Goal: Task Accomplishment & Management: Use online tool/utility

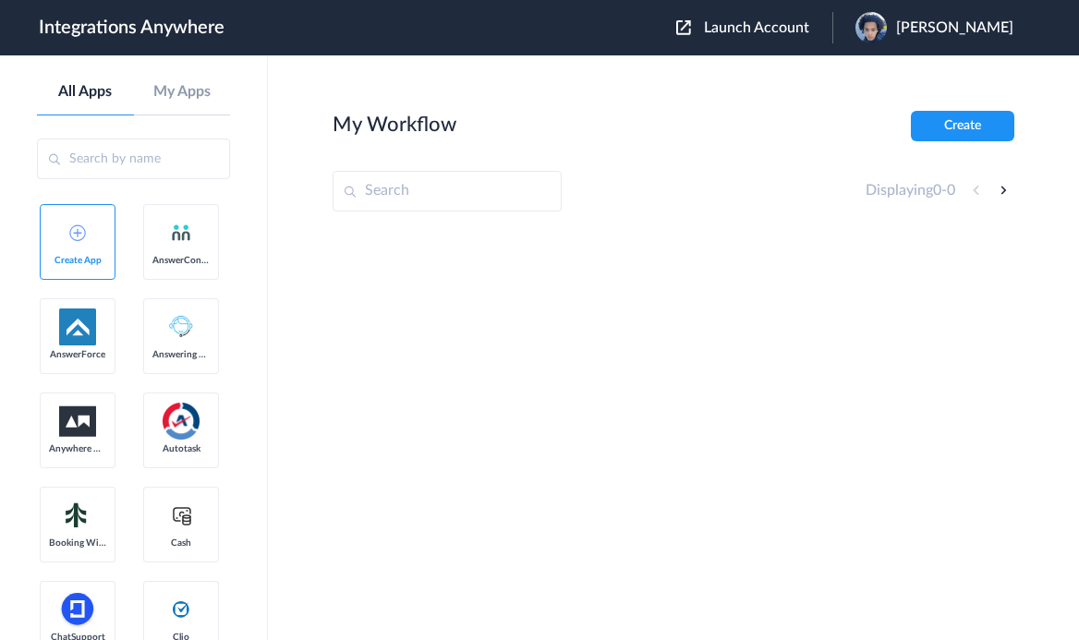
click at [760, 28] on span "Launch Account" at bounding box center [756, 27] width 105 height 15
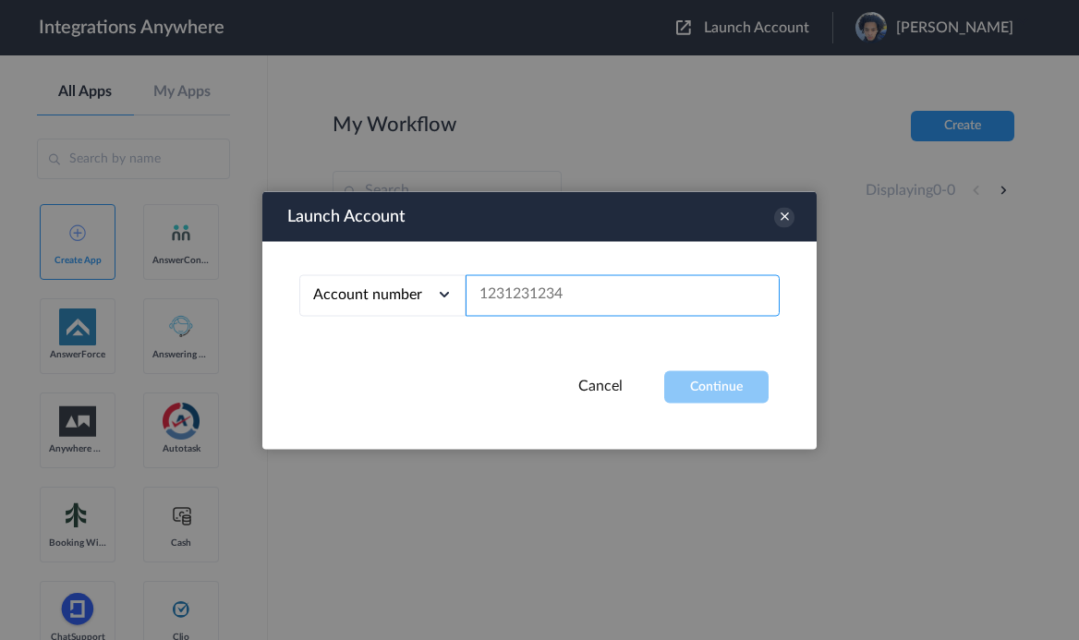
click at [584, 309] on input "text" at bounding box center [623, 295] width 314 height 42
paste input "8666547508"
type input "8666547508"
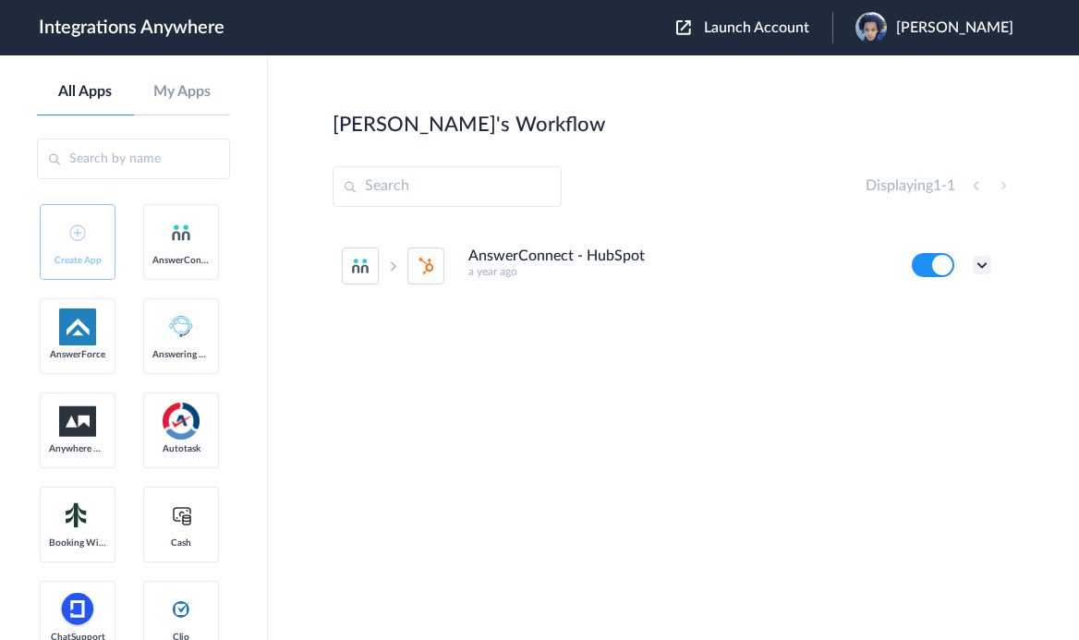
click at [979, 264] on icon at bounding box center [982, 265] width 18 height 18
click at [951, 338] on link "Task history" at bounding box center [929, 341] width 89 height 13
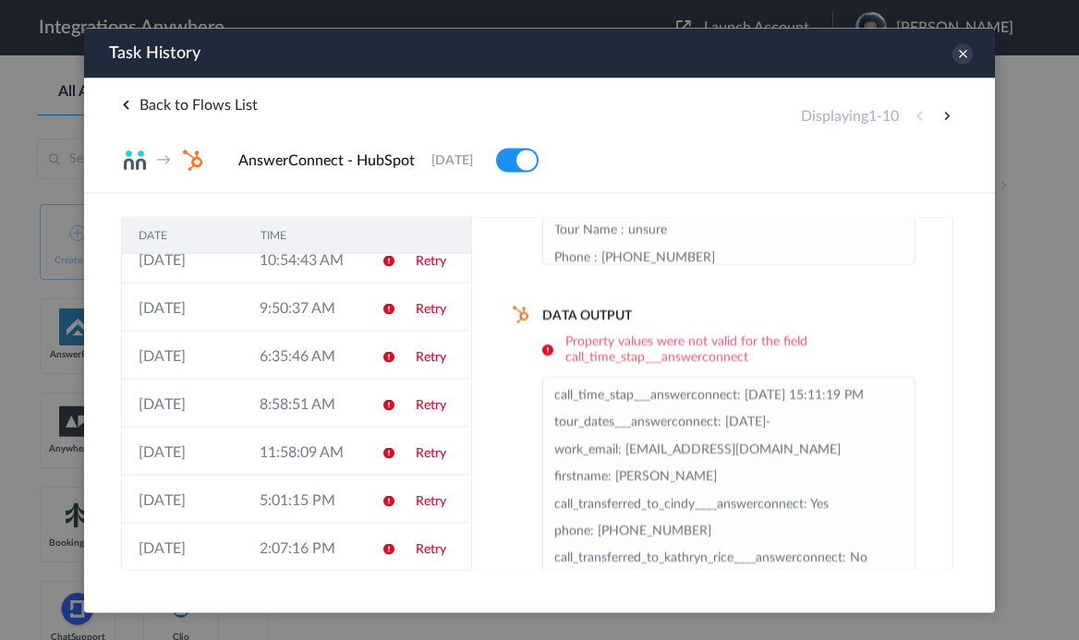
scroll to position [282, 0]
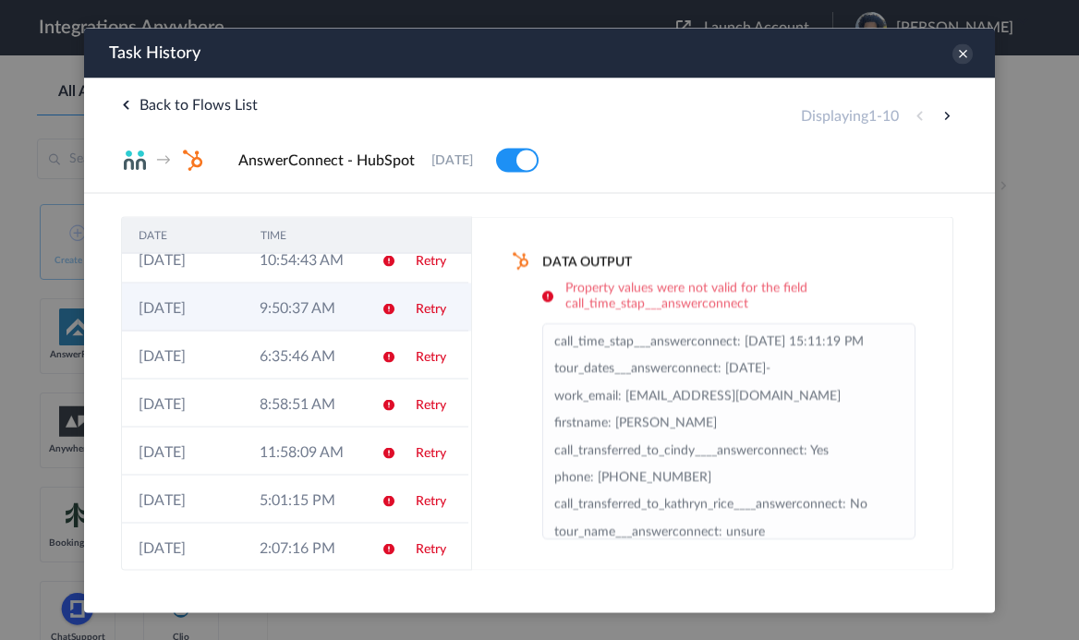
click at [377, 299] on td at bounding box center [382, 307] width 35 height 48
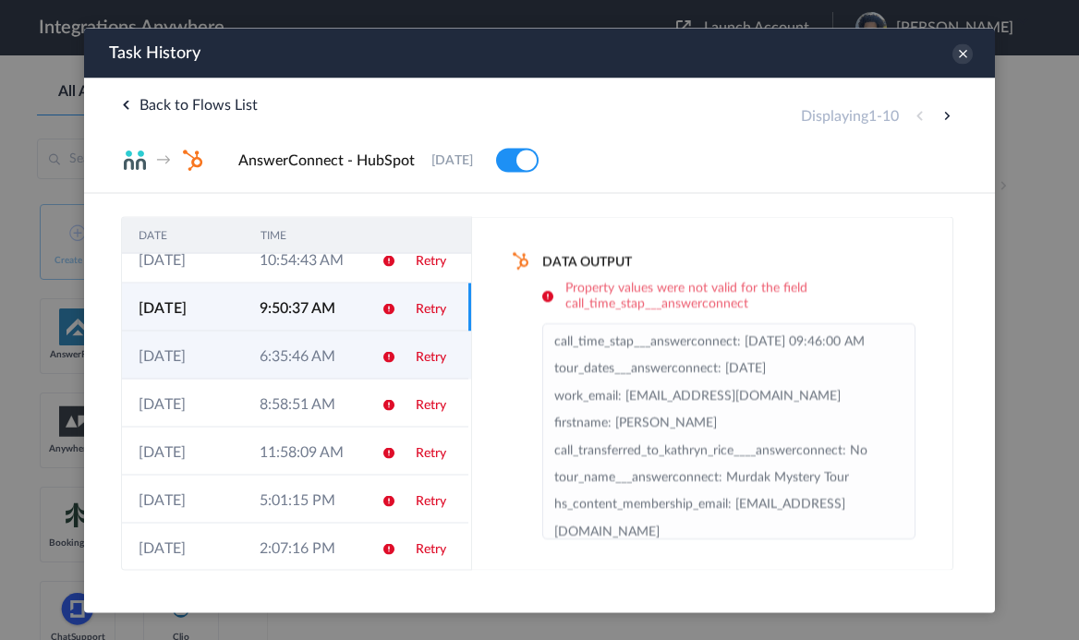
click at [367, 341] on td at bounding box center [382, 355] width 35 height 48
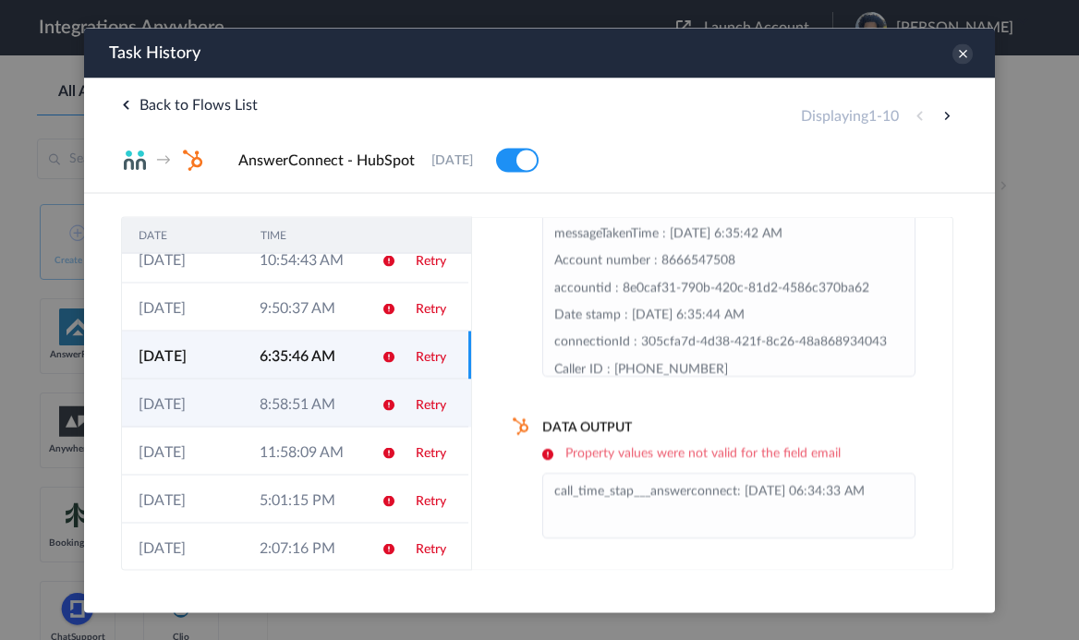
click at [352, 416] on td "8:58:51 AM" at bounding box center [303, 403] width 121 height 48
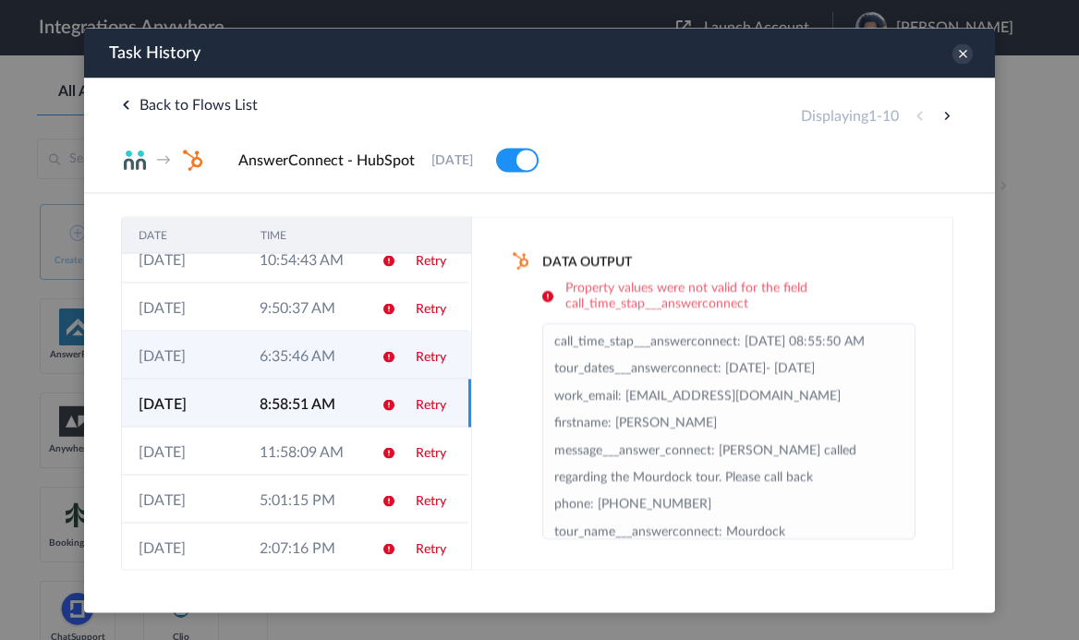
click at [373, 379] on td at bounding box center [382, 355] width 35 height 48
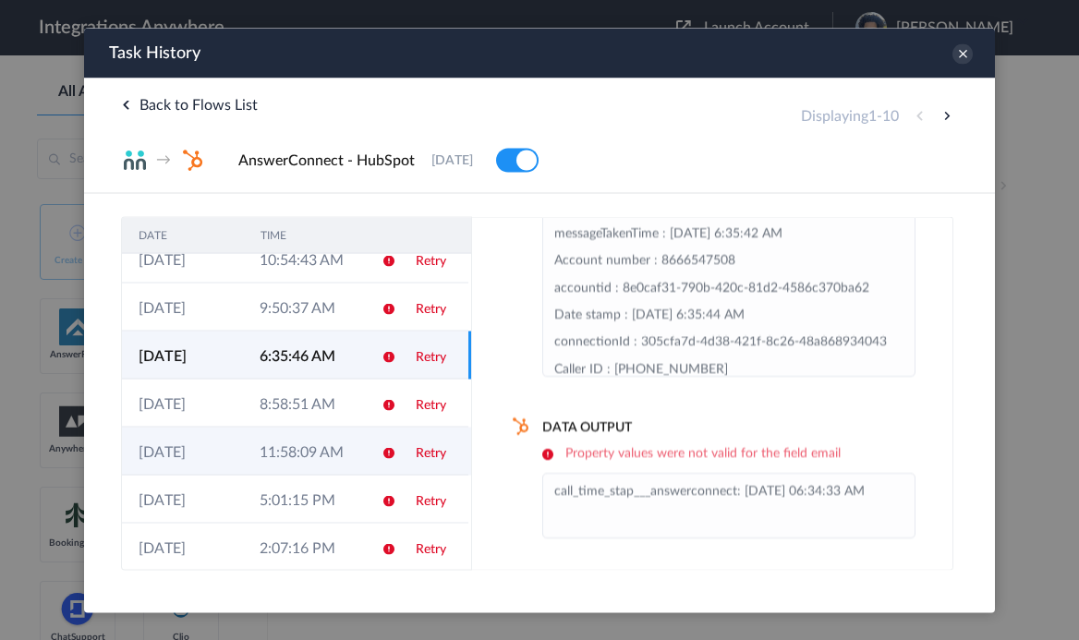
scroll to position [177, 0]
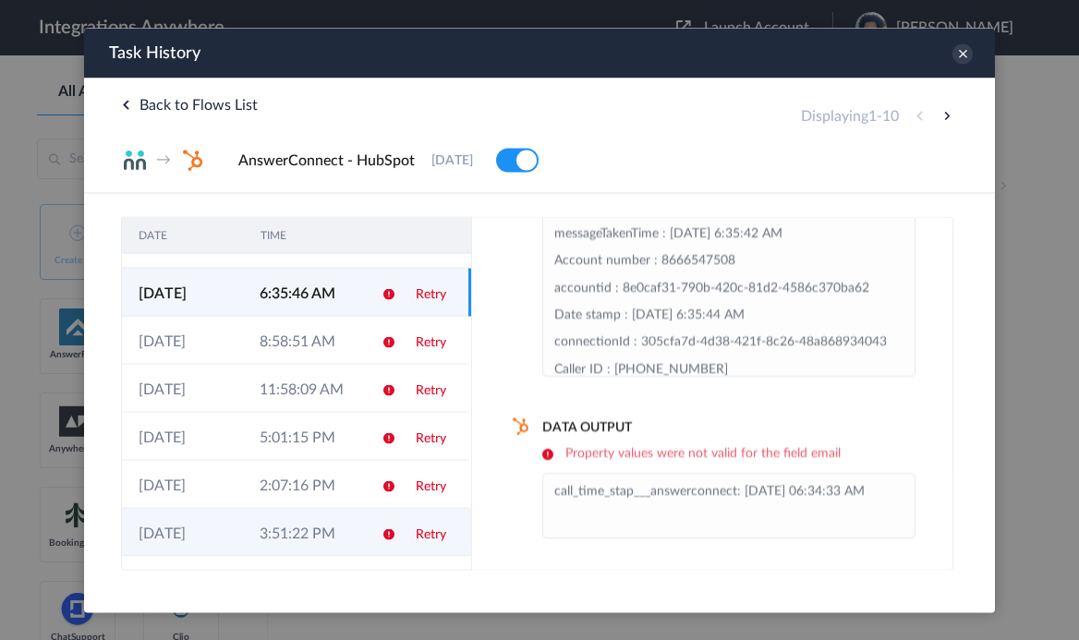
click at [359, 530] on td "3:51:22 PM" at bounding box center [303, 532] width 121 height 48
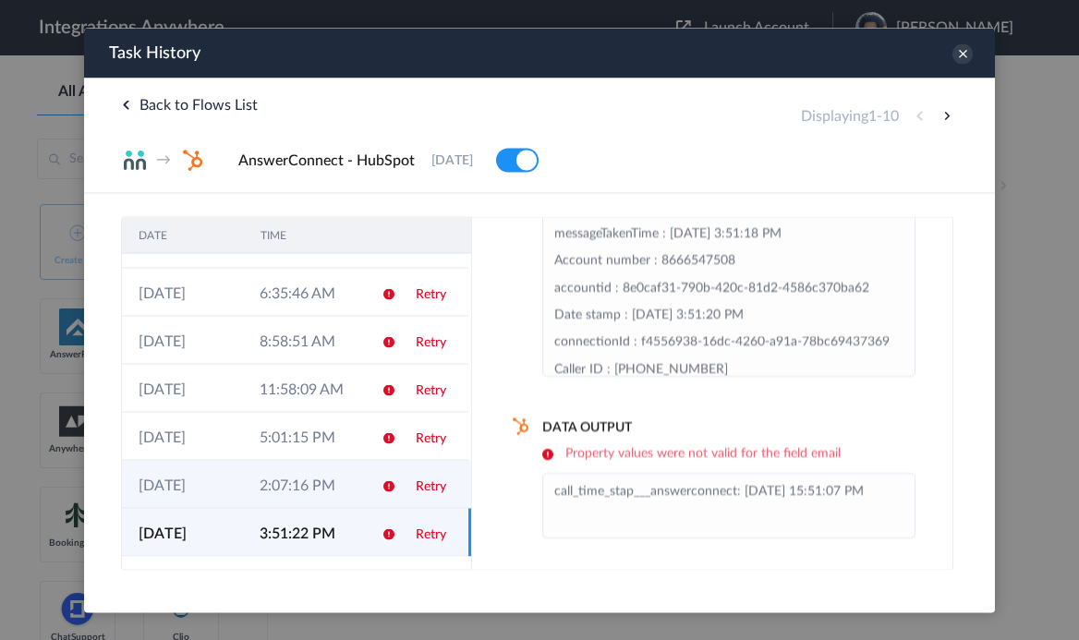
click at [387, 488] on icon at bounding box center [389, 486] width 15 height 15
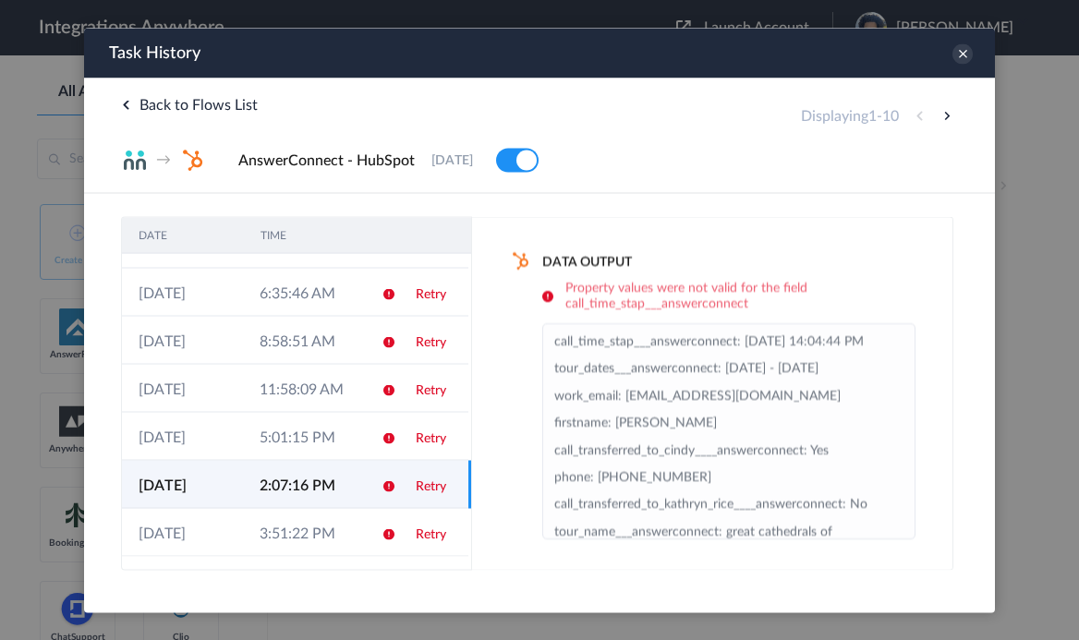
click at [356, 472] on td "2:07:16 PM" at bounding box center [303, 484] width 121 height 48
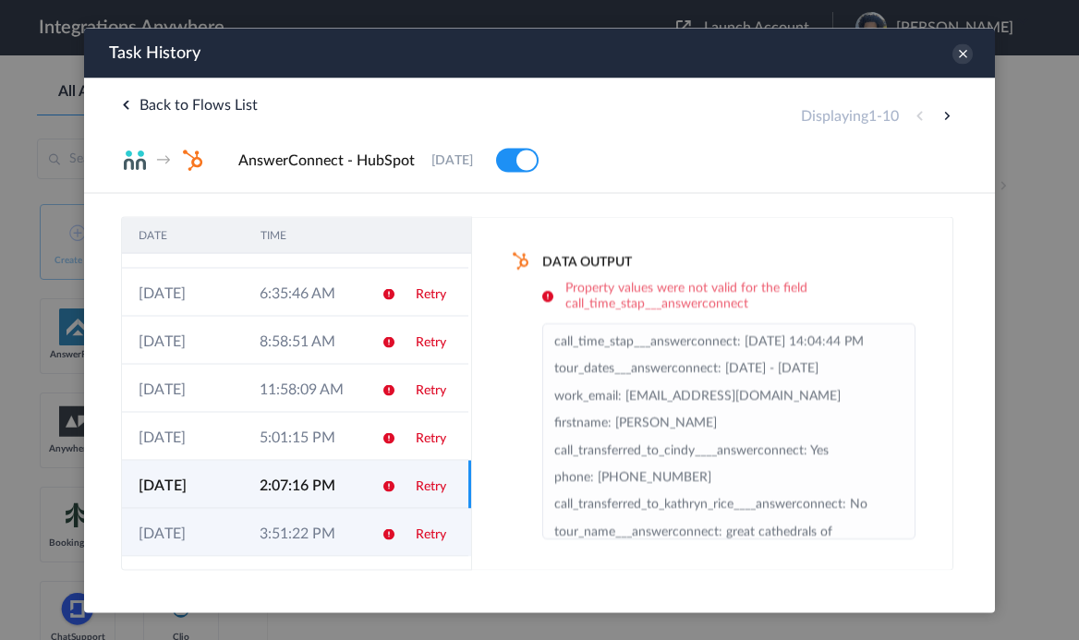
click at [335, 532] on td "3:51:22 PM" at bounding box center [303, 532] width 121 height 48
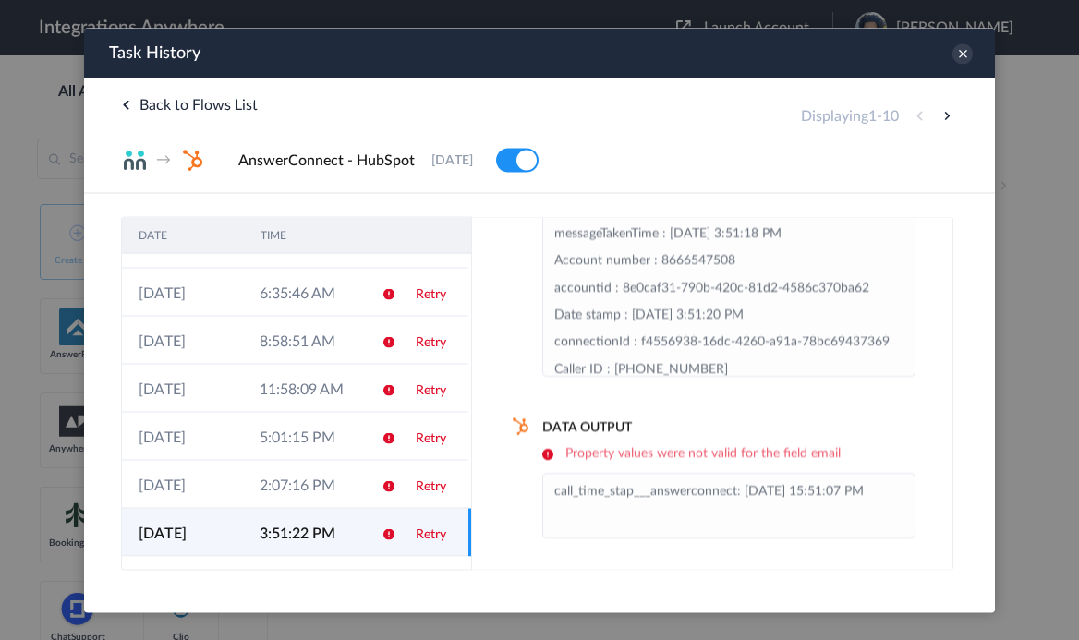
scroll to position [117, 0]
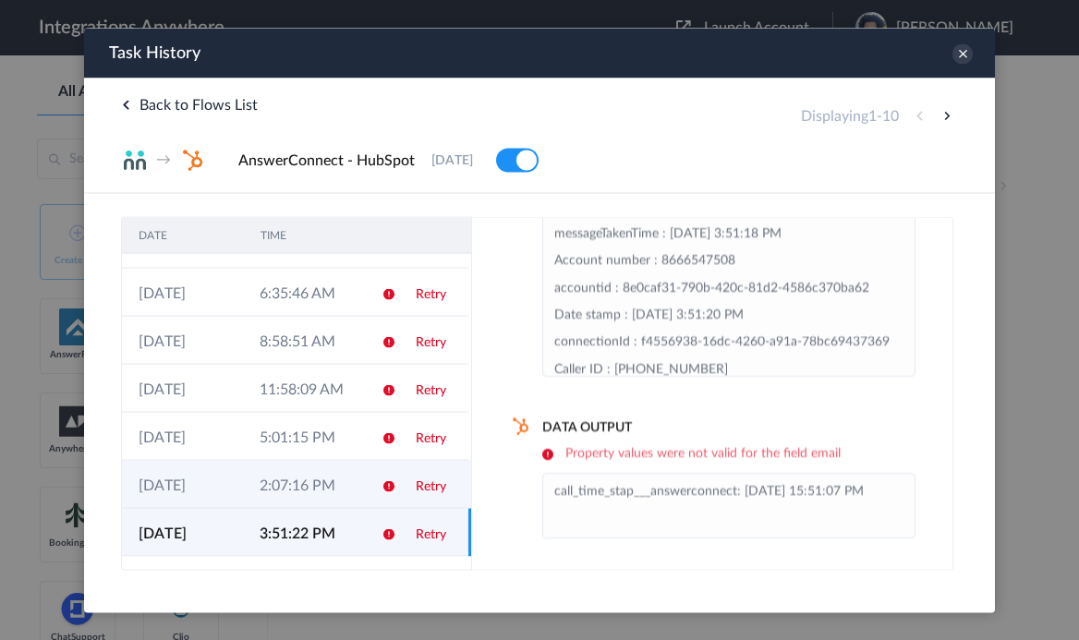
click at [360, 479] on td "2:07:16 PM" at bounding box center [303, 484] width 121 height 48
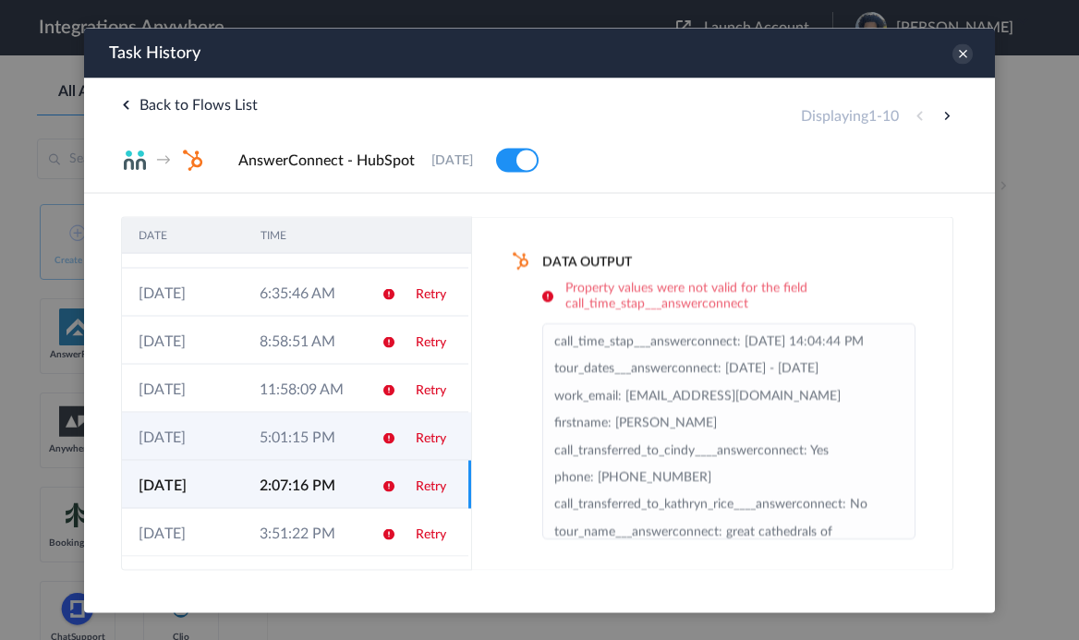
click at [355, 431] on td "5:01:15 PM" at bounding box center [303, 436] width 121 height 48
click at [339, 469] on td "2:07:16 PM" at bounding box center [303, 484] width 121 height 48
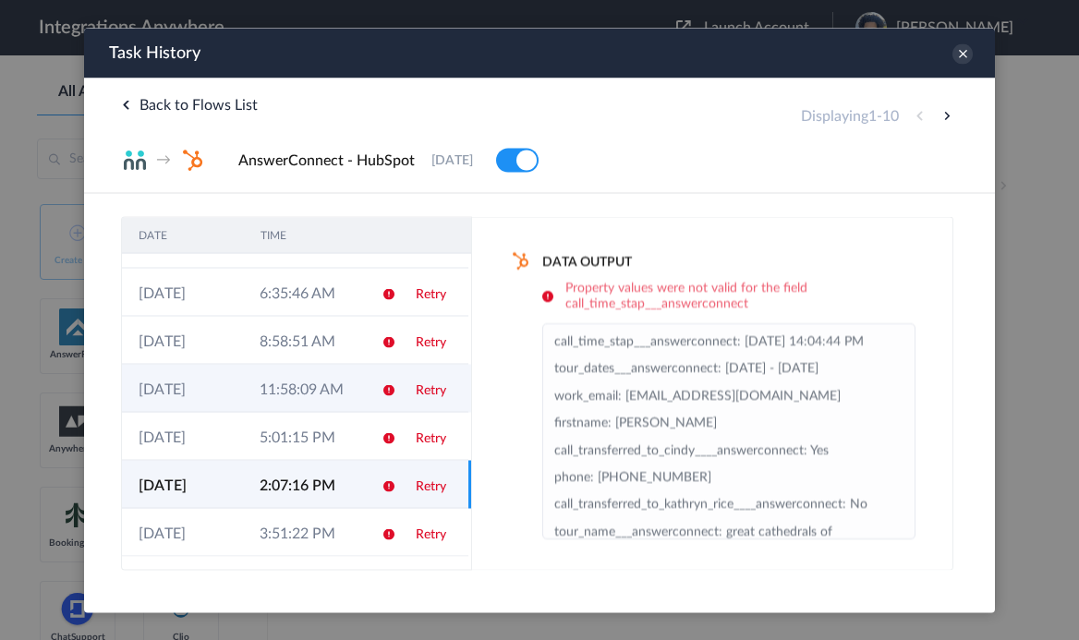
click at [335, 396] on td "11:58:09 AM" at bounding box center [303, 388] width 121 height 48
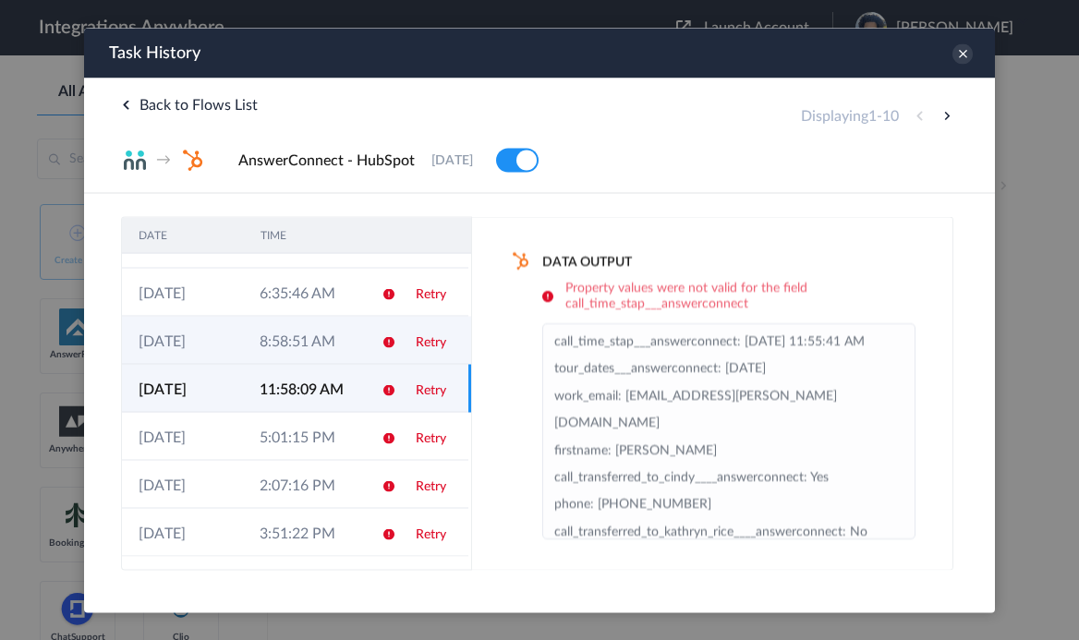
click at [329, 352] on td "8:58:51 AM" at bounding box center [303, 340] width 121 height 48
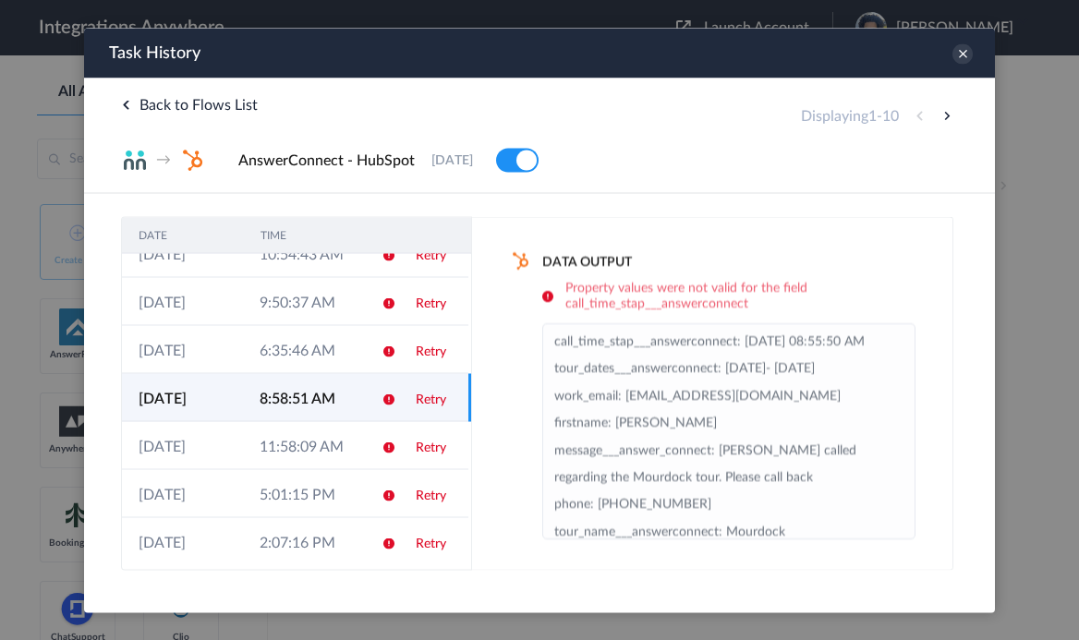
scroll to position [55, 0]
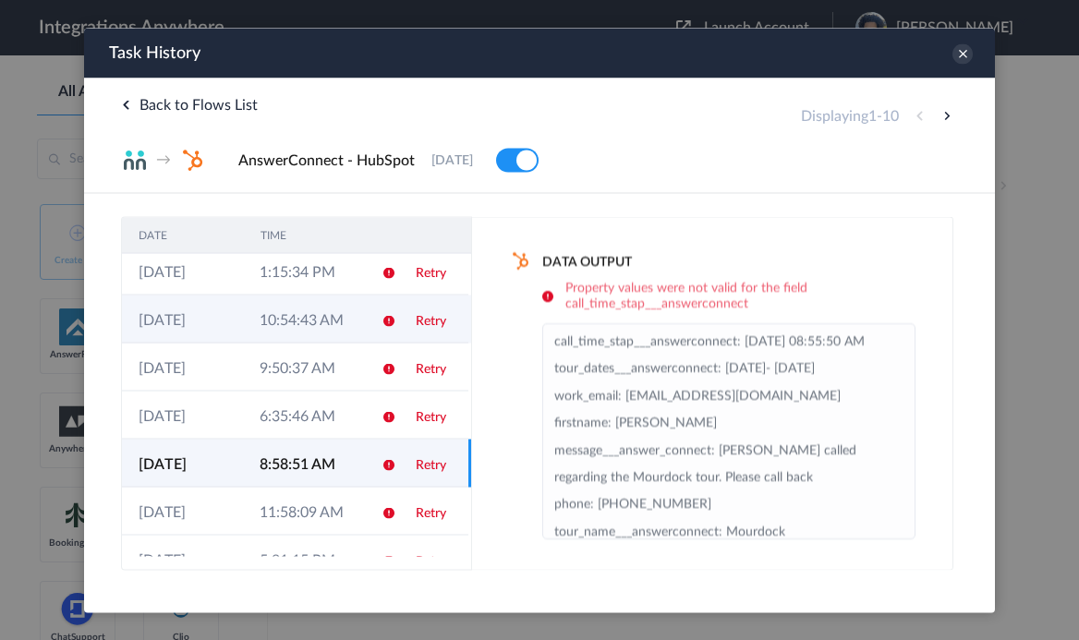
click at [313, 333] on td "10:54:43 AM" at bounding box center [303, 319] width 121 height 48
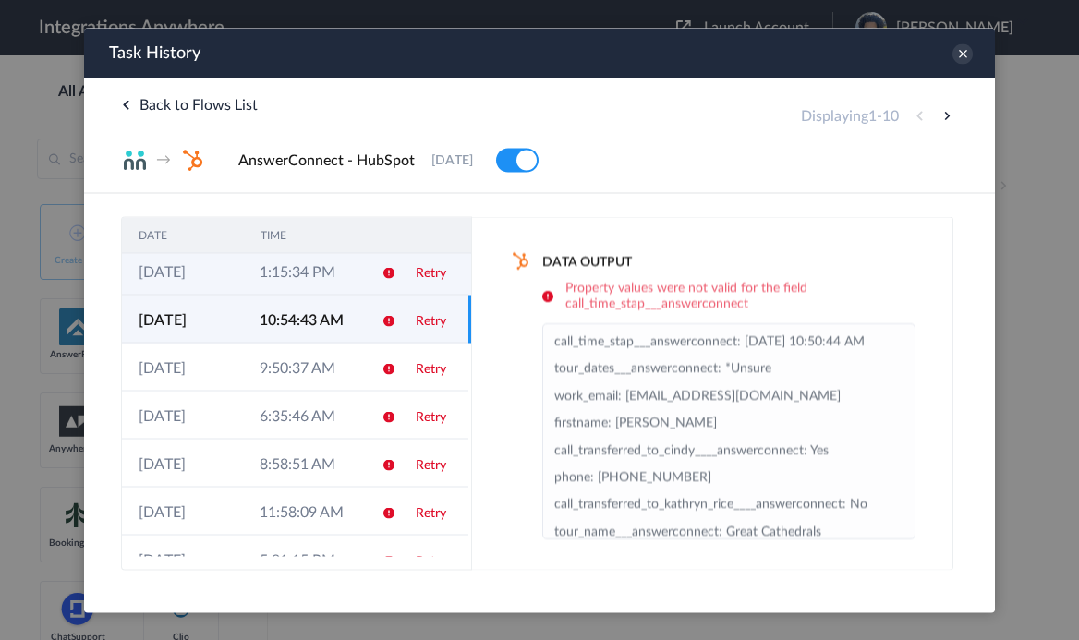
click at [327, 283] on td "1:15:34 PM" at bounding box center [303, 271] width 121 height 48
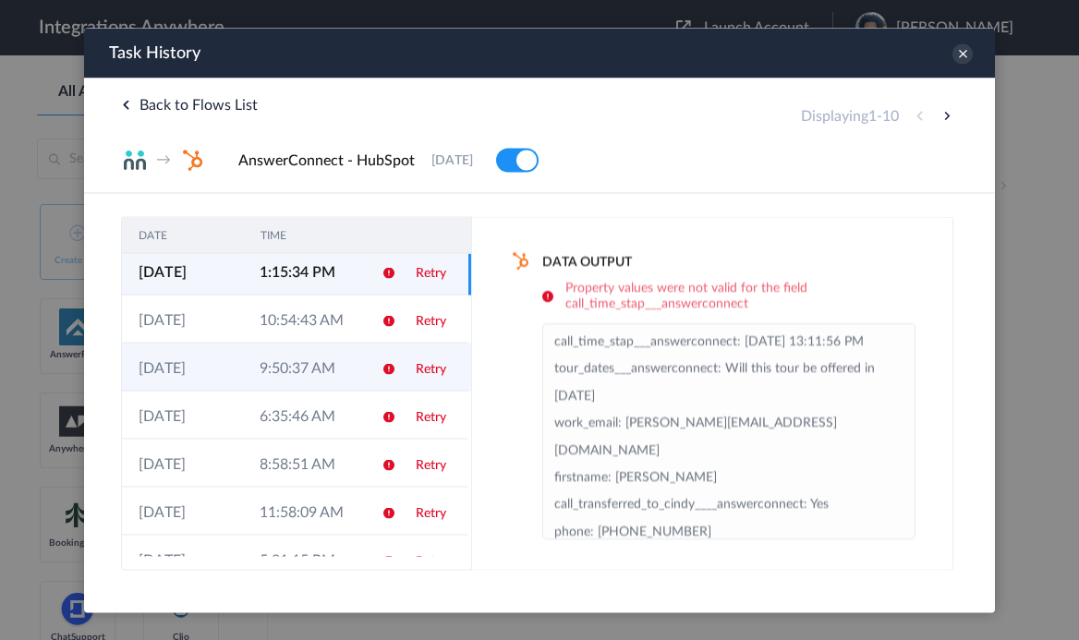
scroll to position [0, 0]
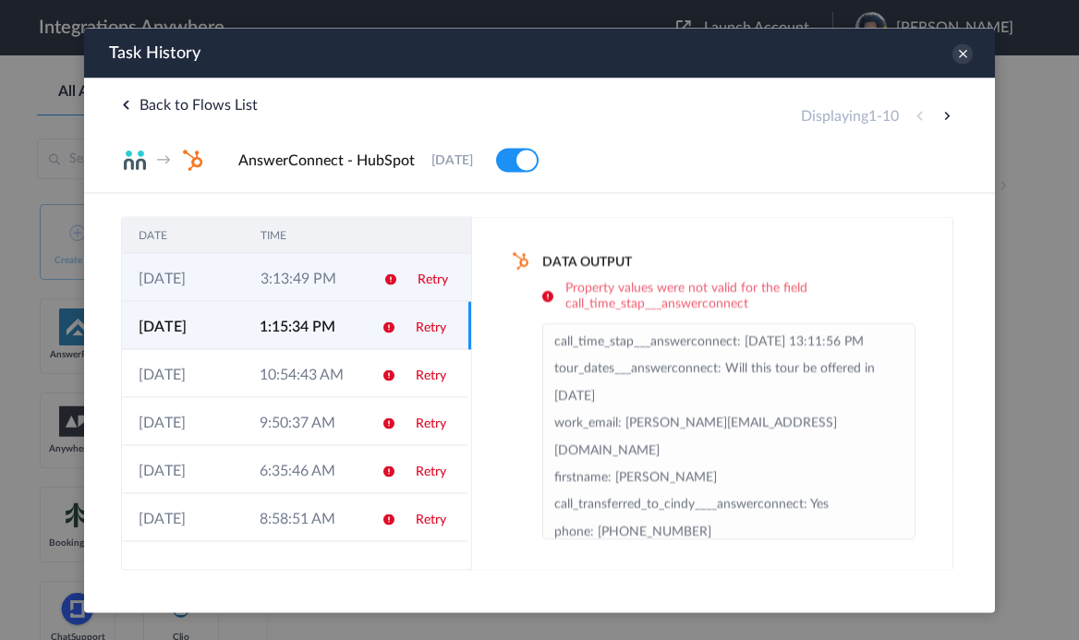
click at [319, 281] on td "3:13:49 PM" at bounding box center [305, 277] width 122 height 48
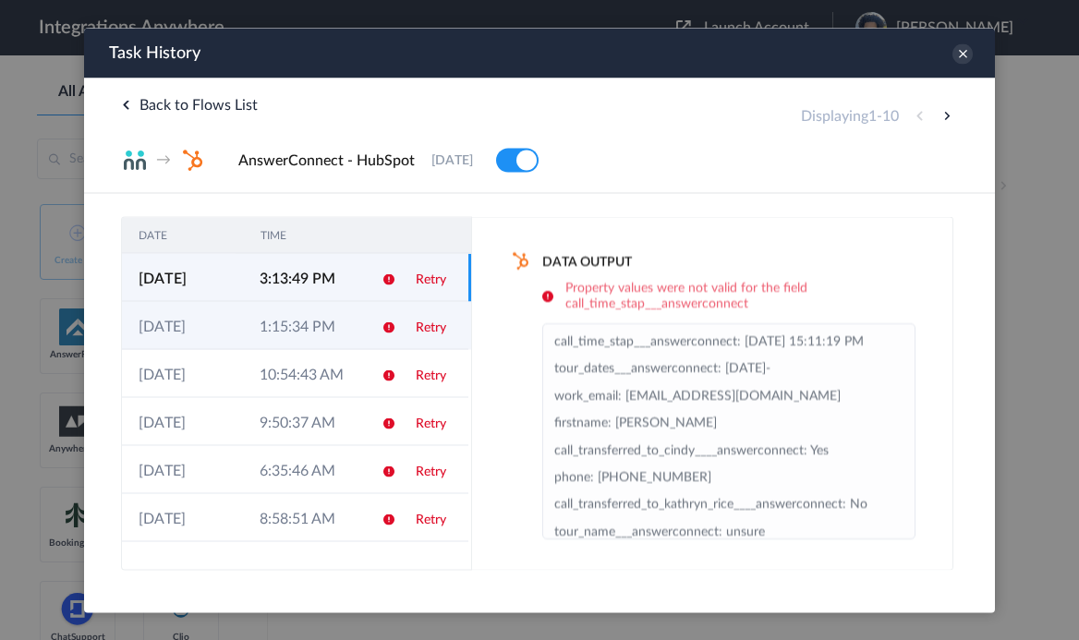
click at [314, 330] on td "1:15:34 PM" at bounding box center [303, 325] width 121 height 48
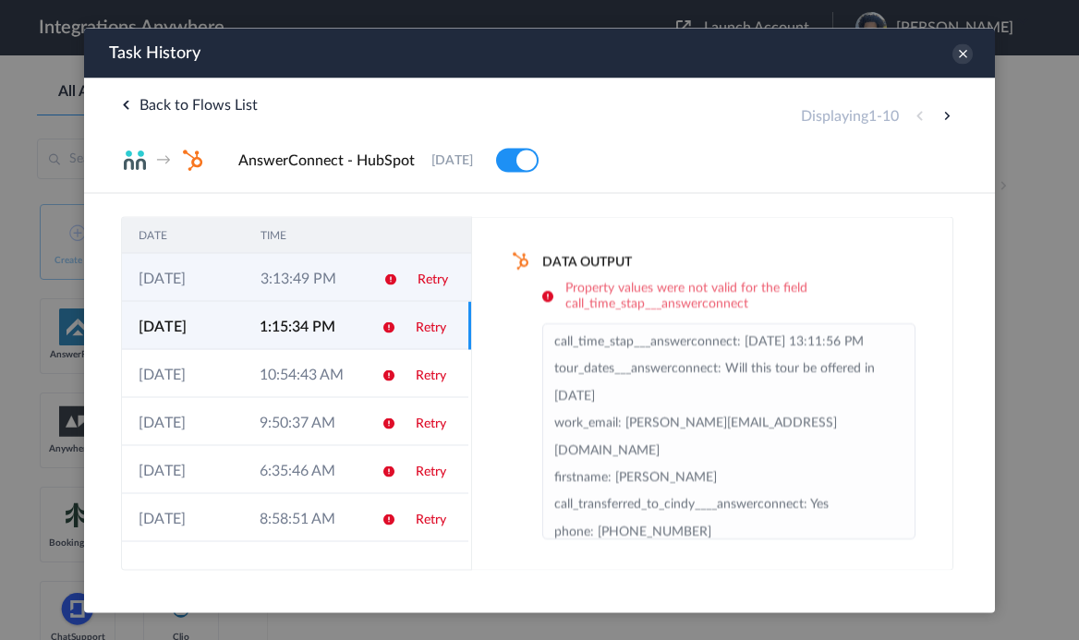
click at [263, 297] on td "3:13:49 PM" at bounding box center [305, 277] width 122 height 48
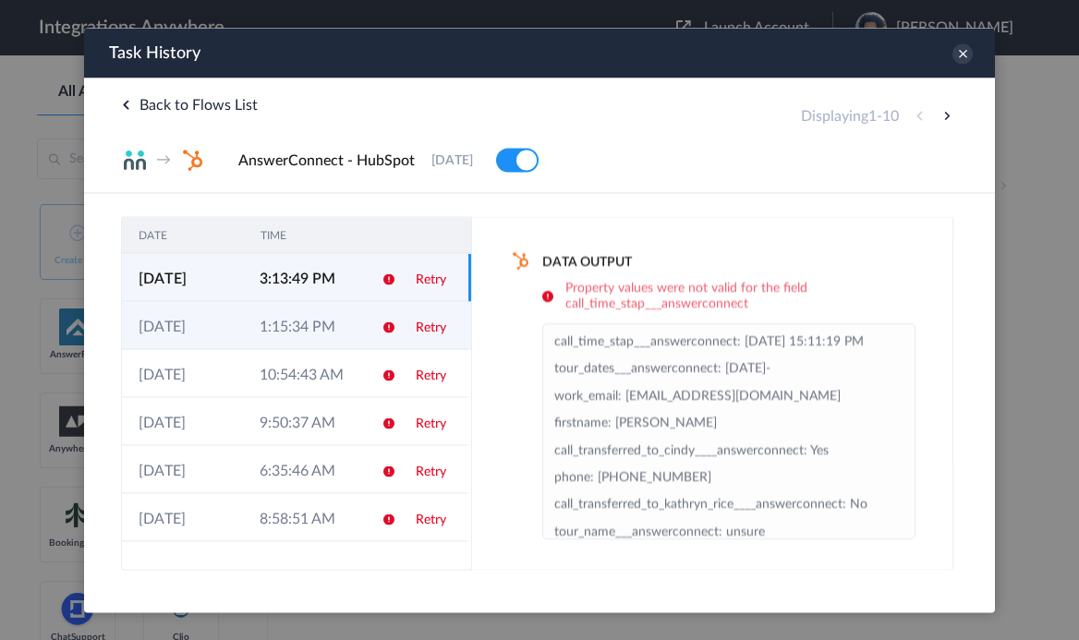
click at [274, 336] on td "1:15:34 PM" at bounding box center [303, 325] width 121 height 48
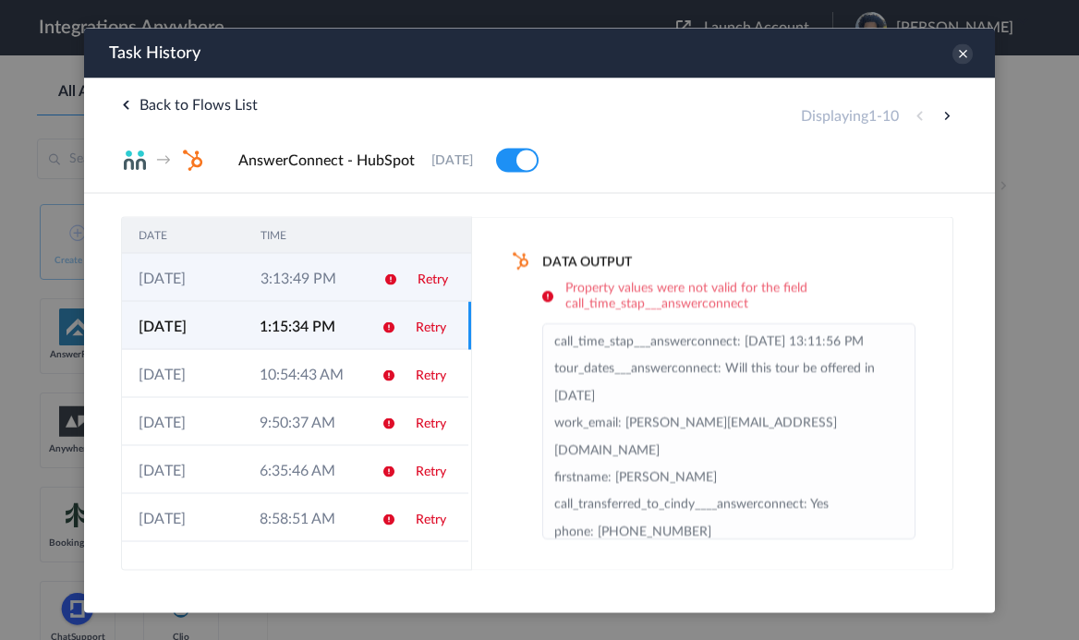
click at [386, 274] on icon at bounding box center [391, 279] width 15 height 15
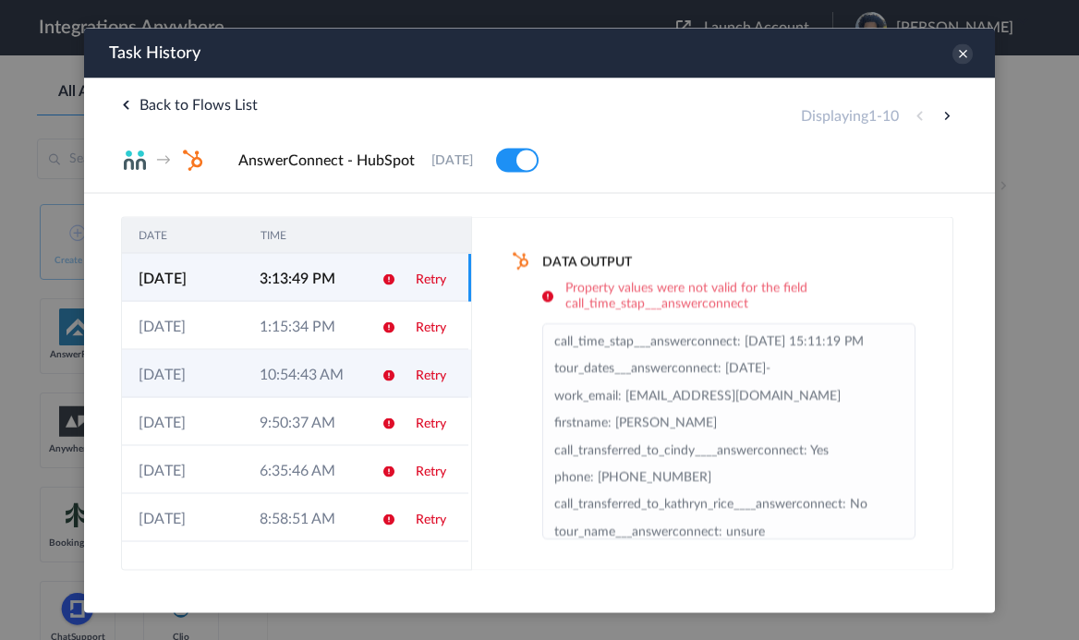
click at [371, 354] on td at bounding box center [382, 373] width 35 height 48
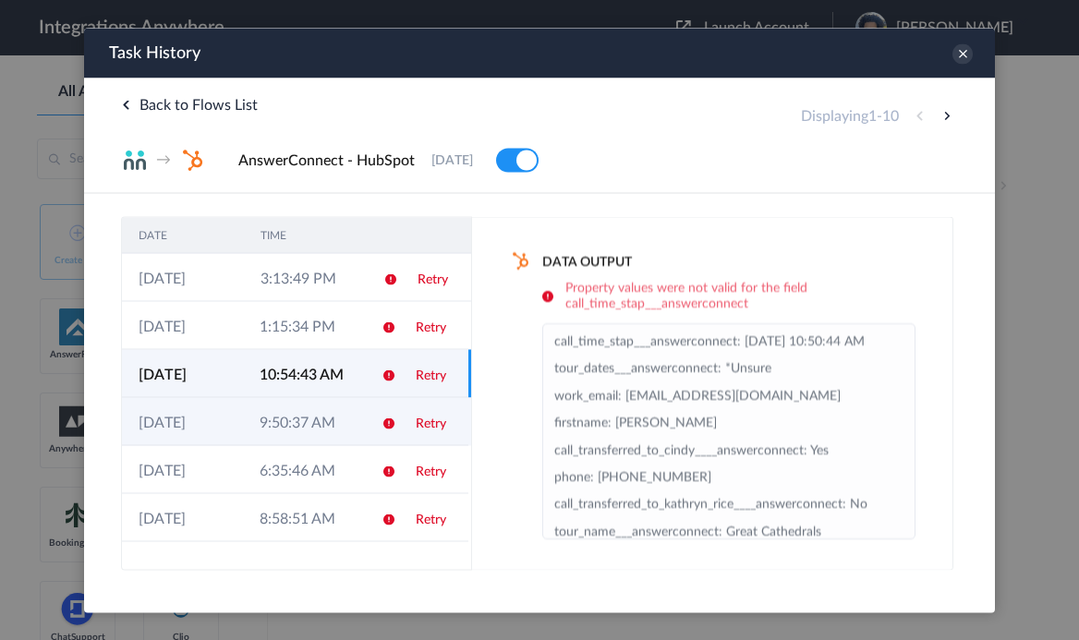
click at [359, 400] on td "9:50:37 AM" at bounding box center [303, 421] width 121 height 48
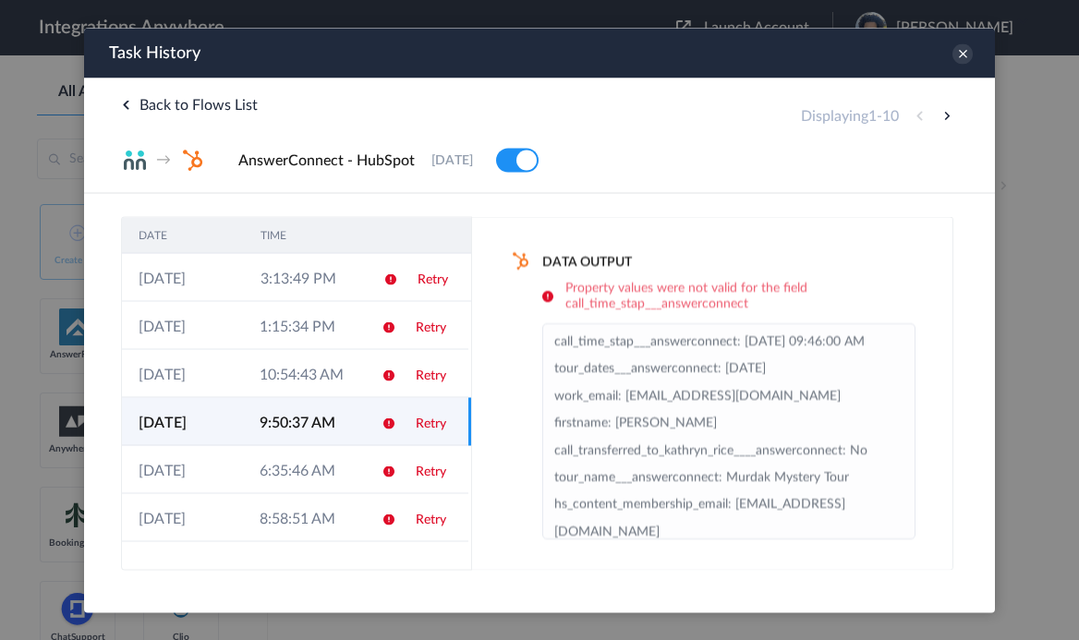
click at [349, 433] on td "9:50:37 AM" at bounding box center [303, 421] width 121 height 48
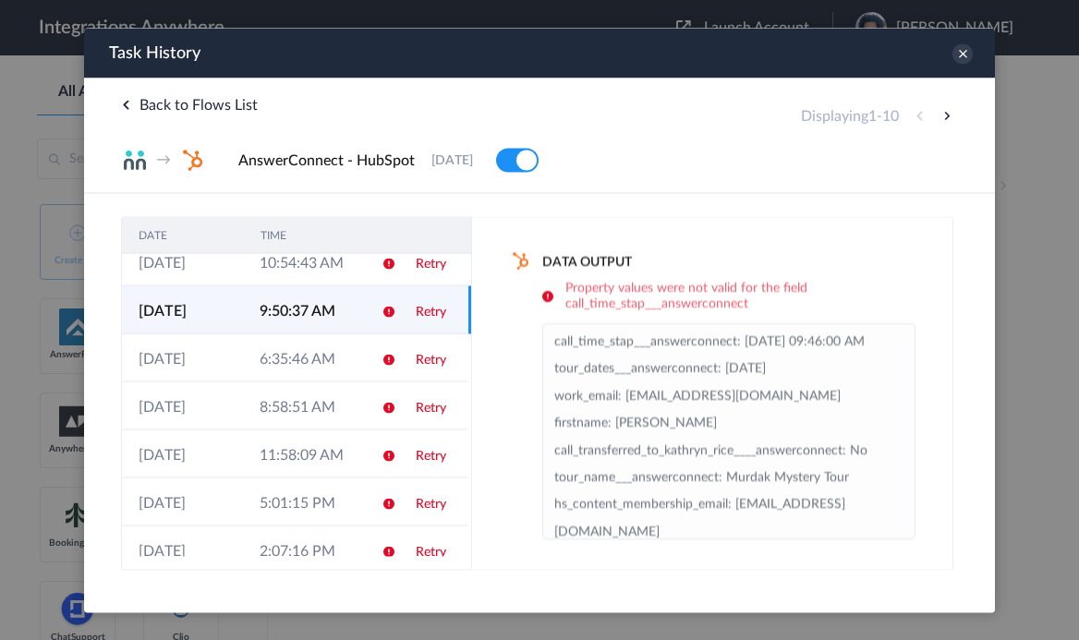
scroll to position [177, 0]
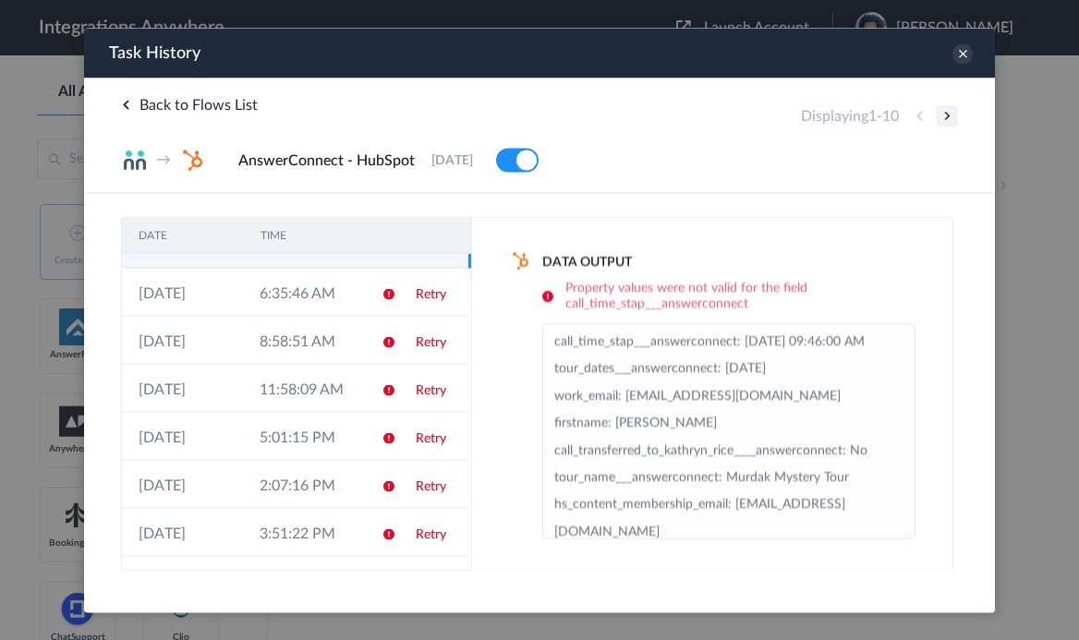
click at [942, 111] on button at bounding box center [947, 115] width 22 height 22
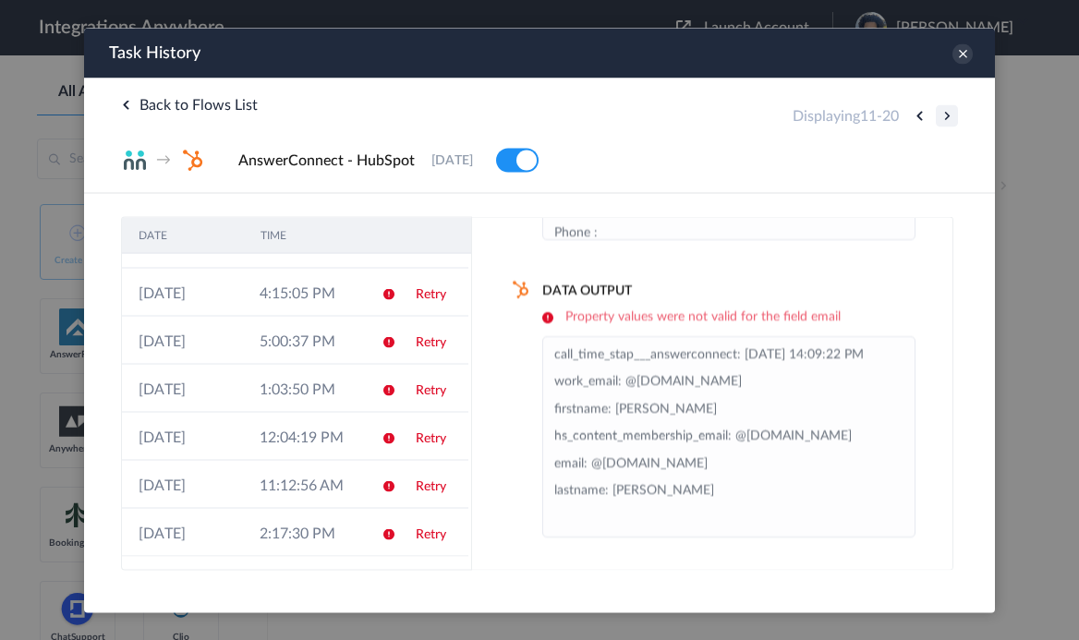
scroll to position [253, 0]
click at [937, 114] on button at bounding box center [947, 115] width 22 height 22
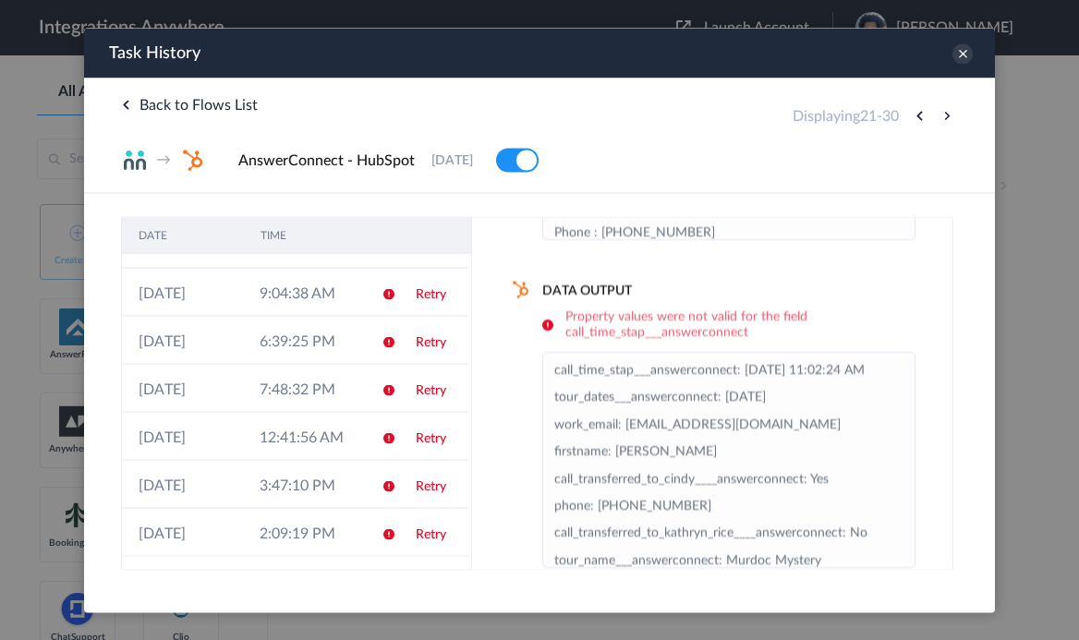
scroll to position [282, 0]
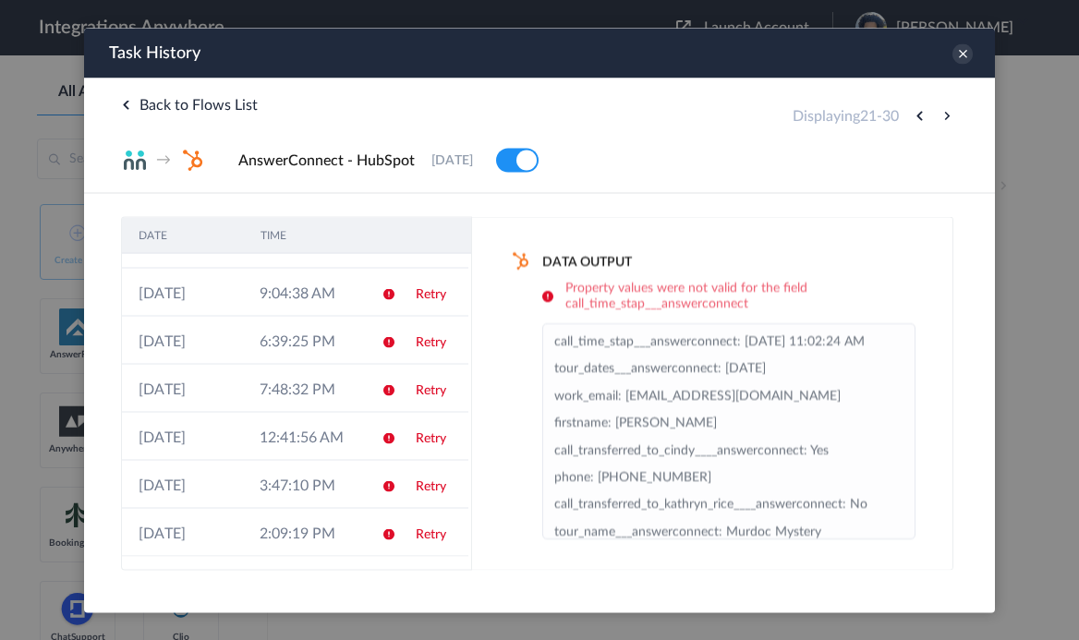
click at [937, 114] on button at bounding box center [947, 115] width 22 height 22
click at [940, 114] on button at bounding box center [947, 115] width 22 height 22
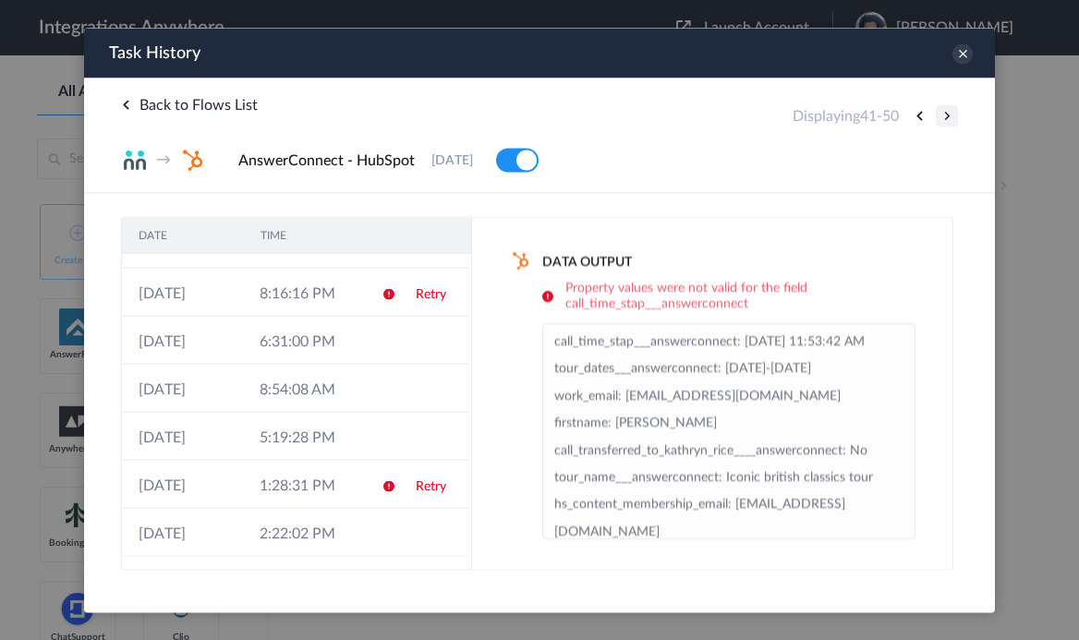
click at [940, 114] on button at bounding box center [947, 115] width 22 height 22
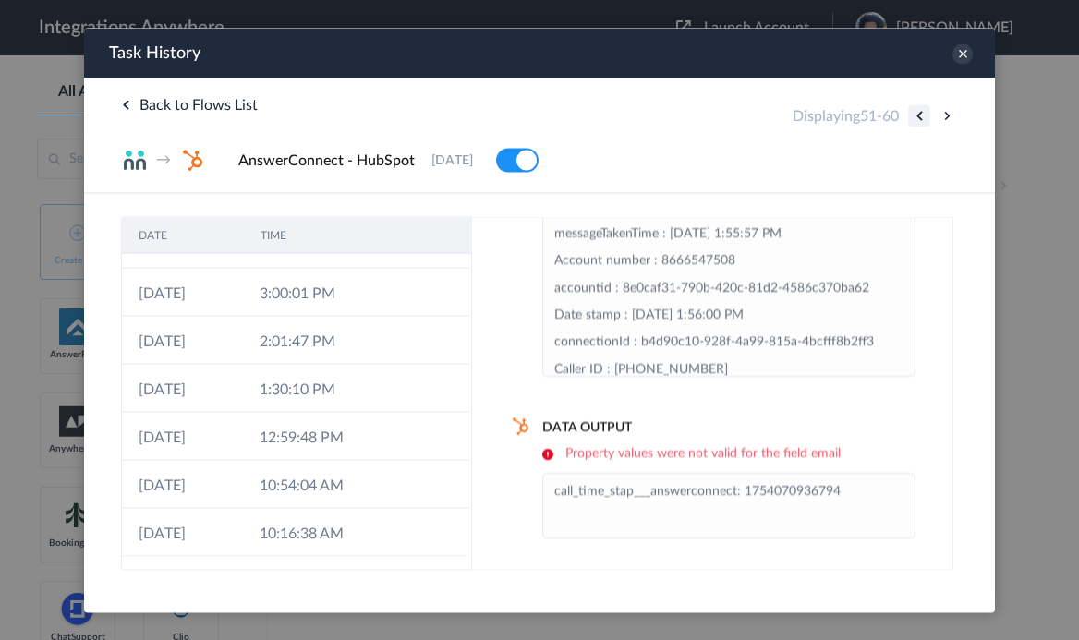
click at [915, 113] on button at bounding box center [919, 115] width 22 height 22
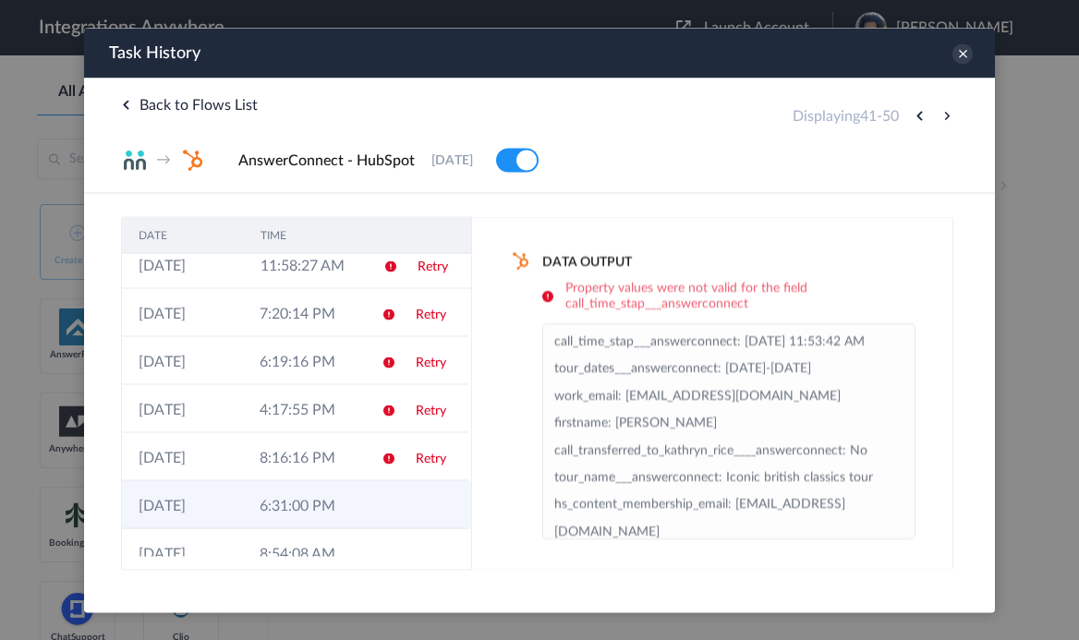
scroll to position [17, 0]
click at [365, 483] on td at bounding box center [382, 501] width 35 height 48
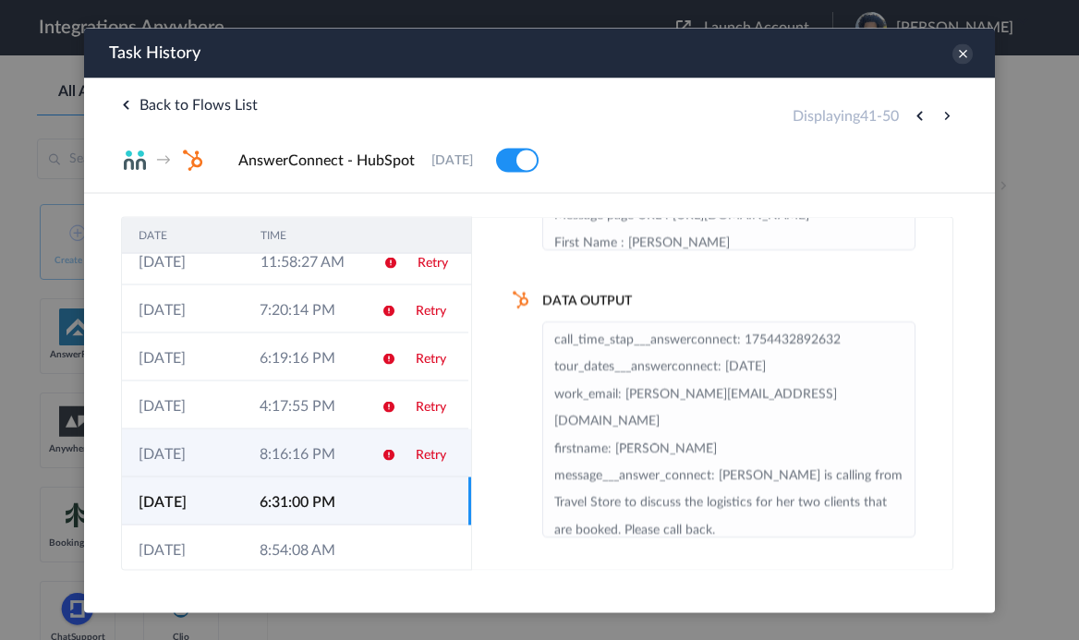
click at [365, 463] on td at bounding box center [382, 453] width 35 height 48
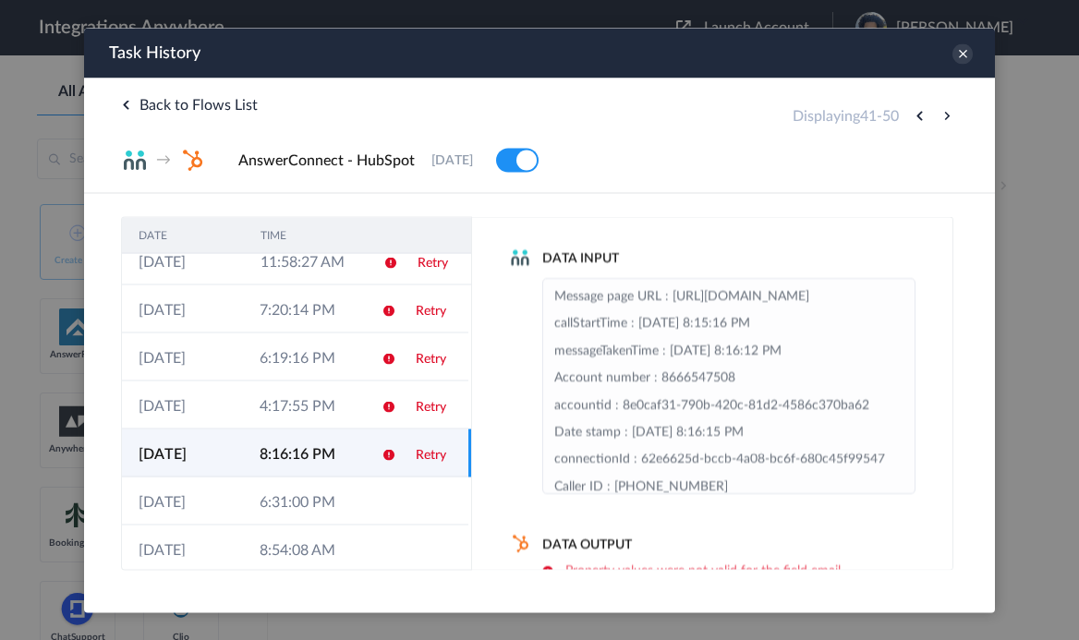
scroll to position [148, 0]
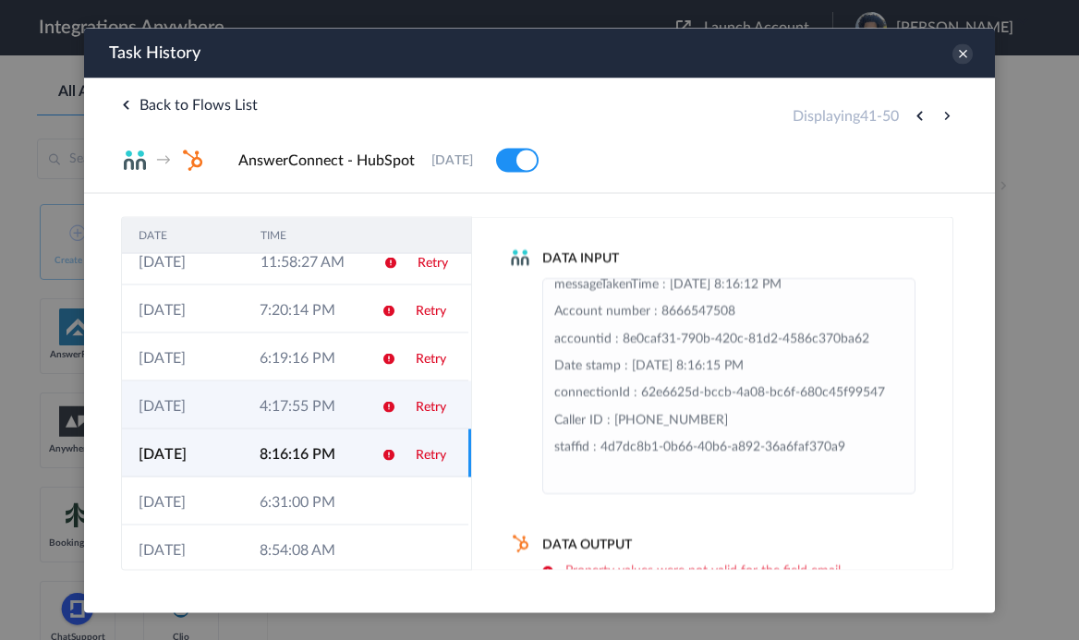
click at [393, 413] on icon at bounding box center [389, 406] width 15 height 15
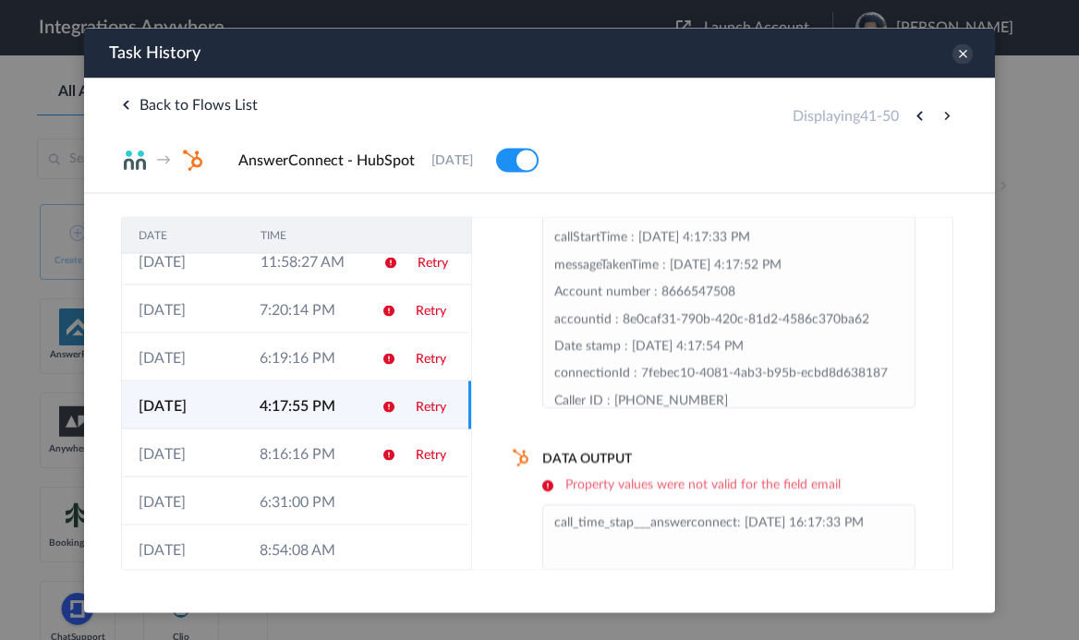
scroll to position [117, 0]
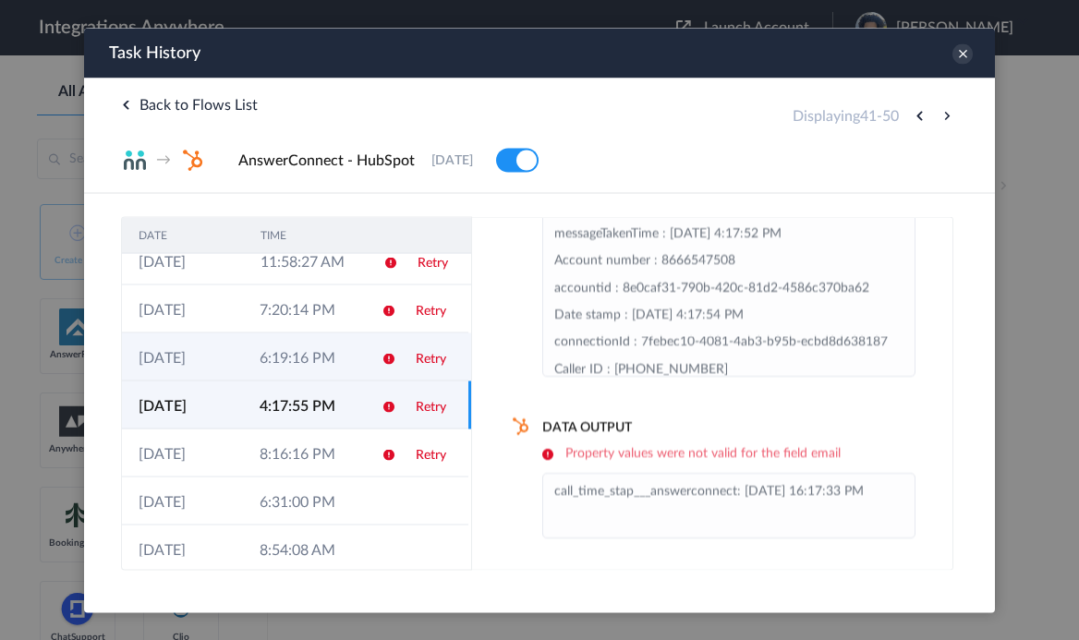
click at [434, 380] on td "Retry" at bounding box center [433, 357] width 69 height 48
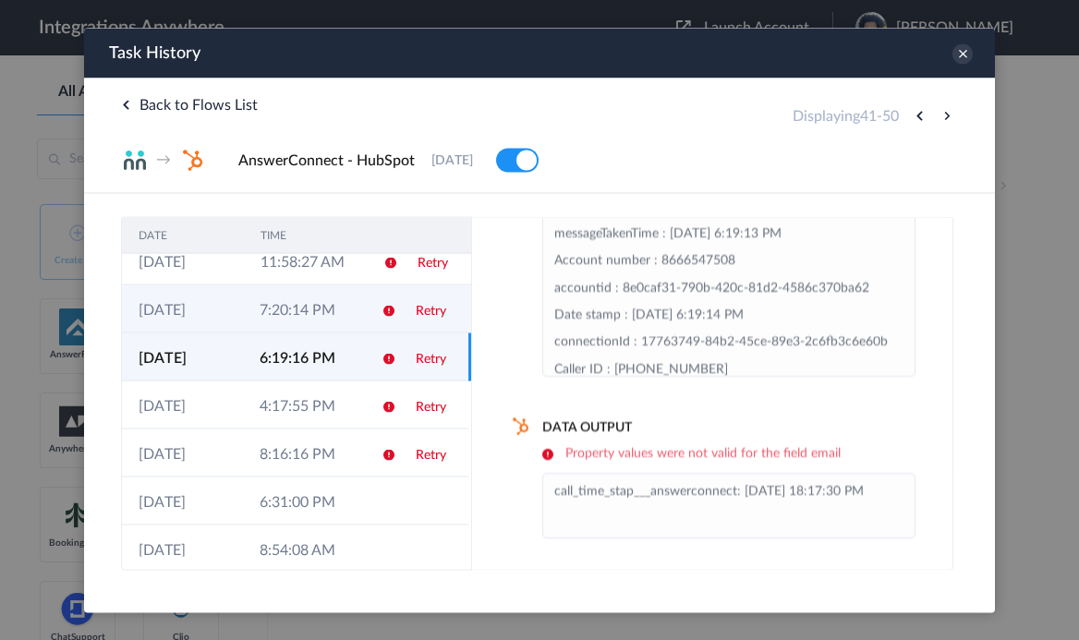
click at [377, 300] on td at bounding box center [382, 309] width 35 height 48
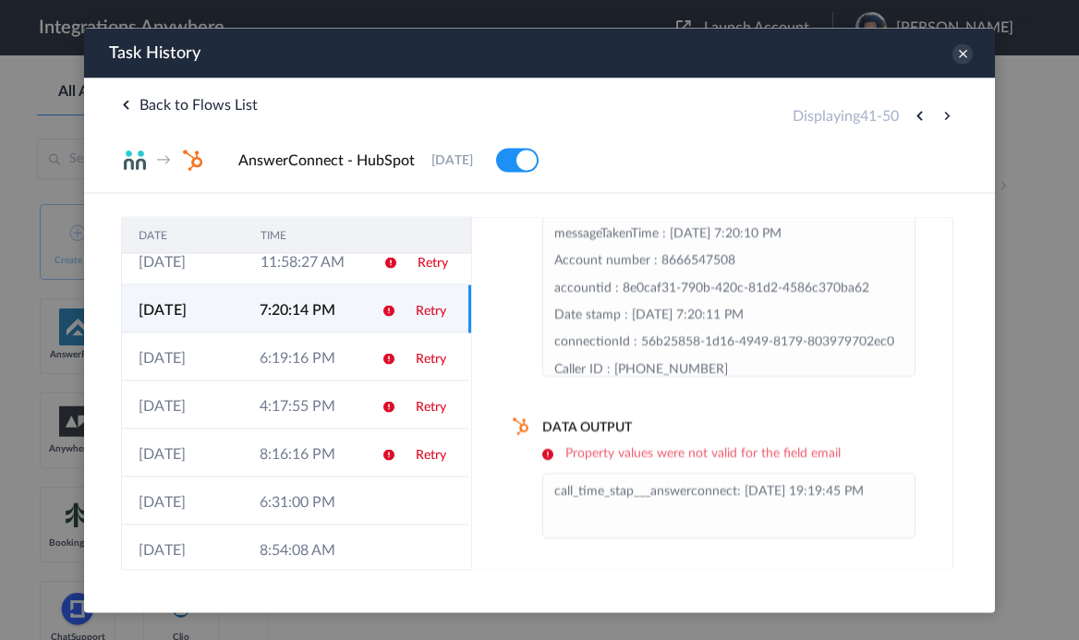
scroll to position [0, 0]
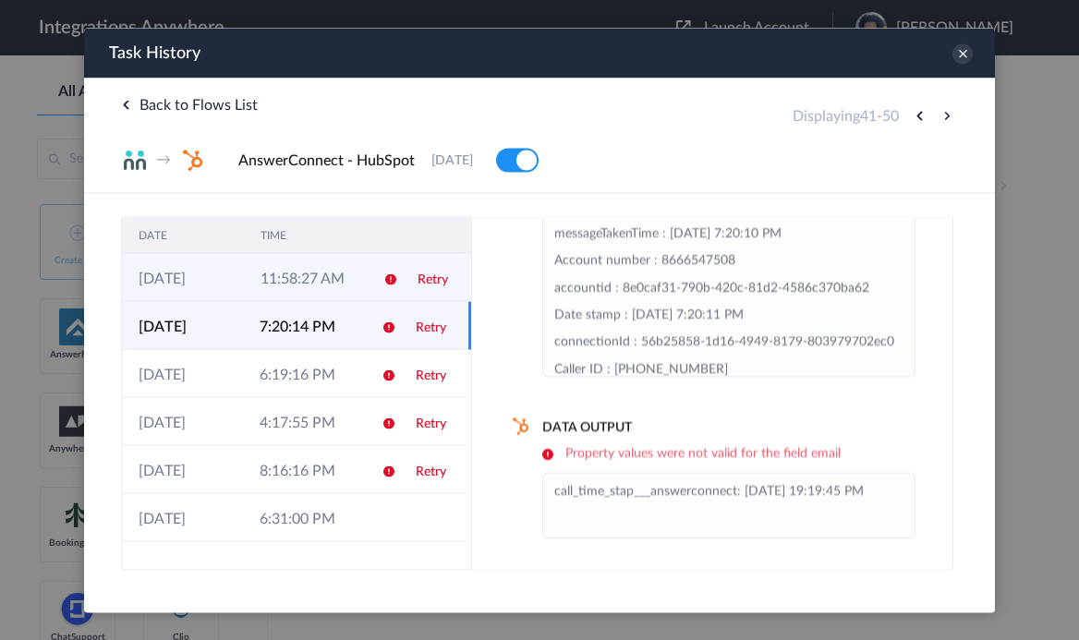
click at [363, 287] on td "11:58:27 AM" at bounding box center [305, 277] width 122 height 48
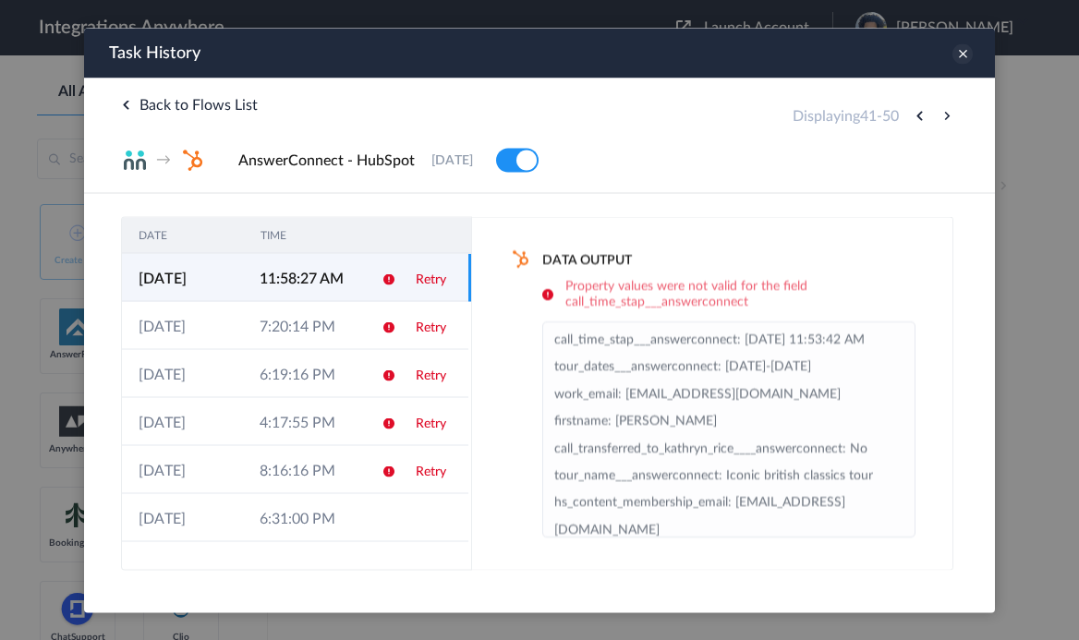
click at [960, 55] on icon at bounding box center [963, 53] width 20 height 20
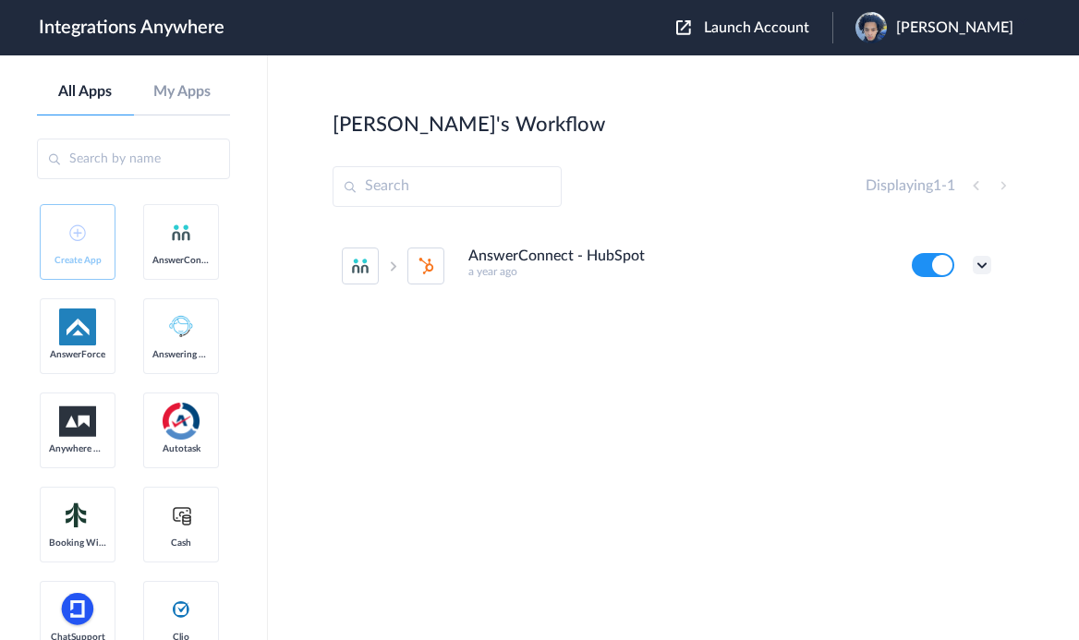
click at [983, 266] on icon at bounding box center [982, 265] width 18 height 18
click at [950, 316] on li "Edit" at bounding box center [932, 308] width 120 height 34
click at [987, 266] on icon at bounding box center [982, 265] width 18 height 18
click at [952, 334] on li "Task history" at bounding box center [932, 342] width 120 height 34
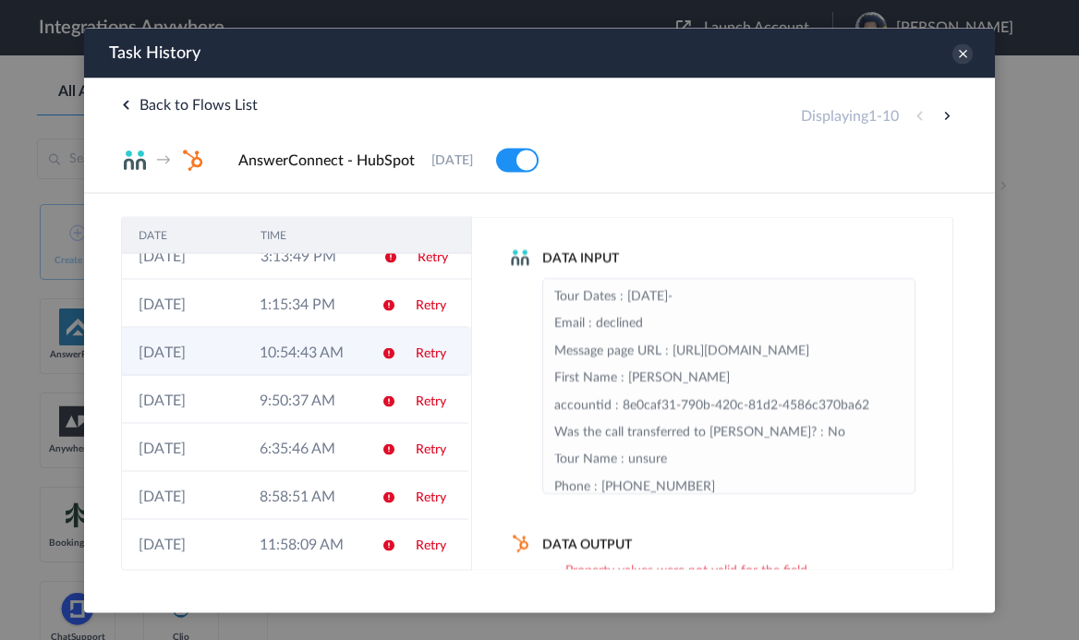
scroll to position [24, 0]
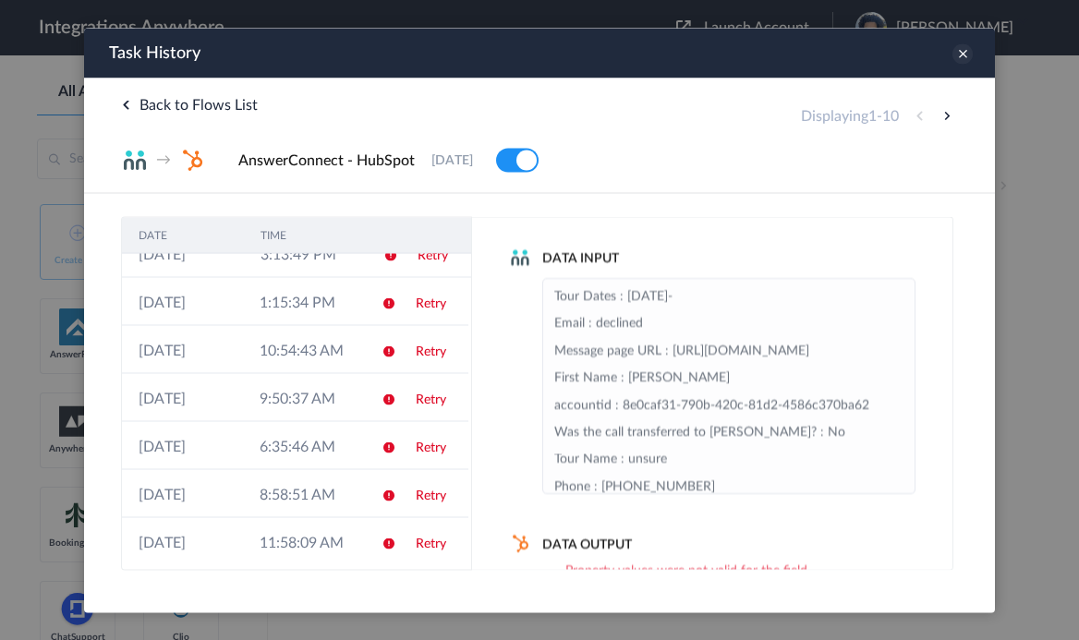
click at [956, 54] on icon at bounding box center [963, 53] width 20 height 20
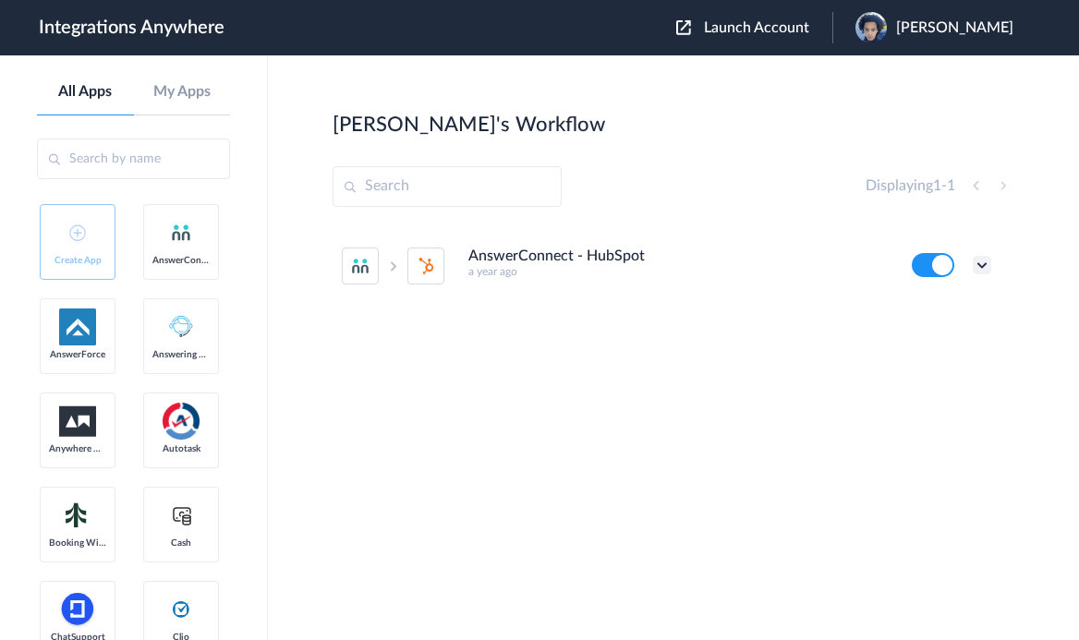
click at [982, 256] on icon at bounding box center [982, 265] width 18 height 18
click at [724, 346] on div "AnswerConnect - HubSpot a year ago Edit Task history Delete" at bounding box center [674, 364] width 682 height 277
click at [987, 262] on icon at bounding box center [982, 265] width 18 height 18
click at [960, 337] on link "Task history" at bounding box center [929, 341] width 89 height 13
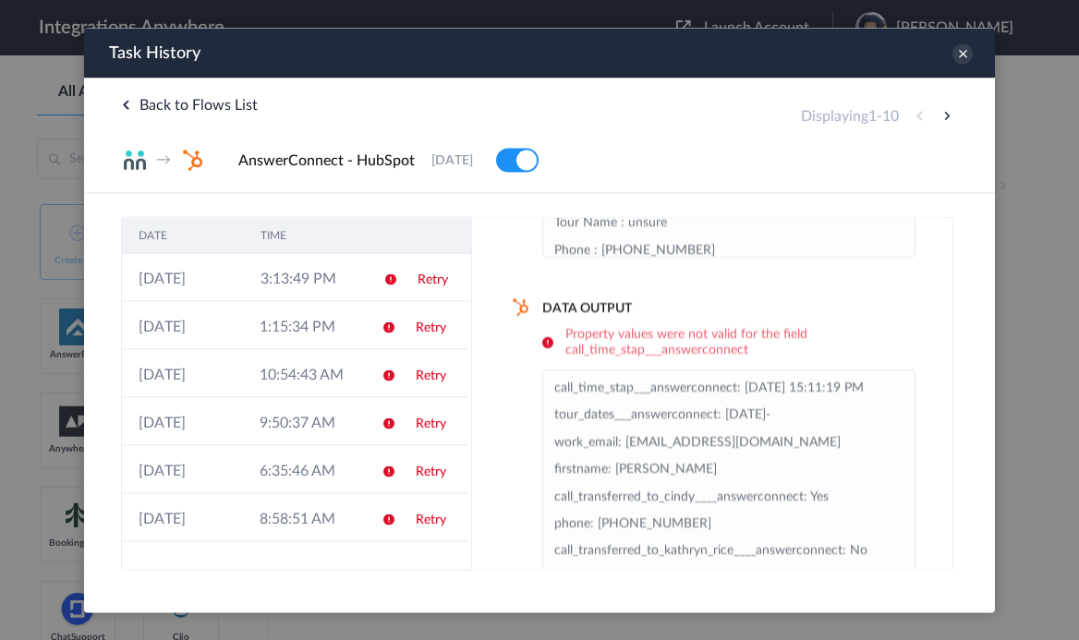
scroll to position [212, 0]
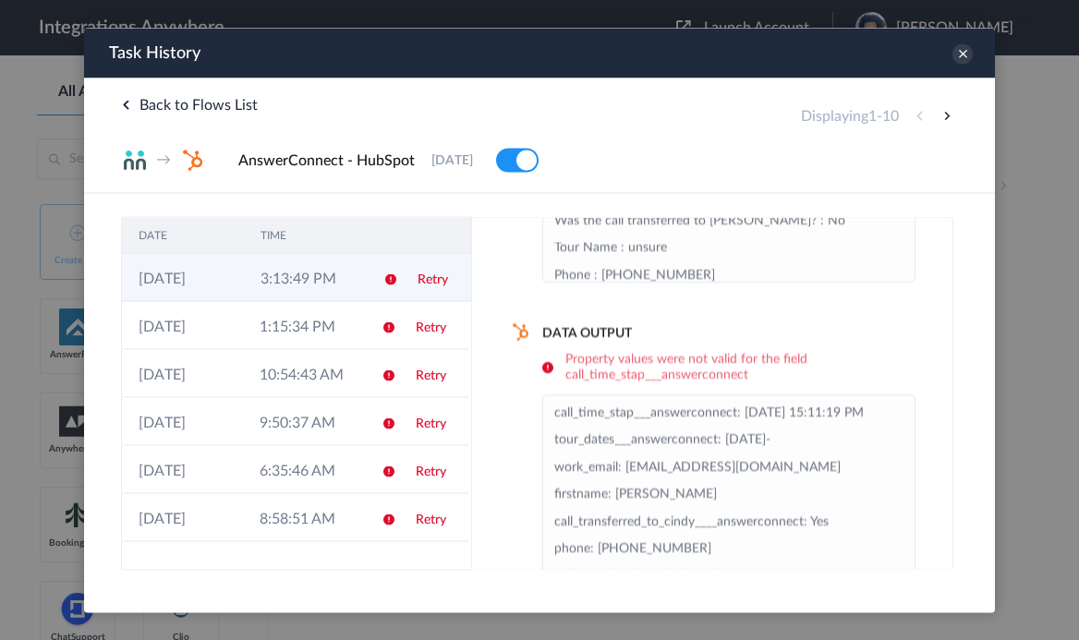
click at [395, 278] on icon at bounding box center [391, 279] width 15 height 15
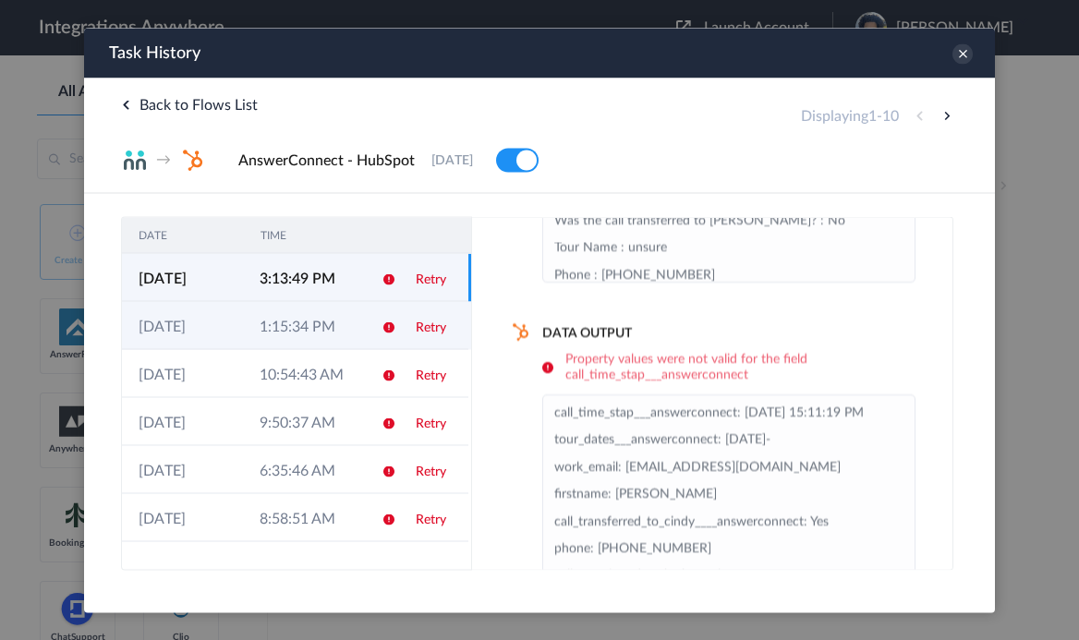
click at [375, 307] on td at bounding box center [382, 325] width 35 height 48
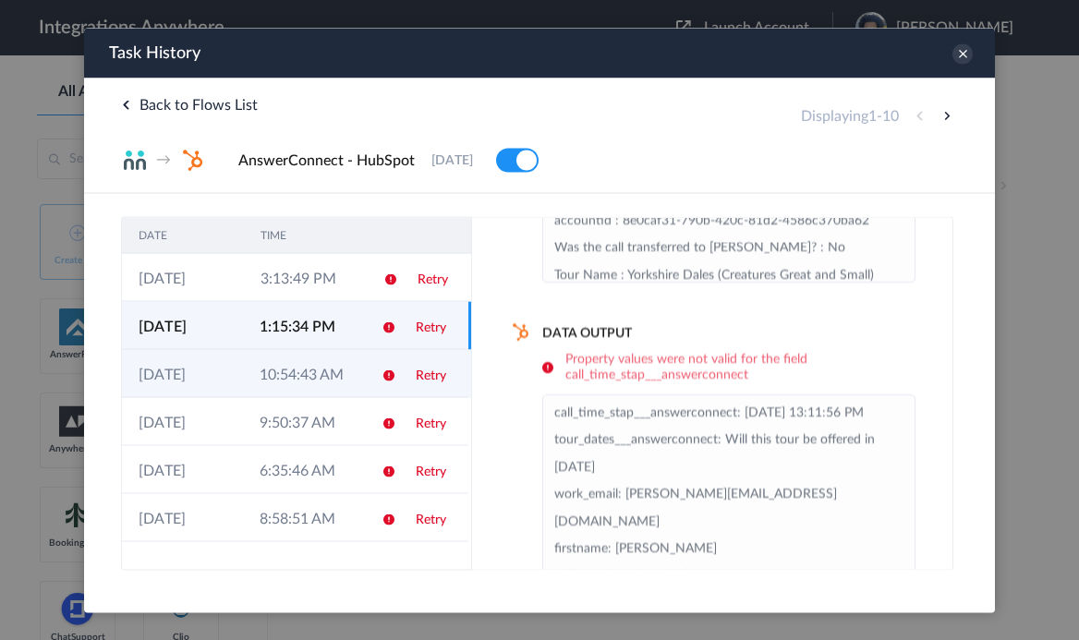
click at [359, 358] on td "10:54:43 AM" at bounding box center [303, 373] width 121 height 48
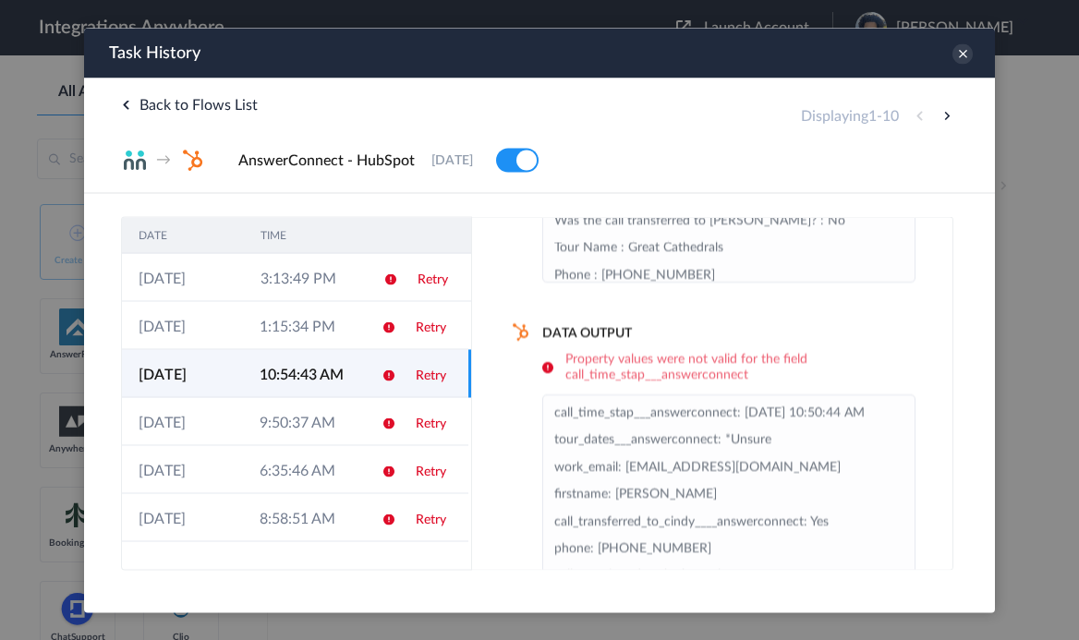
click at [362, 378] on td "10:54:43 AM" at bounding box center [303, 373] width 121 height 48
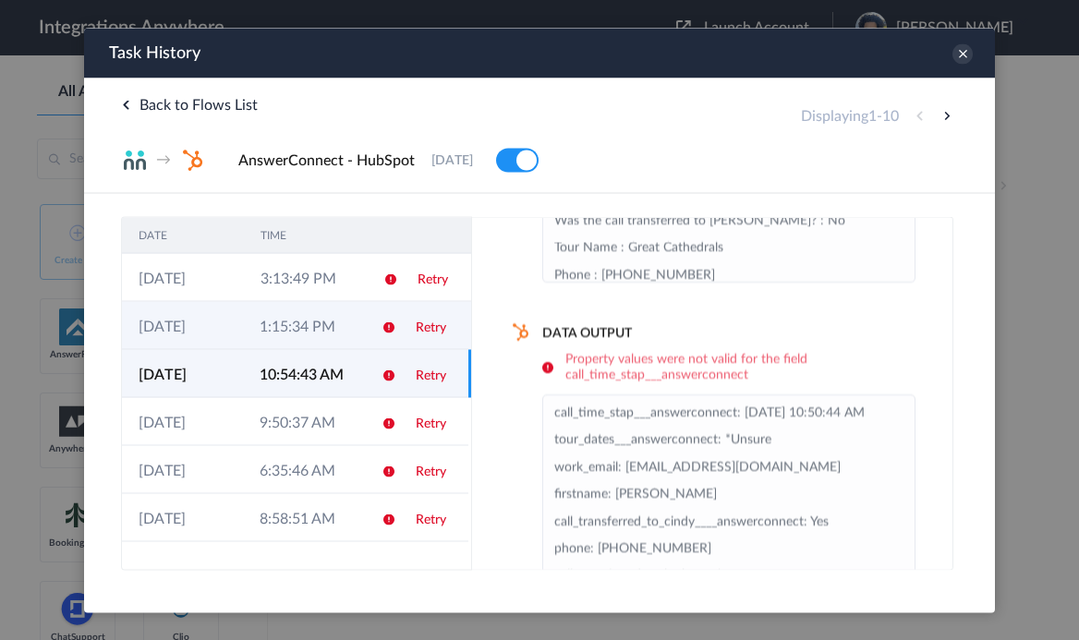
click at [356, 347] on td "1:15:34 PM" at bounding box center [303, 325] width 121 height 48
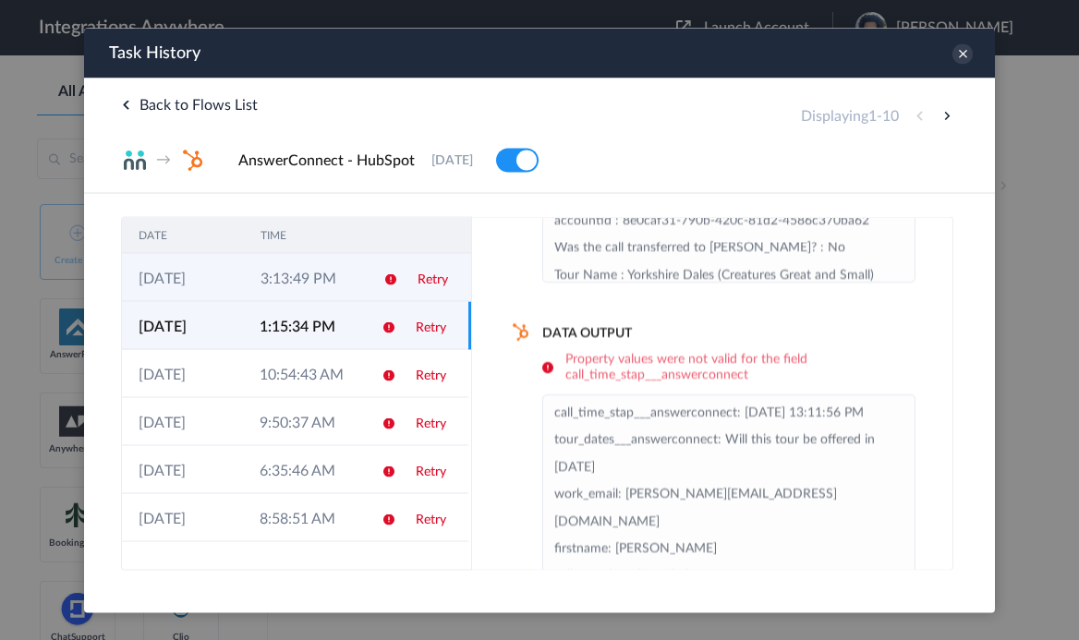
click at [360, 273] on td "3:13:49 PM" at bounding box center [305, 277] width 122 height 48
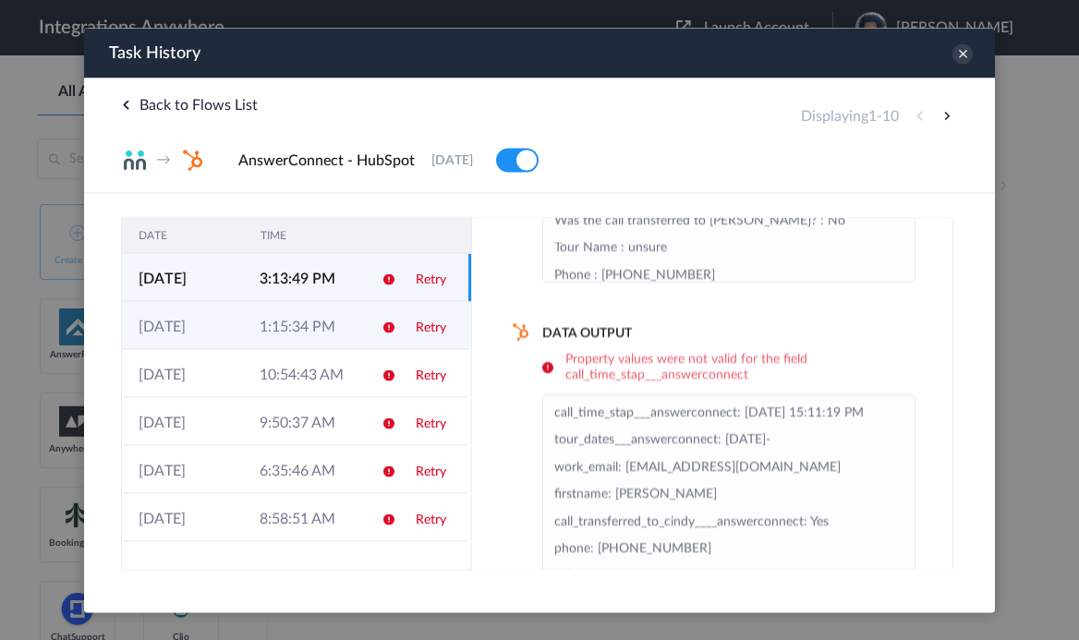
click at [355, 317] on td "1:15:34 PM" at bounding box center [303, 325] width 121 height 48
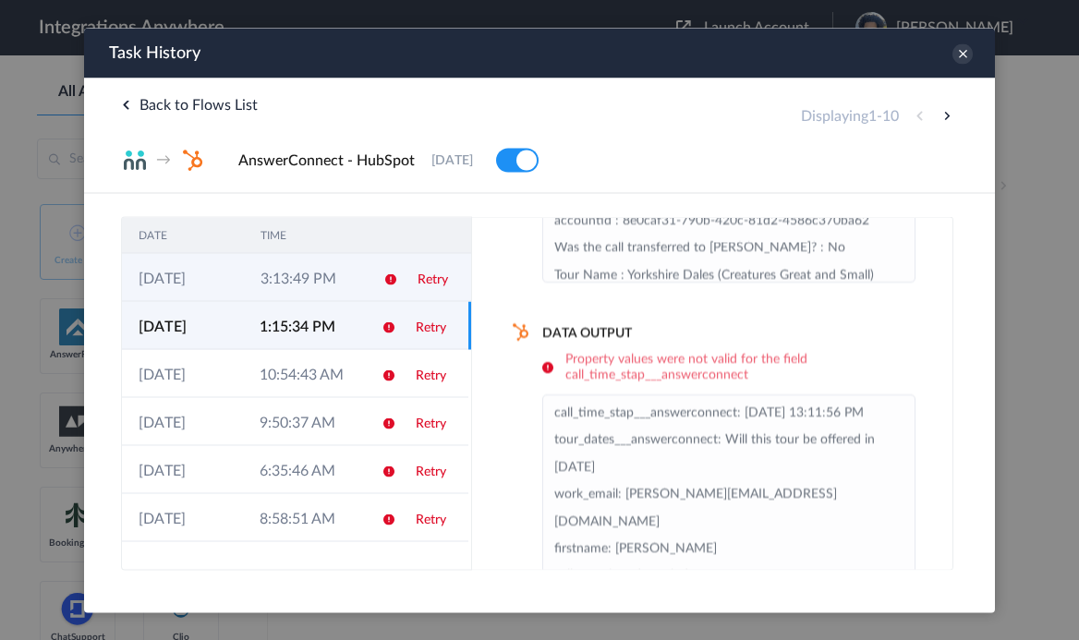
click at [371, 259] on td at bounding box center [384, 277] width 35 height 48
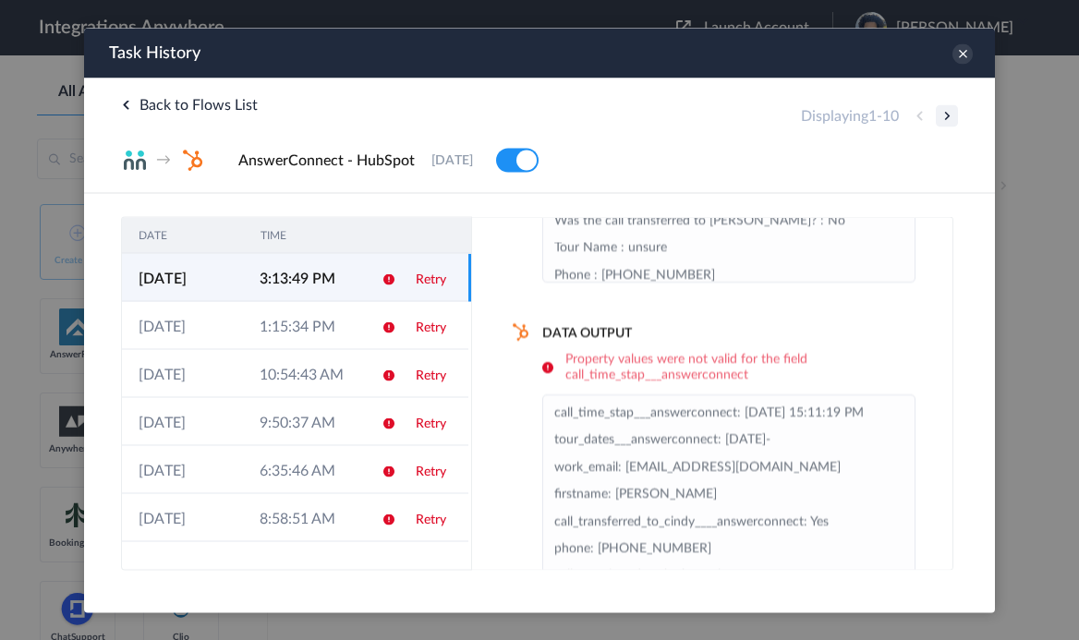
click at [943, 114] on button at bounding box center [947, 115] width 22 height 22
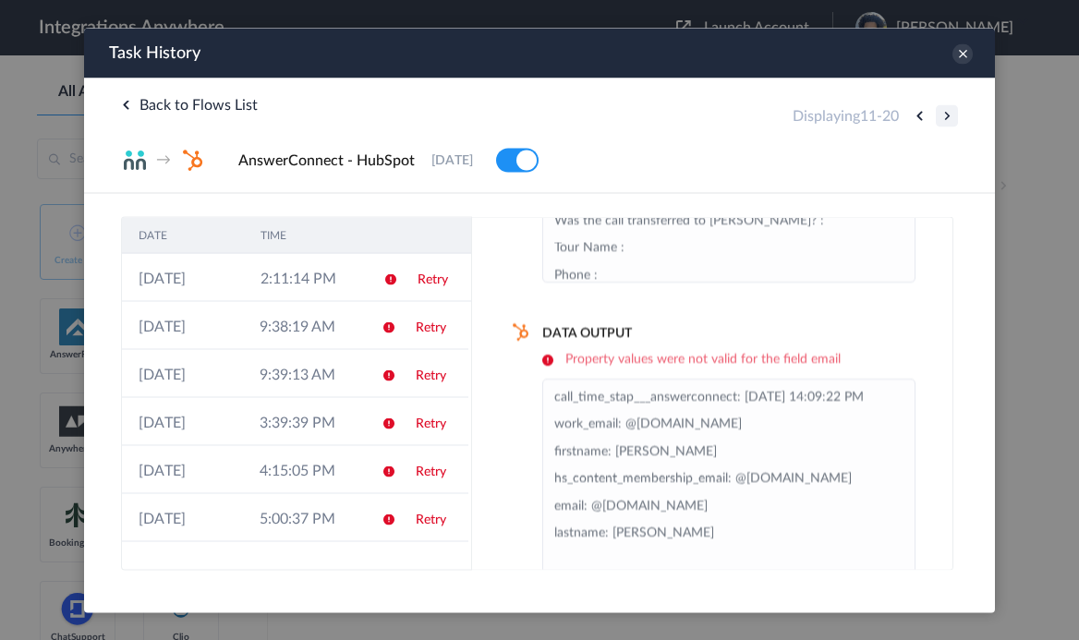
click at [946, 113] on button at bounding box center [947, 115] width 22 height 22
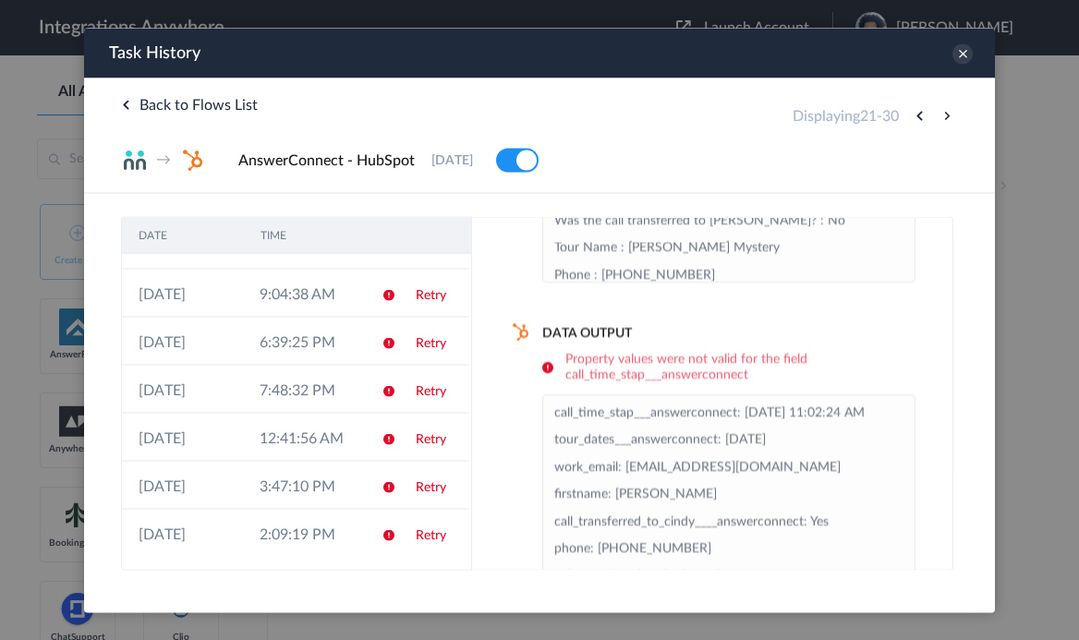
scroll to position [177, 0]
click at [945, 117] on button at bounding box center [947, 115] width 22 height 22
click at [945, 114] on button at bounding box center [947, 115] width 22 height 22
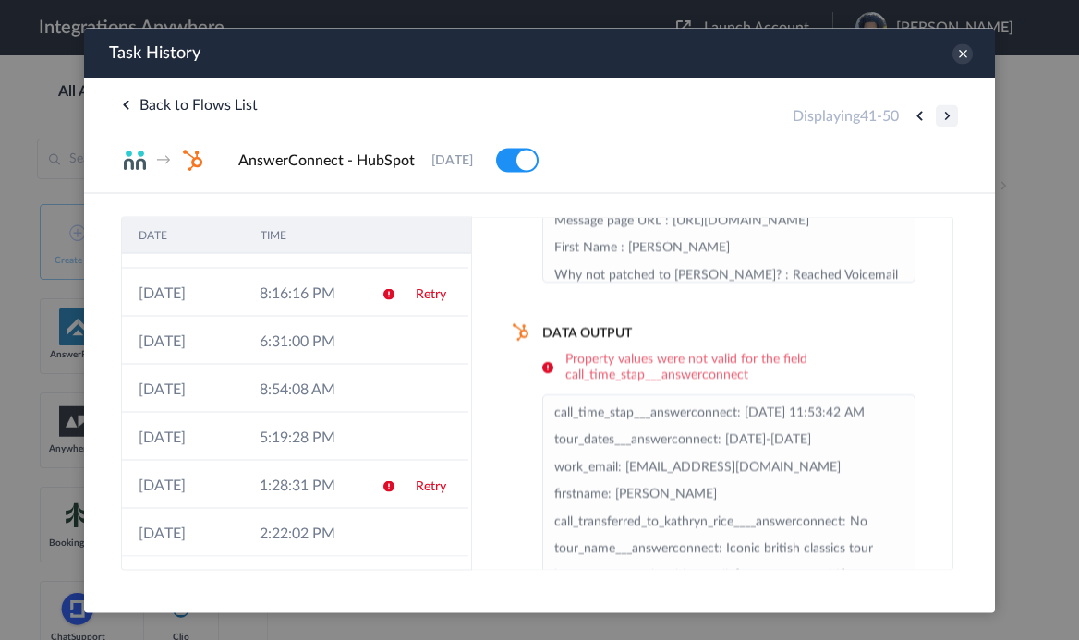
click at [945, 115] on button at bounding box center [947, 115] width 22 height 22
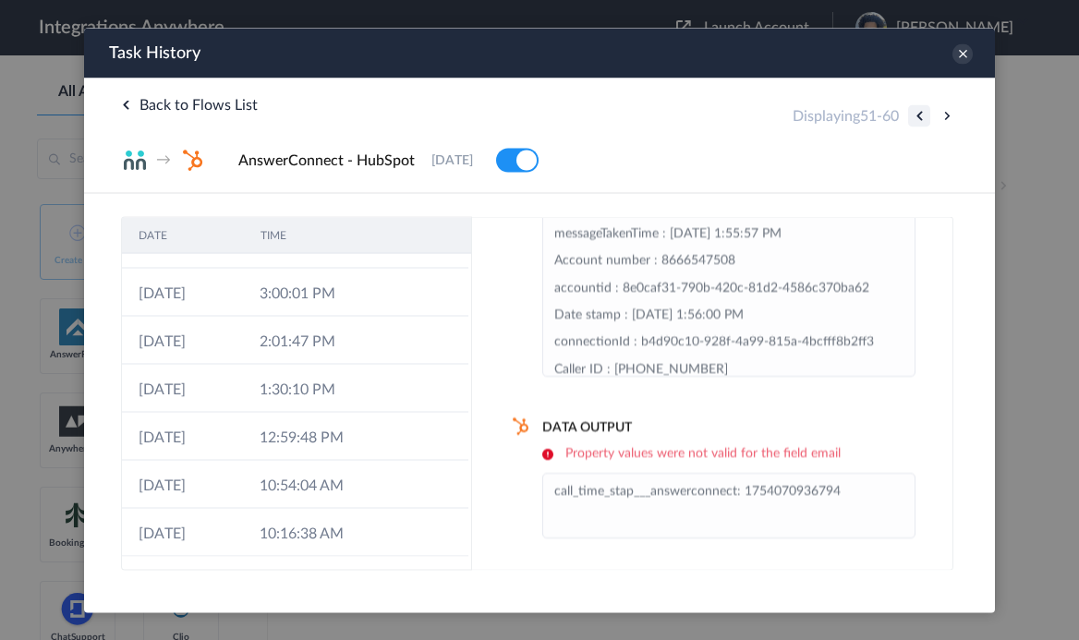
click at [912, 111] on button at bounding box center [919, 115] width 22 height 22
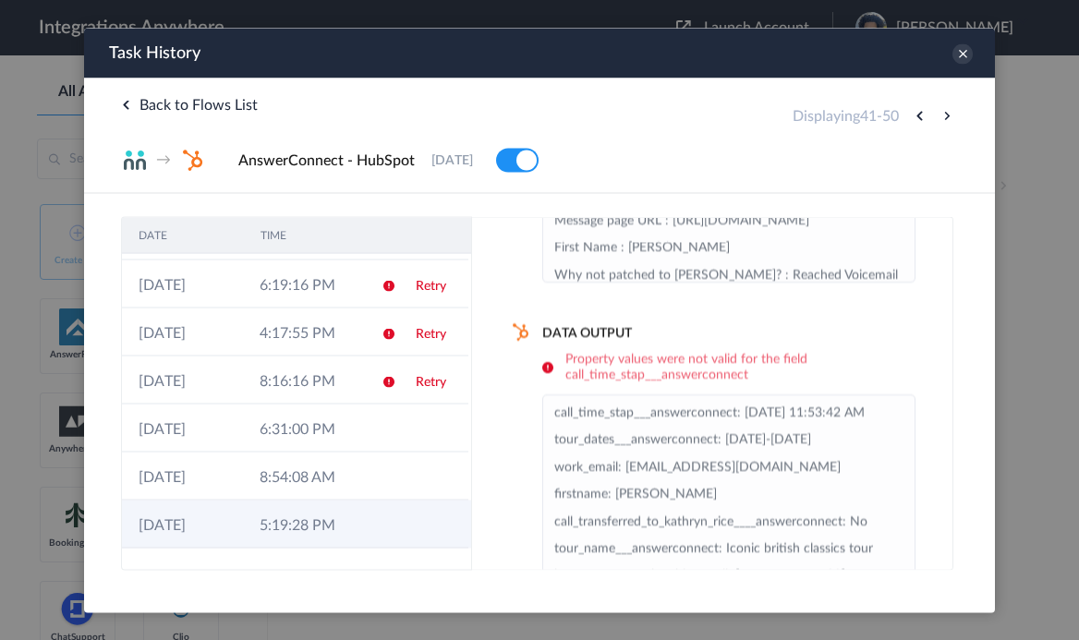
scroll to position [0, 0]
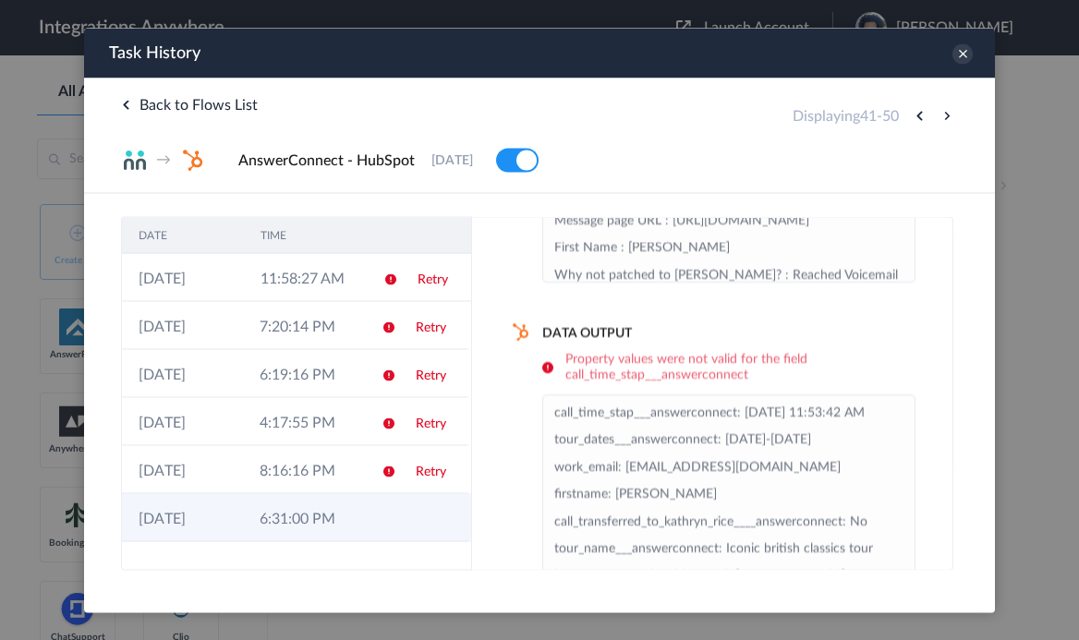
click at [398, 526] on td at bounding box center [382, 518] width 35 height 48
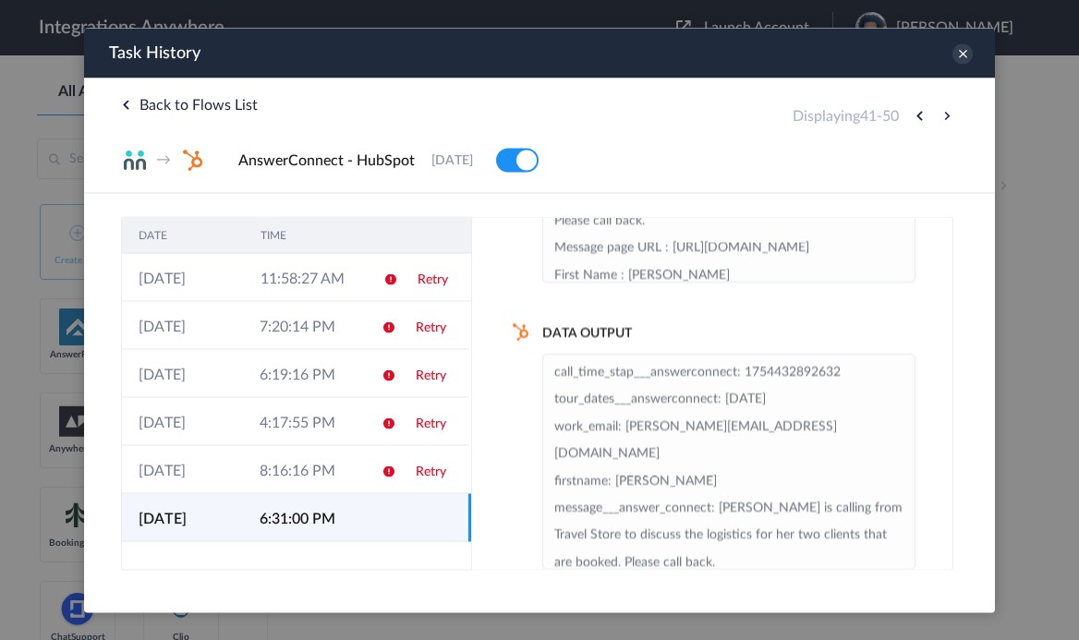
scroll to position [84, 0]
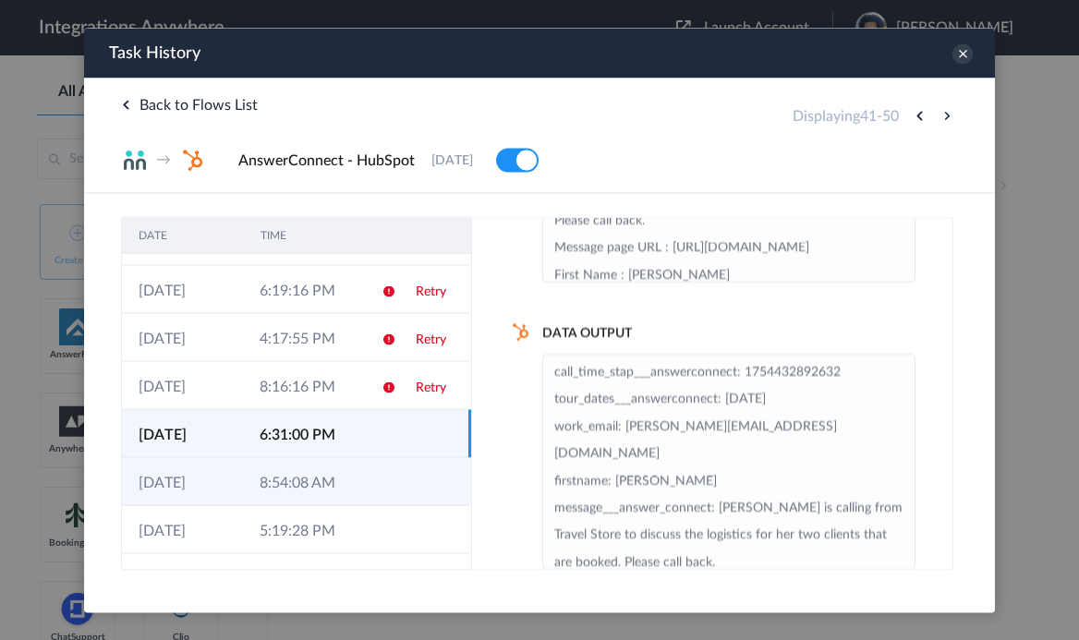
click at [372, 486] on td at bounding box center [382, 481] width 35 height 48
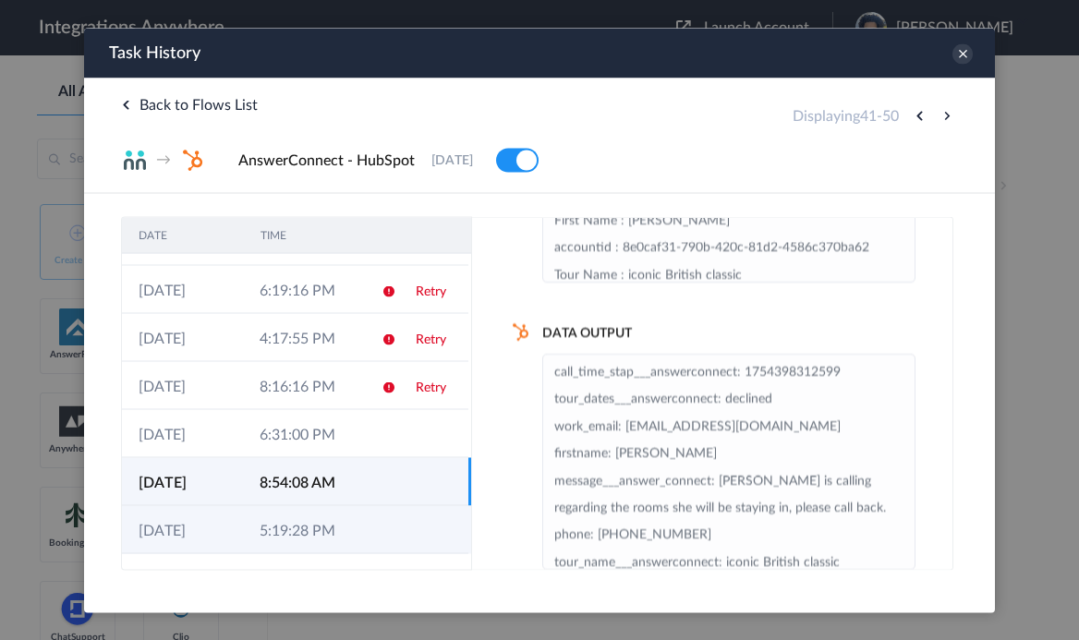
click at [361, 517] on td "5:19:28 PM" at bounding box center [303, 530] width 121 height 48
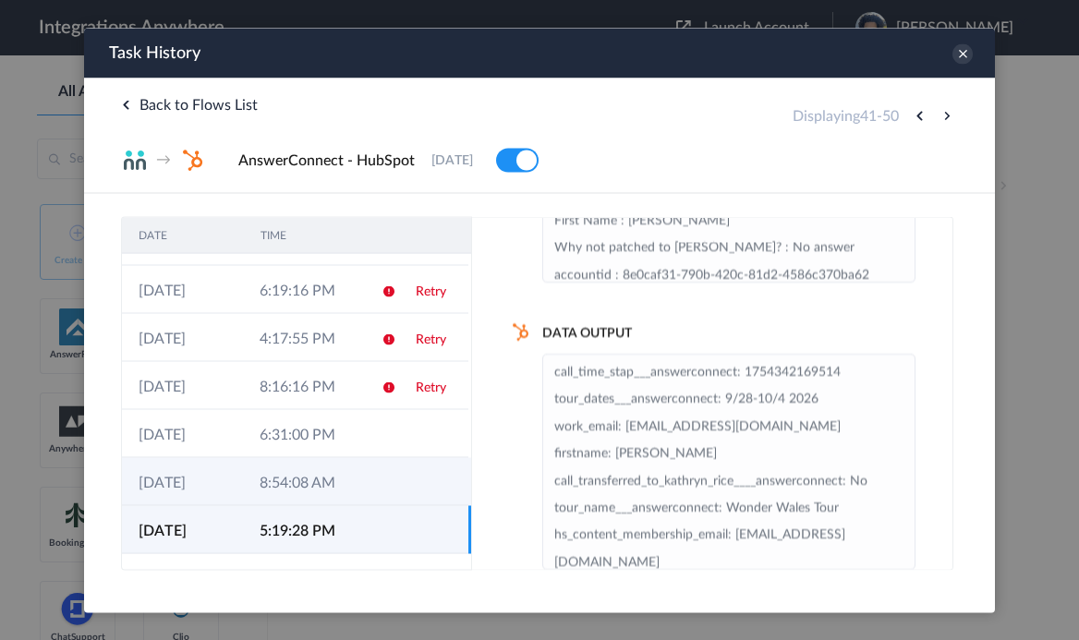
click at [372, 462] on td at bounding box center [382, 481] width 35 height 48
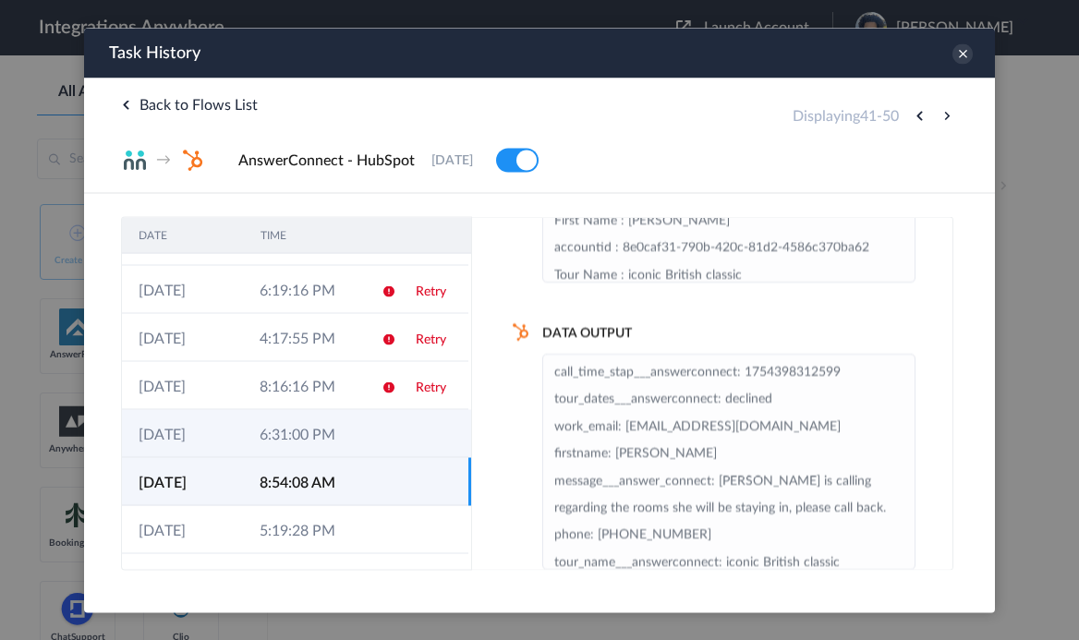
click at [390, 430] on td at bounding box center [382, 433] width 35 height 48
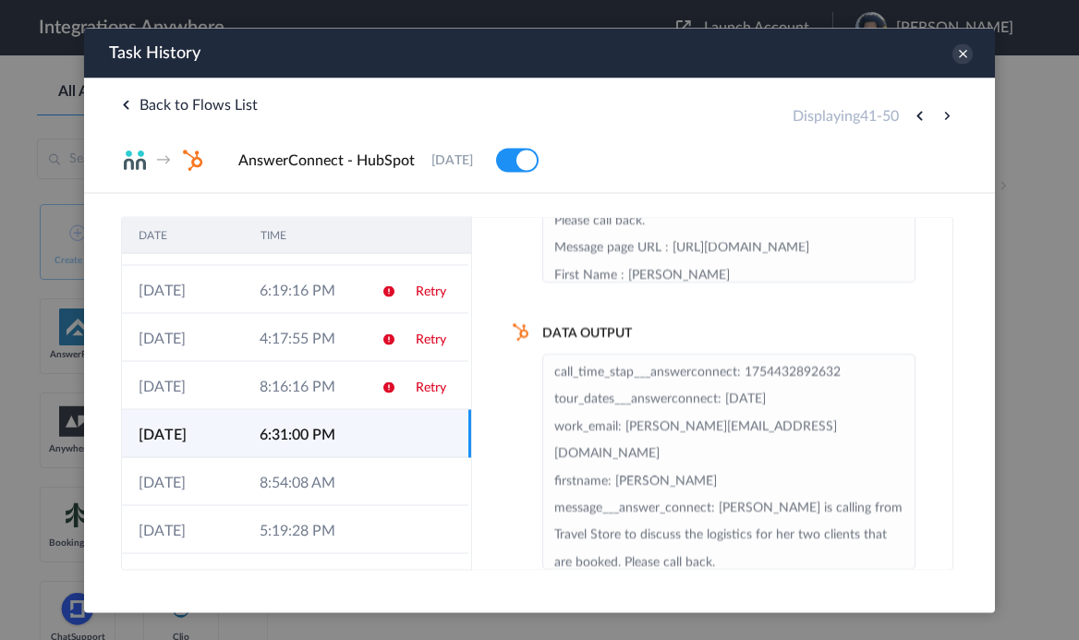
scroll to position [177, 0]
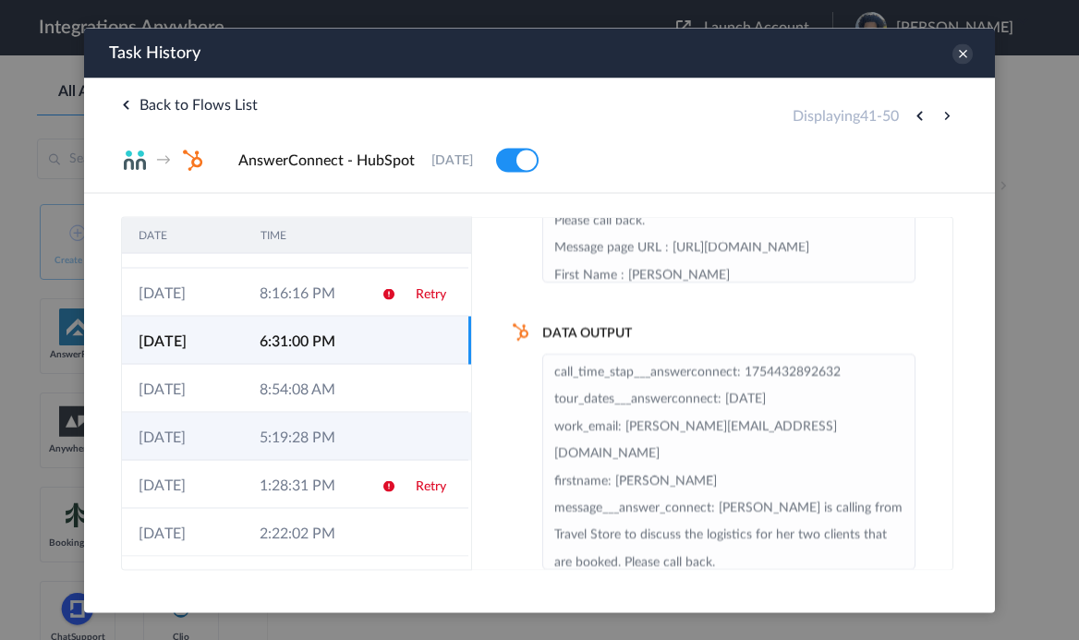
click at [358, 429] on td "5:19:28 PM" at bounding box center [303, 436] width 121 height 48
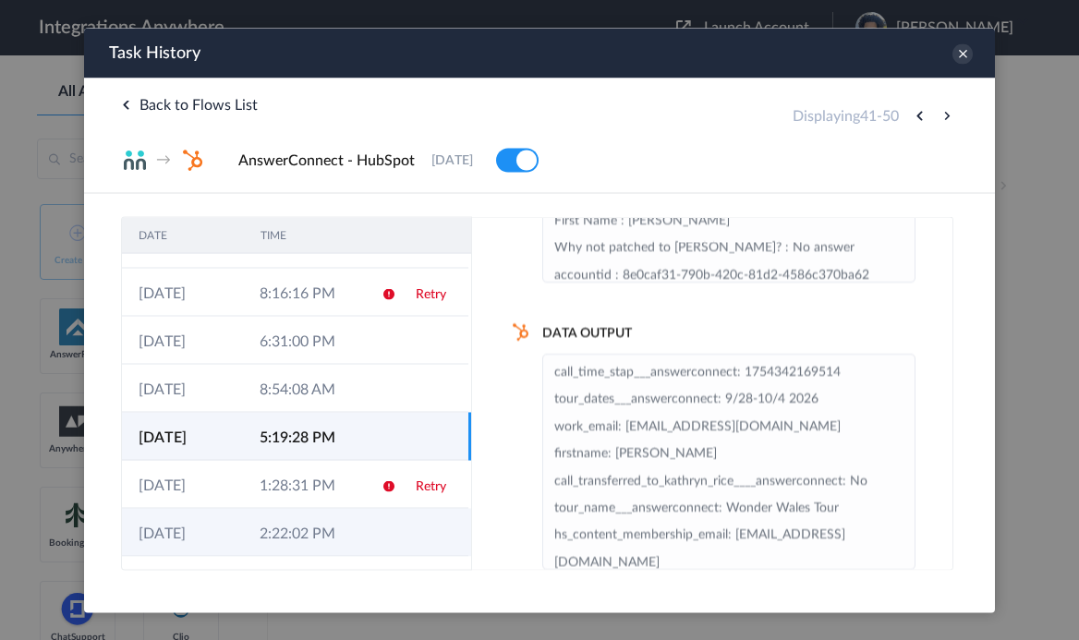
click at [314, 525] on td "2:22:02 PM" at bounding box center [303, 532] width 121 height 48
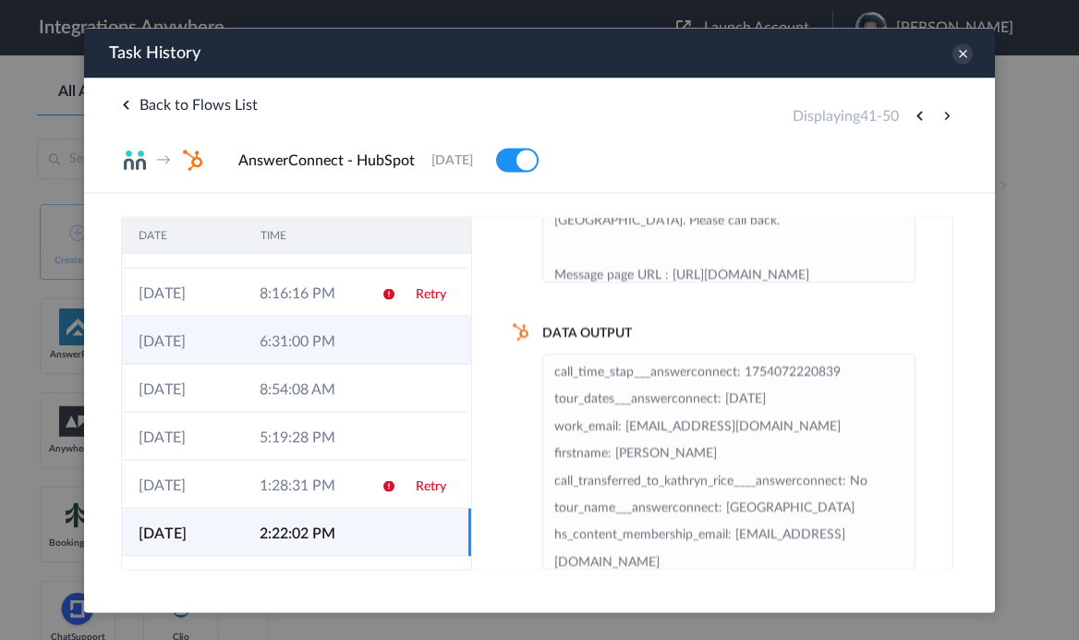
scroll to position [0, 0]
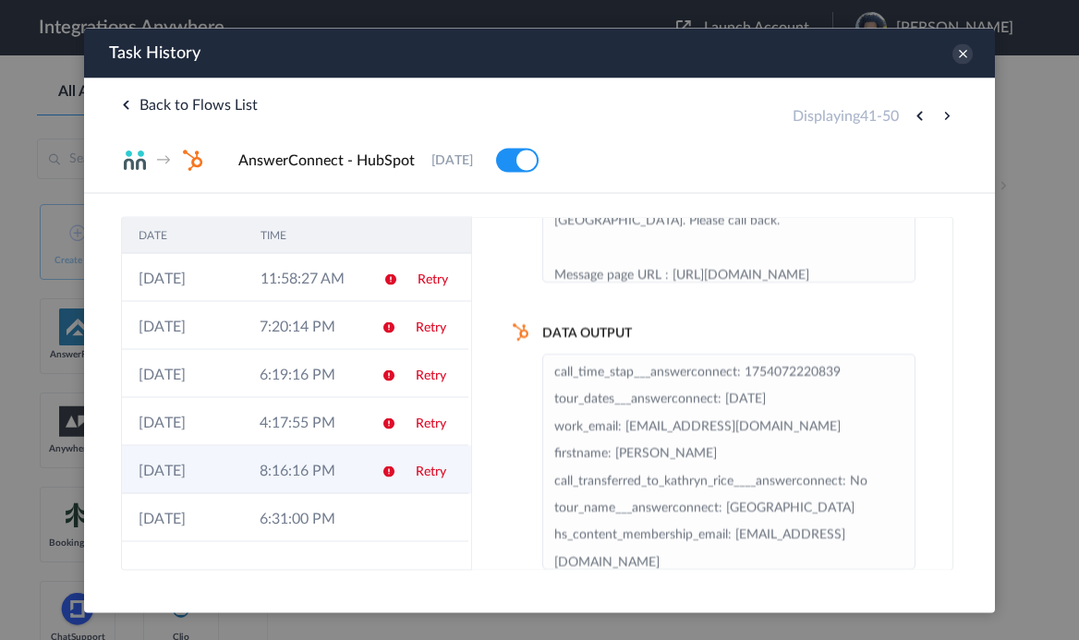
click at [359, 475] on td "8:16:16 PM" at bounding box center [303, 469] width 121 height 48
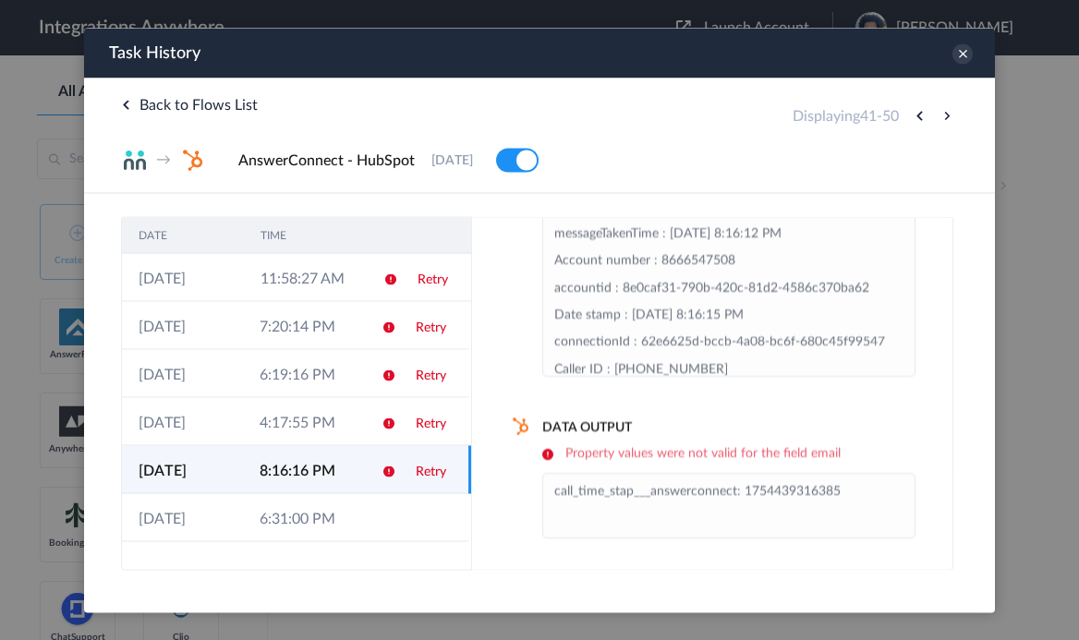
scroll to position [117, 0]
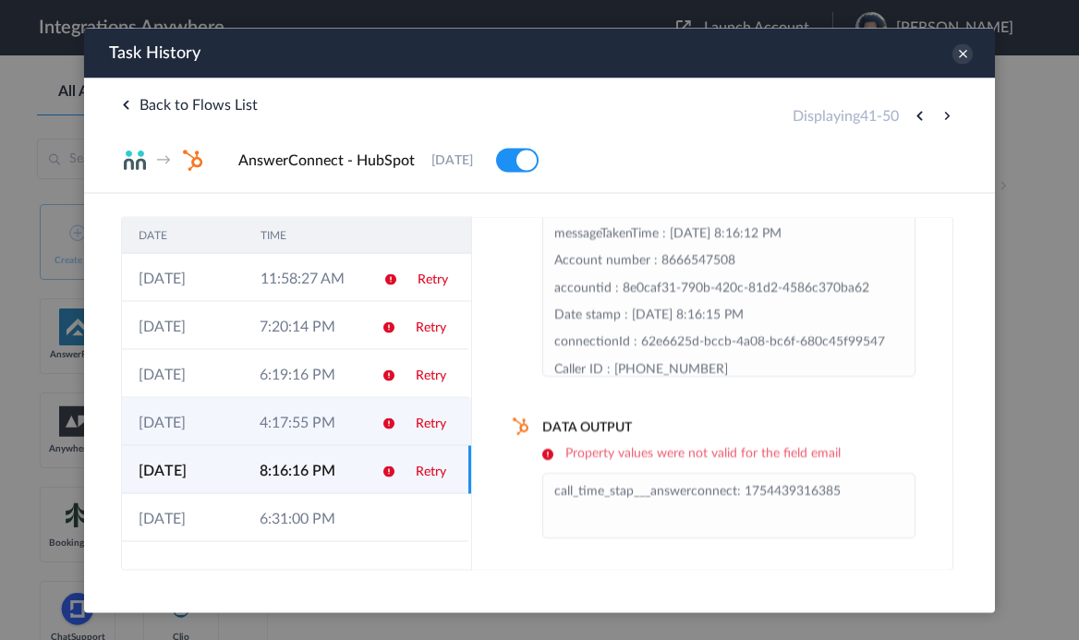
click at [362, 414] on td "4:17:55 PM" at bounding box center [303, 421] width 121 height 48
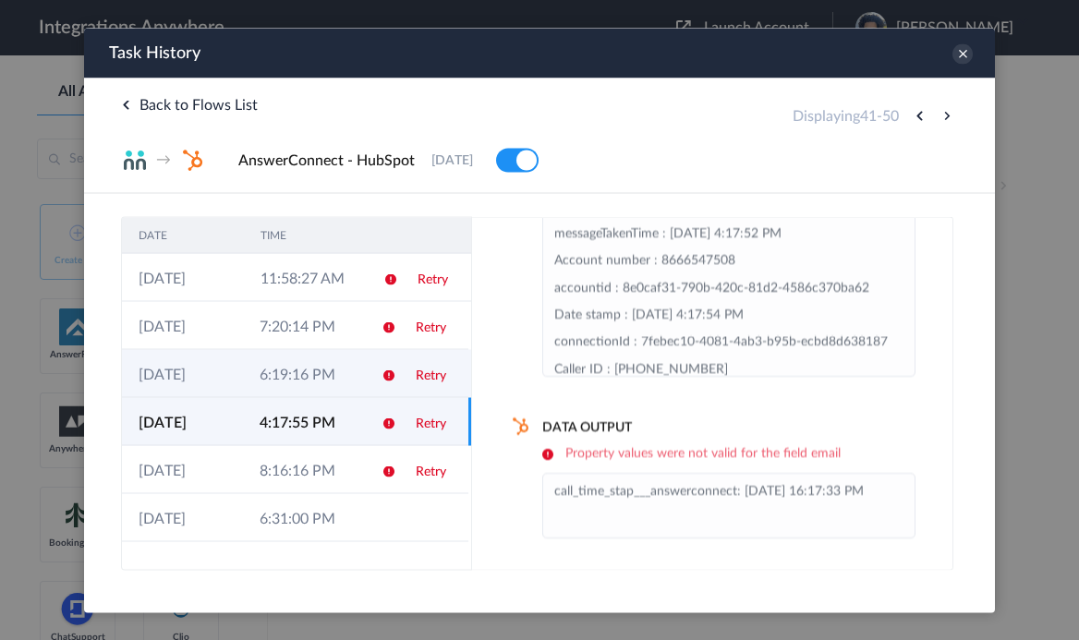
click at [353, 364] on td "6:19:16 PM" at bounding box center [303, 373] width 121 height 48
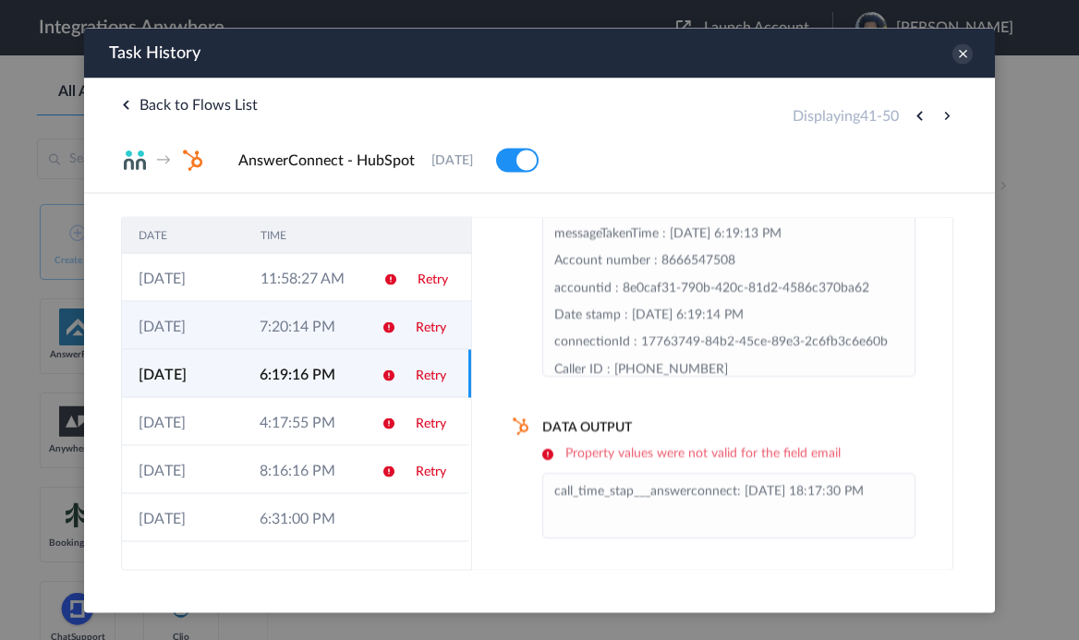
click at [335, 305] on td "7:20:14 PM" at bounding box center [303, 325] width 121 height 48
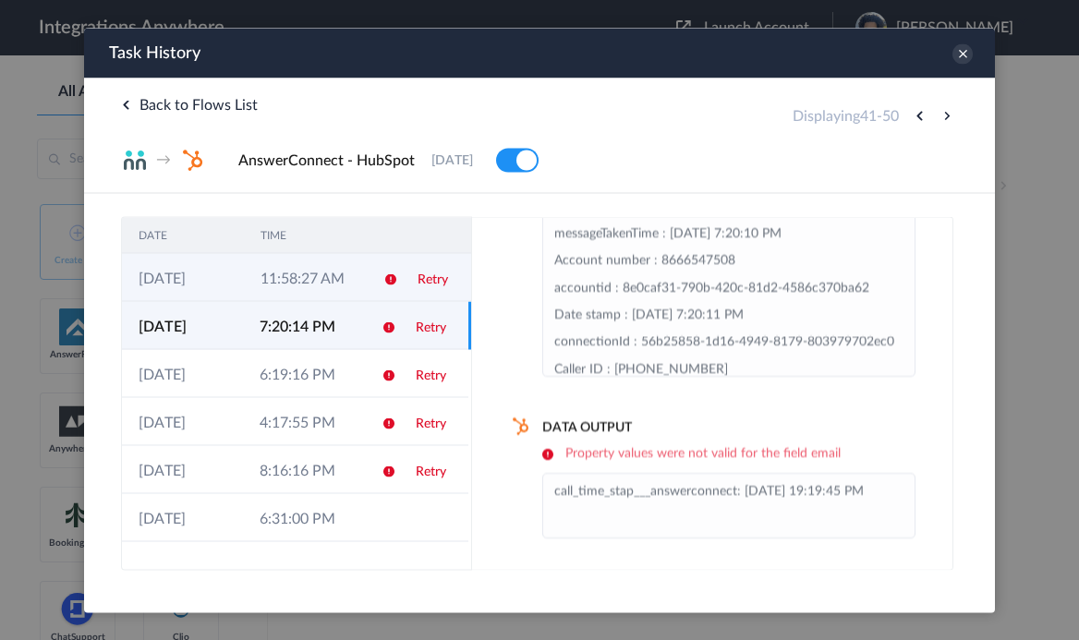
click at [320, 284] on td "11:58:27 AM" at bounding box center [305, 277] width 122 height 48
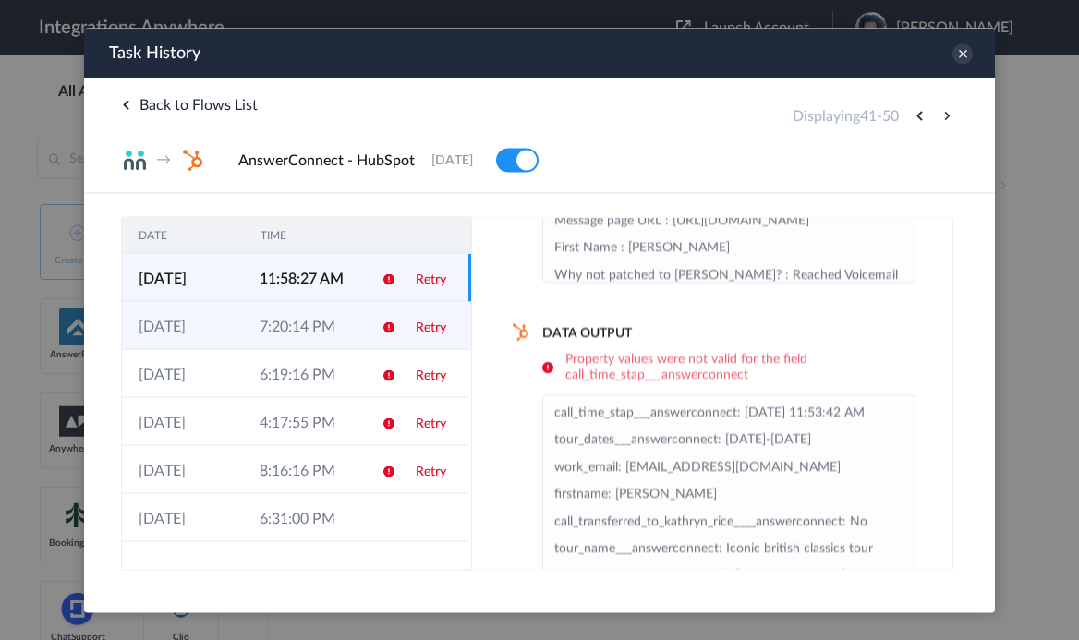
click at [323, 316] on td "7:20:14 PM" at bounding box center [303, 325] width 121 height 48
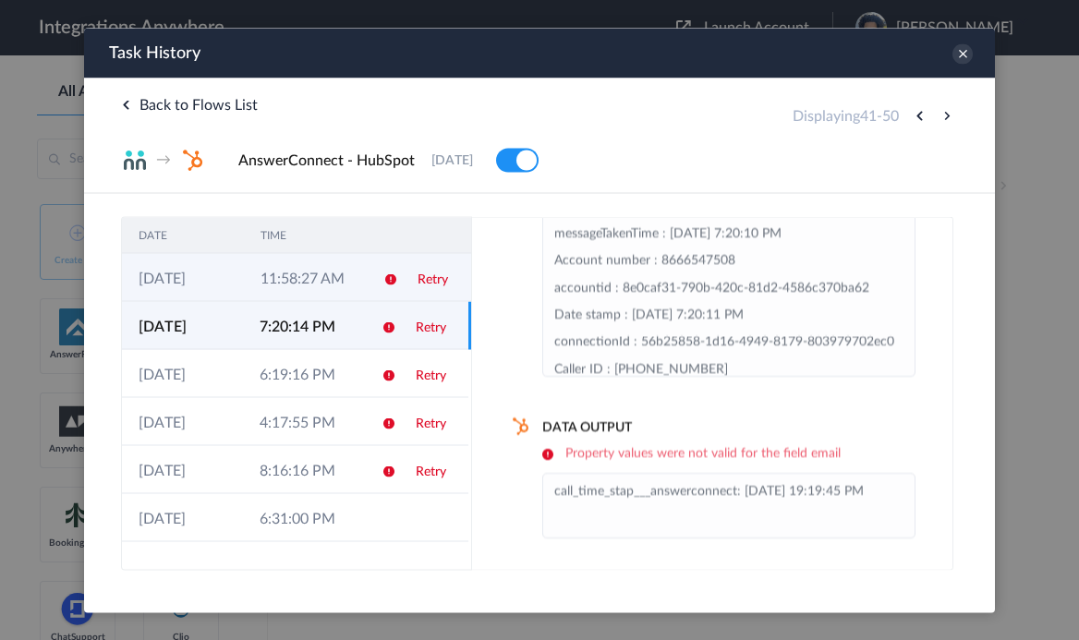
click at [328, 274] on td "11:58:27 AM" at bounding box center [305, 277] width 122 height 48
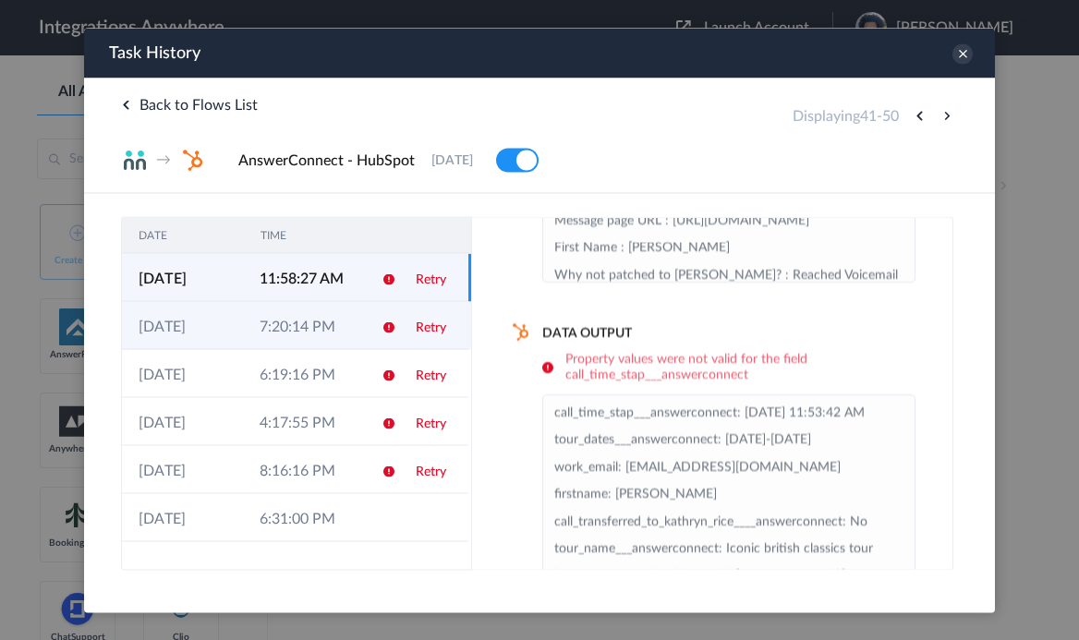
click at [325, 311] on td "7:20:14 PM" at bounding box center [303, 325] width 121 height 48
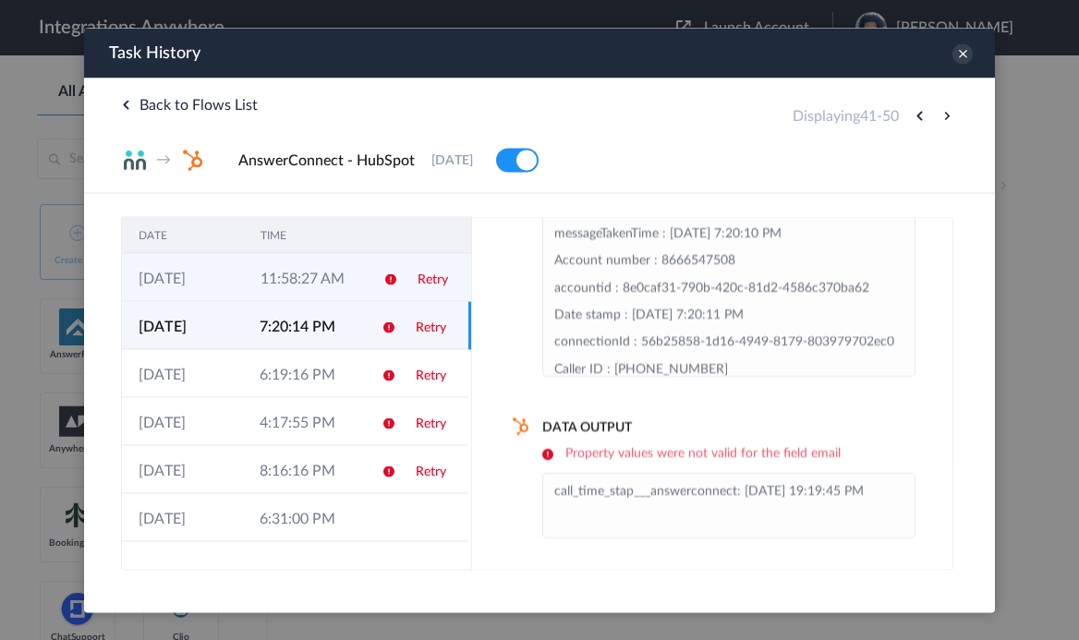
click at [336, 257] on td "11:58:27 AM" at bounding box center [305, 277] width 122 height 48
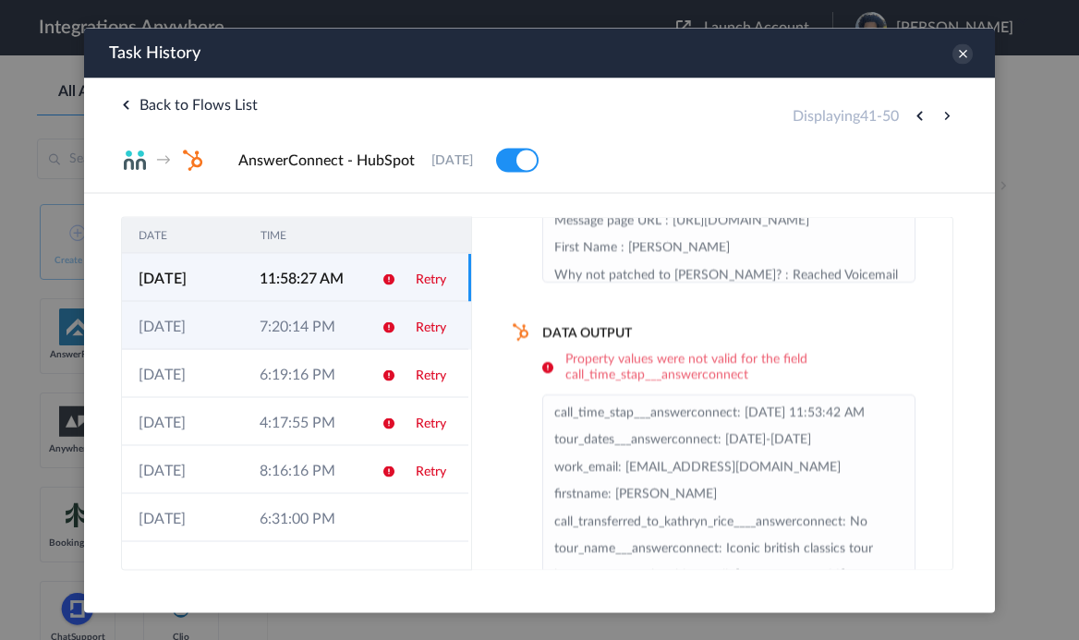
click at [340, 334] on td "7:20:14 PM" at bounding box center [303, 325] width 121 height 48
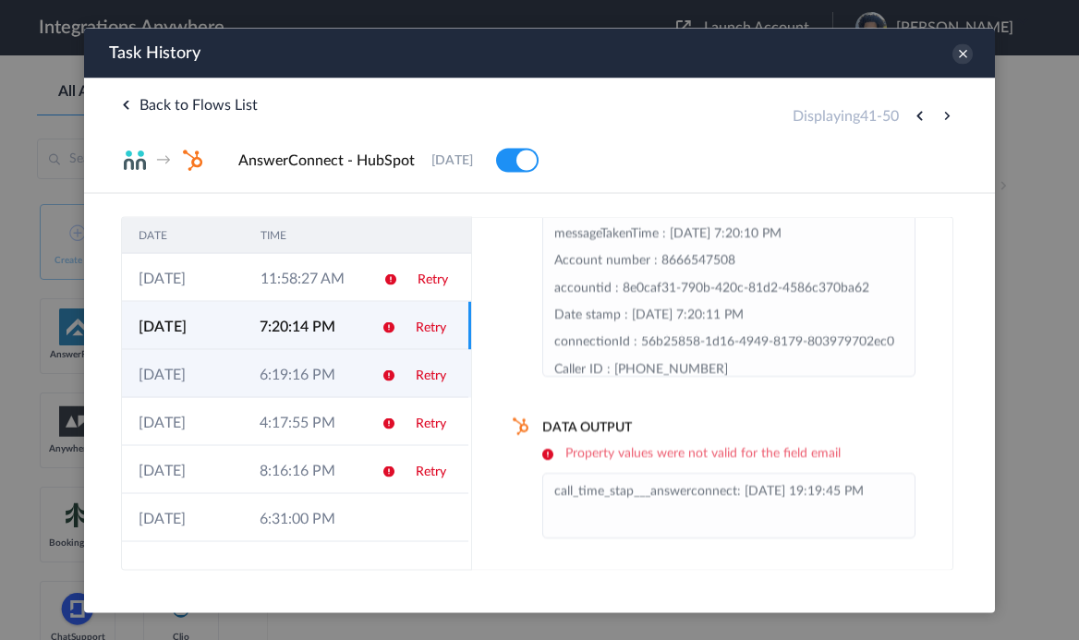
click at [336, 372] on td "6:19:16 PM" at bounding box center [303, 373] width 121 height 48
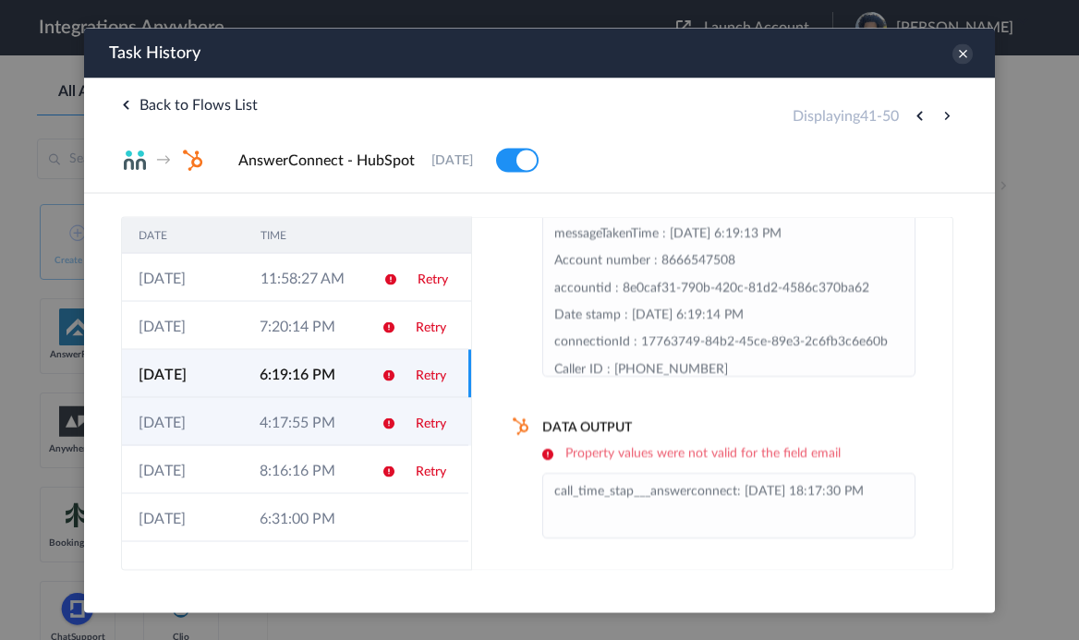
click at [335, 429] on td "4:17:55 PM" at bounding box center [303, 421] width 121 height 48
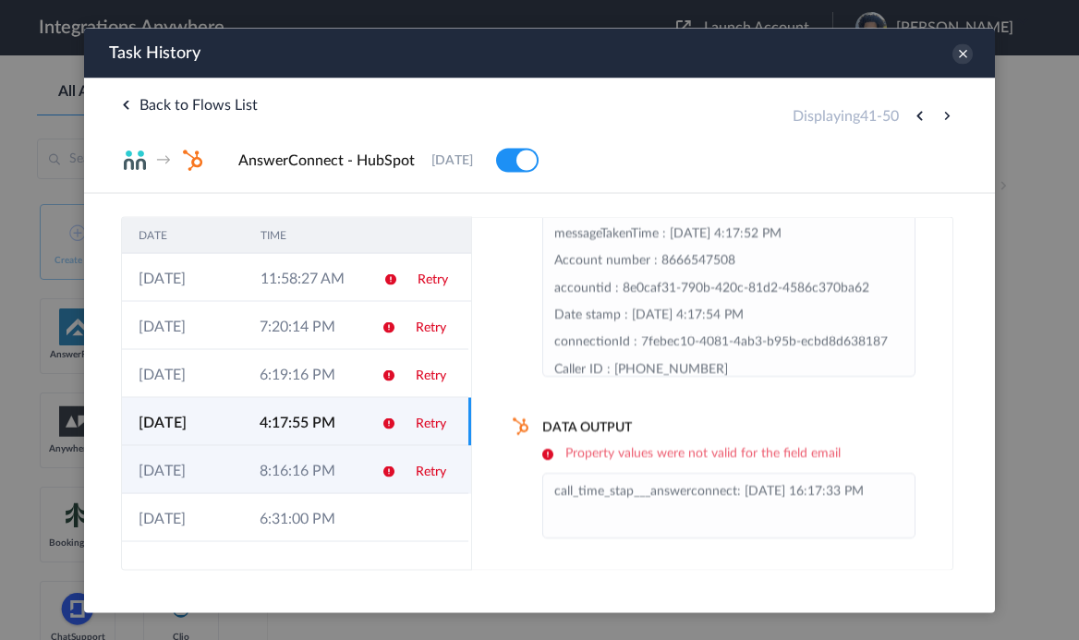
click at [329, 469] on td "8:16:16 PM" at bounding box center [303, 469] width 121 height 48
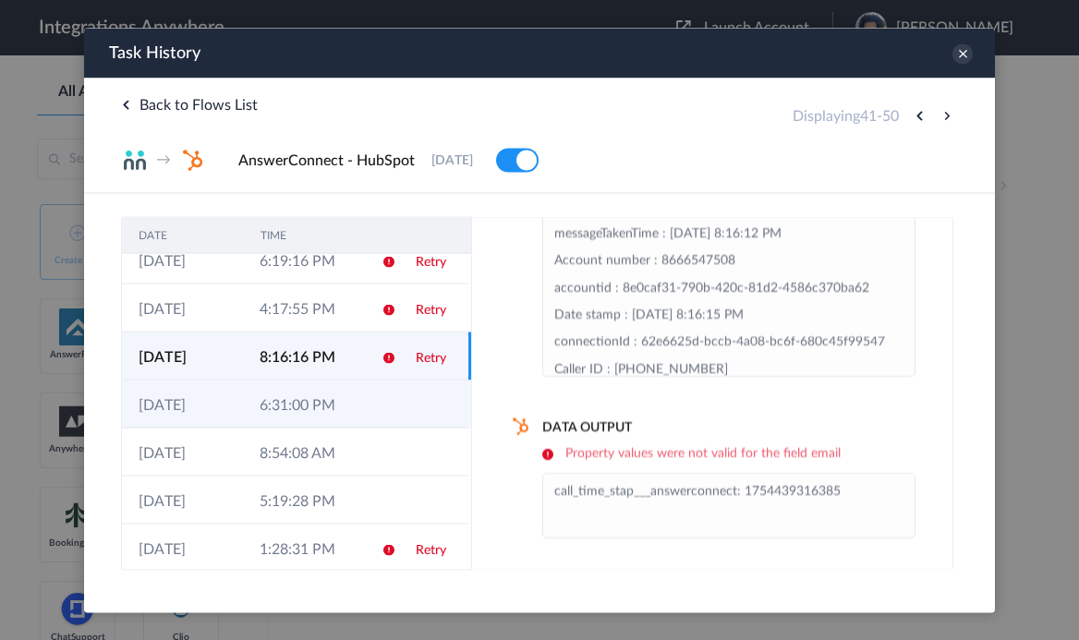
scroll to position [177, 0]
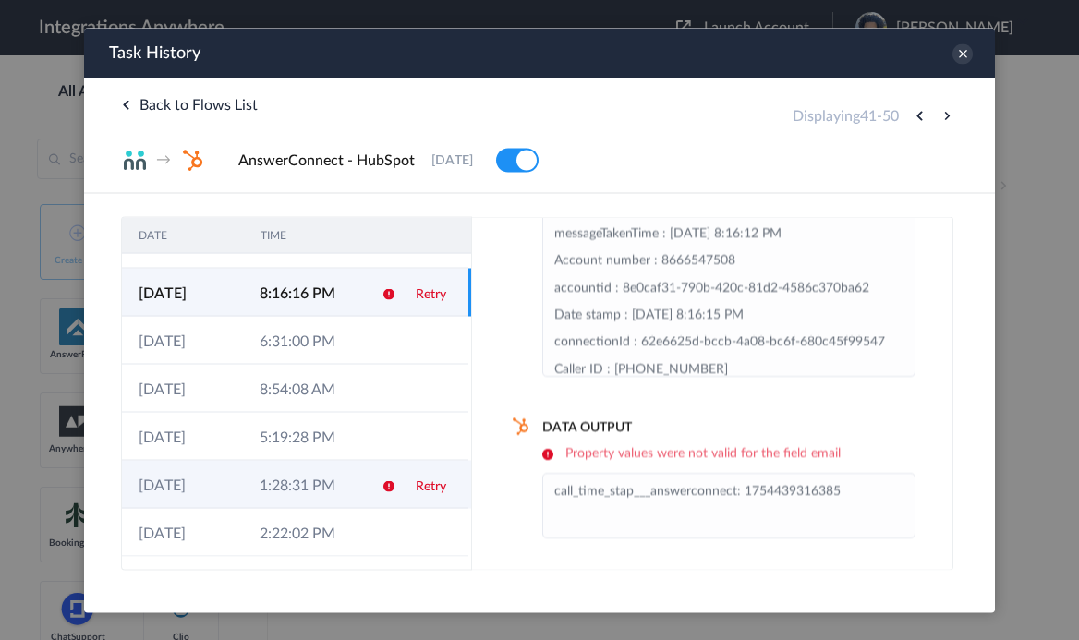
click at [334, 482] on td "1:28:31 PM" at bounding box center [303, 484] width 121 height 48
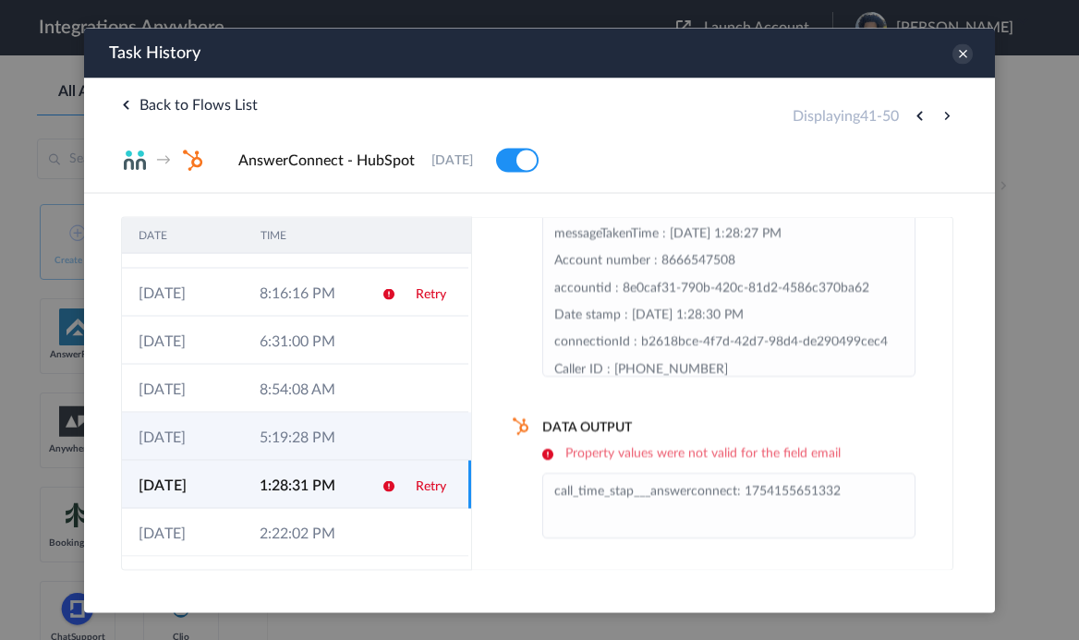
click at [338, 422] on td "5:19:28 PM" at bounding box center [303, 436] width 121 height 48
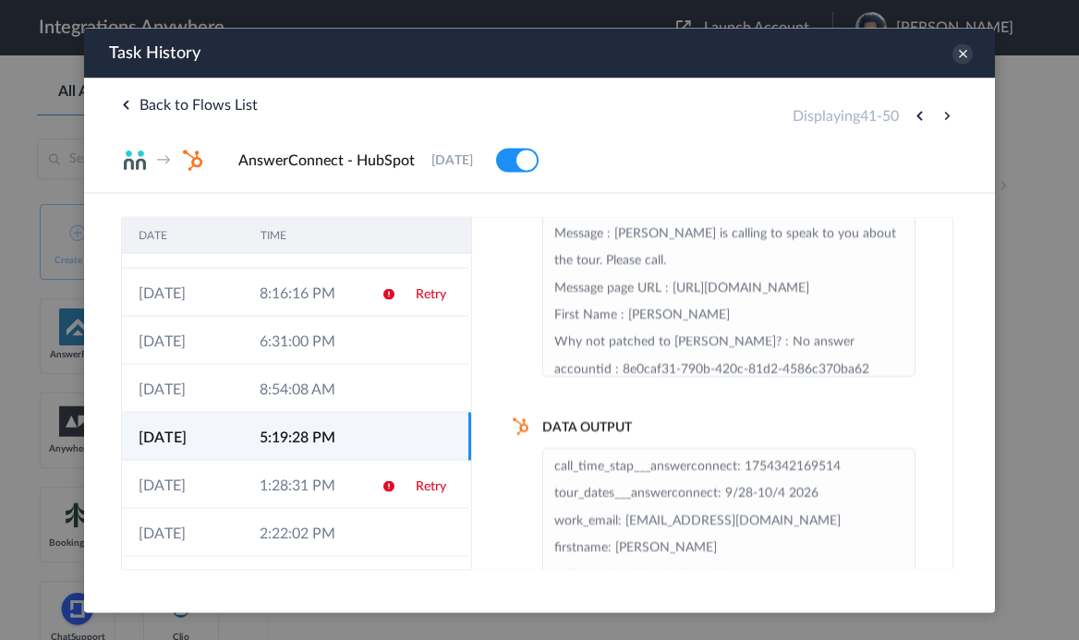
scroll to position [212, 0]
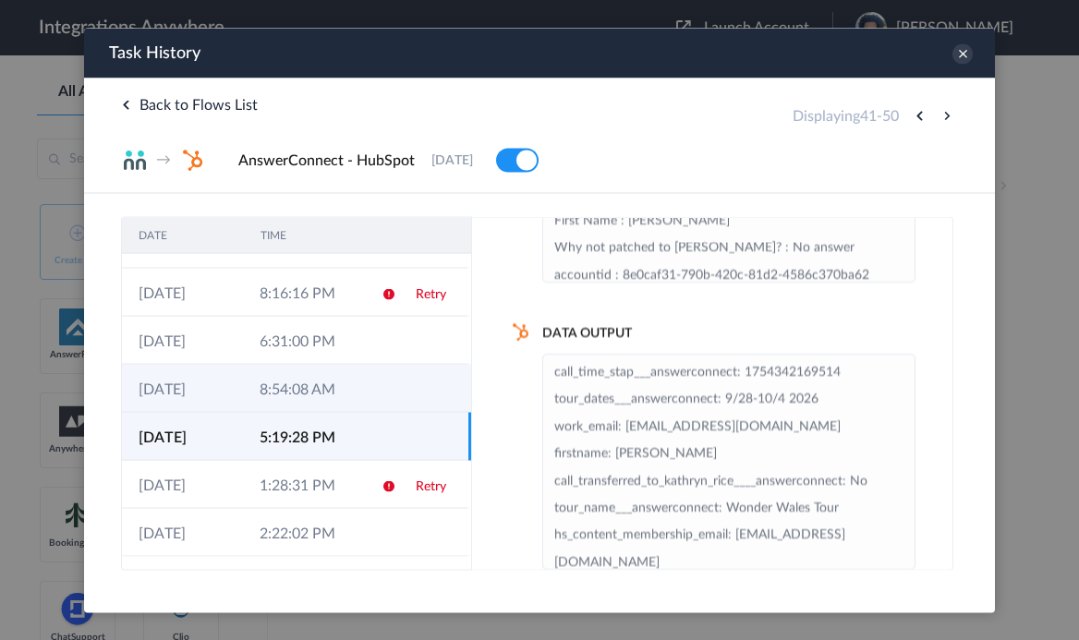
click at [330, 396] on td "8:54:08 AM" at bounding box center [303, 388] width 121 height 48
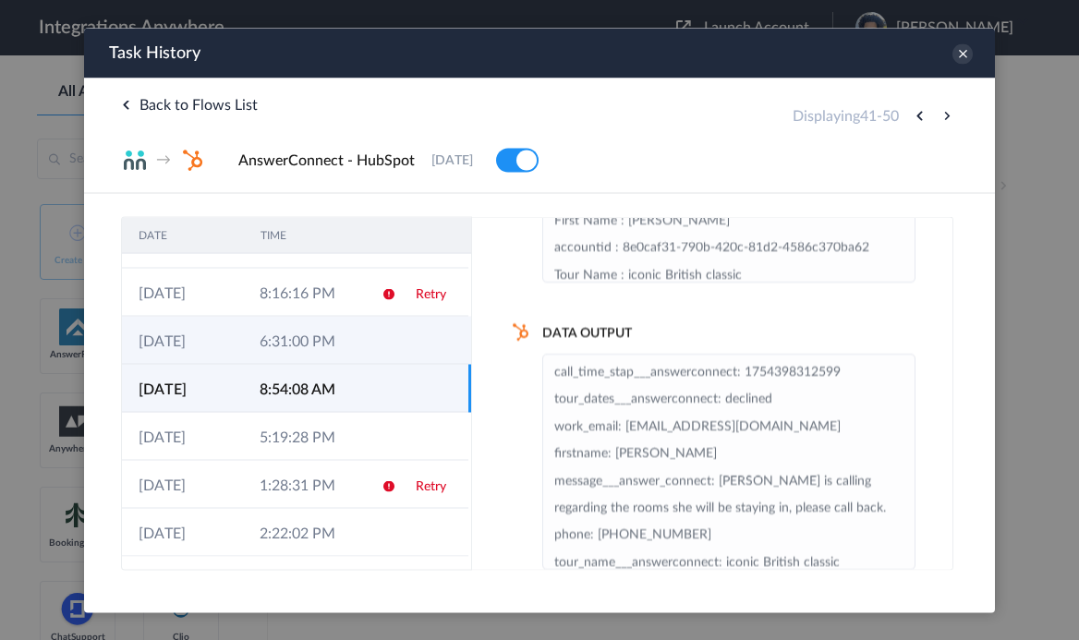
click at [362, 332] on td "6:31:00 PM" at bounding box center [303, 340] width 121 height 48
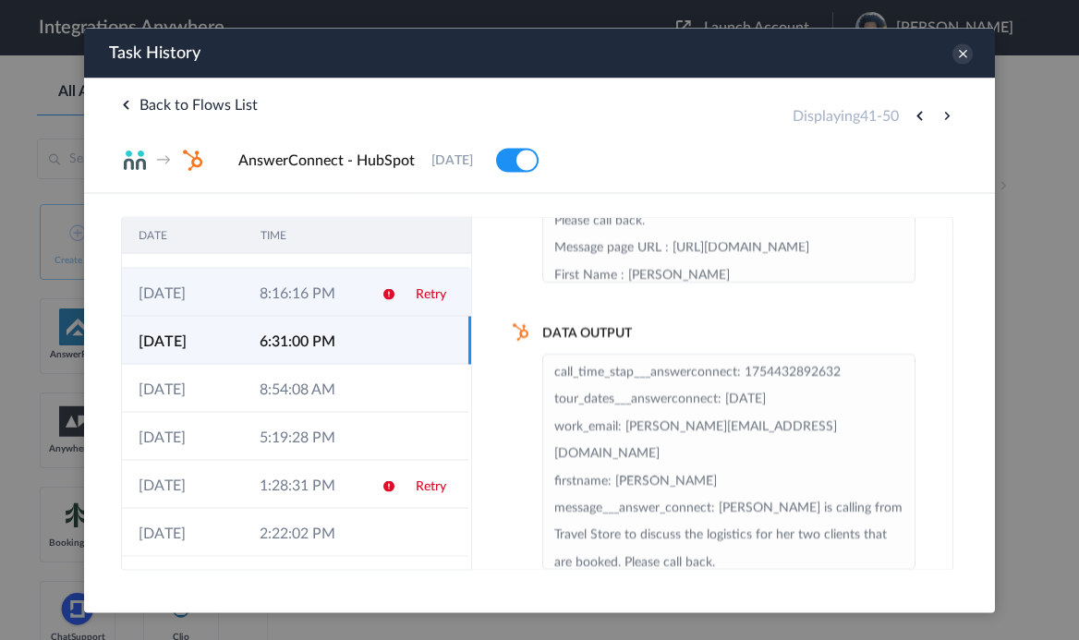
click at [346, 286] on td "8:16:16 PM" at bounding box center [303, 292] width 121 height 48
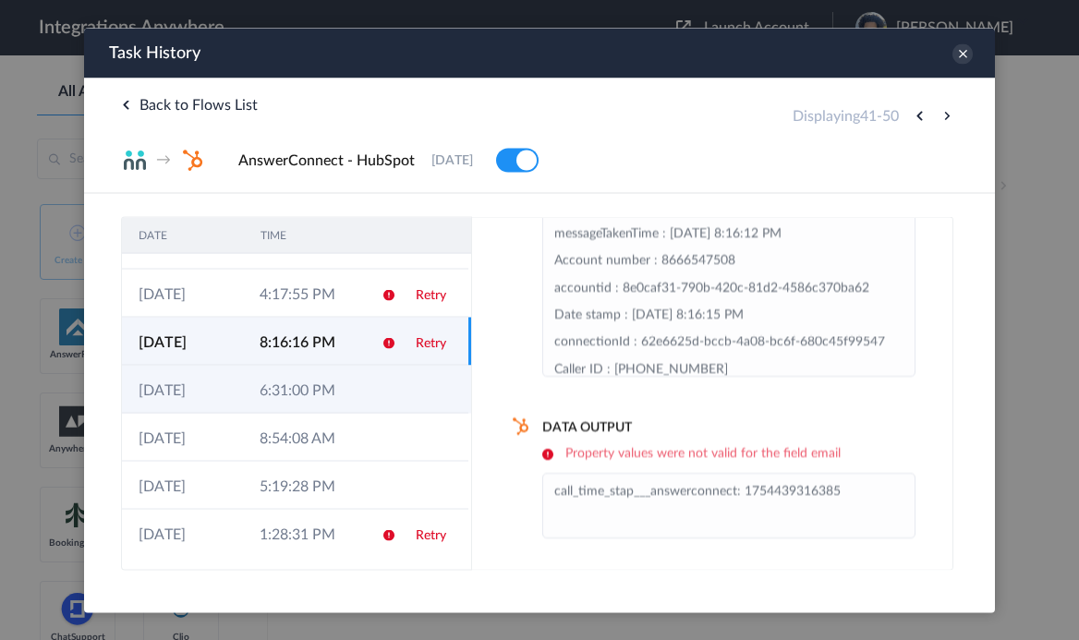
scroll to position [119, 0]
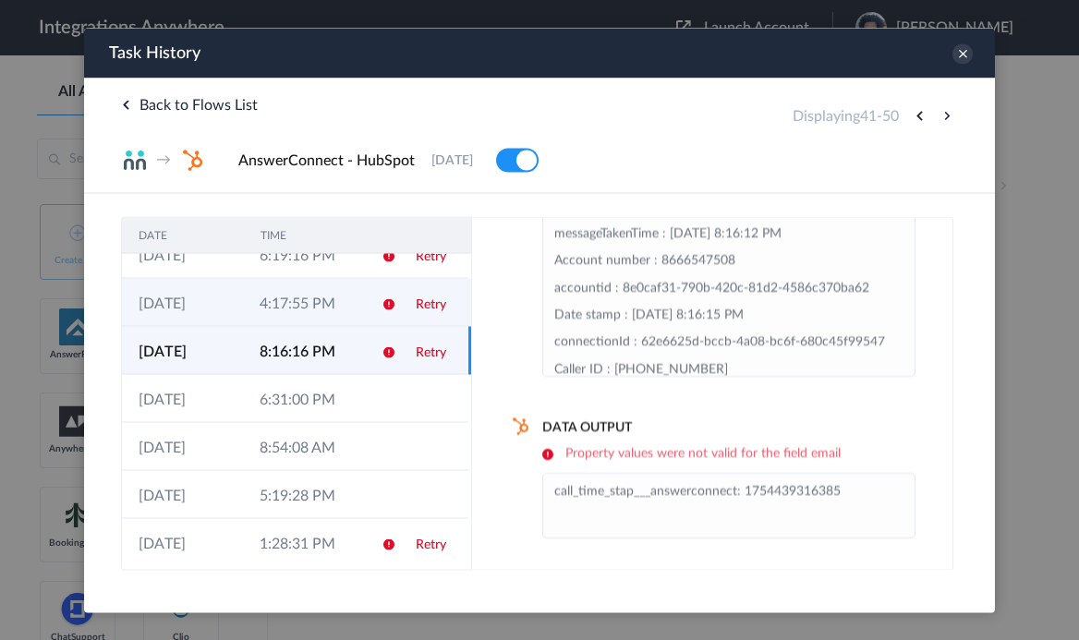
click at [329, 313] on td "4:17:55 PM" at bounding box center [303, 302] width 121 height 48
click at [329, 359] on td "8:16:16 PM" at bounding box center [303, 350] width 121 height 48
click at [316, 295] on td "4:17:55 PM" at bounding box center [303, 302] width 121 height 48
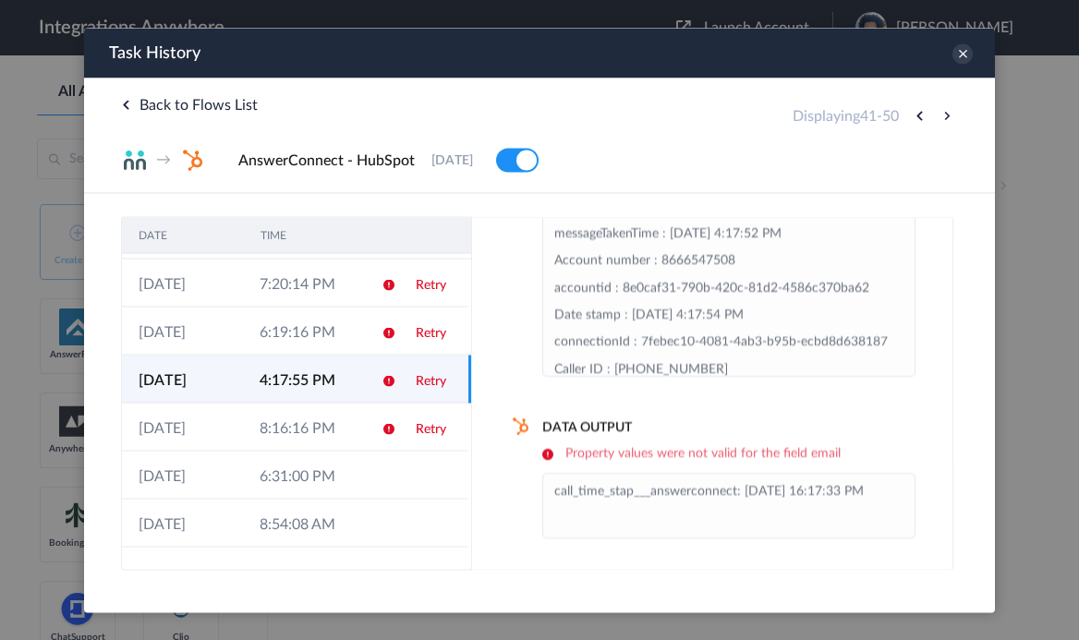
scroll to position [0, 0]
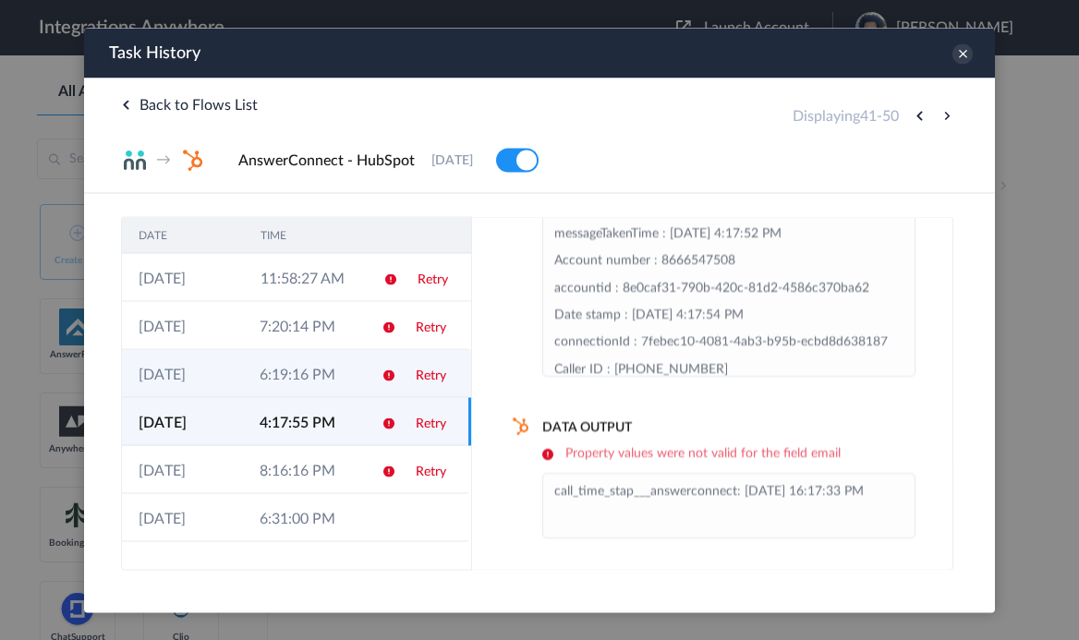
click at [302, 357] on td "6:19:16 PM" at bounding box center [303, 373] width 121 height 48
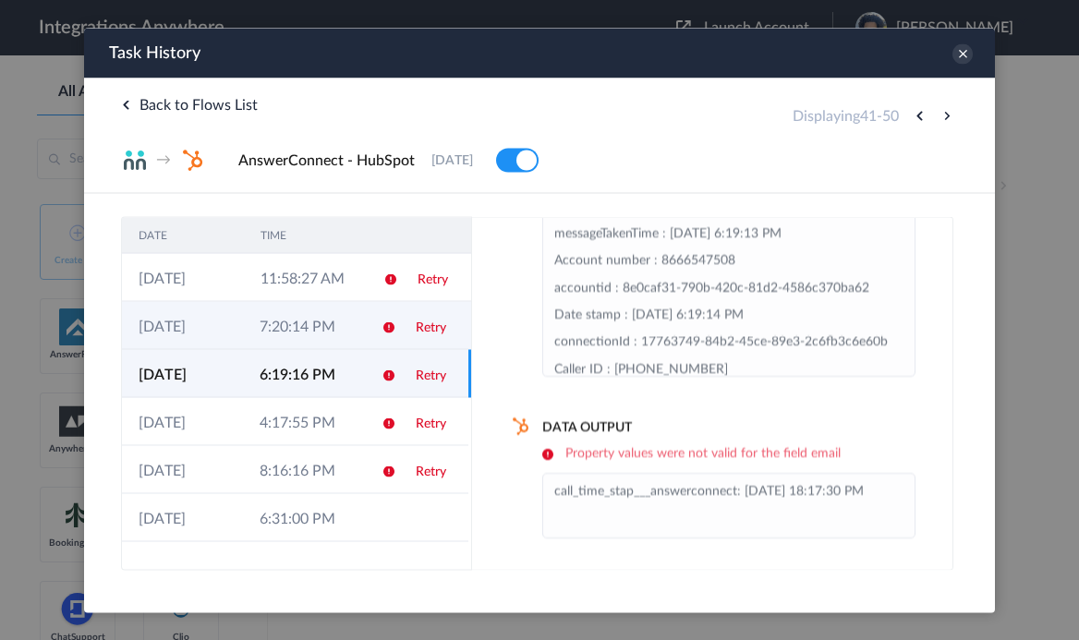
click at [333, 313] on td "7:20:14 PM" at bounding box center [303, 325] width 121 height 48
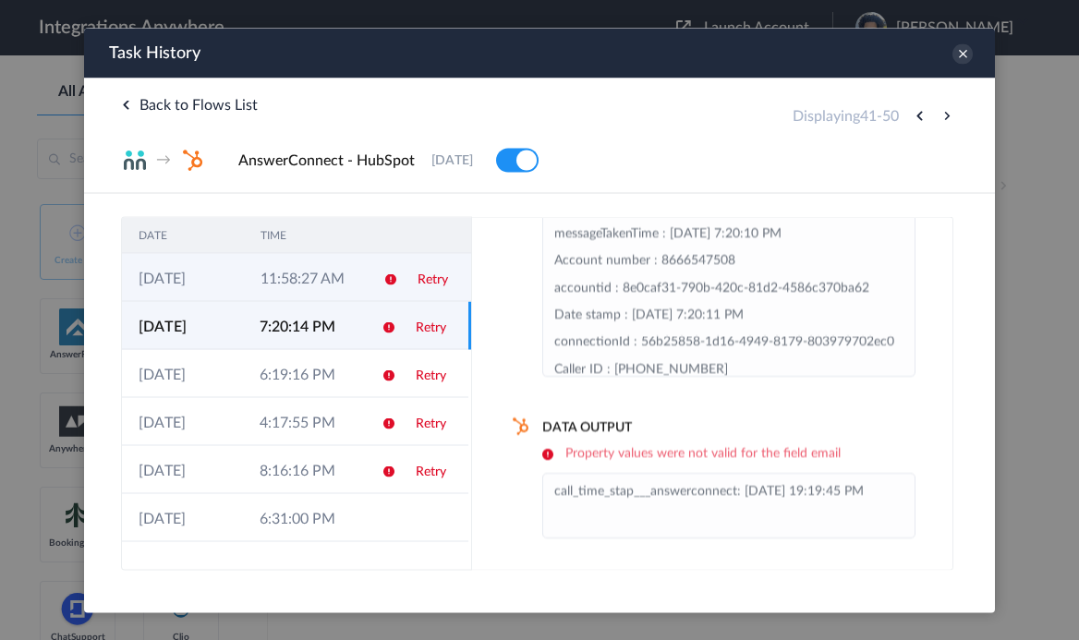
click at [356, 259] on td "11:58:27 AM" at bounding box center [305, 277] width 122 height 48
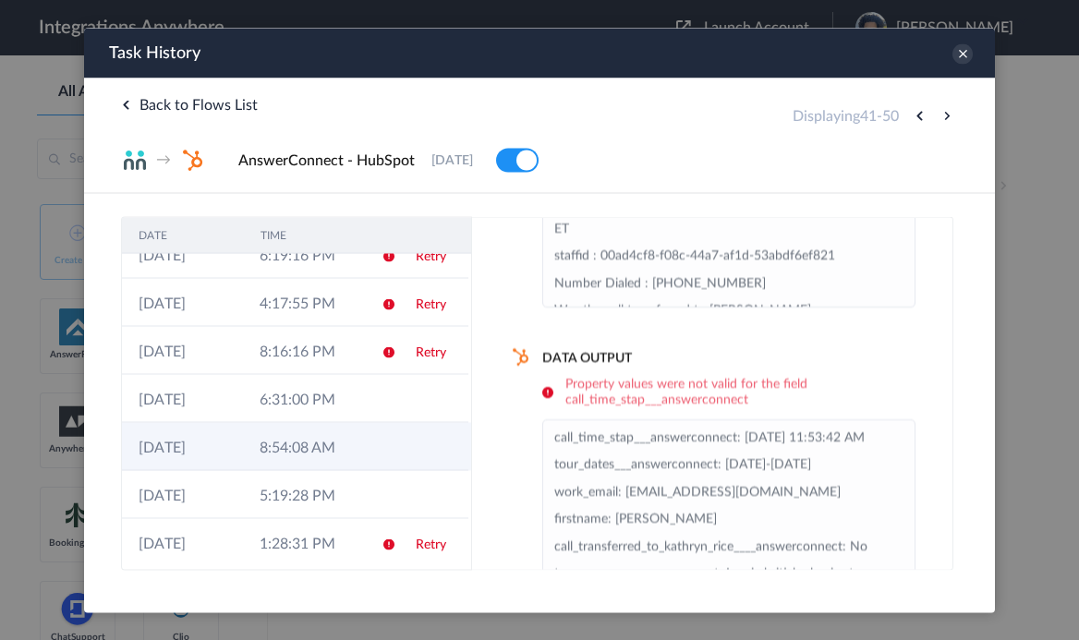
scroll to position [177, 0]
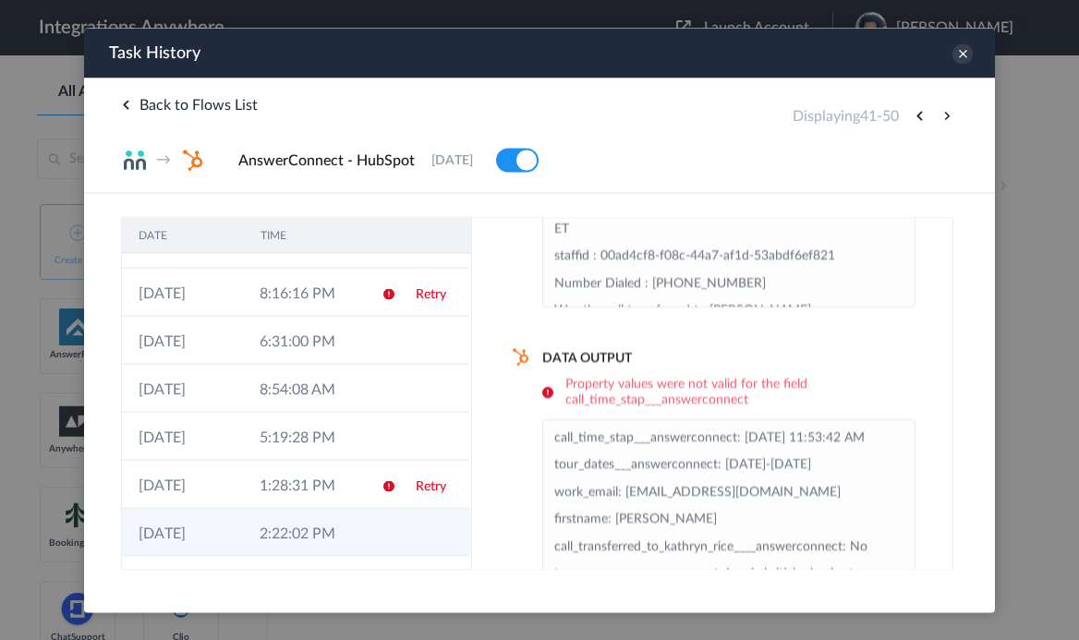
click at [348, 520] on td "2:22:02 PM" at bounding box center [303, 532] width 121 height 48
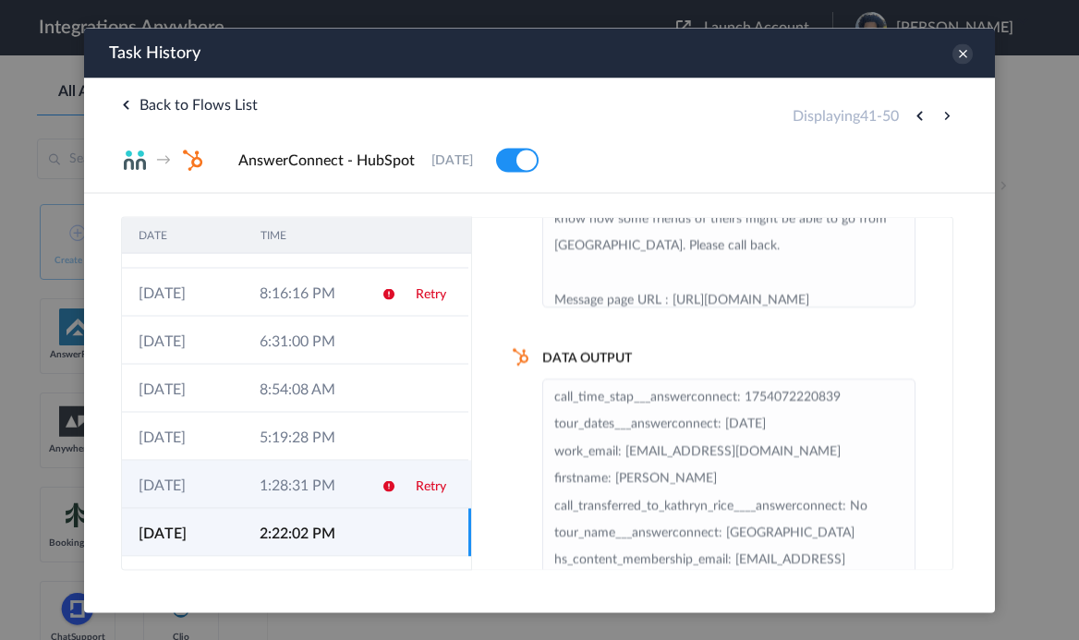
click at [349, 493] on td "1:28:31 PM" at bounding box center [303, 484] width 121 height 48
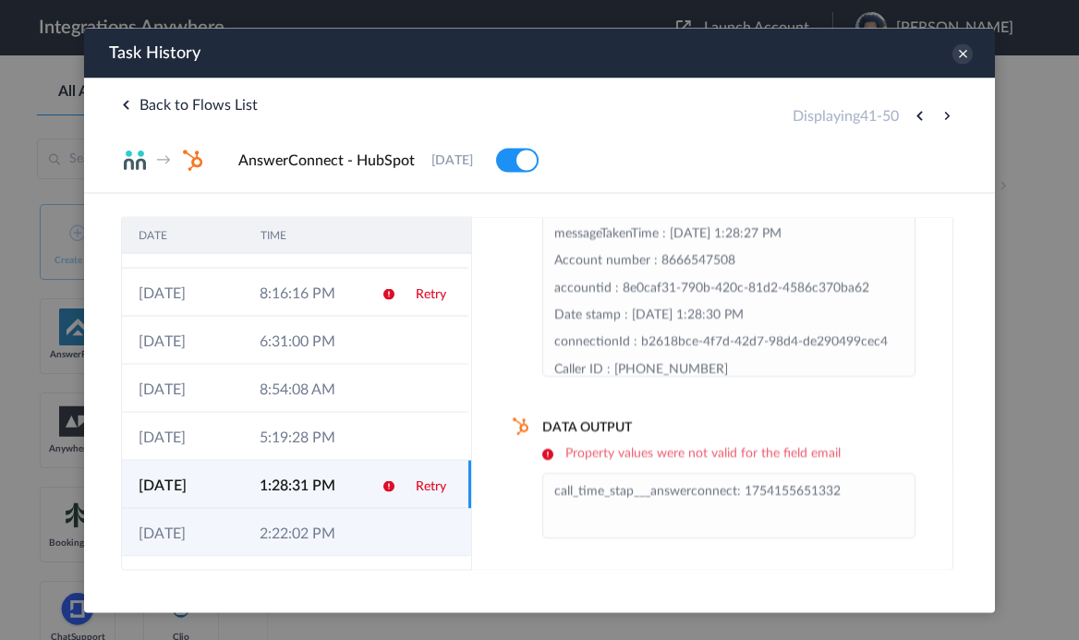
click at [343, 530] on td "2:22:02 PM" at bounding box center [303, 532] width 121 height 48
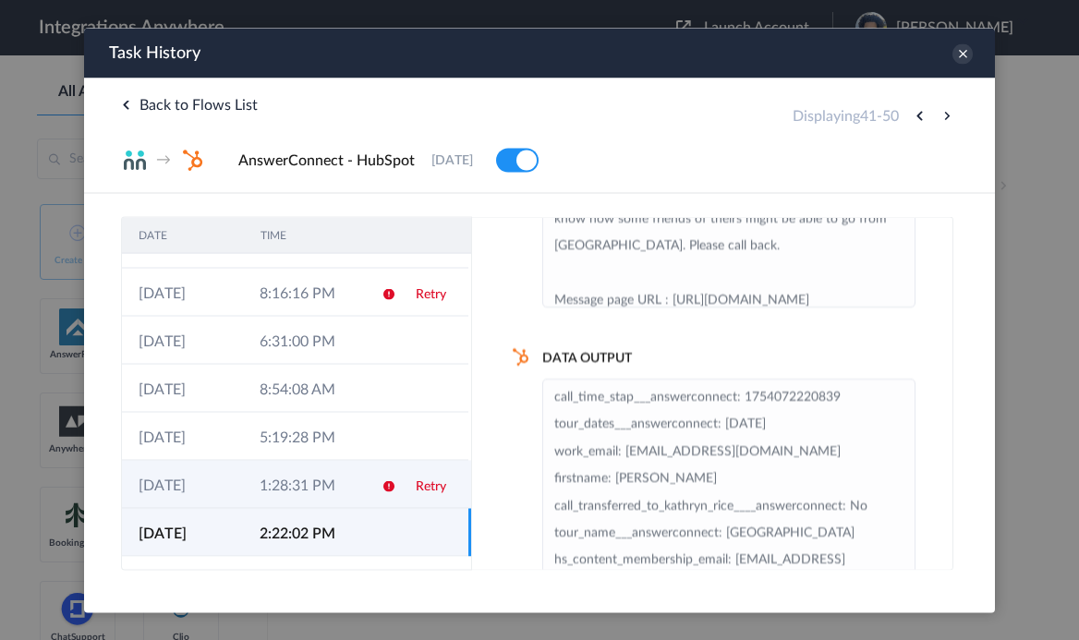
click at [334, 470] on td "1:28:31 PM" at bounding box center [303, 484] width 121 height 48
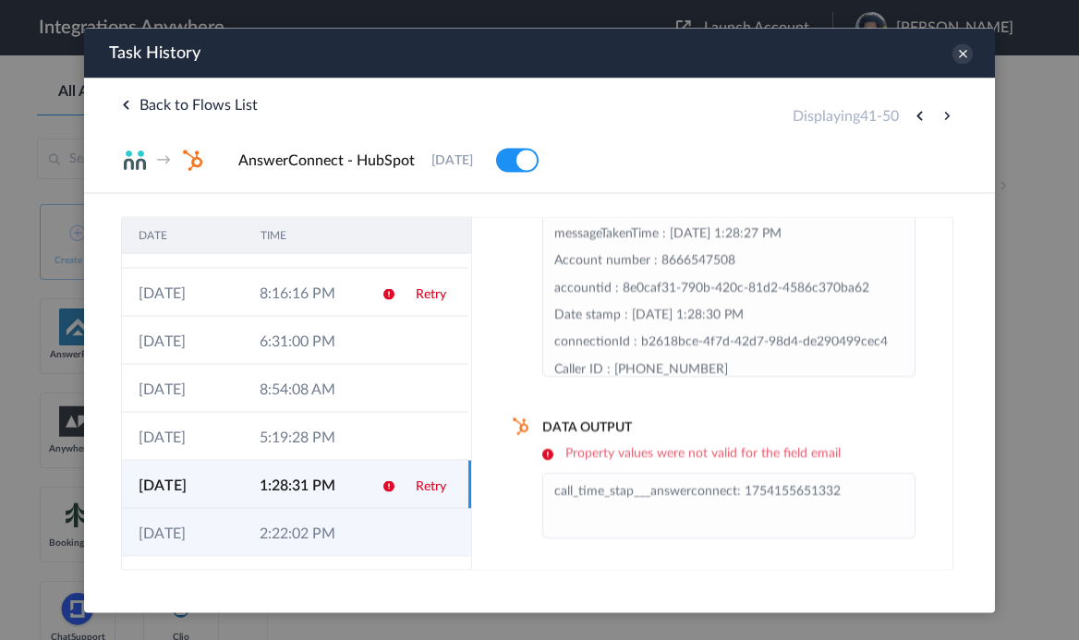
click at [310, 528] on td "2:22:02 PM" at bounding box center [303, 532] width 121 height 48
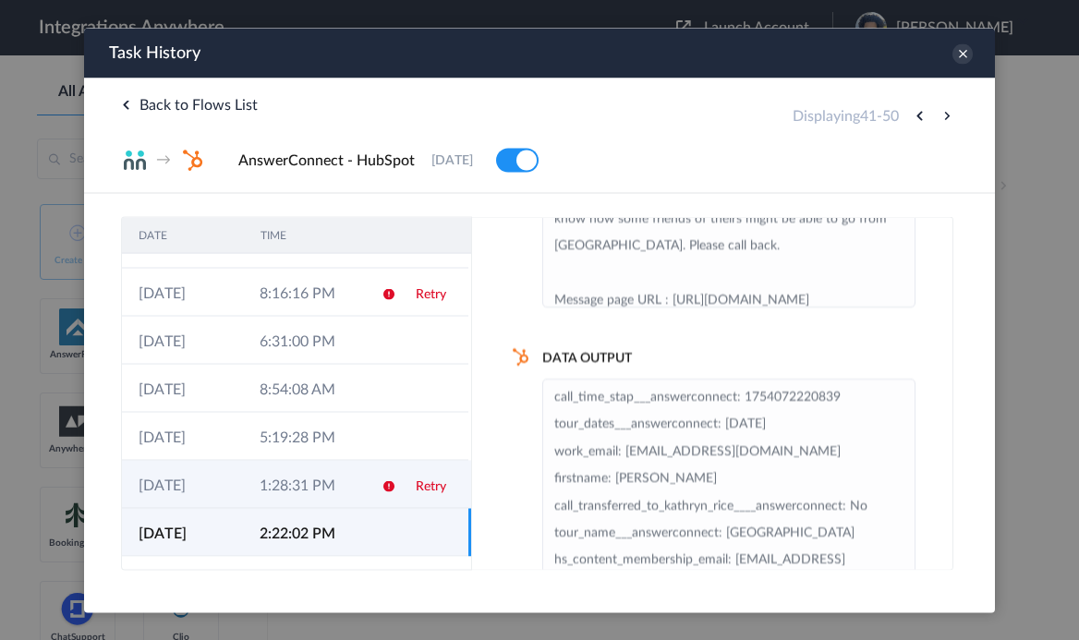
click at [321, 478] on td "1:28:31 PM" at bounding box center [303, 484] width 121 height 48
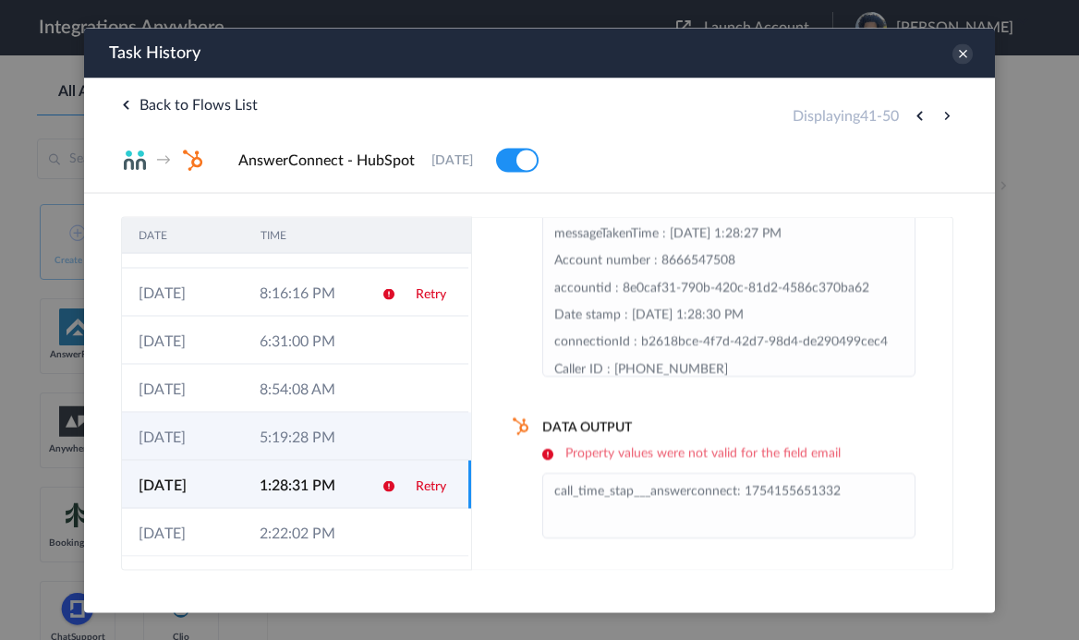
click at [345, 438] on td "5:19:28 PM" at bounding box center [303, 436] width 121 height 48
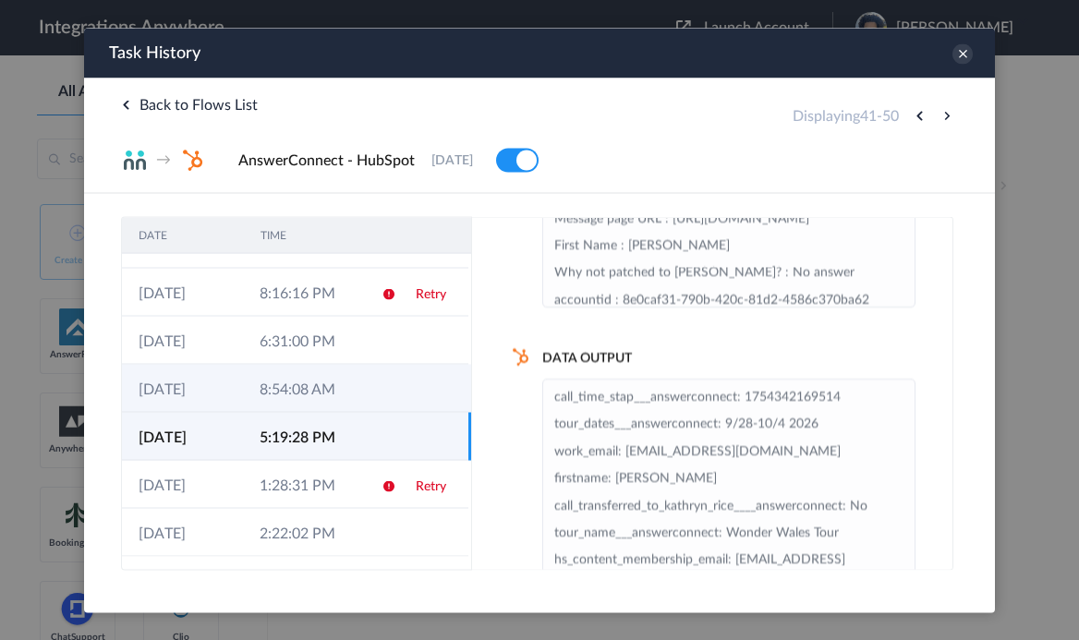
click at [339, 387] on td "8:54:08 AM" at bounding box center [303, 388] width 121 height 48
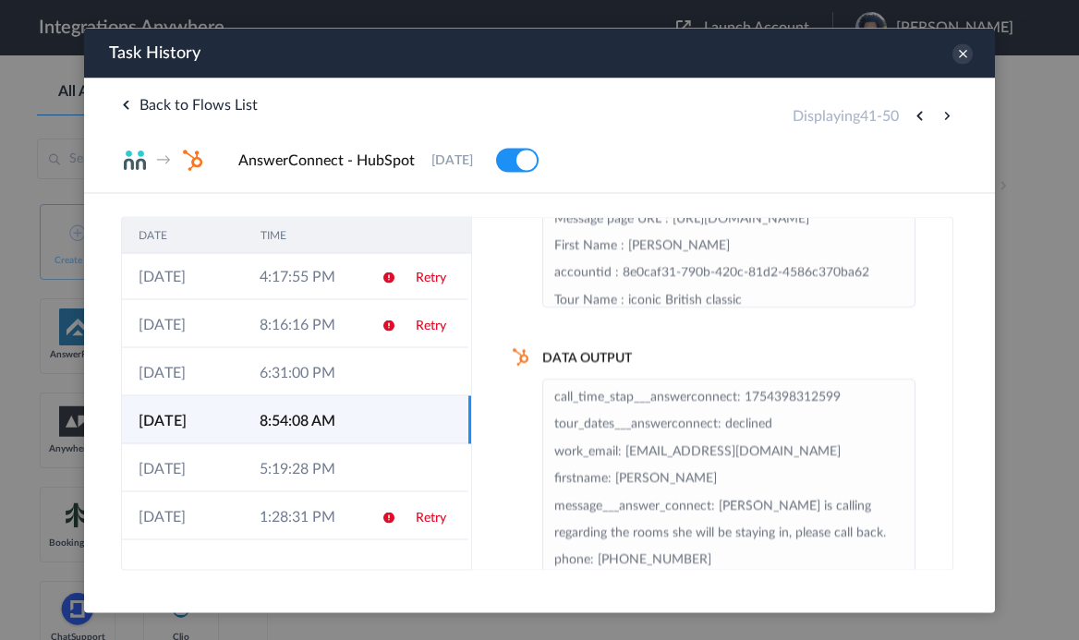
scroll to position [143, 0]
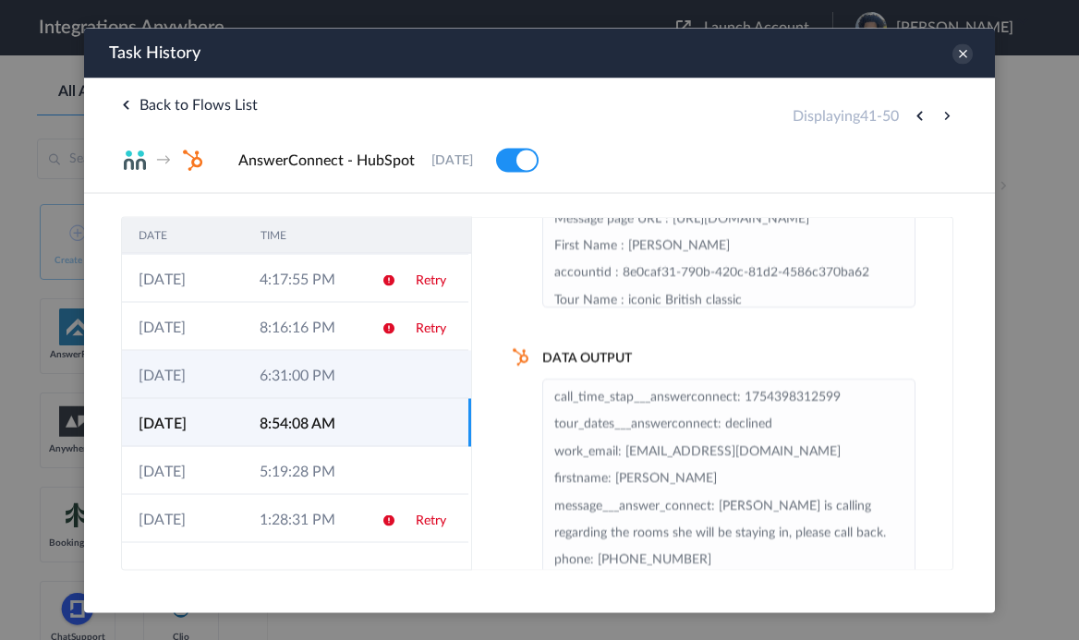
click at [333, 385] on td "6:31:00 PM" at bounding box center [303, 374] width 121 height 48
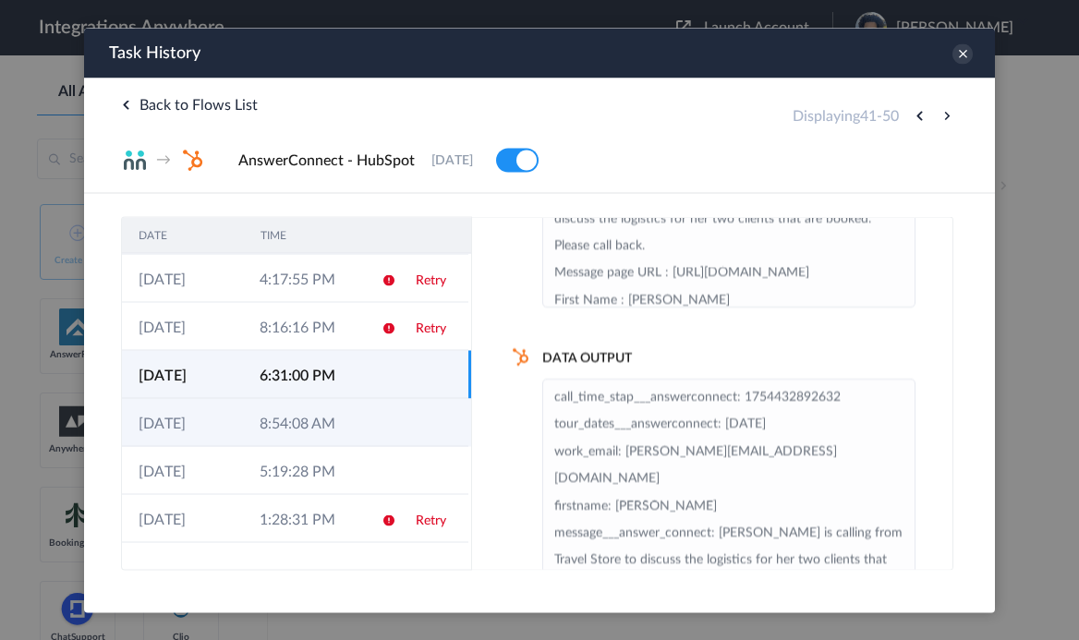
click at [328, 426] on td "8:54:08 AM" at bounding box center [303, 422] width 121 height 48
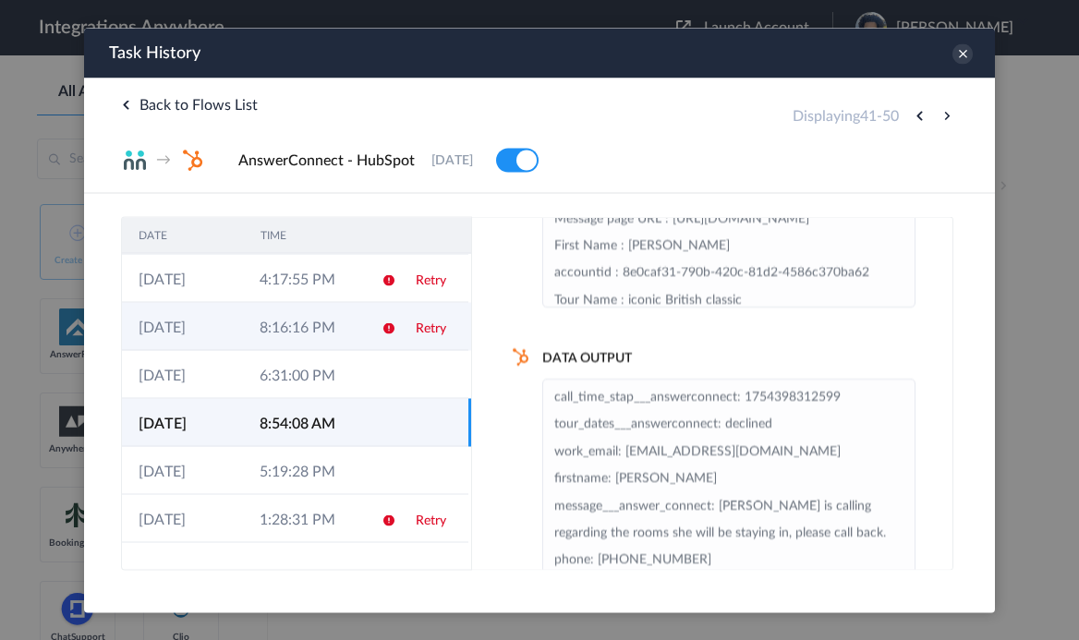
click at [335, 334] on td "8:16:16 PM" at bounding box center [303, 326] width 121 height 48
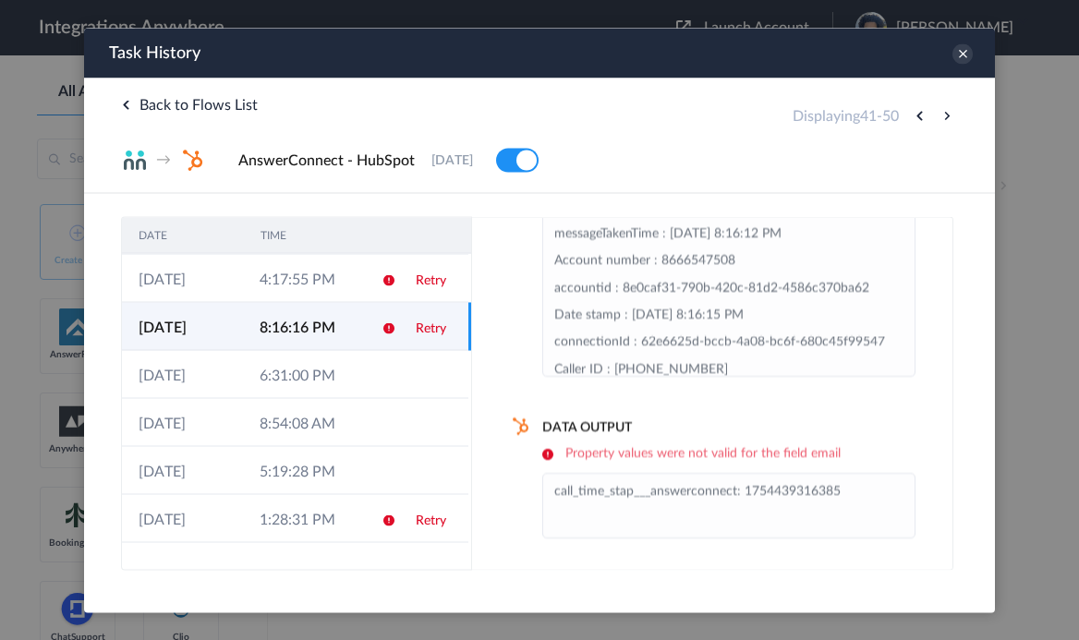
scroll to position [117, 0]
drag, startPoint x: 140, startPoint y: 330, endPoint x: 232, endPoint y: 330, distance: 92.4
click at [232, 330] on td "[DATE]" at bounding box center [182, 326] width 121 height 48
copy td "[DATE]"
click at [1039, 206] on div at bounding box center [539, 320] width 1079 height 640
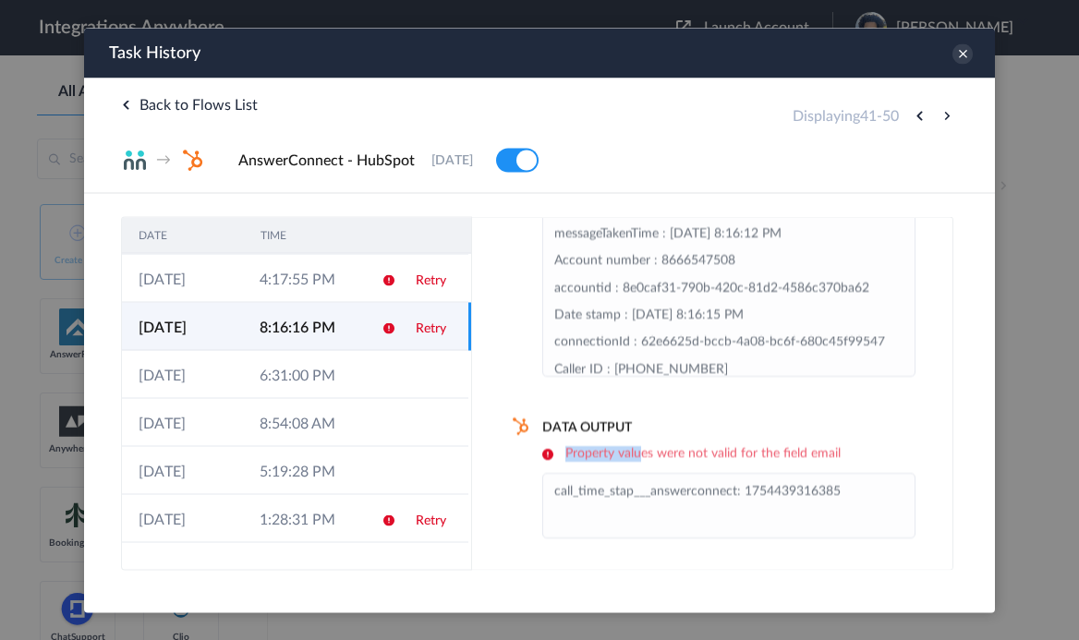
drag, startPoint x: 560, startPoint y: 457, endPoint x: 639, endPoint y: 455, distance: 78.6
click at [639, 455] on h6 "Property values were not valid for the field email" at bounding box center [729, 453] width 373 height 16
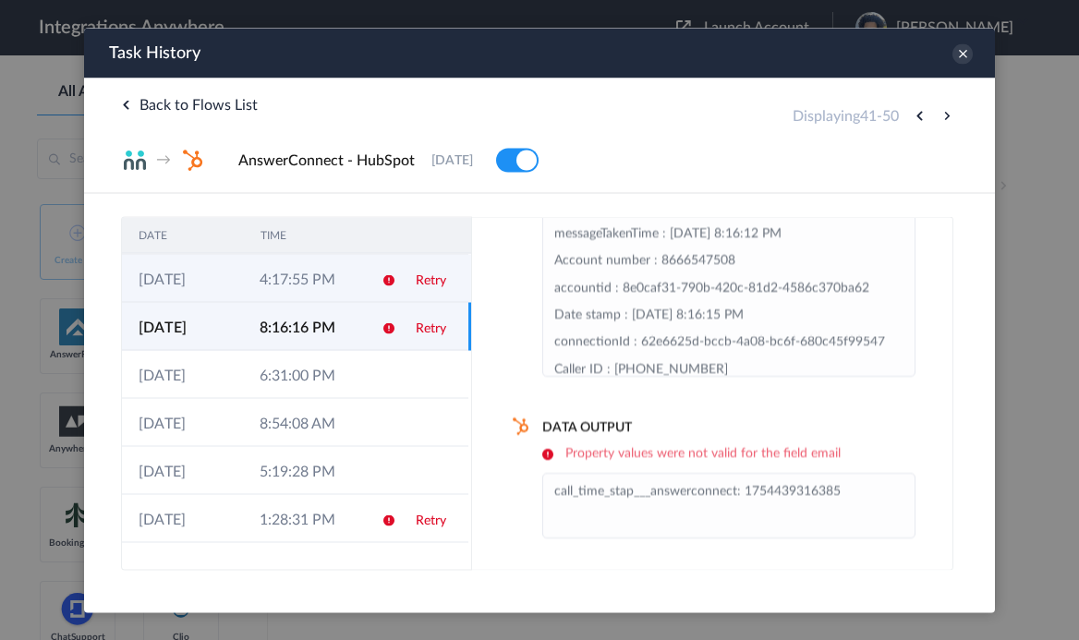
click at [348, 281] on td "4:17:55 PM" at bounding box center [303, 278] width 121 height 48
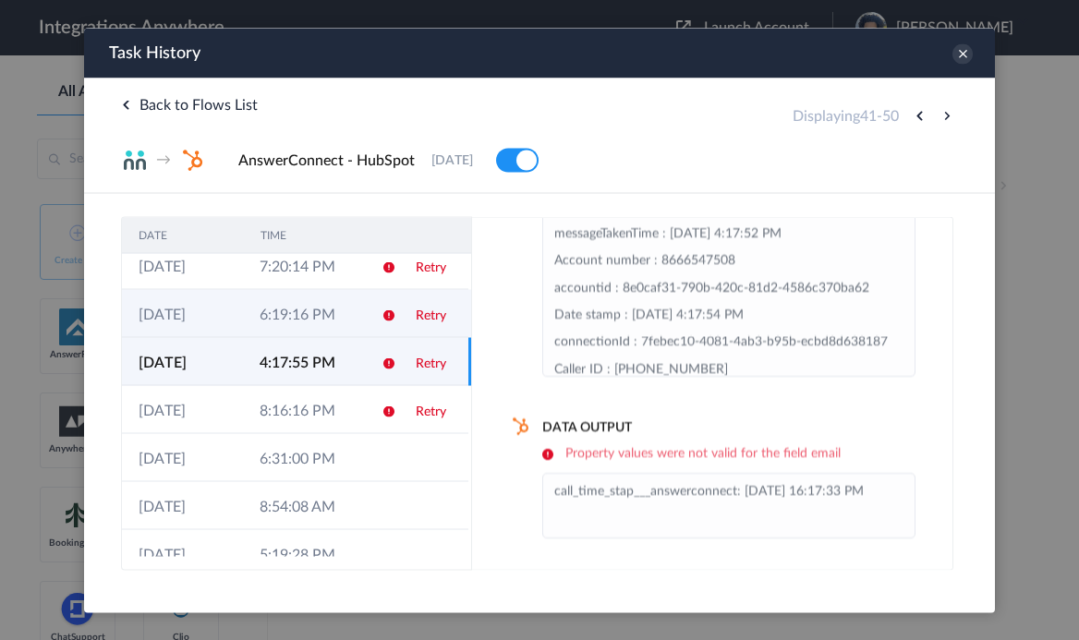
click at [357, 314] on td "6:19:16 PM" at bounding box center [303, 313] width 121 height 48
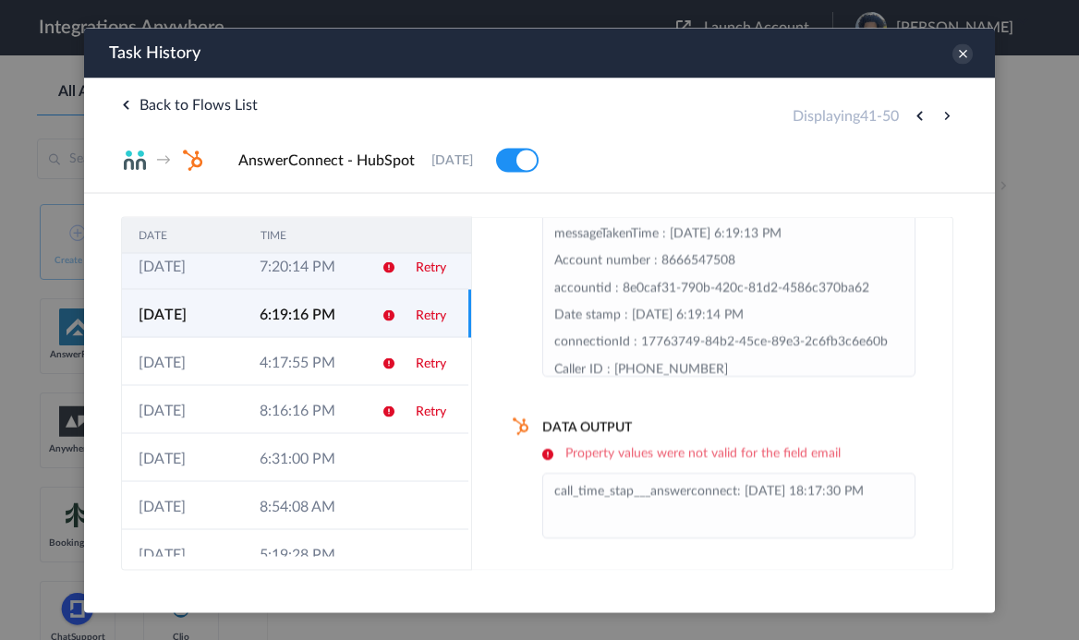
click at [358, 265] on td "7:20:14 PM" at bounding box center [303, 265] width 121 height 48
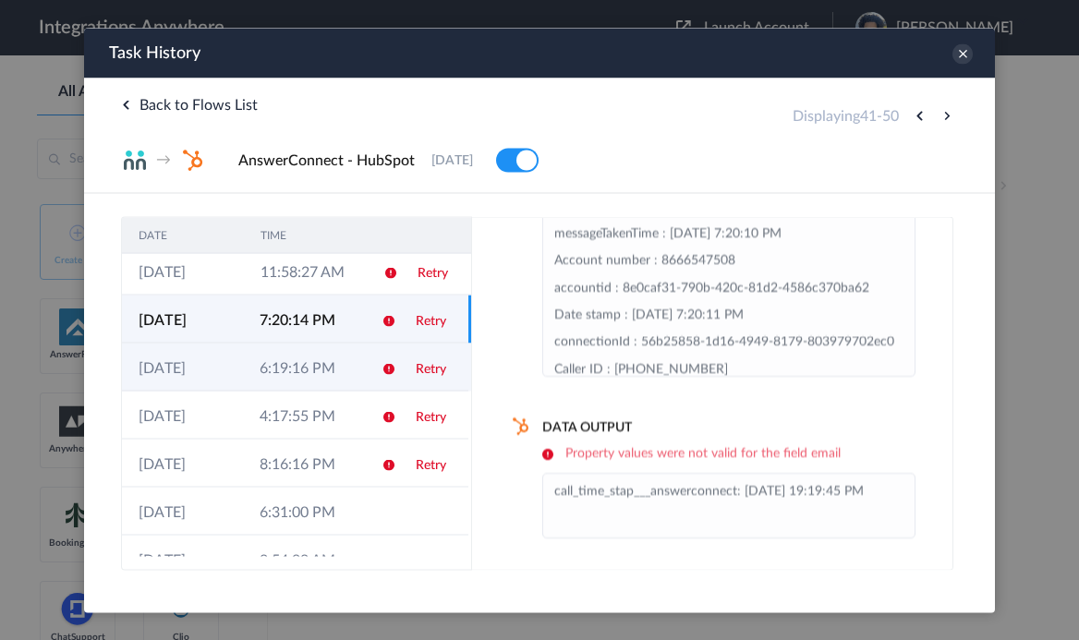
scroll to position [0, 0]
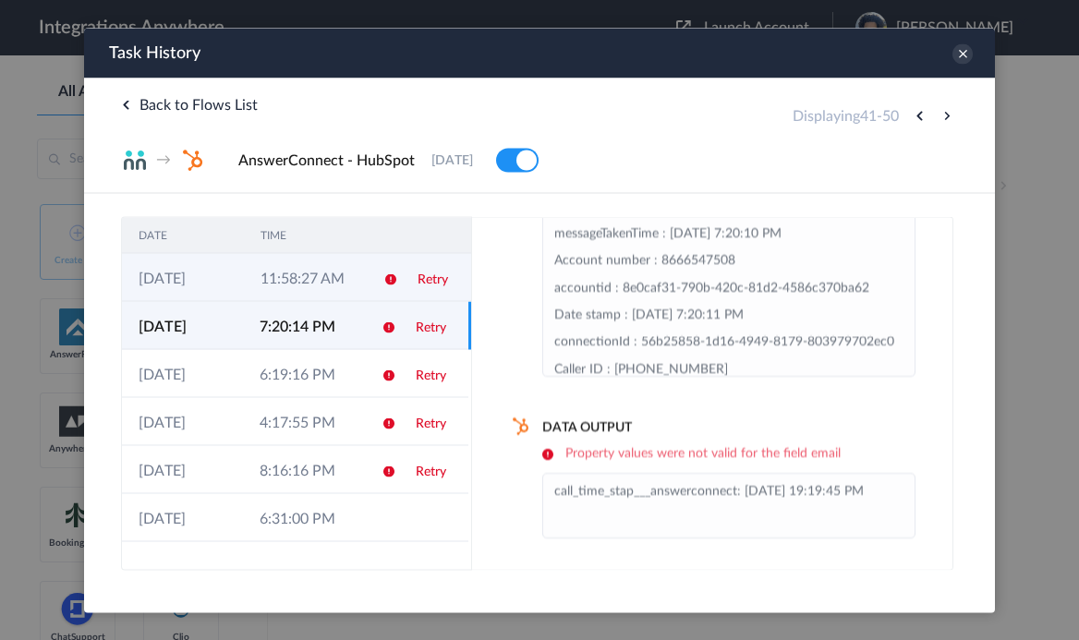
click at [353, 297] on td "11:58:27 AM" at bounding box center [305, 277] width 122 height 48
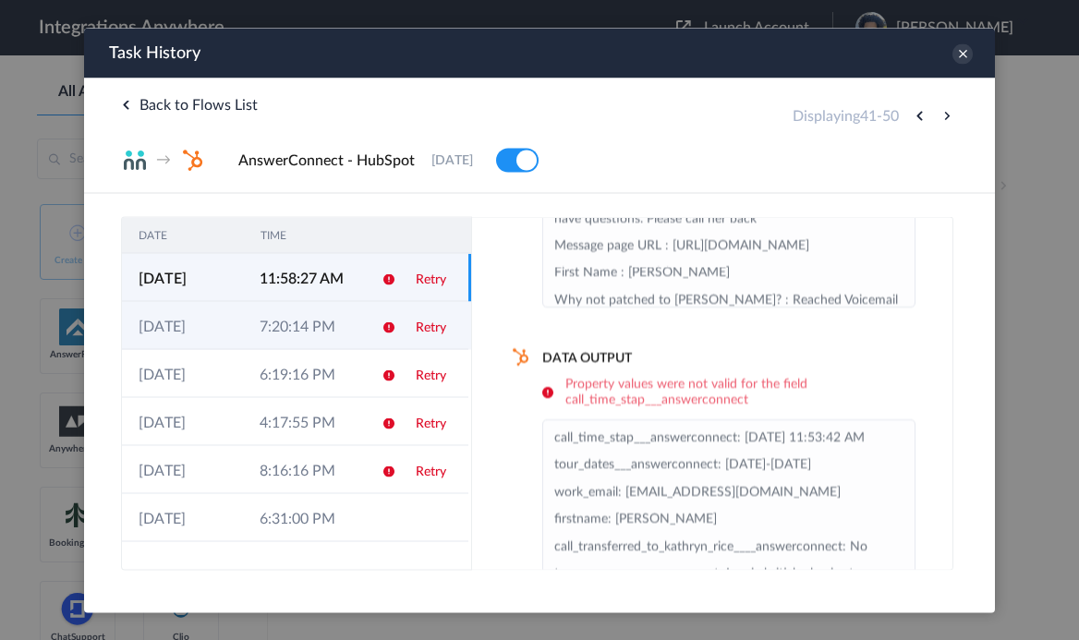
click at [407, 324] on td "Retry" at bounding box center [433, 325] width 69 height 48
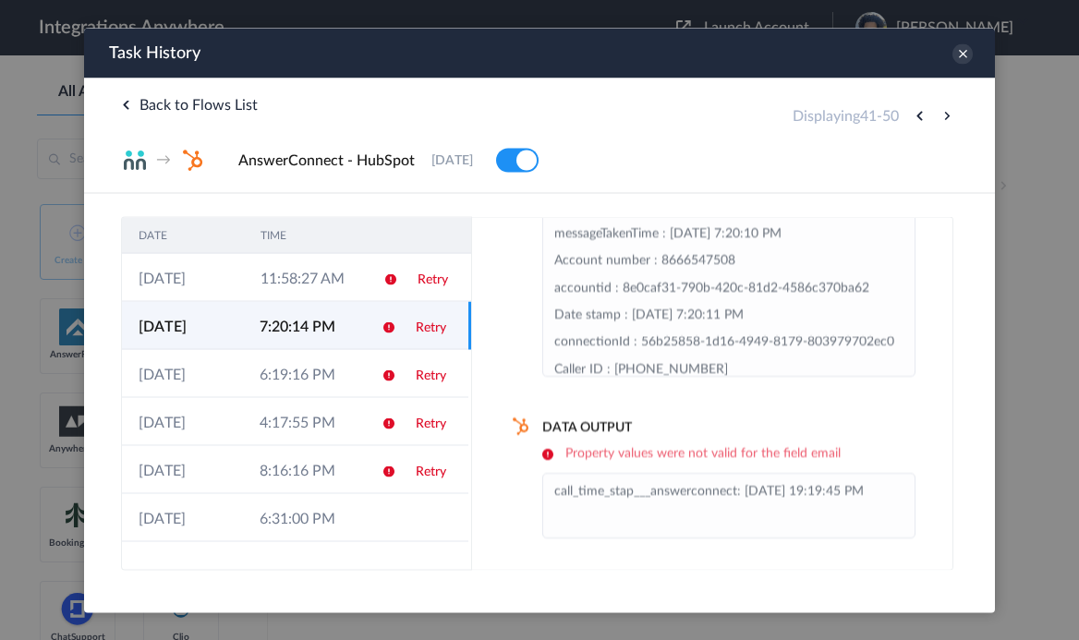
scroll to position [117, 0]
drag, startPoint x: 563, startPoint y: 456, endPoint x: 861, endPoint y: 457, distance: 298.5
click at [861, 457] on h6 "Property values were not valid for the field email" at bounding box center [729, 453] width 373 height 16
copy h6 "Property values were not valid for the field email"
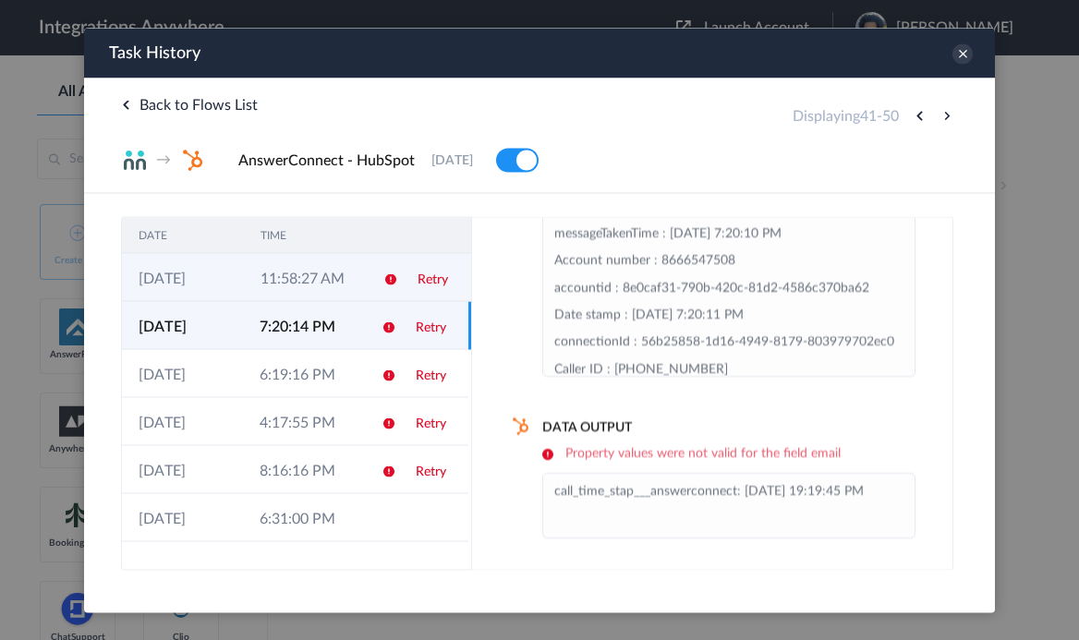
click at [348, 275] on td "11:58:27 AM" at bounding box center [305, 277] width 122 height 48
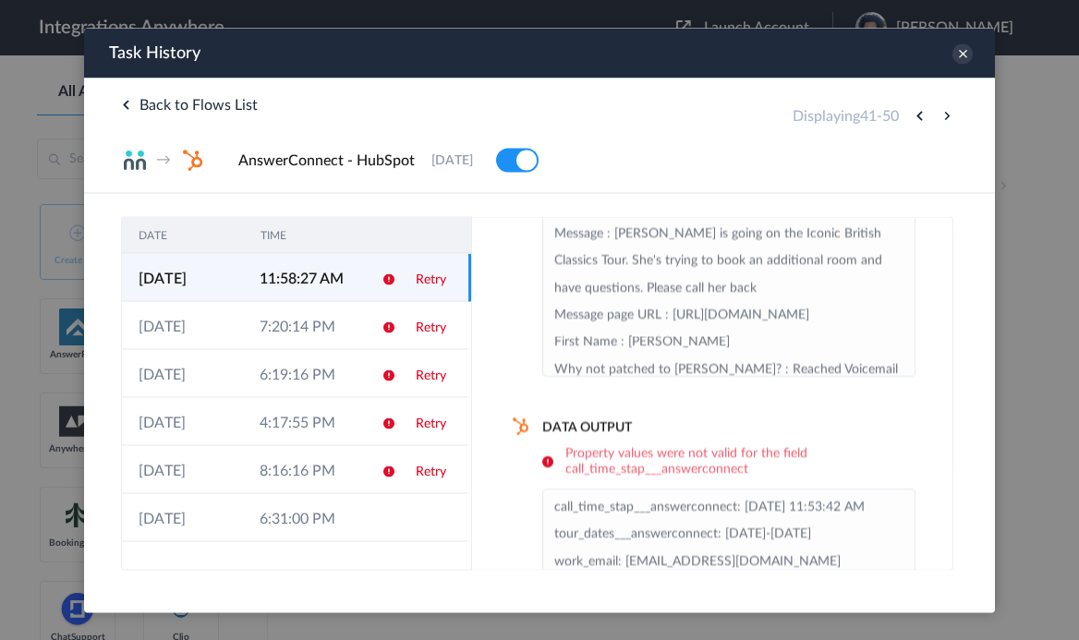
scroll to position [187, 0]
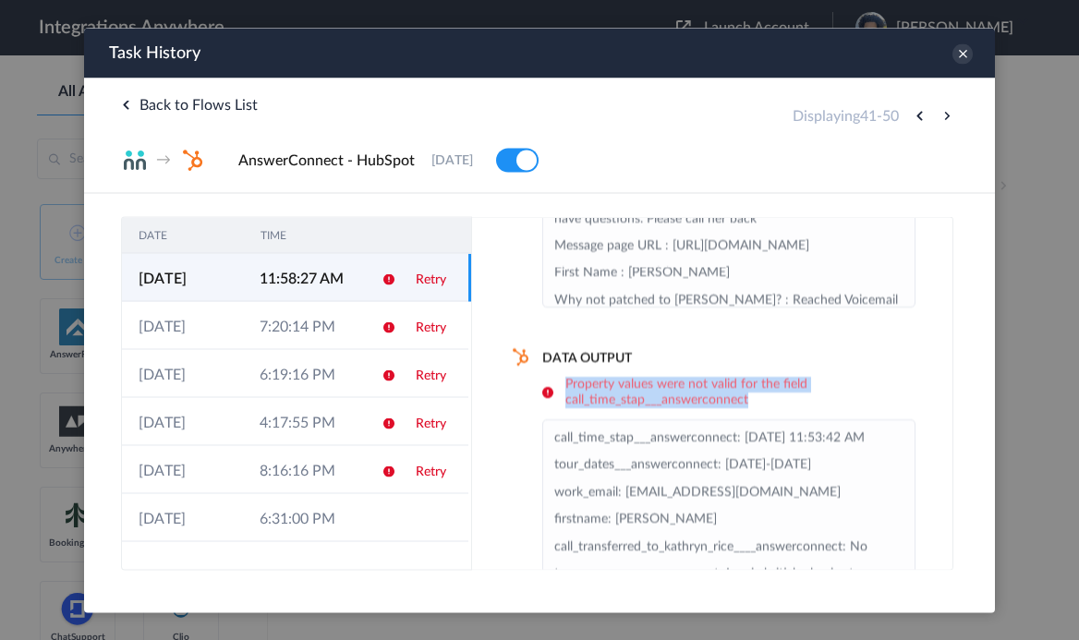
drag, startPoint x: 563, startPoint y: 385, endPoint x: 779, endPoint y: 401, distance: 216.8
click at [779, 401] on h6 "Property values were not valid for the field call_time_stap___answerconnect" at bounding box center [729, 391] width 373 height 31
copy h6 "Property values were not valid for the field call_time_stap___answerconnect"
click at [1048, 311] on div at bounding box center [539, 320] width 1079 height 640
click at [770, 352] on h4 "Data Output" at bounding box center [712, 357] width 407 height 18
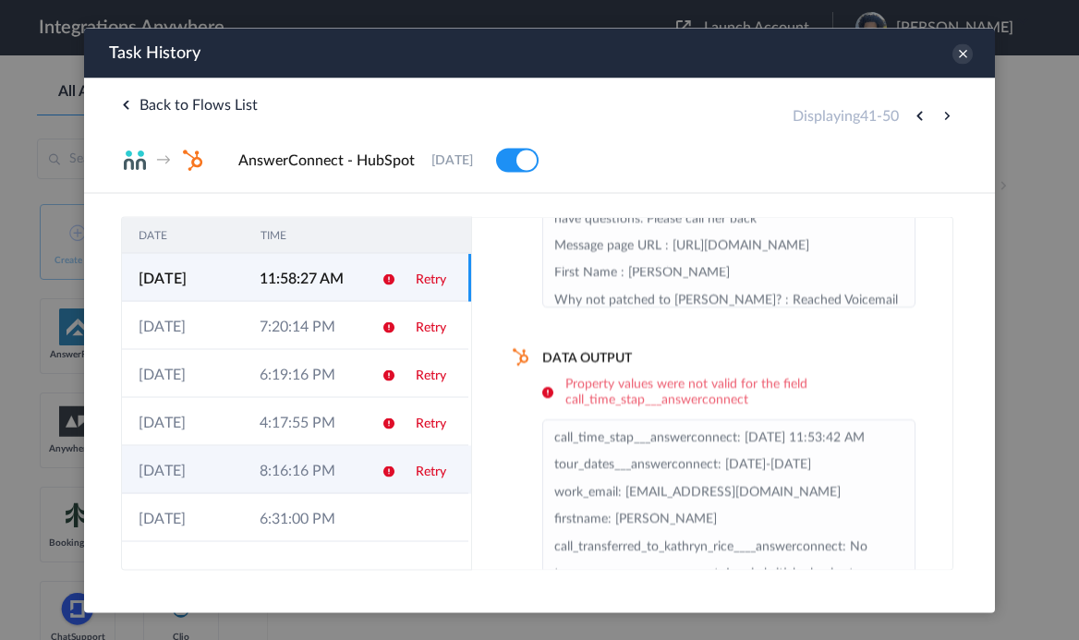
click at [312, 491] on td "8:16:16 PM" at bounding box center [303, 469] width 121 height 48
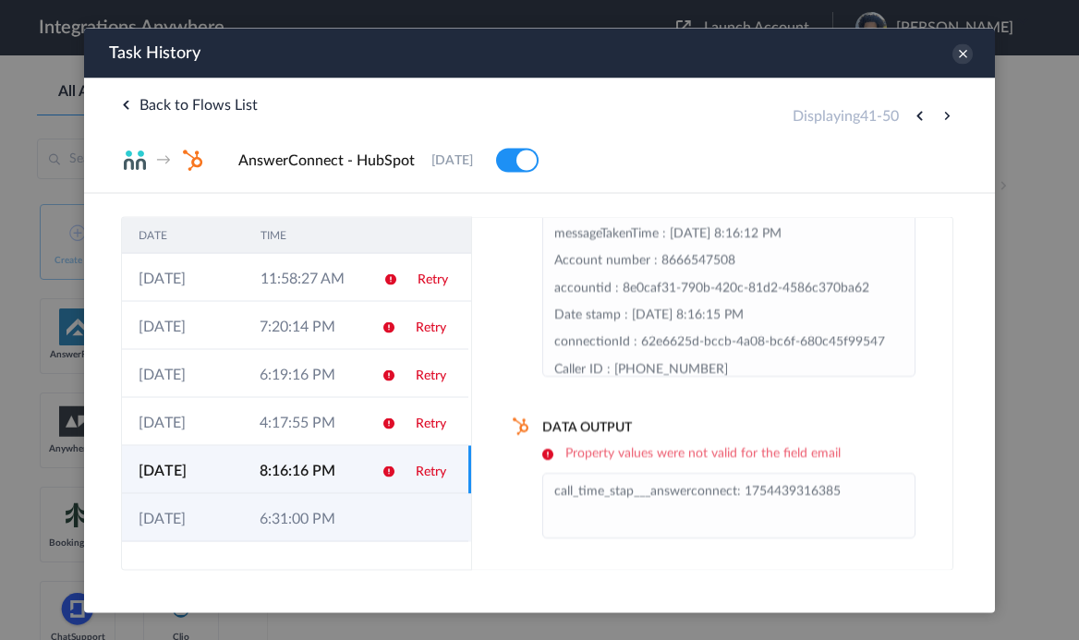
click at [317, 516] on td "6:31:00 PM" at bounding box center [303, 518] width 121 height 48
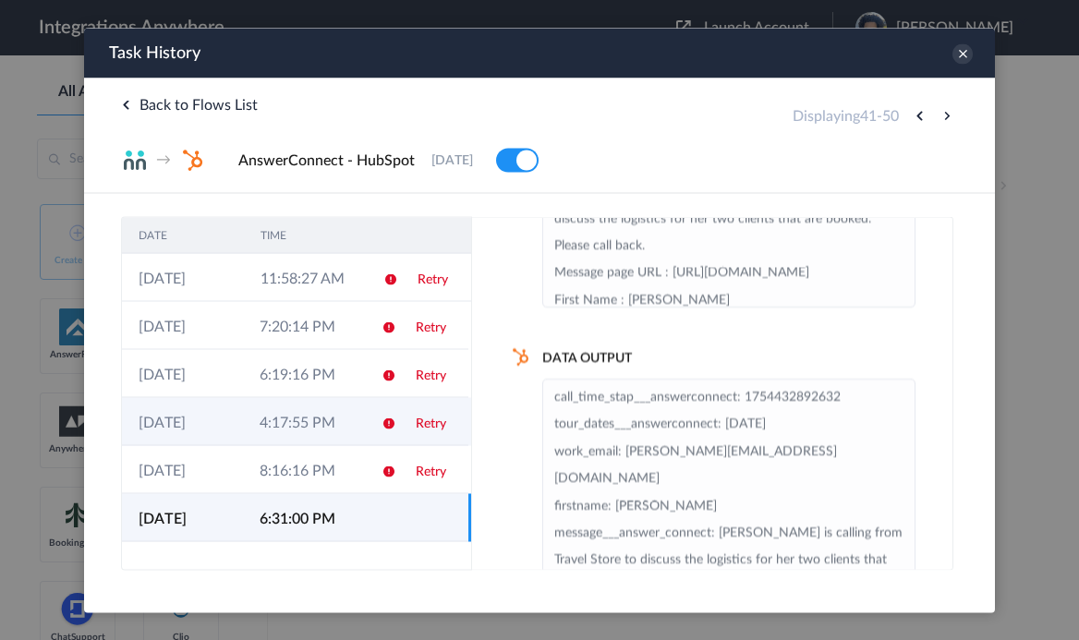
click at [349, 415] on td "4:17:55 PM" at bounding box center [303, 421] width 121 height 48
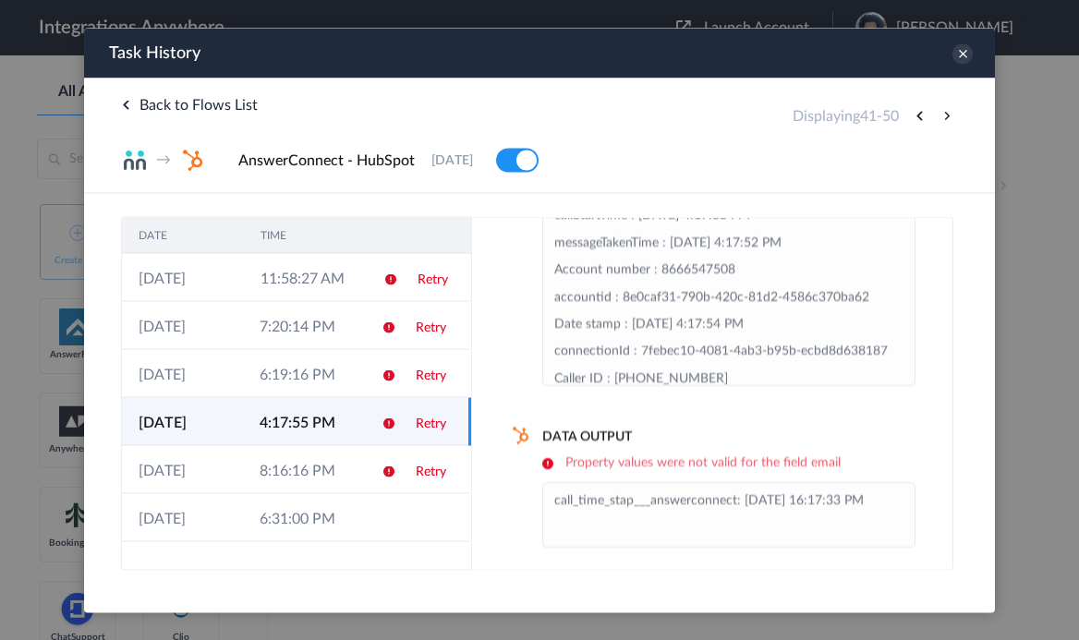
scroll to position [117, 0]
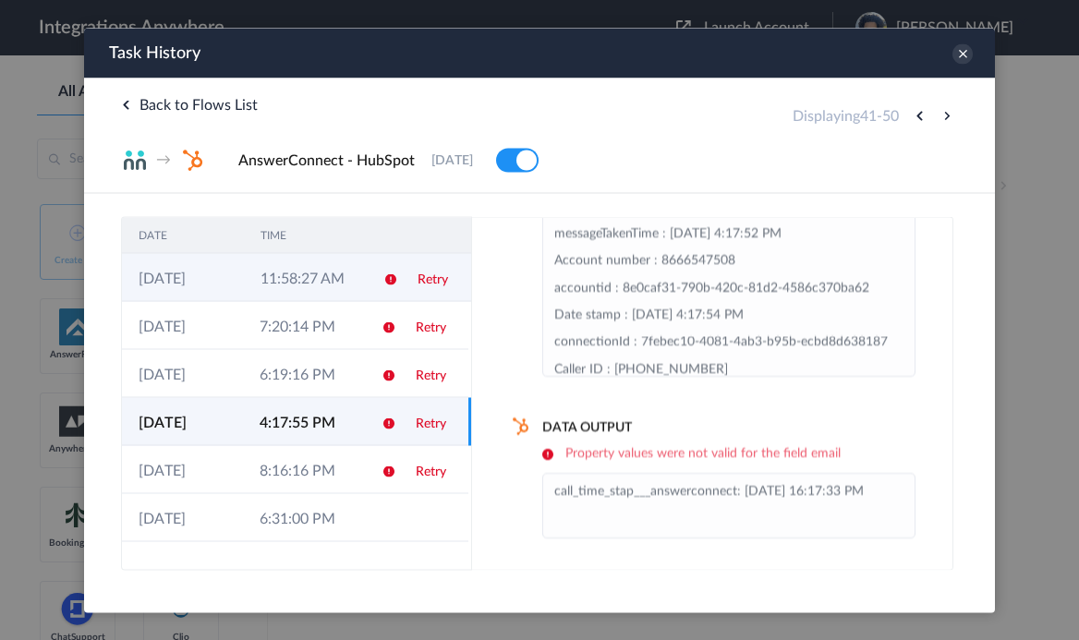
click at [367, 274] on td at bounding box center [384, 277] width 35 height 48
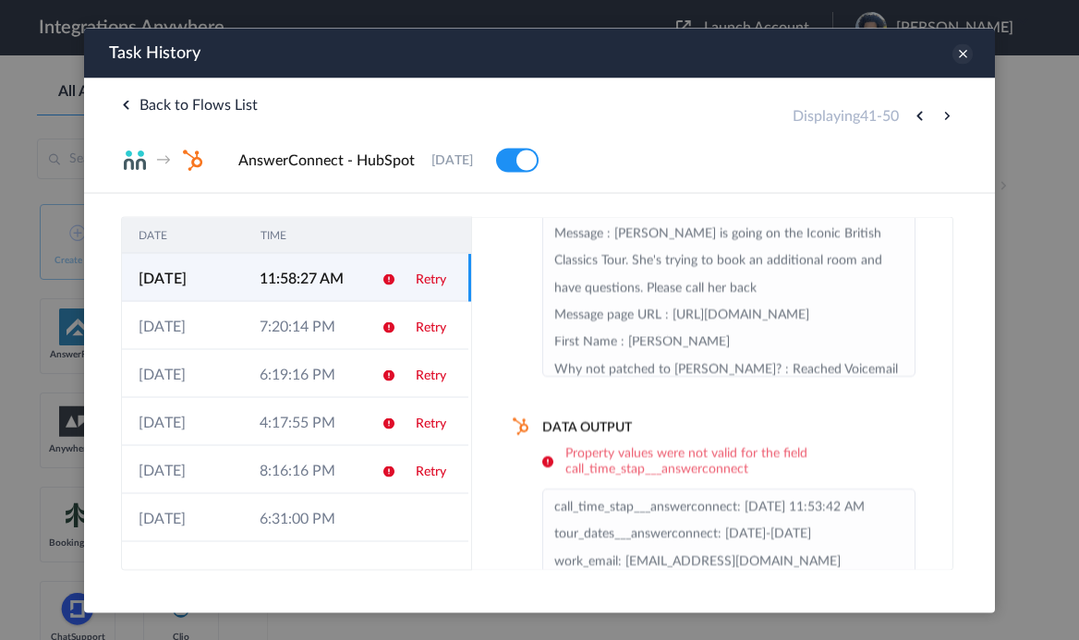
click at [962, 50] on icon at bounding box center [963, 53] width 20 height 20
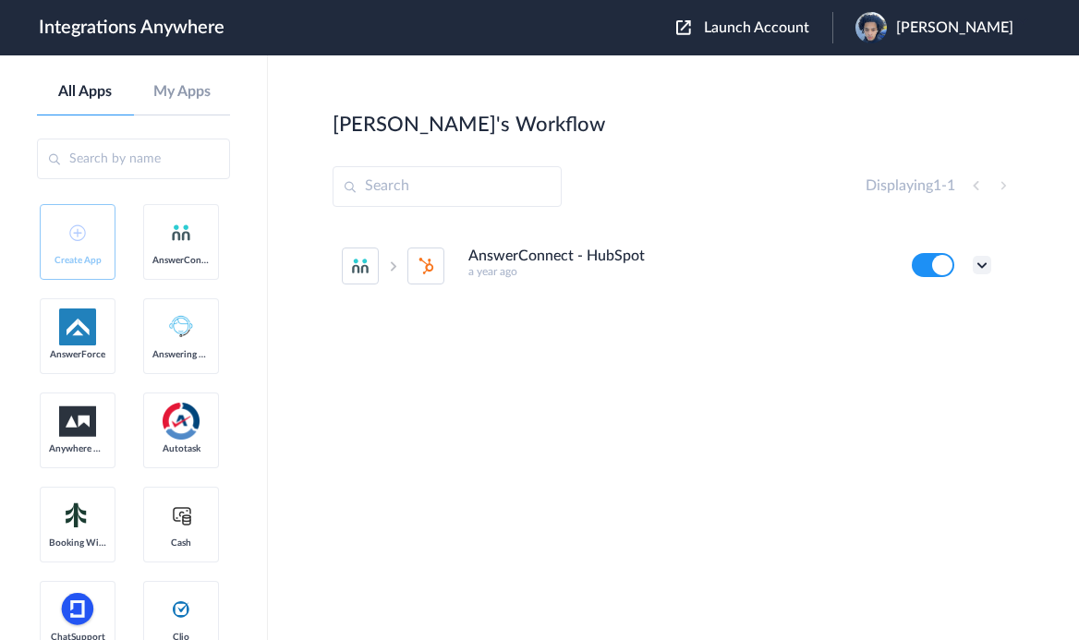
click at [983, 264] on icon at bounding box center [982, 265] width 18 height 18
click at [815, 248] on li "AnswerConnect - HubSpot a year ago Edit Task history Delete" at bounding box center [667, 266] width 650 height 81
click at [980, 270] on icon at bounding box center [982, 265] width 18 height 18
click at [945, 342] on link "Task history" at bounding box center [929, 341] width 89 height 13
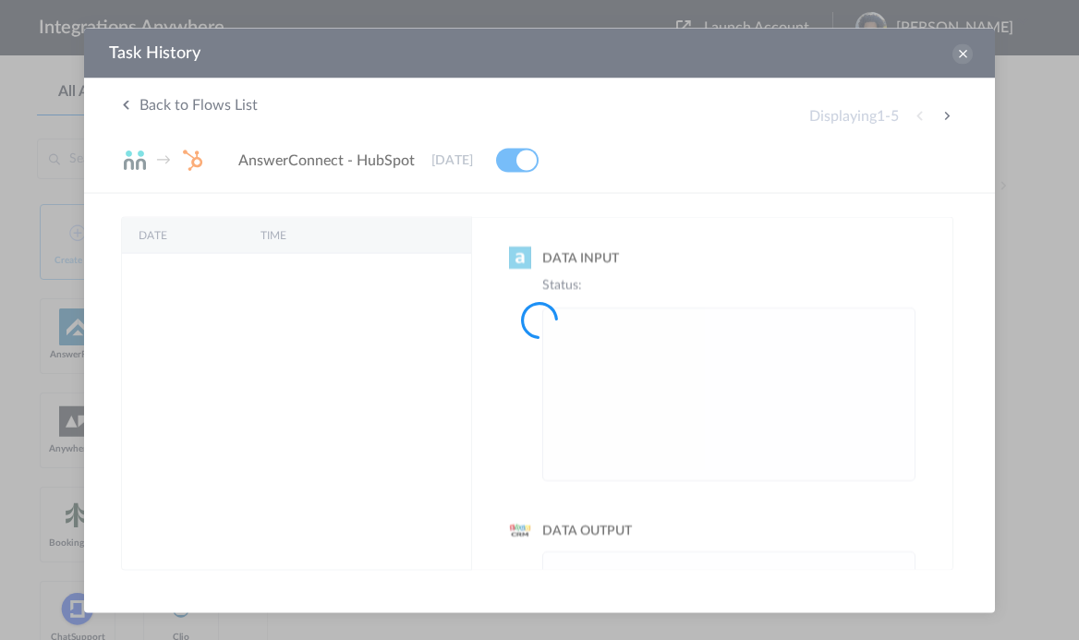
scroll to position [0, 0]
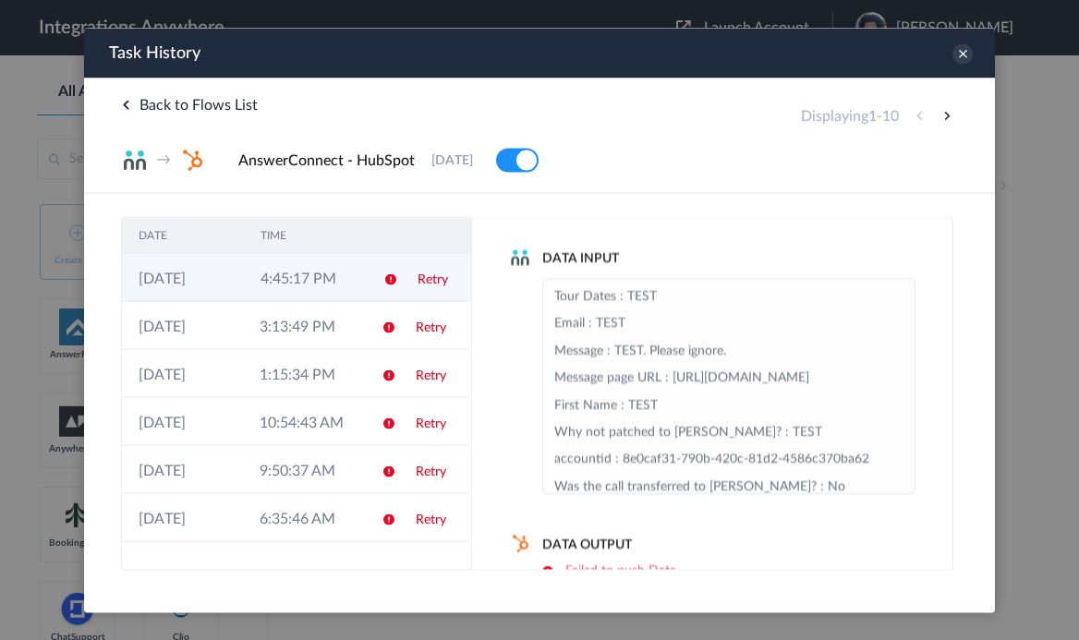
click at [350, 272] on td "4:45:17 PM" at bounding box center [305, 277] width 122 height 48
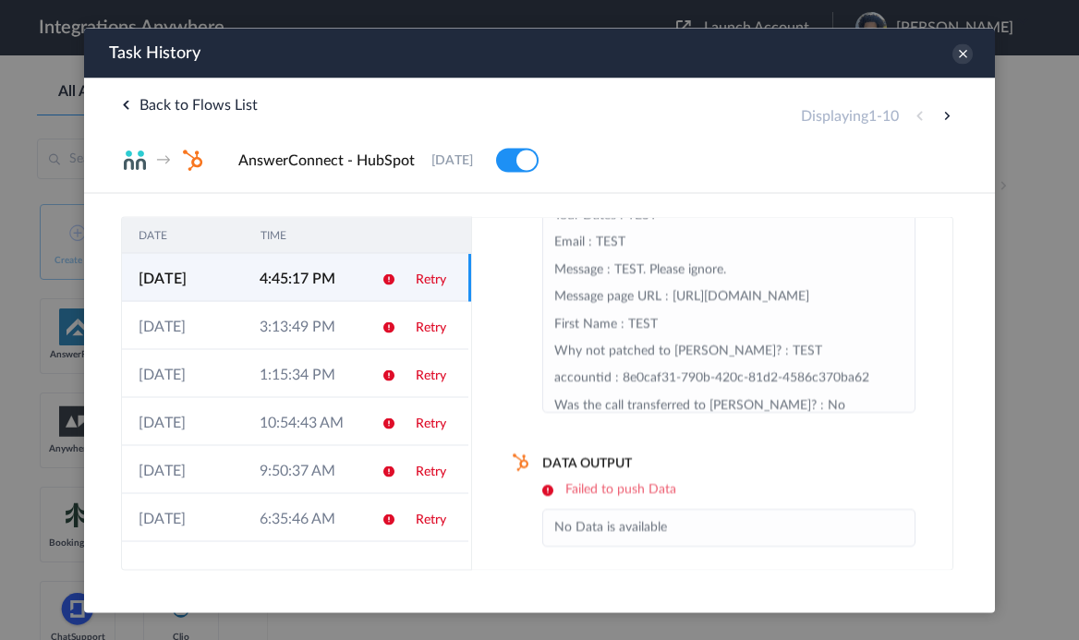
scroll to position [91, 0]
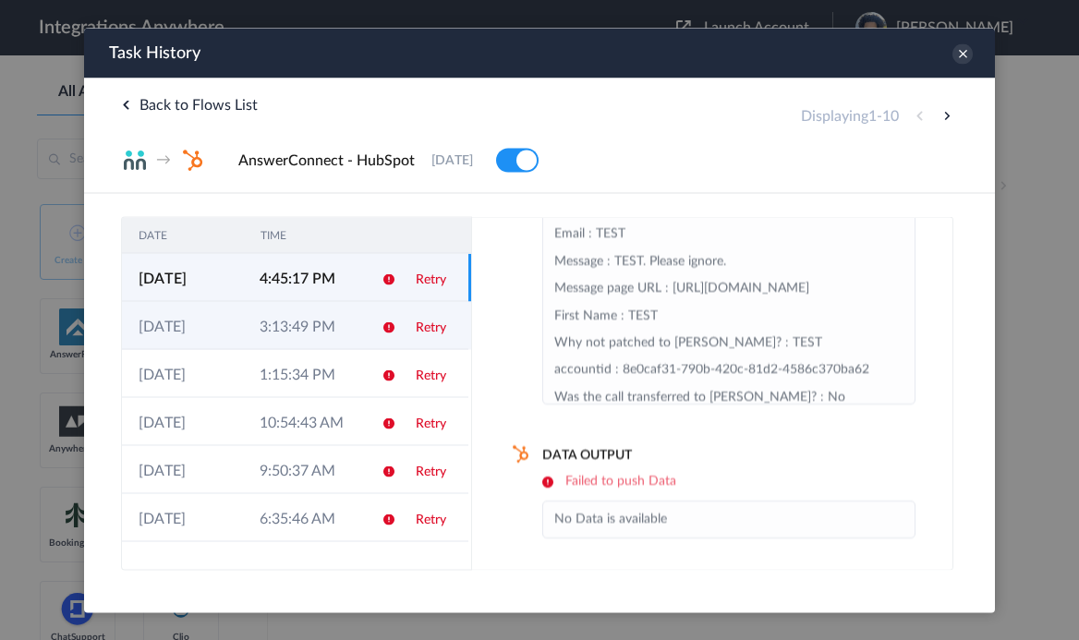
click at [399, 328] on td "Retry" at bounding box center [433, 325] width 69 height 48
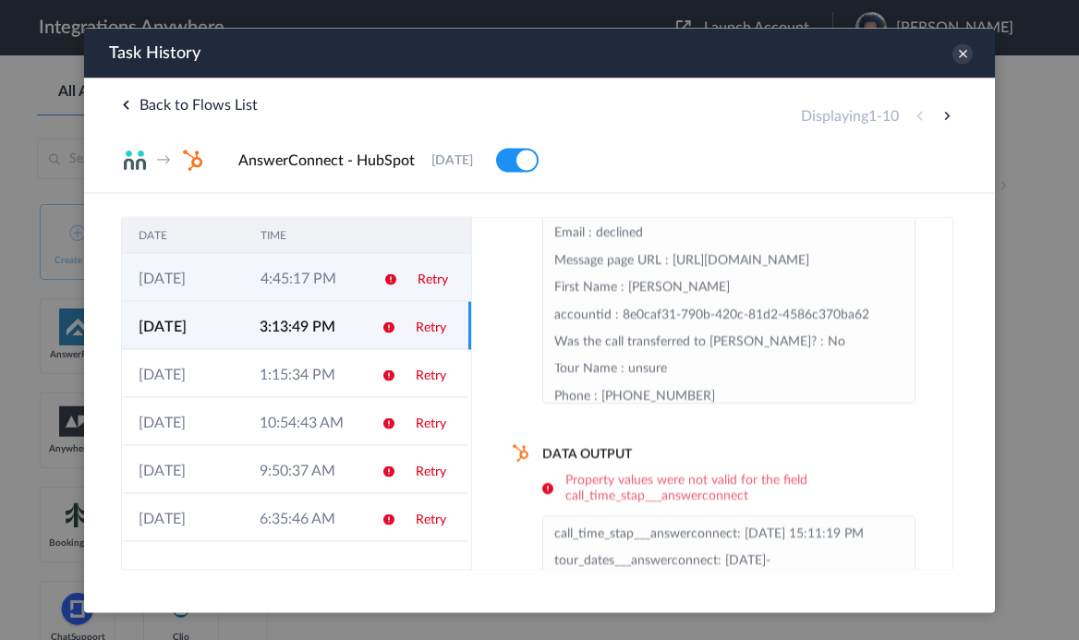
click at [410, 274] on td "Retry" at bounding box center [436, 277] width 70 height 48
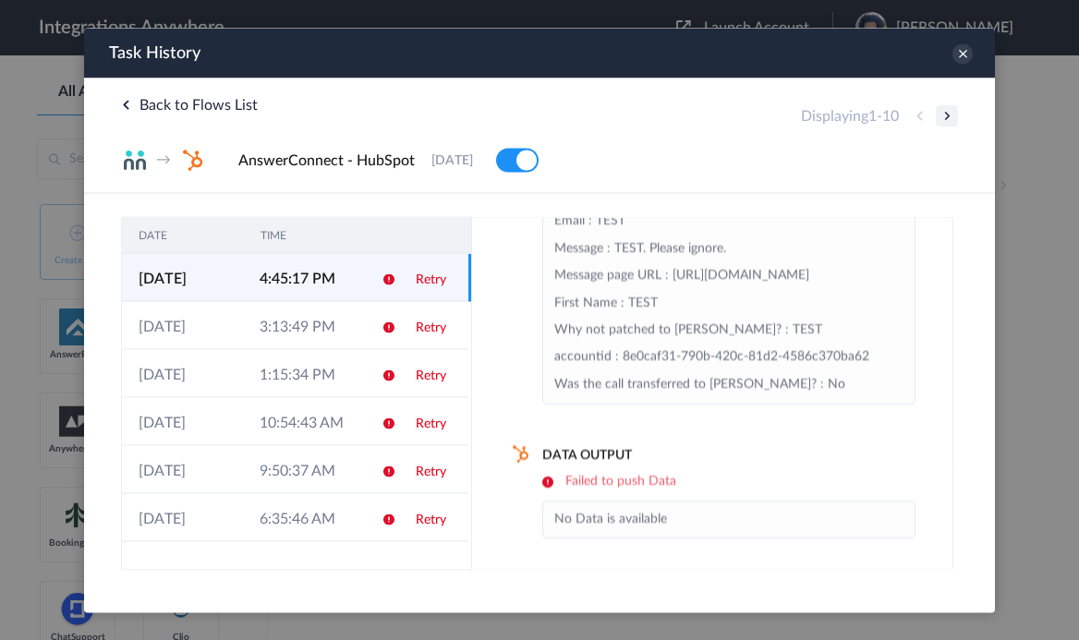
click at [946, 120] on button at bounding box center [947, 115] width 22 height 22
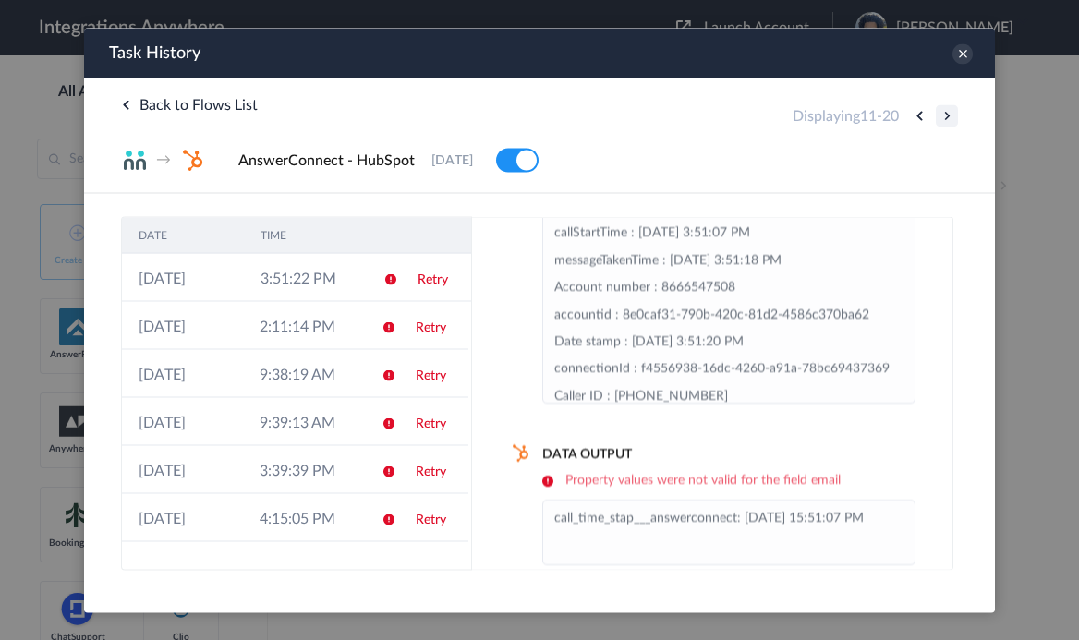
click at [947, 118] on button at bounding box center [947, 115] width 22 height 22
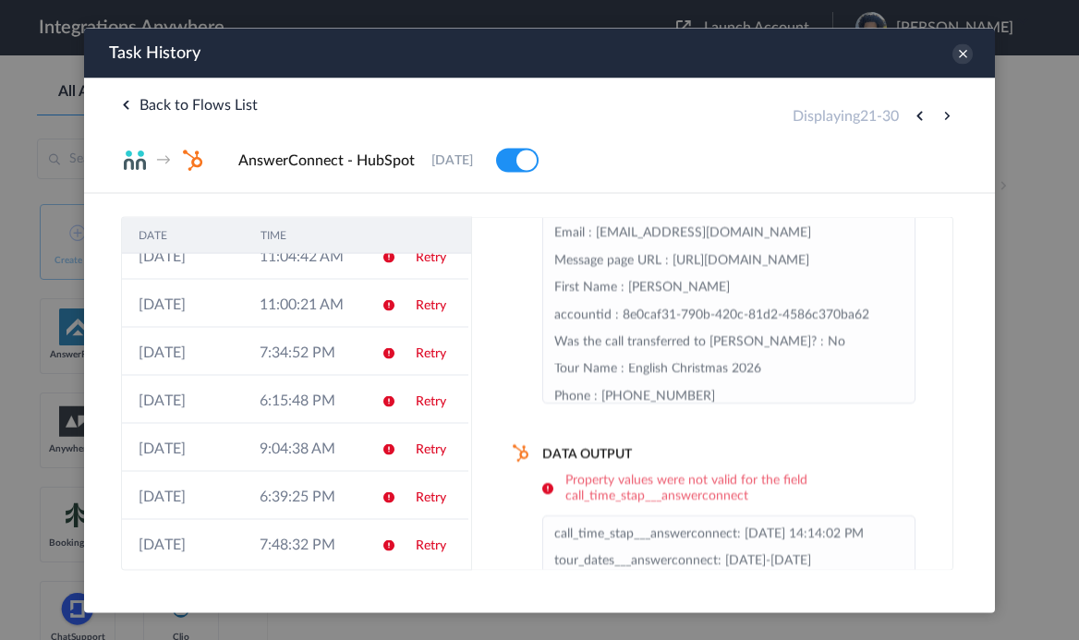
scroll to position [94, 0]
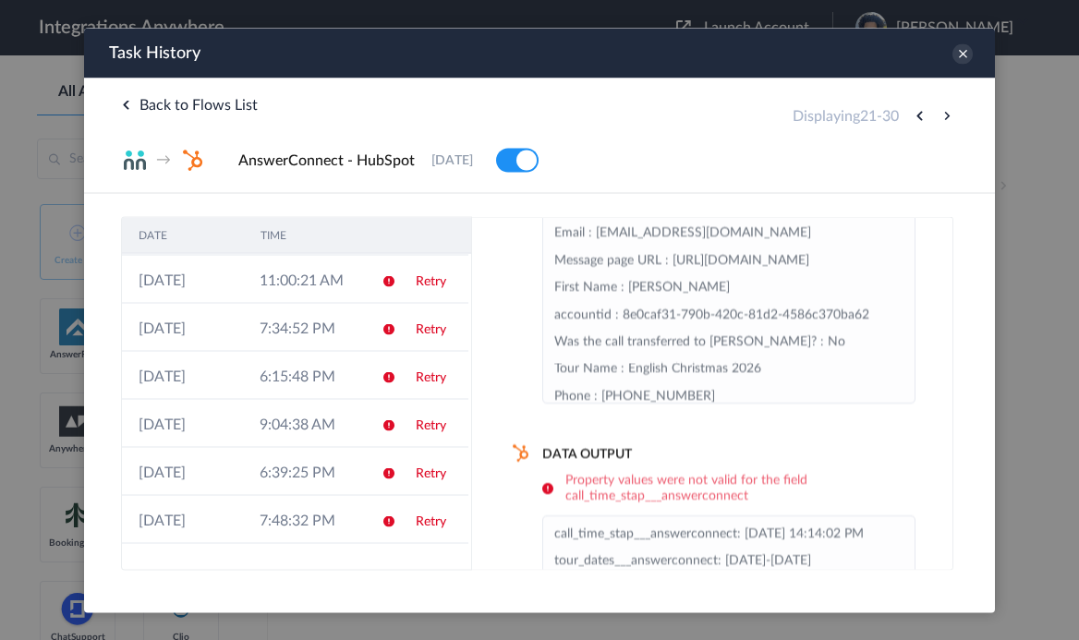
click at [414, 438] on td "Retry" at bounding box center [433, 423] width 69 height 48
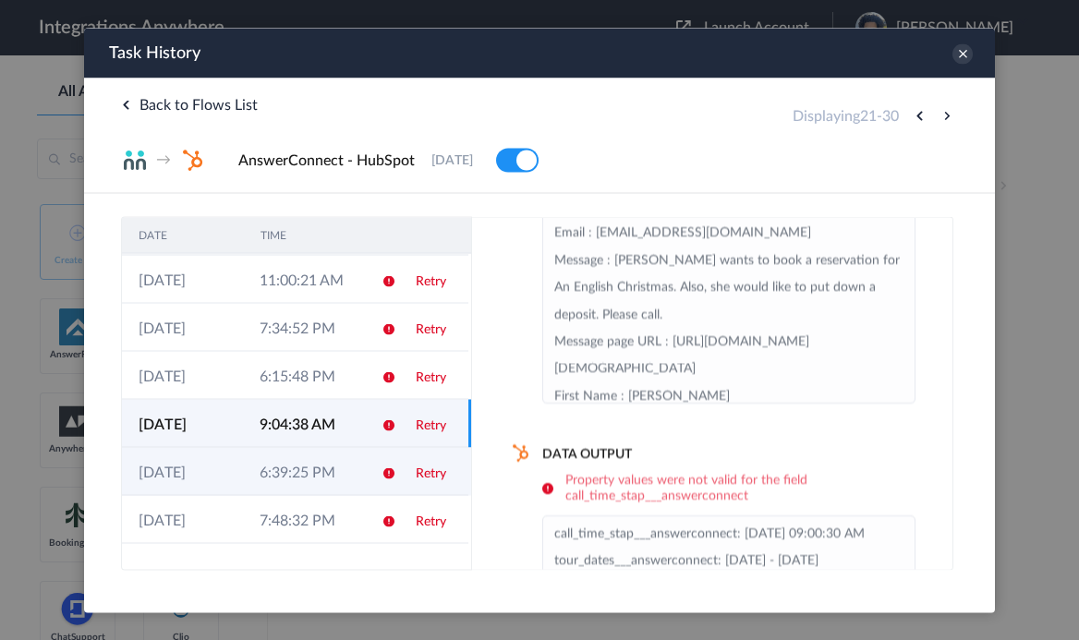
click at [388, 470] on icon at bounding box center [389, 473] width 15 height 15
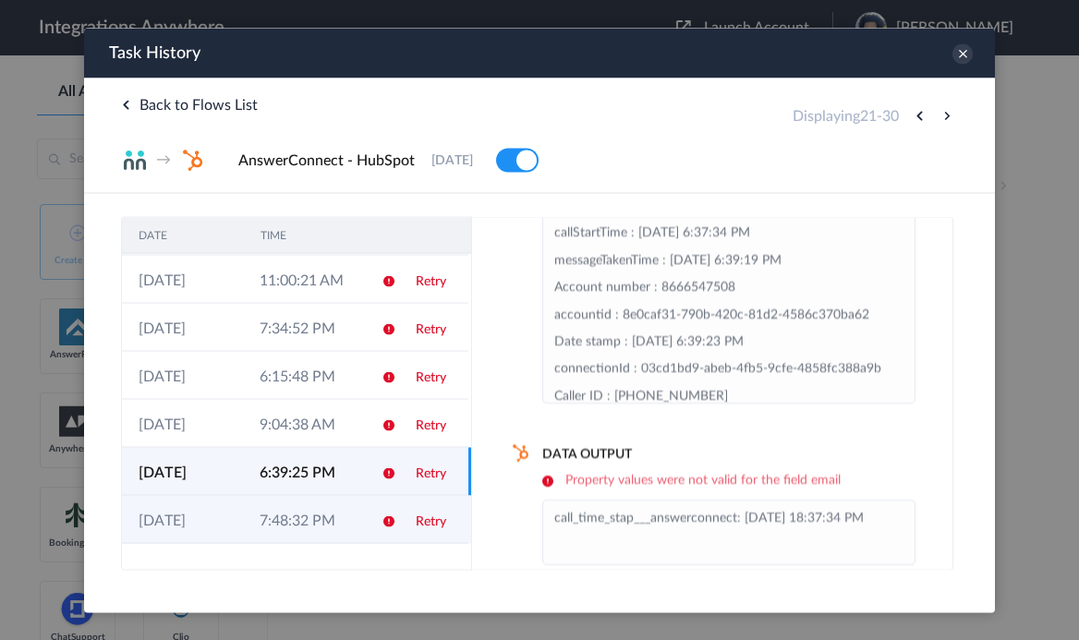
click at [372, 495] on td at bounding box center [382, 519] width 35 height 48
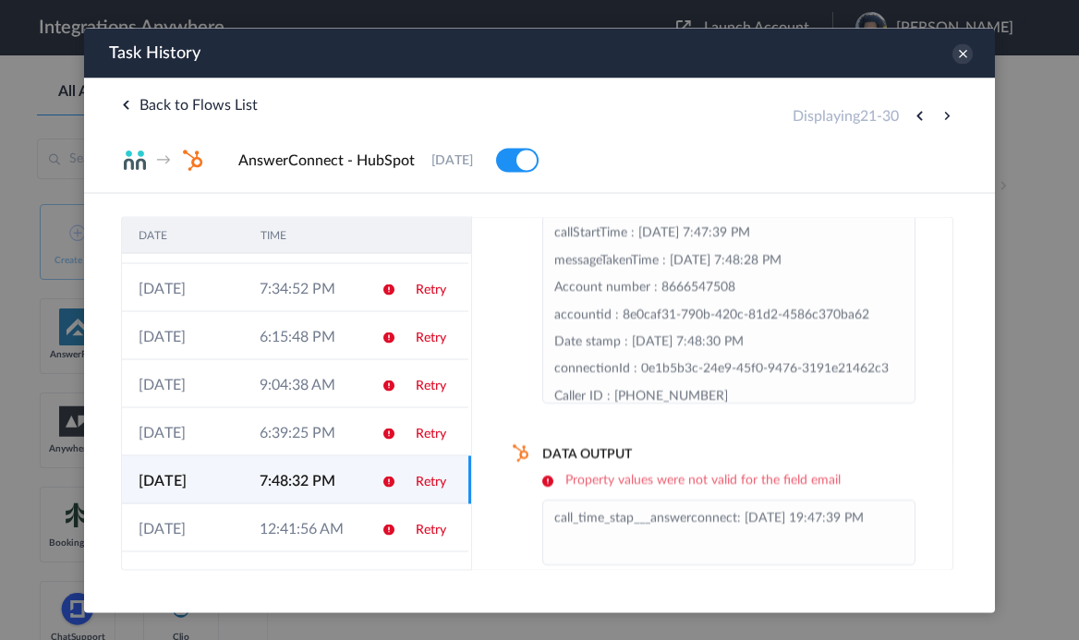
scroll to position [177, 0]
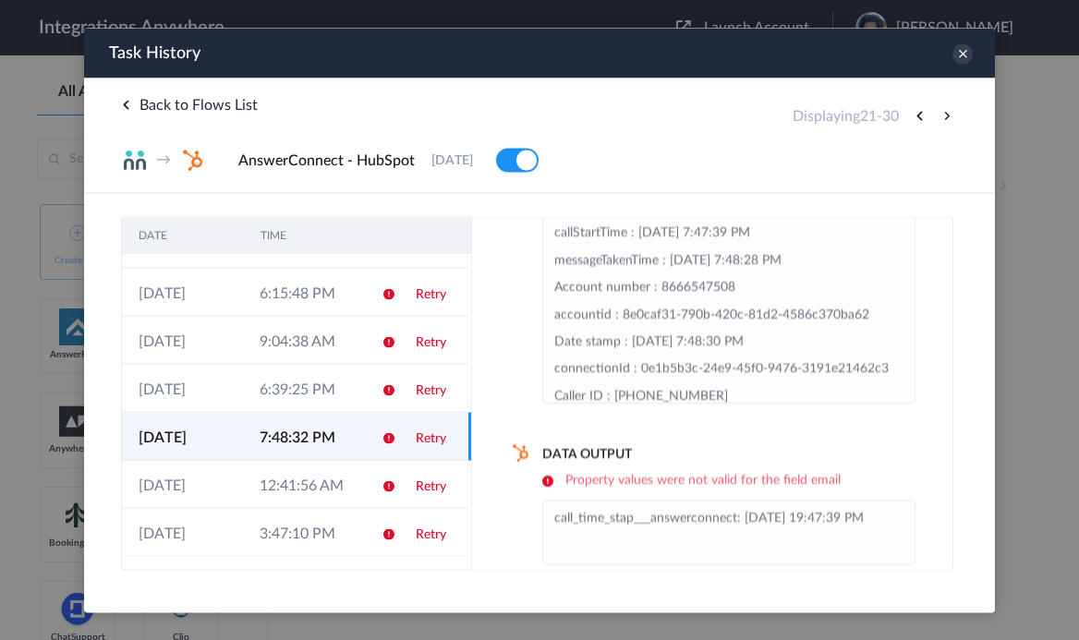
click at [368, 438] on td at bounding box center [382, 436] width 35 height 48
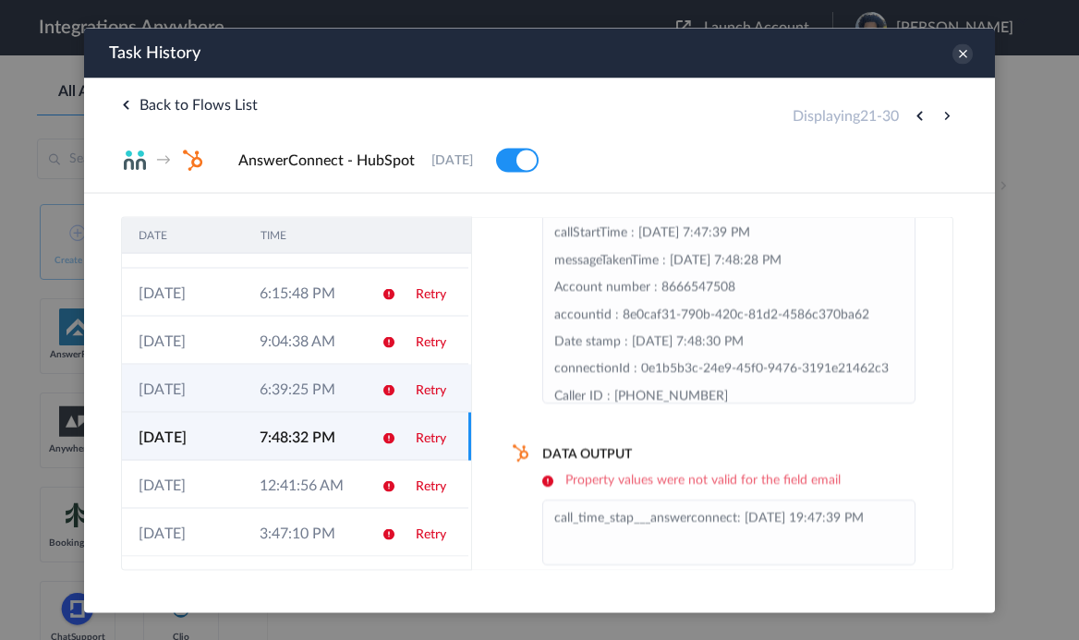
click at [365, 389] on td at bounding box center [382, 388] width 35 height 48
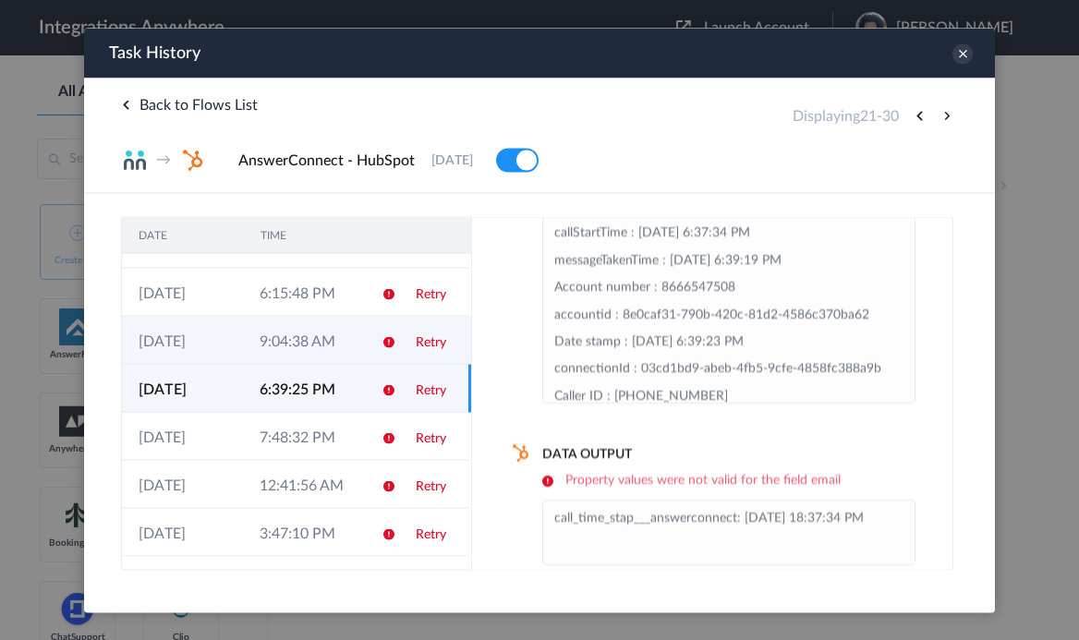
click at [358, 333] on td "9:04:38 AM" at bounding box center [303, 340] width 121 height 48
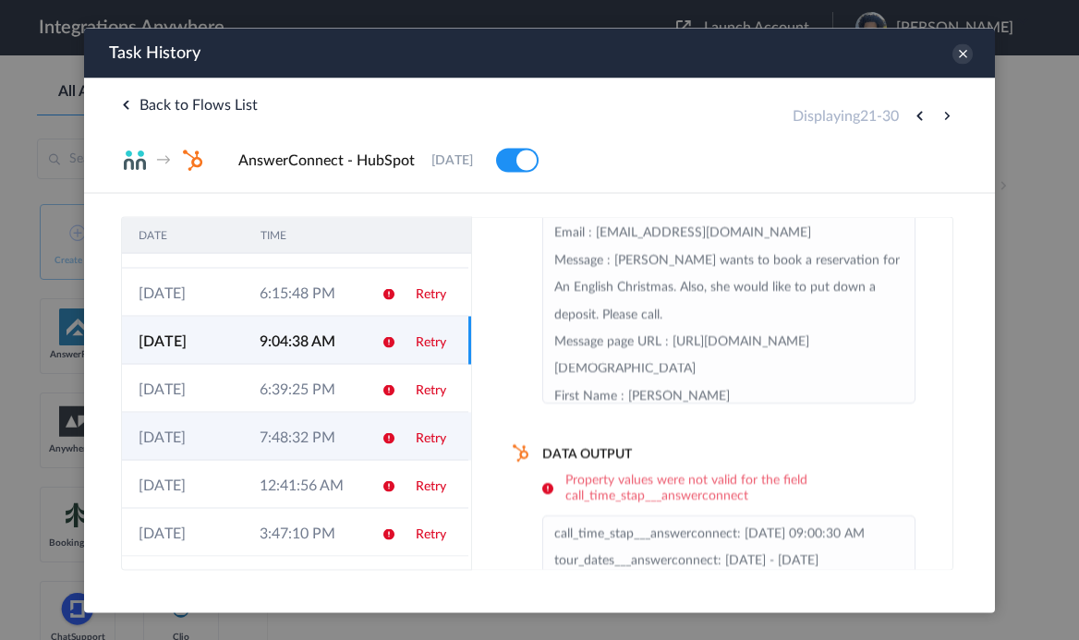
click at [370, 429] on td at bounding box center [382, 436] width 35 height 48
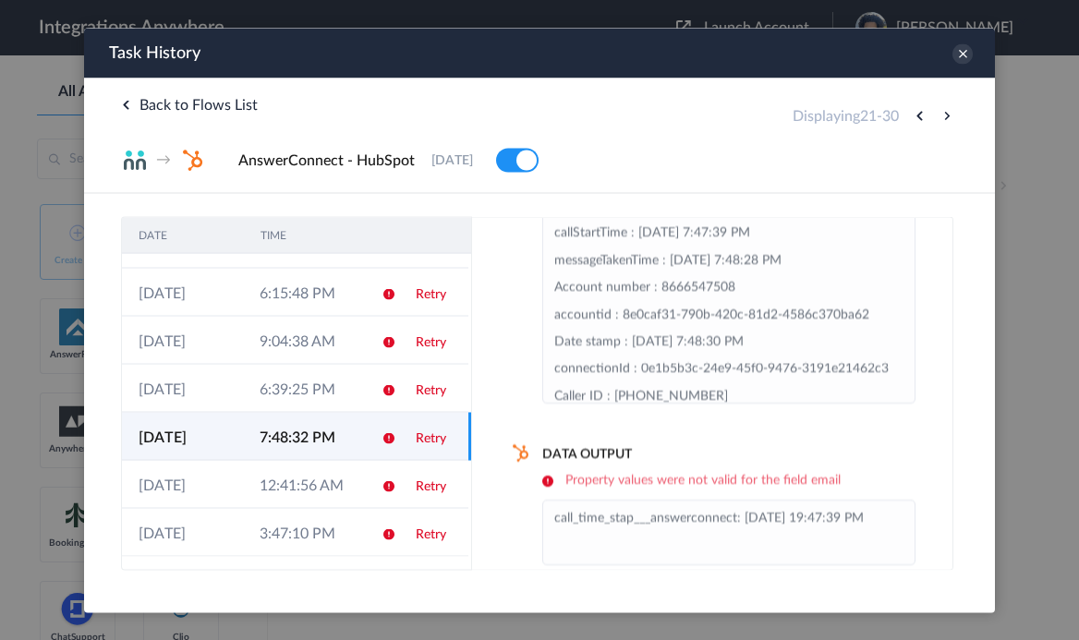
scroll to position [117, 0]
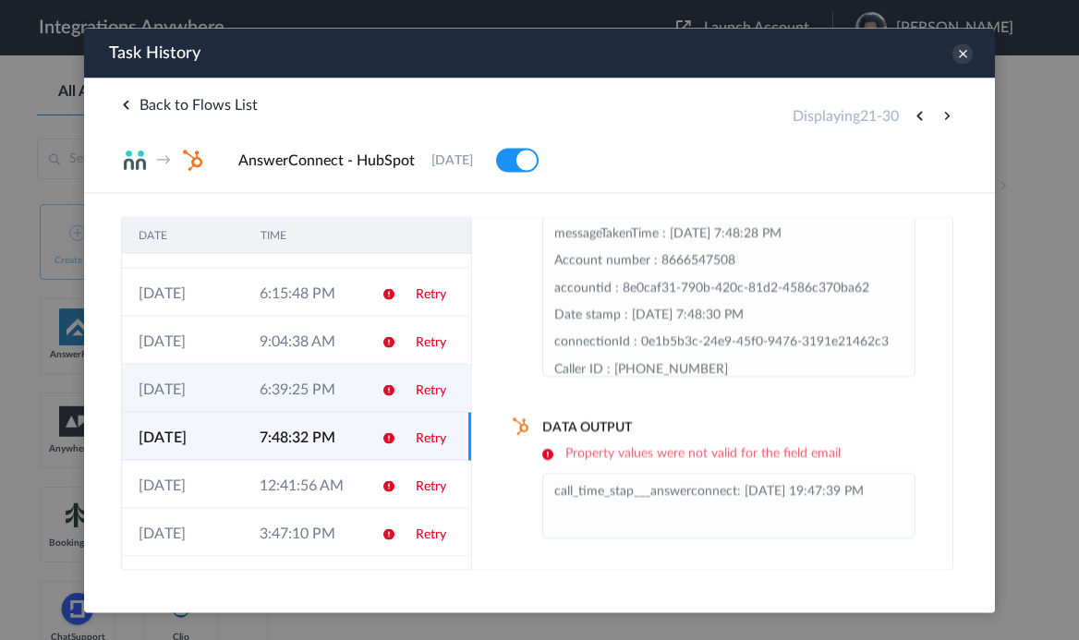
click at [339, 375] on td "6:39:25 PM" at bounding box center [303, 388] width 121 height 48
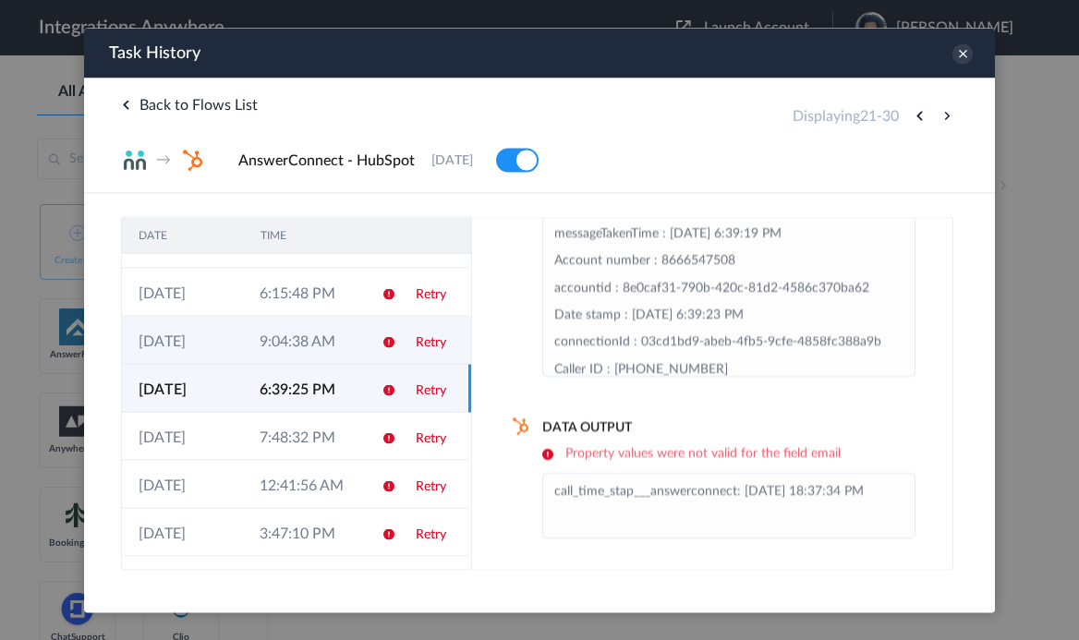
click at [340, 340] on td "9:04:38 AM" at bounding box center [303, 340] width 121 height 48
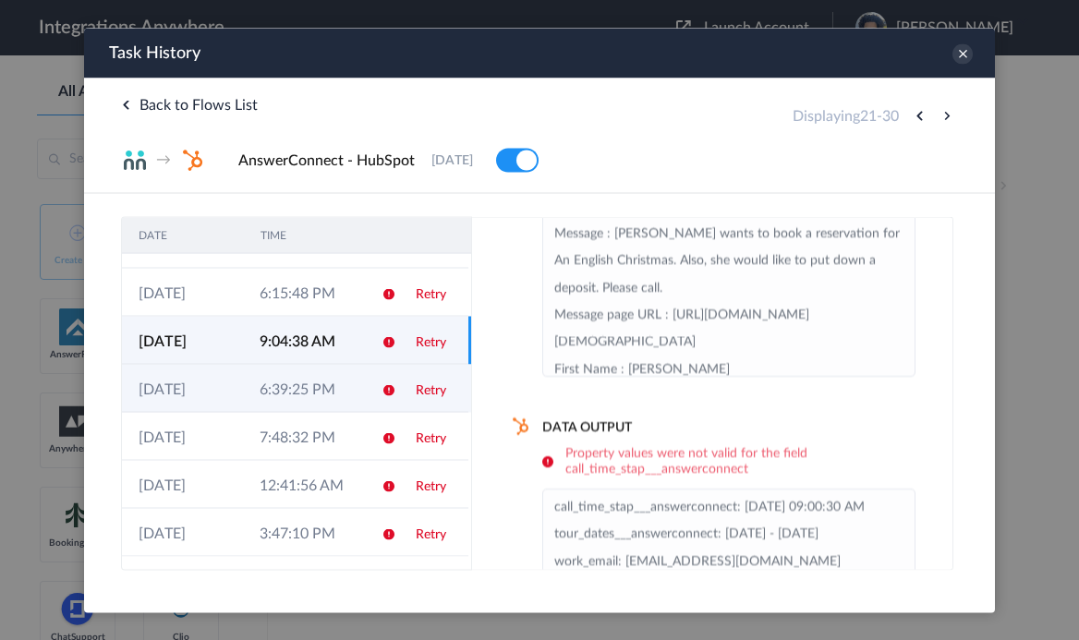
click at [329, 396] on td "6:39:25 PM" at bounding box center [303, 388] width 121 height 48
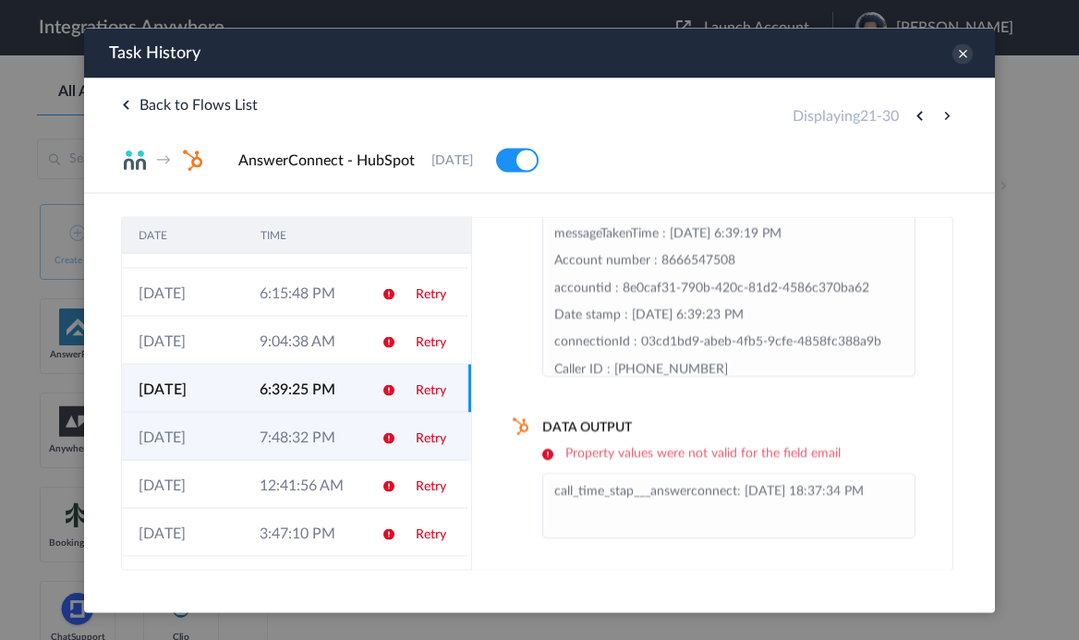
click at [315, 457] on td "7:48:32 PM" at bounding box center [303, 436] width 121 height 48
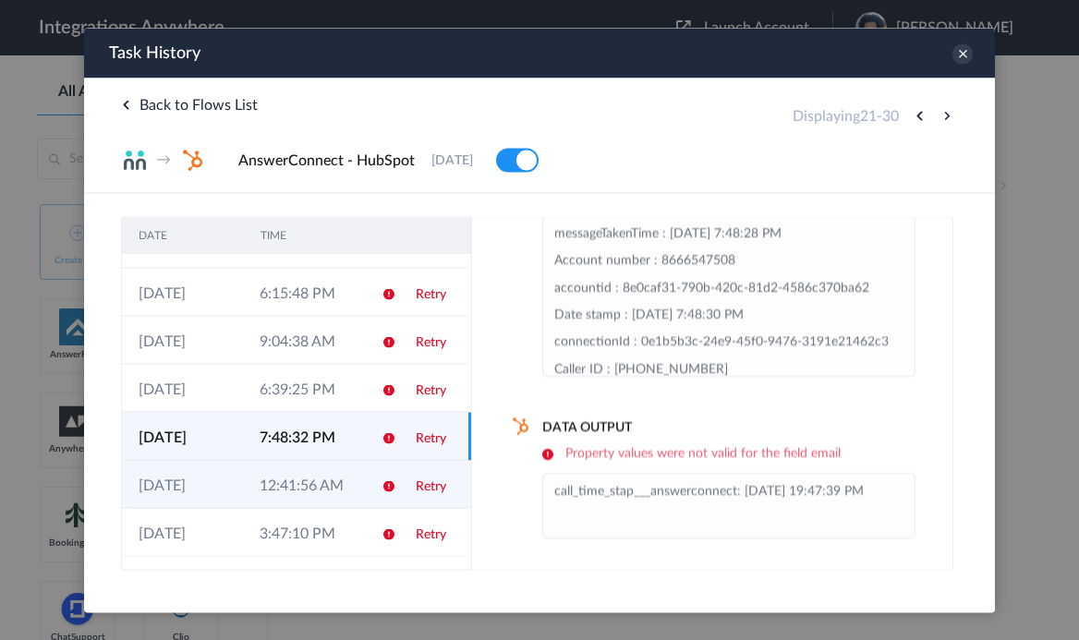
click at [310, 487] on td "12:41:56 AM" at bounding box center [303, 484] width 121 height 48
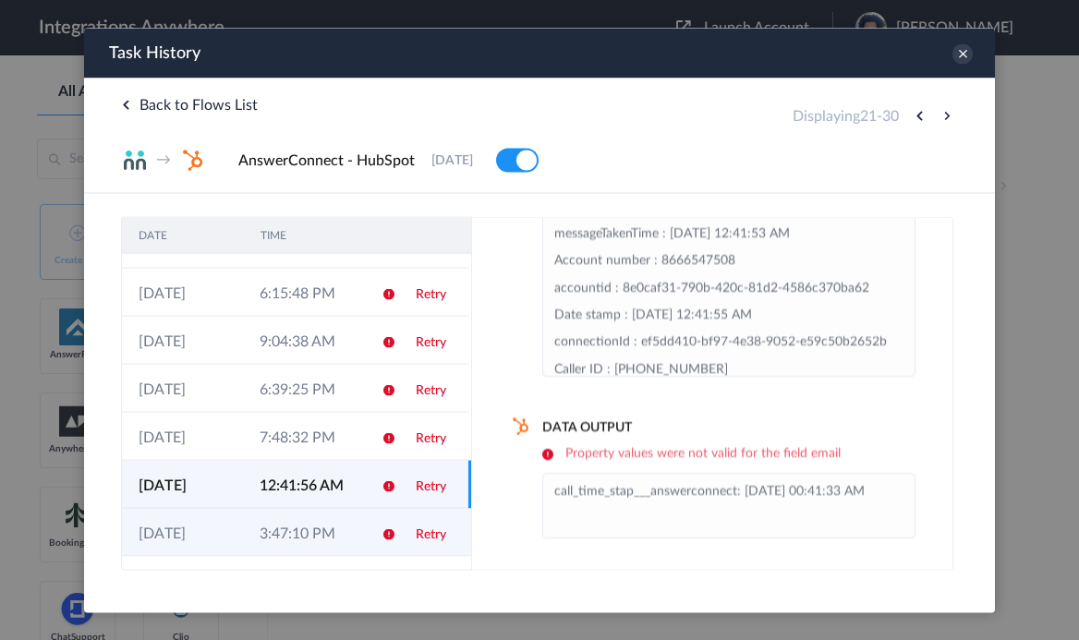
click at [293, 515] on td "3:47:10 PM" at bounding box center [303, 532] width 121 height 48
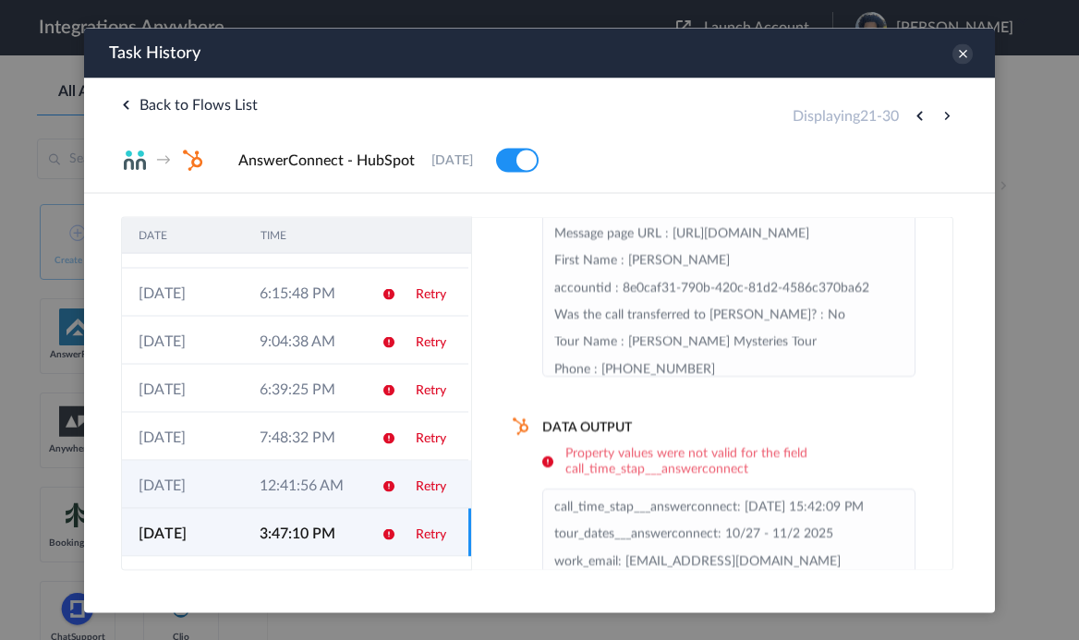
click at [297, 483] on td "12:41:56 AM" at bounding box center [303, 484] width 121 height 48
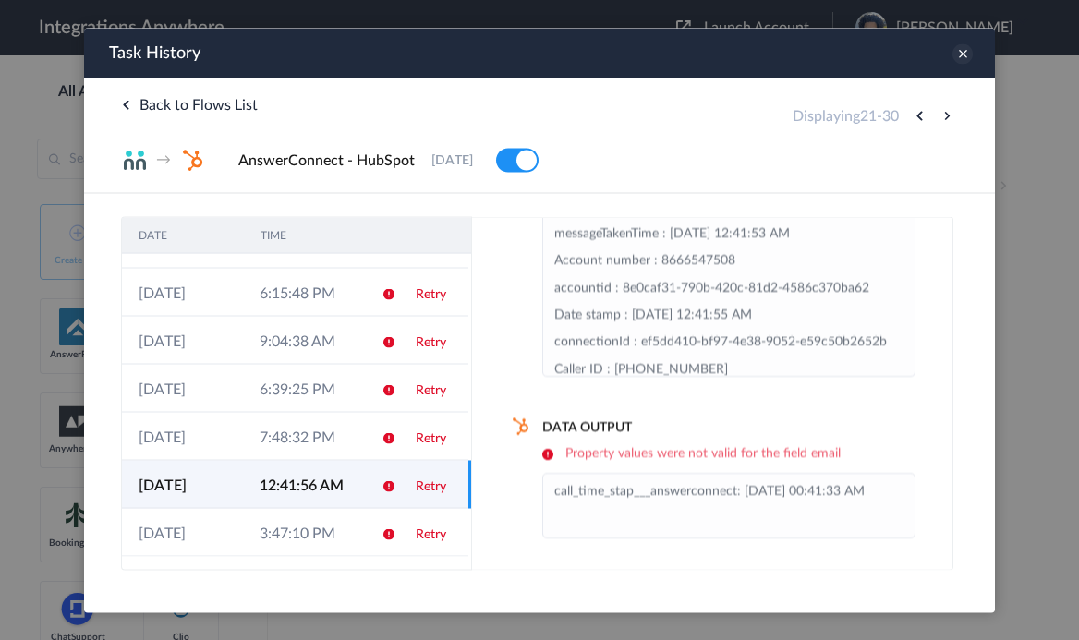
click at [965, 53] on icon at bounding box center [963, 53] width 20 height 20
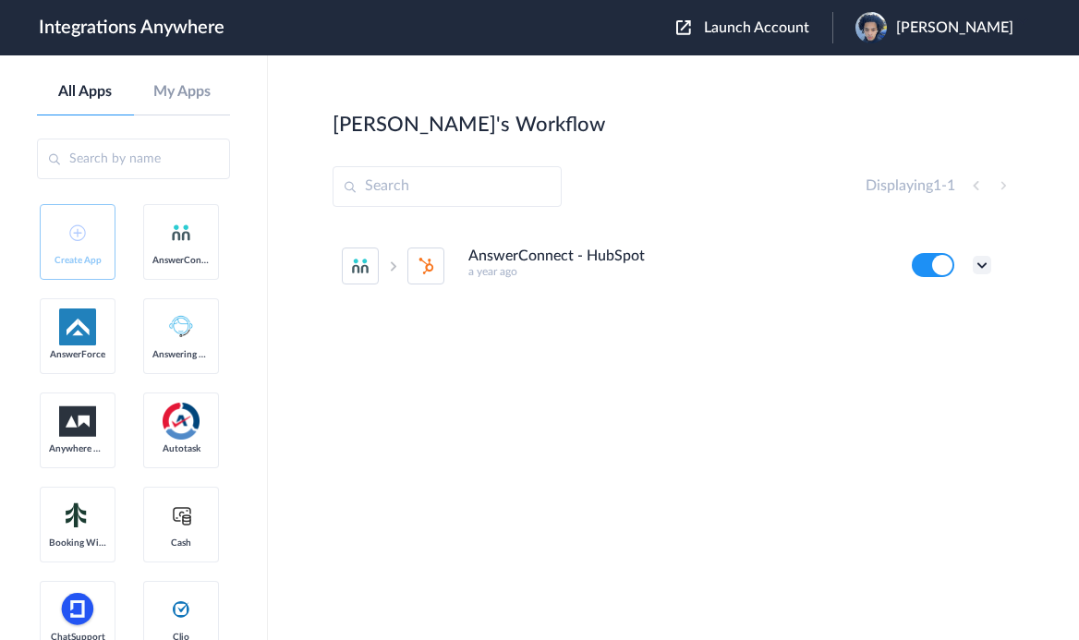
click at [987, 265] on icon at bounding box center [982, 265] width 18 height 18
click at [966, 341] on link "Task history" at bounding box center [929, 341] width 89 height 13
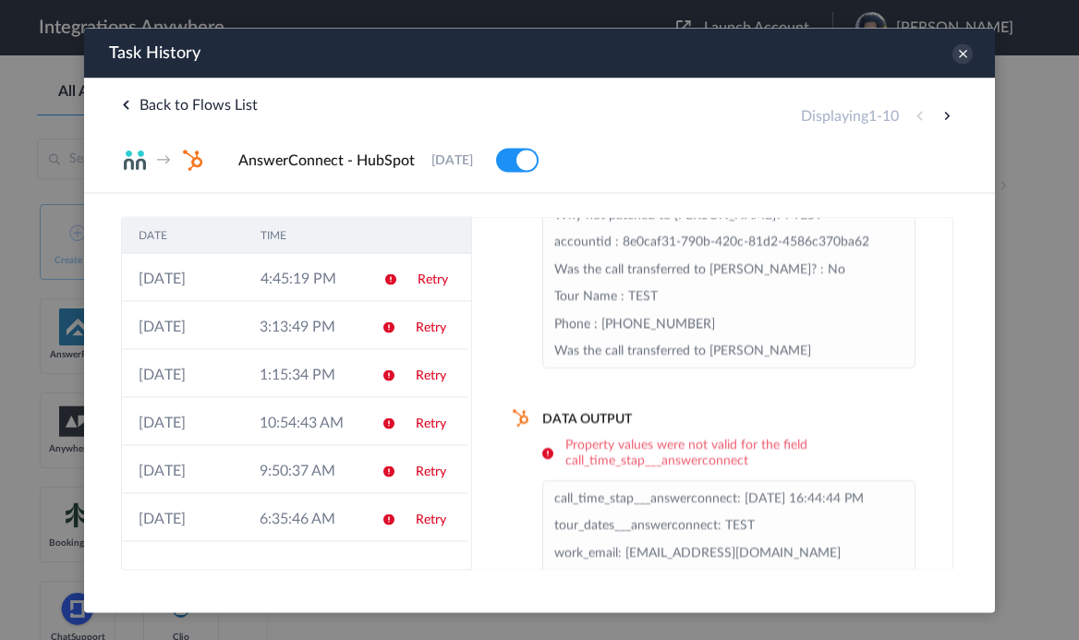
scroll to position [140, 0]
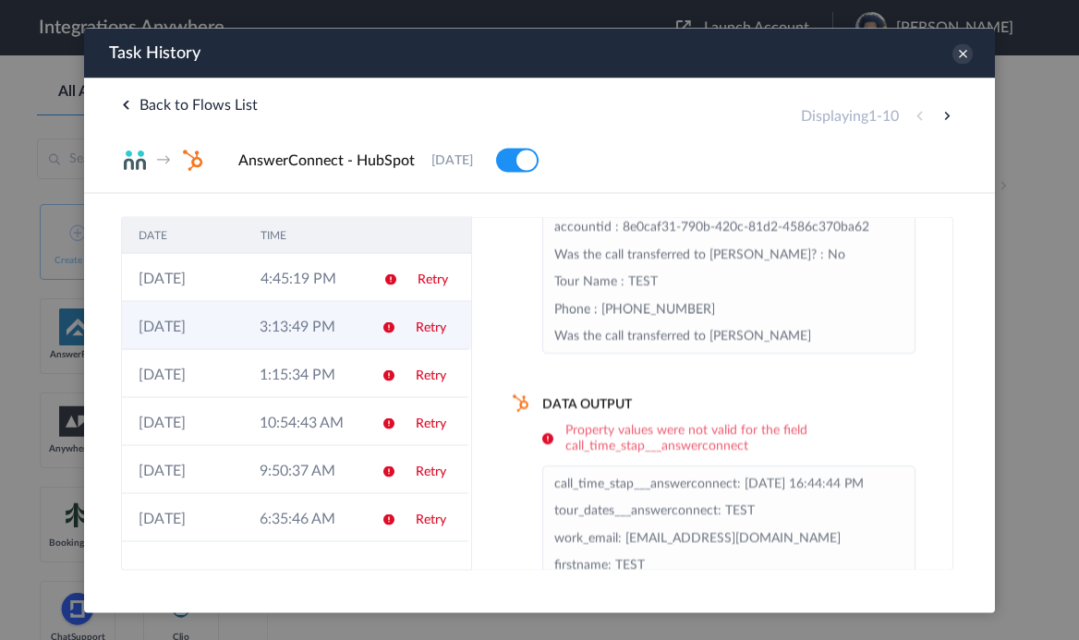
click at [417, 327] on link "Retry" at bounding box center [431, 327] width 30 height 13
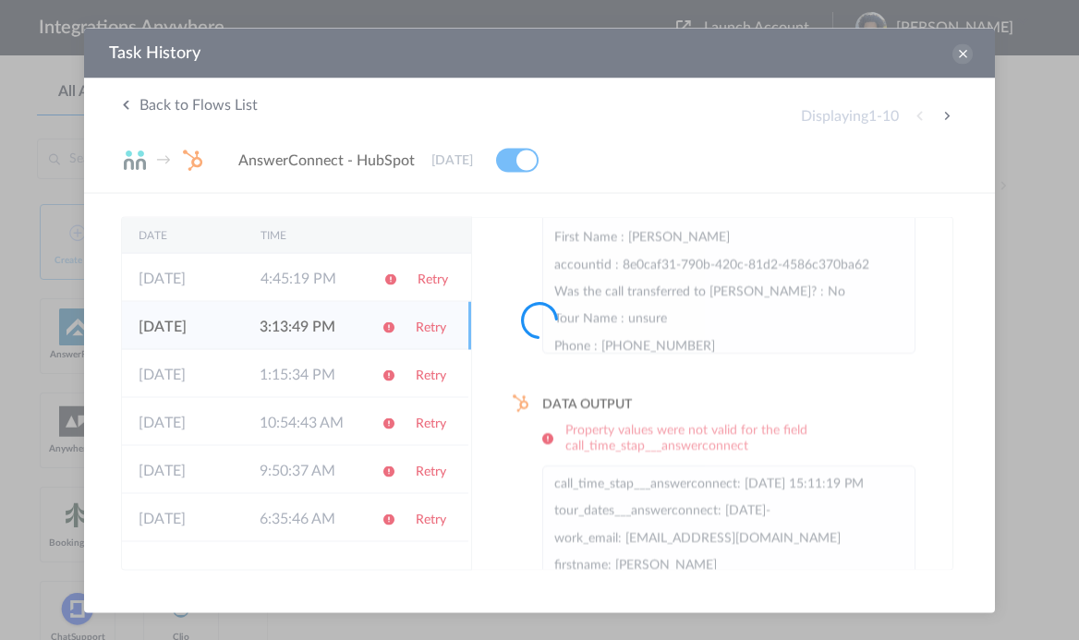
click at [396, 372] on div at bounding box center [539, 320] width 1079 height 640
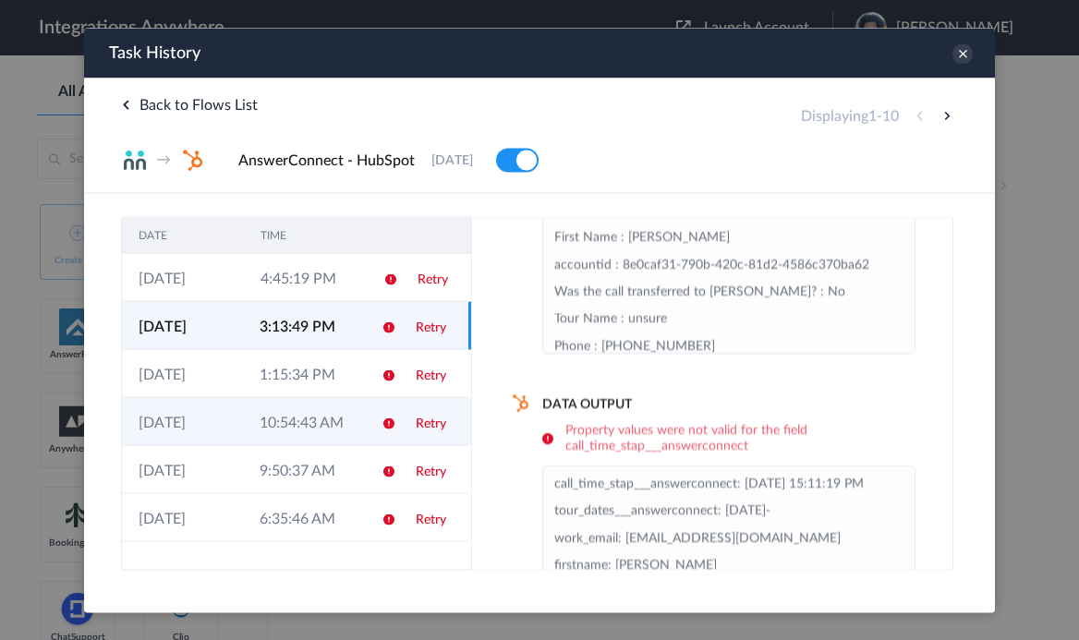
click at [277, 421] on td "10:54:43 AM" at bounding box center [303, 421] width 121 height 48
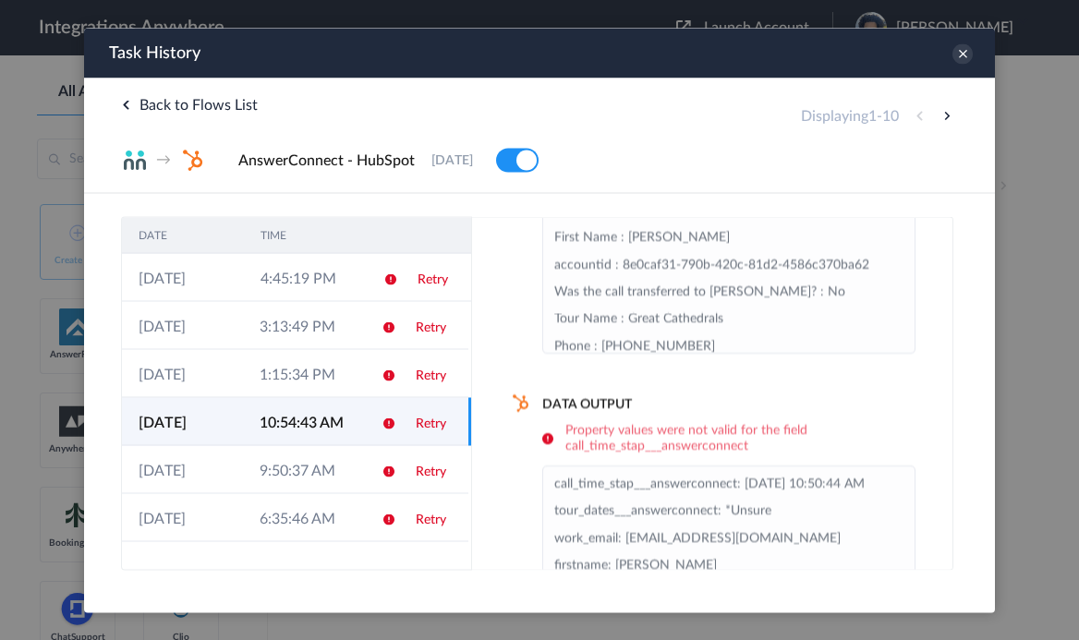
click at [322, 403] on td "10:54:43 AM" at bounding box center [303, 421] width 121 height 48
click at [322, 443] on td "10:54:43 AM" at bounding box center [303, 421] width 121 height 48
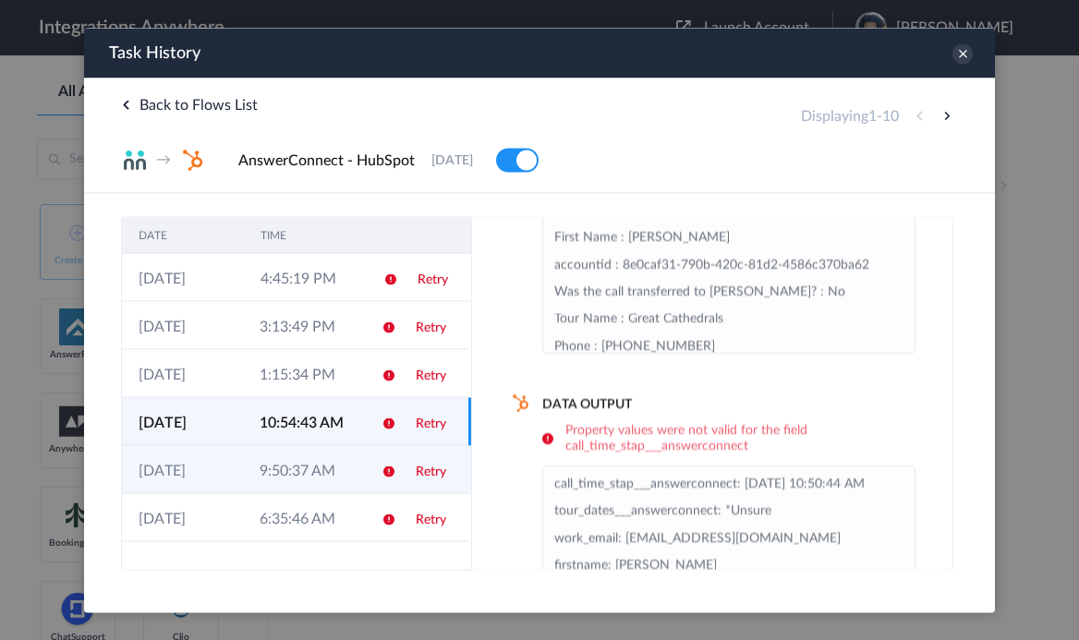
click at [319, 479] on td "9:50:37 AM" at bounding box center [303, 469] width 121 height 48
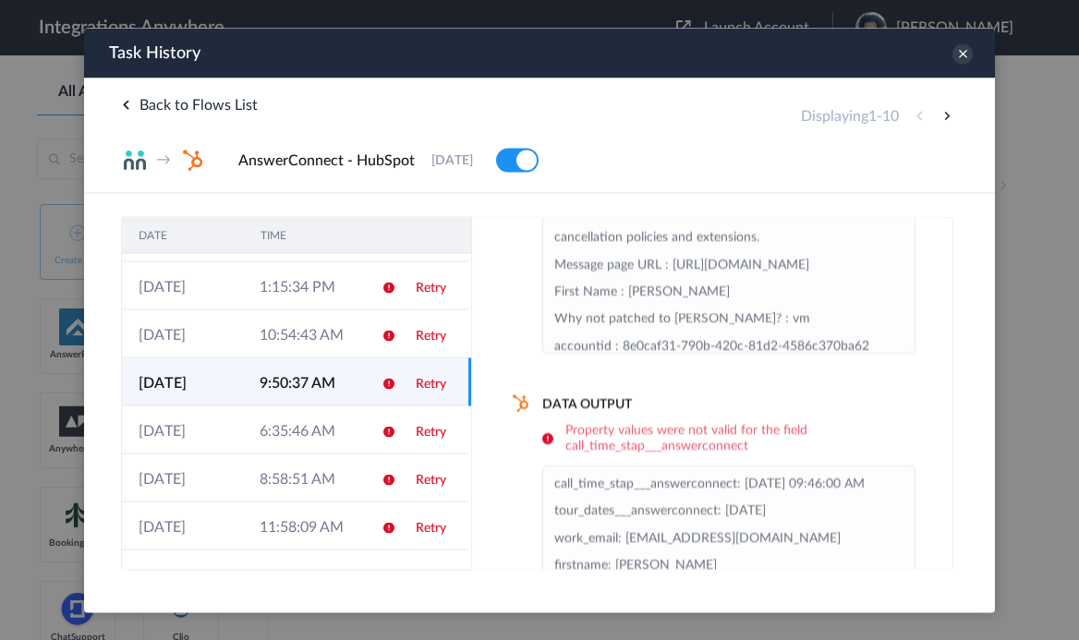
scroll to position [118, 0]
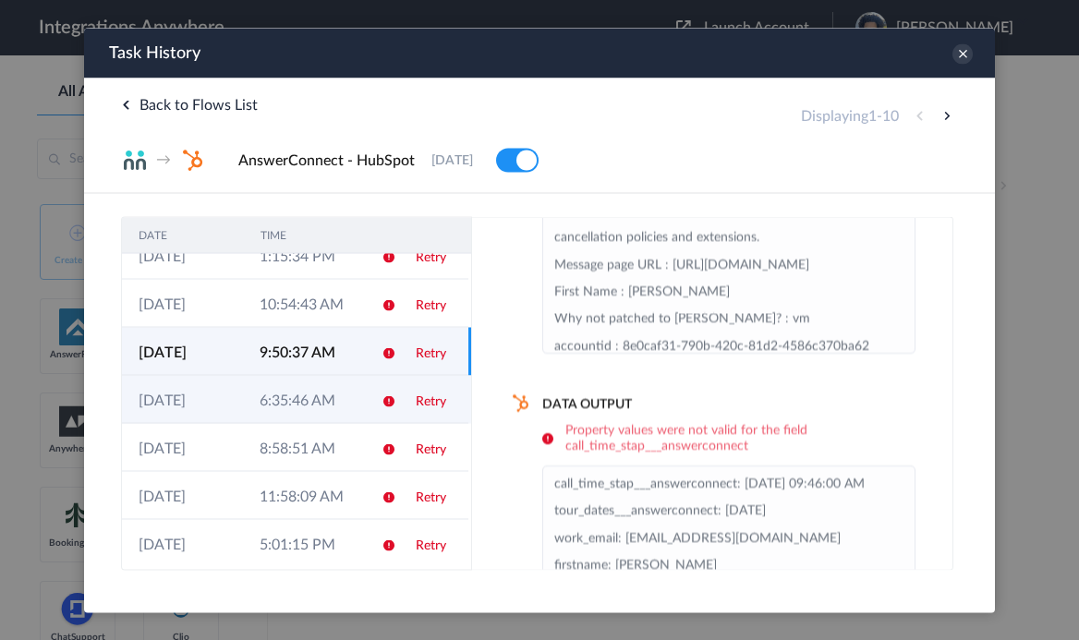
click at [315, 399] on td "6:35:46 AM" at bounding box center [303, 399] width 121 height 48
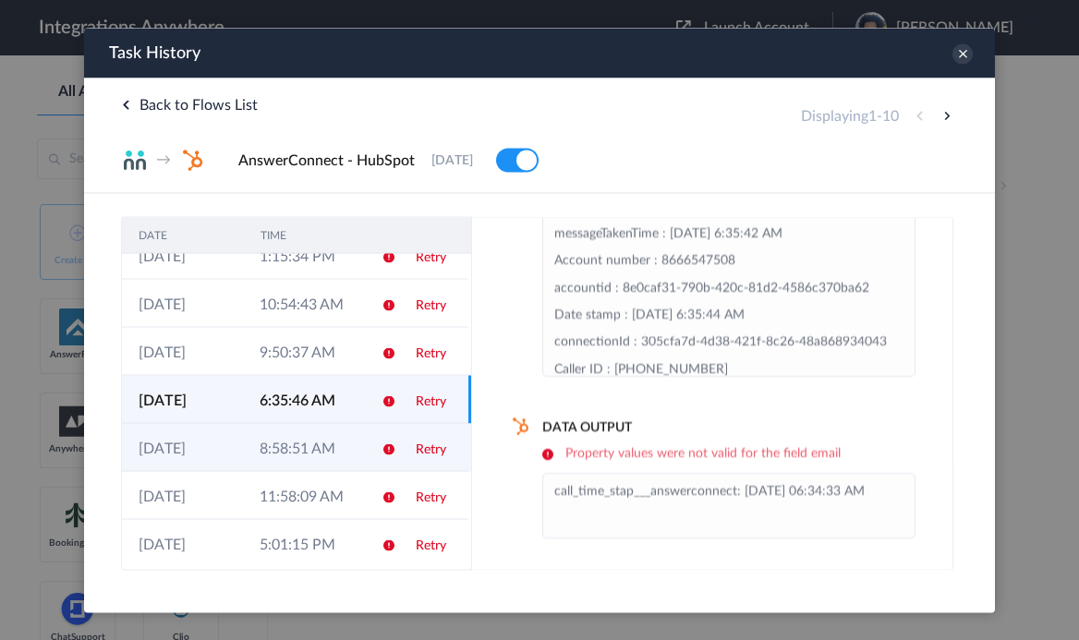
click at [302, 452] on td "8:58:51 AM" at bounding box center [303, 447] width 121 height 48
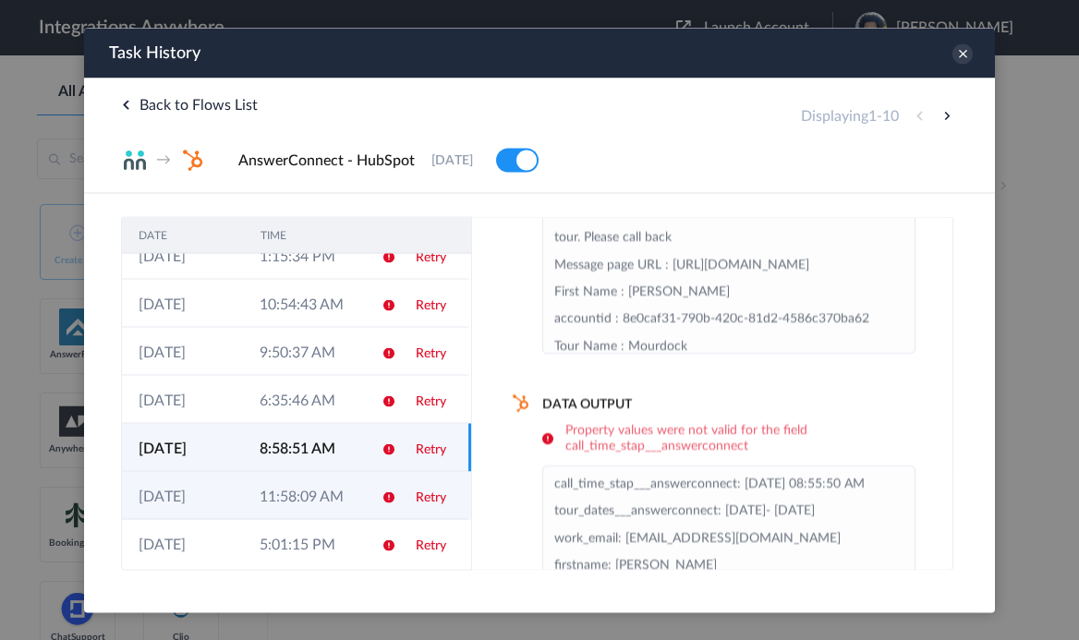
click at [299, 493] on td "11:58:09 AM" at bounding box center [303, 495] width 121 height 48
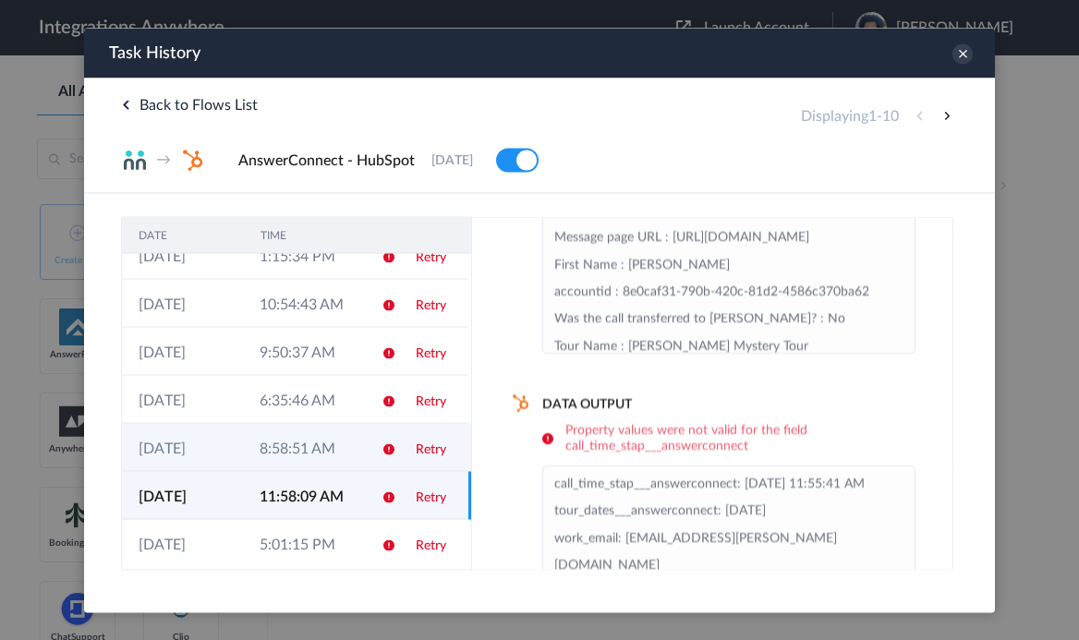
scroll to position [177, 0]
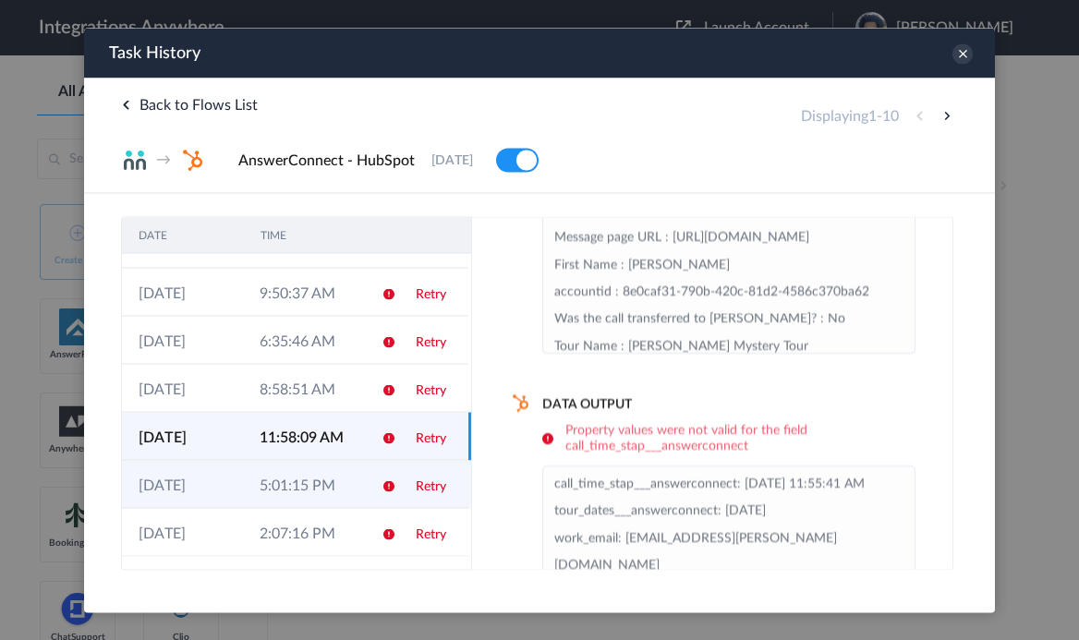
click at [305, 466] on td "5:01:15 PM" at bounding box center [303, 484] width 121 height 48
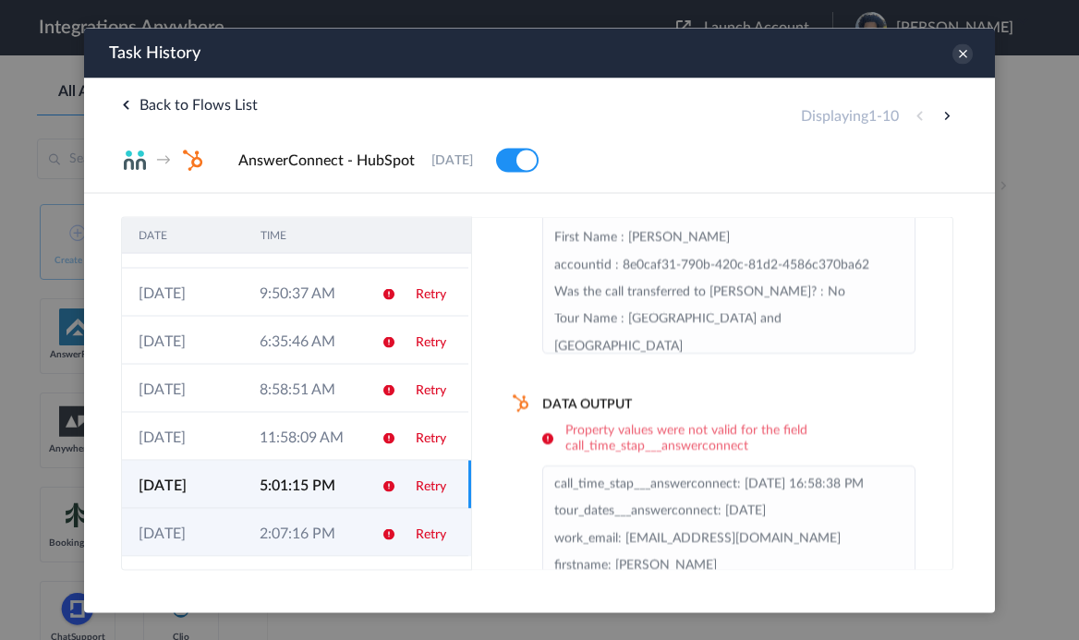
click at [301, 518] on td "2:07:16 PM" at bounding box center [303, 532] width 121 height 48
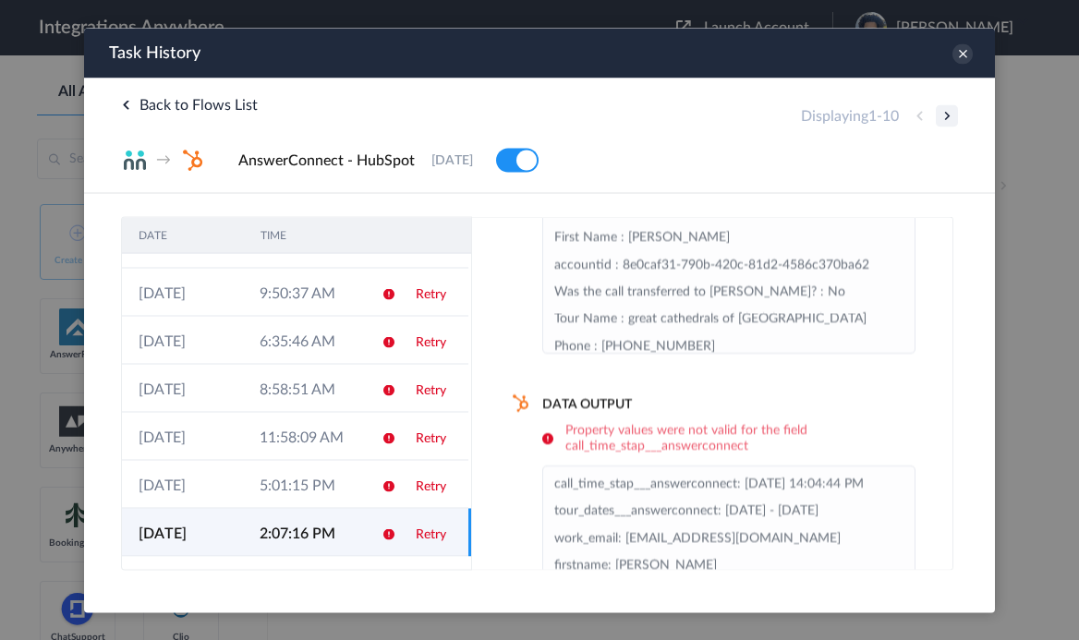
click at [940, 112] on button at bounding box center [947, 115] width 22 height 22
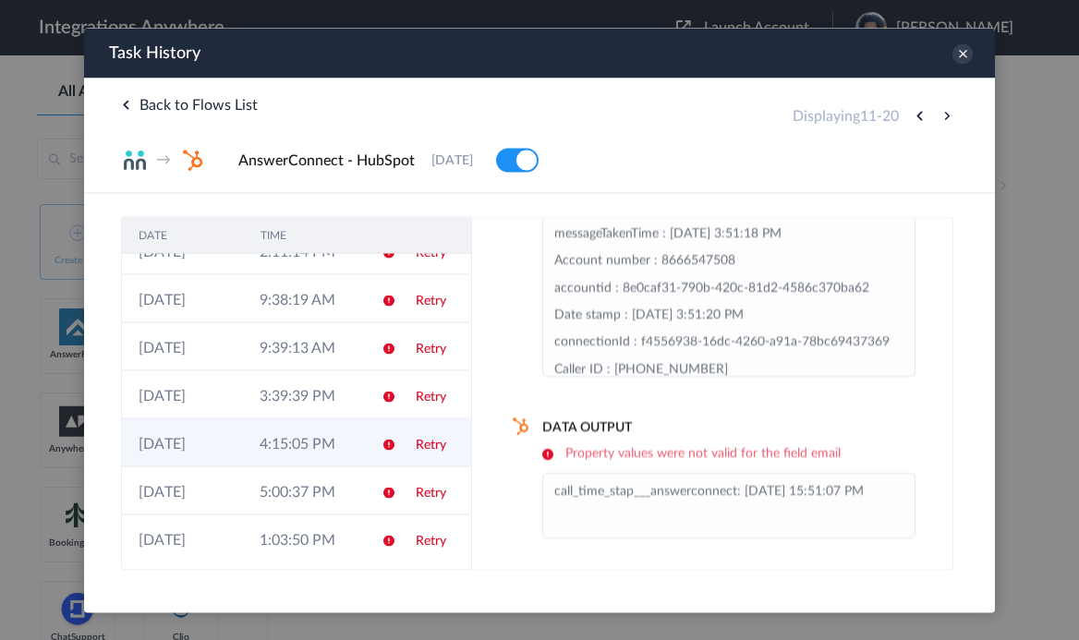
scroll to position [0, 0]
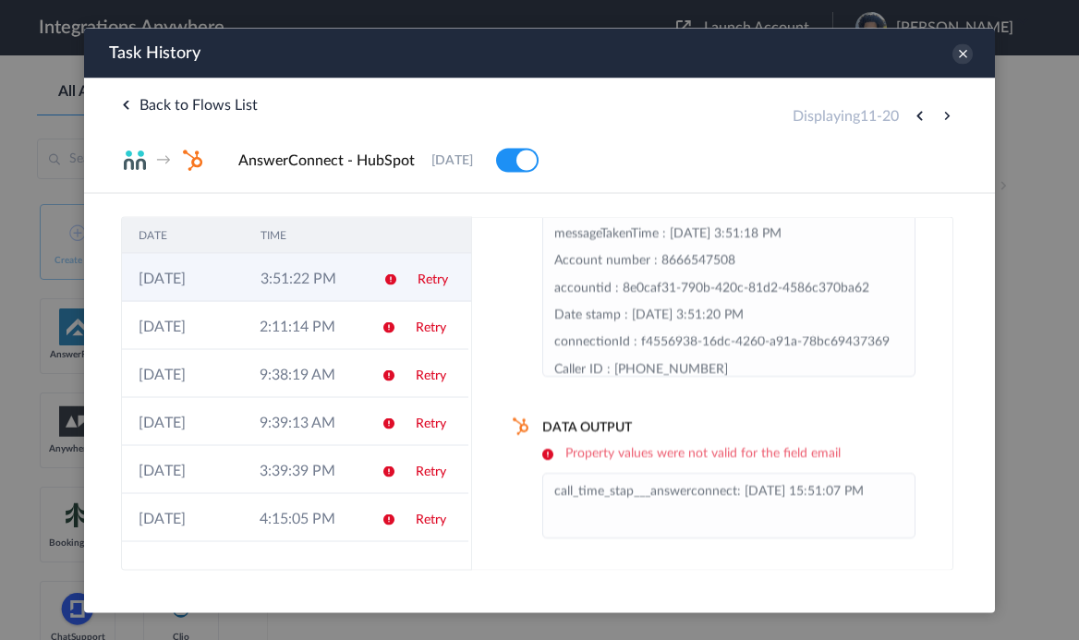
click at [344, 286] on td "3:51:22 PM" at bounding box center [305, 277] width 122 height 48
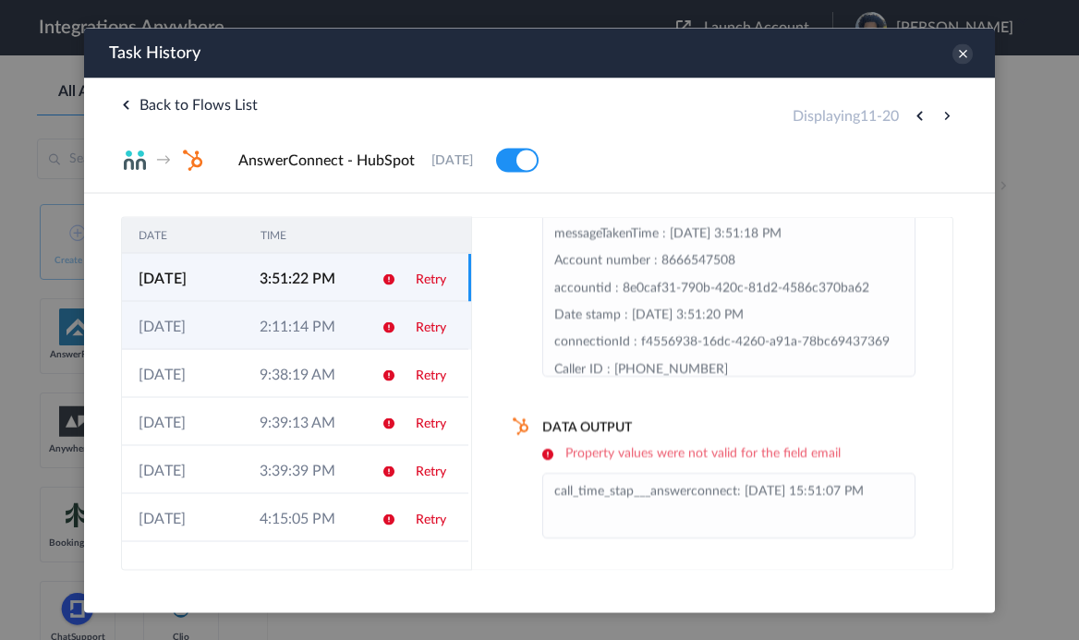
click at [339, 320] on td "2:11:14 PM" at bounding box center [303, 325] width 121 height 48
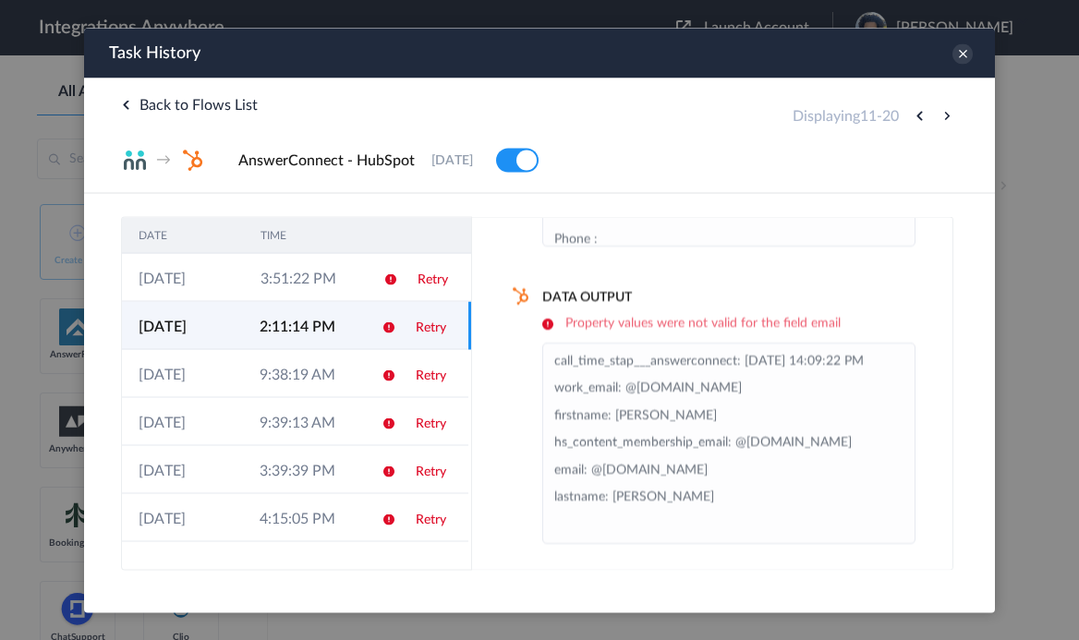
scroll to position [250, 0]
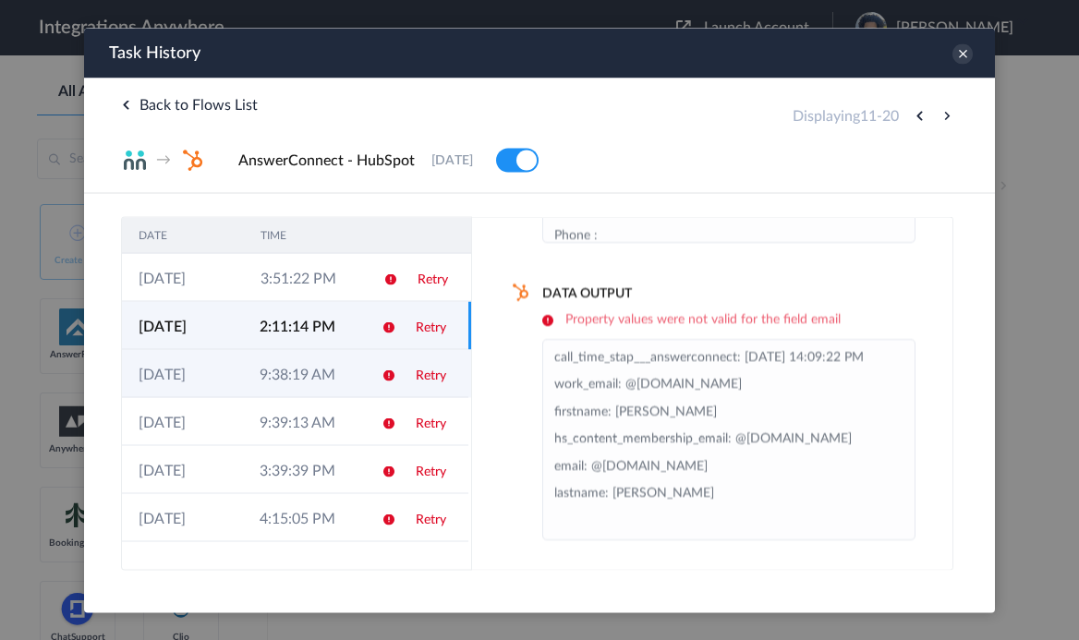
click at [317, 383] on td "9:38:19 AM" at bounding box center [303, 373] width 121 height 48
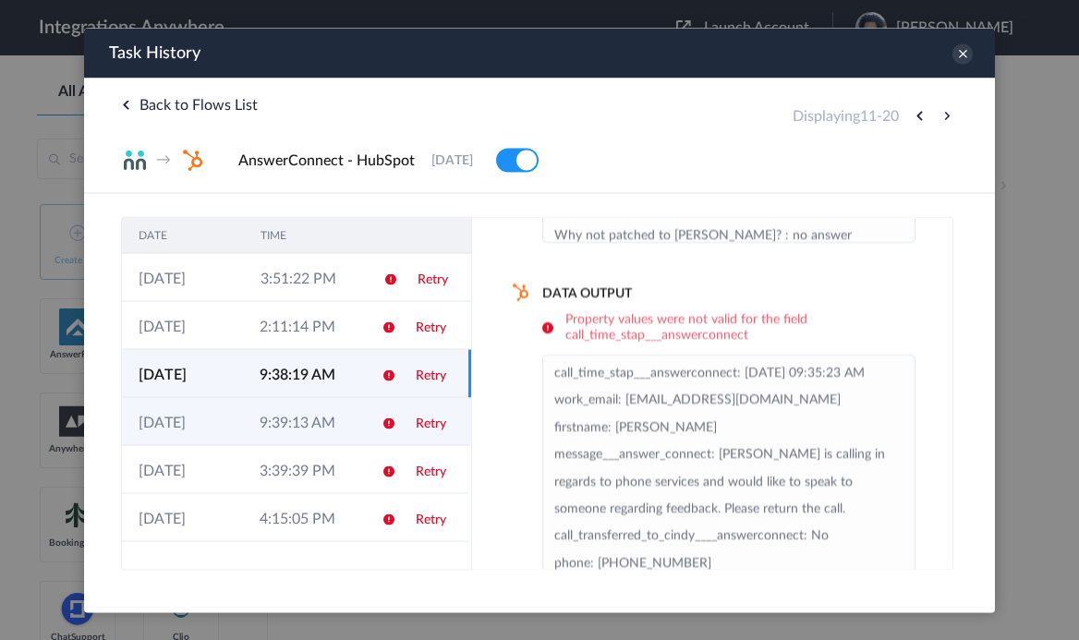
click at [313, 404] on td "9:39:13 AM" at bounding box center [303, 421] width 121 height 48
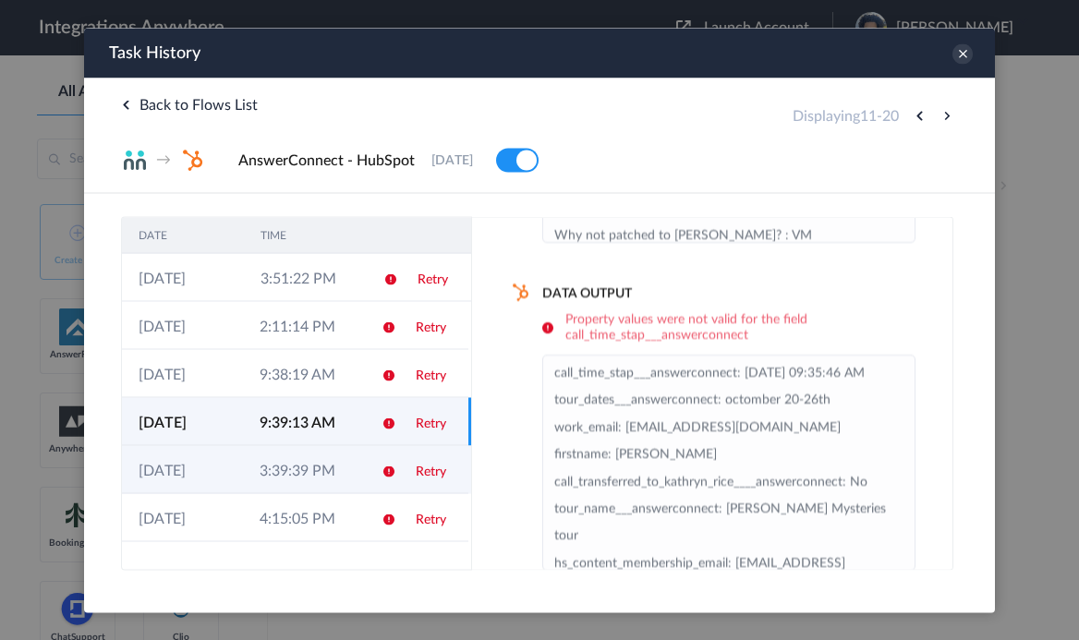
click at [310, 455] on td "3:39:39 PM" at bounding box center [303, 469] width 121 height 48
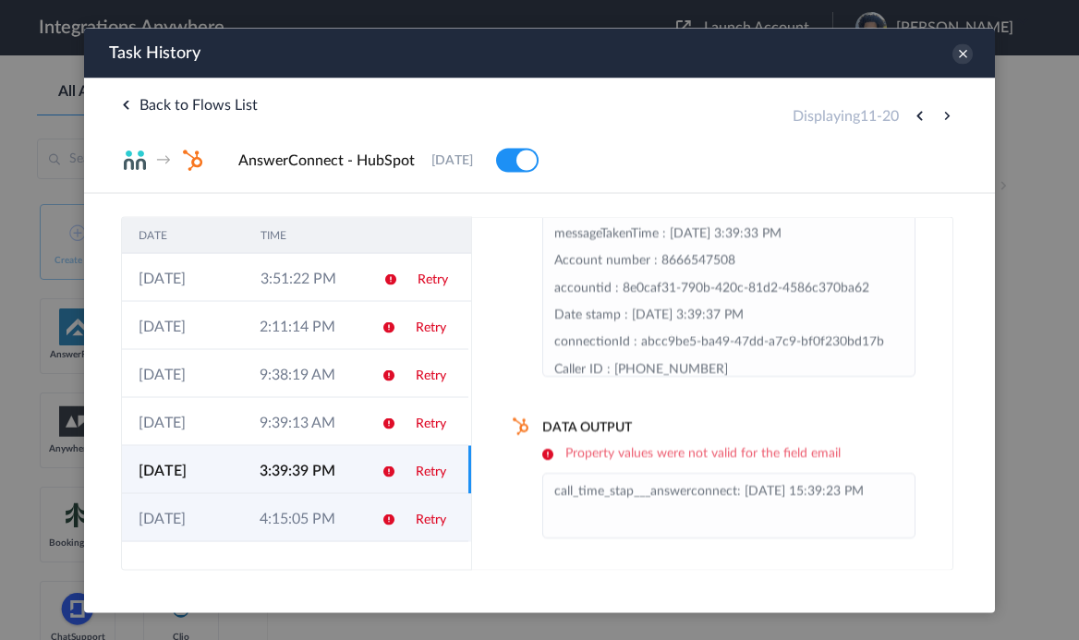
click at [348, 506] on td "4:15:05 PM" at bounding box center [303, 518] width 121 height 48
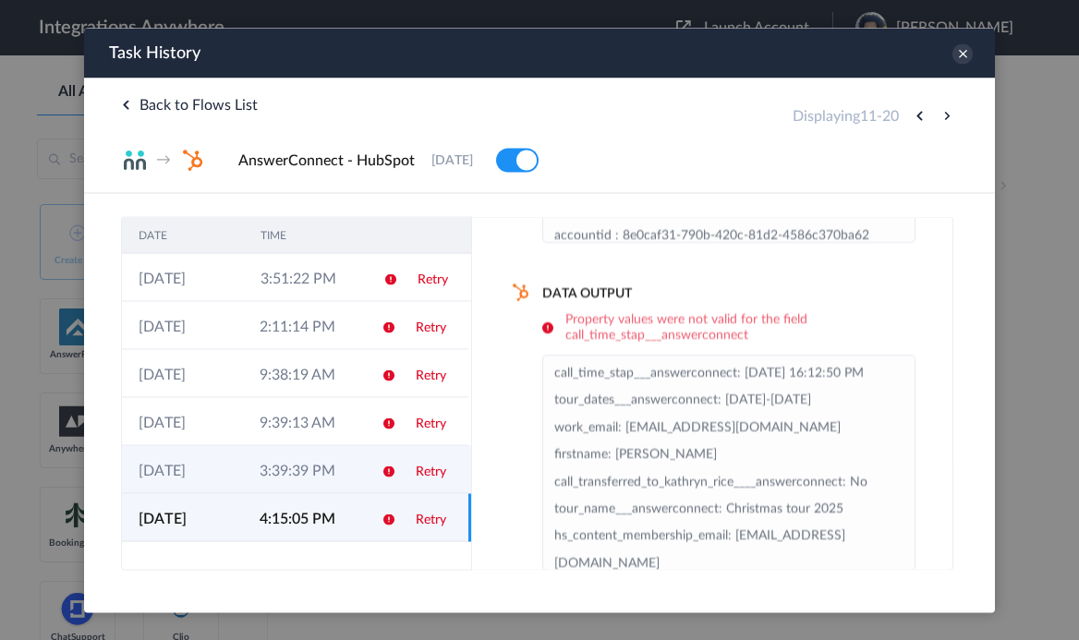
click at [341, 459] on td "3:39:39 PM" at bounding box center [303, 469] width 121 height 48
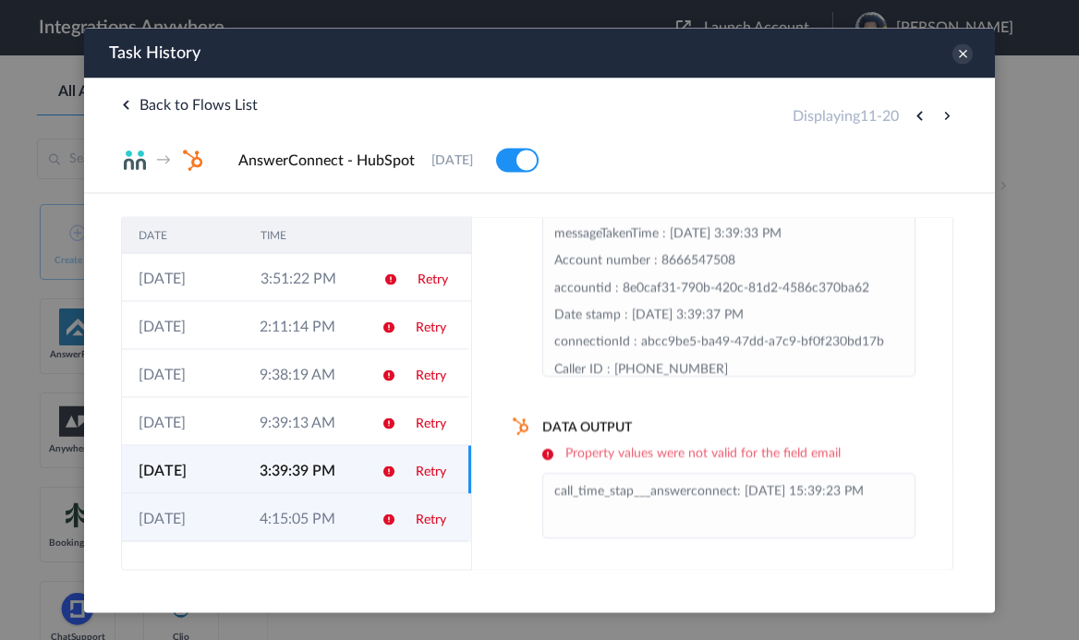
click at [362, 517] on td "4:15:05 PM" at bounding box center [303, 518] width 121 height 48
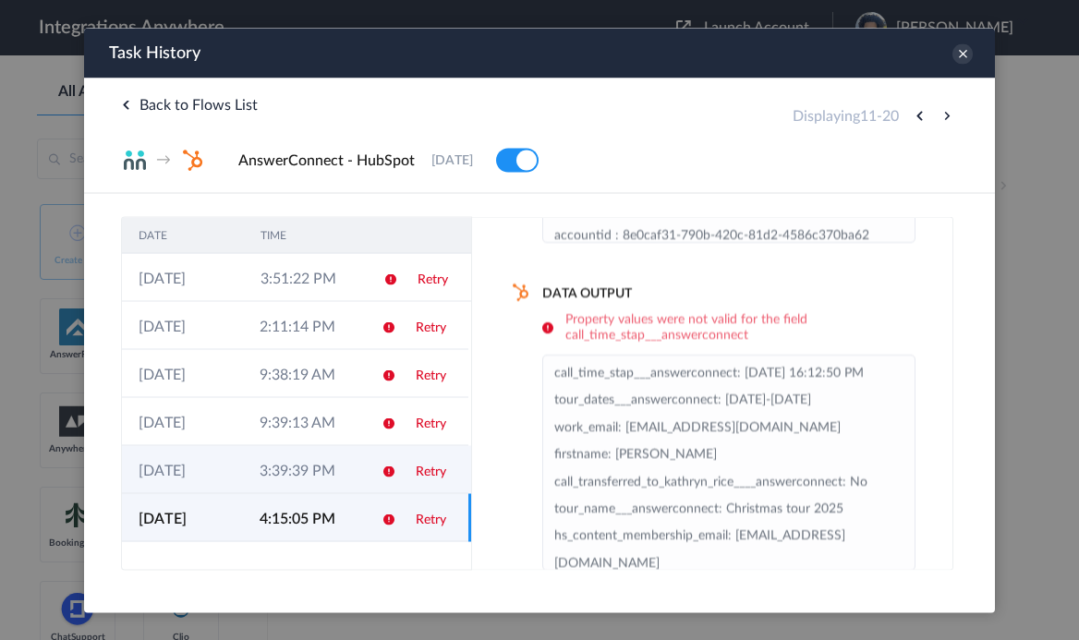
click at [354, 484] on td "3:39:39 PM" at bounding box center [303, 469] width 121 height 48
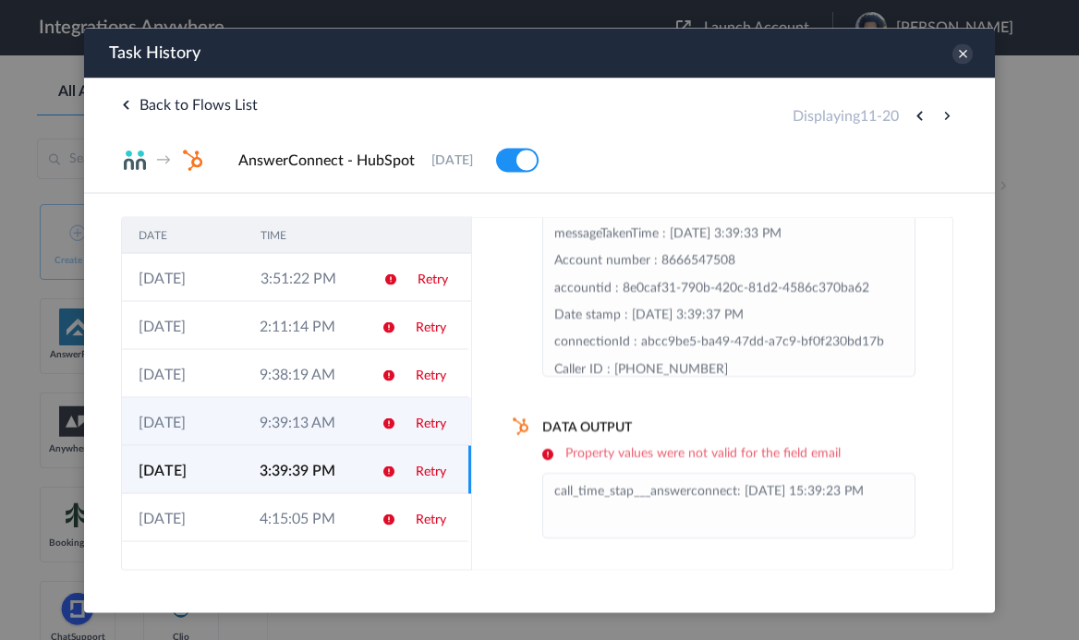
click at [375, 406] on td at bounding box center [382, 421] width 35 height 48
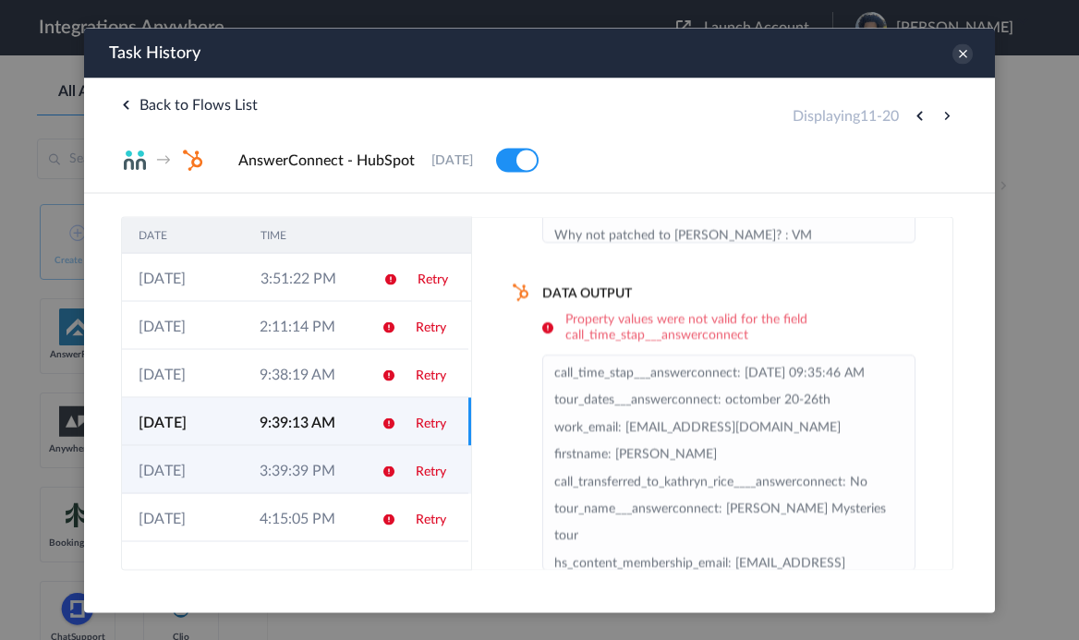
click at [345, 472] on td "3:39:39 PM" at bounding box center [303, 469] width 121 height 48
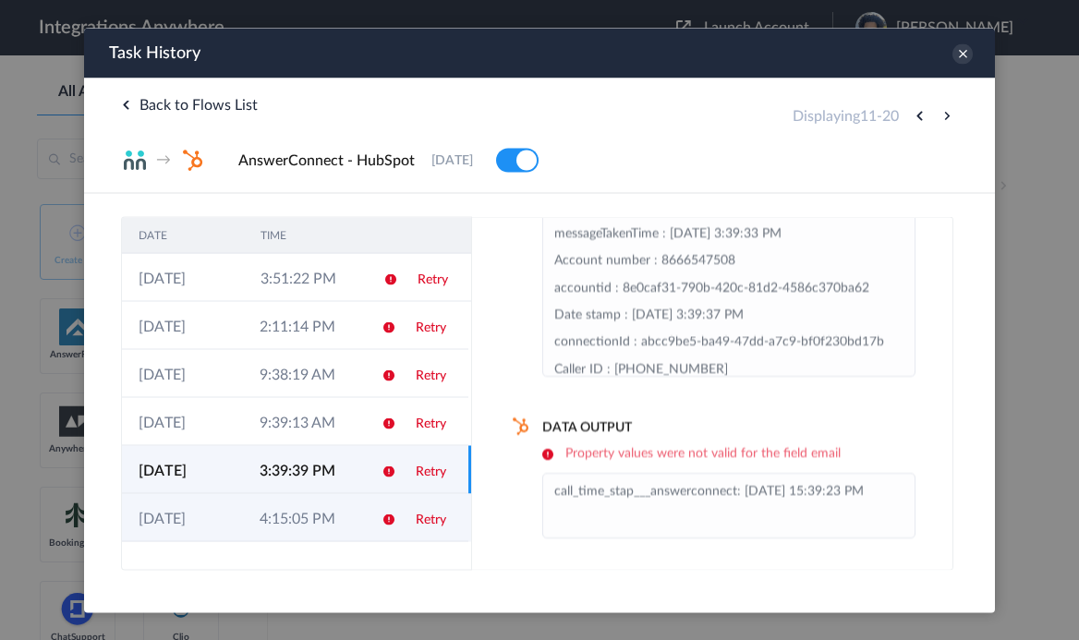
click at [341, 517] on td "4:15:05 PM" at bounding box center [303, 518] width 121 height 48
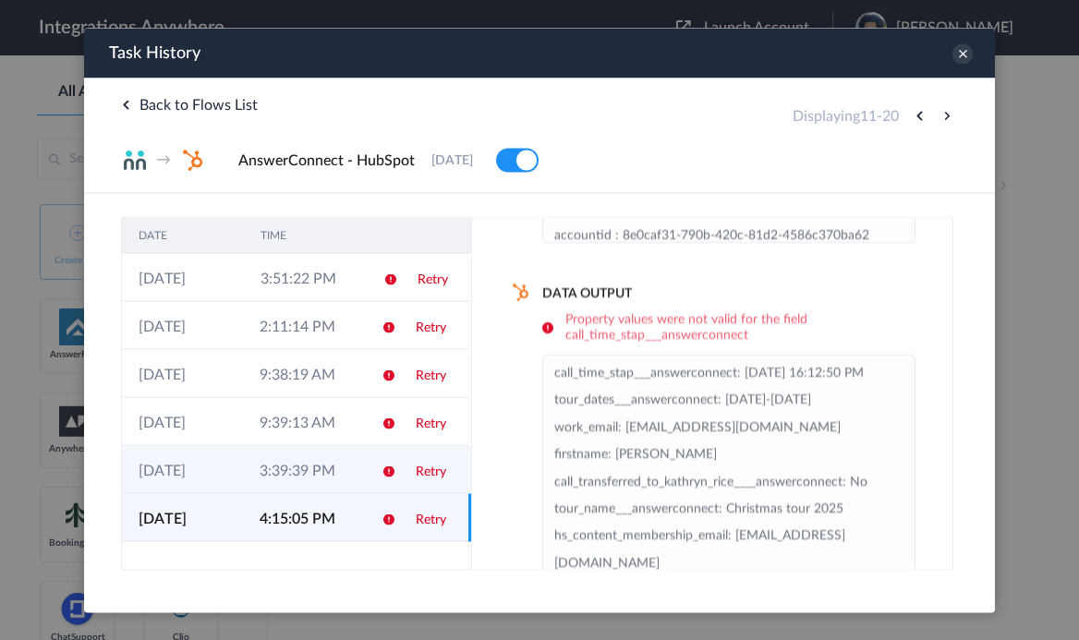
click at [367, 453] on td at bounding box center [382, 469] width 35 height 48
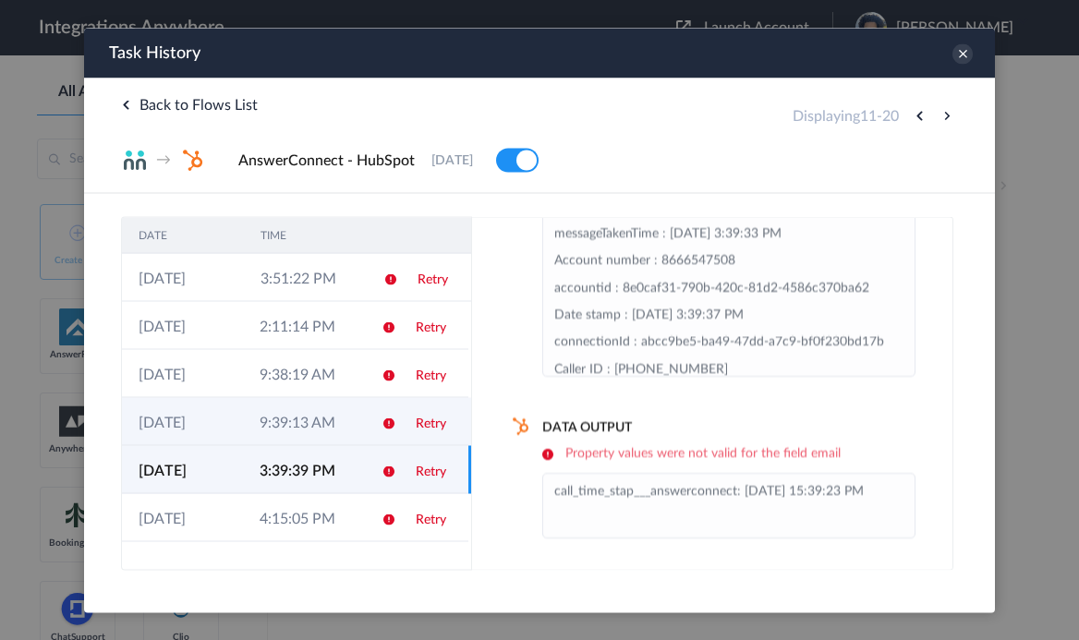
click at [387, 438] on td at bounding box center [382, 421] width 35 height 48
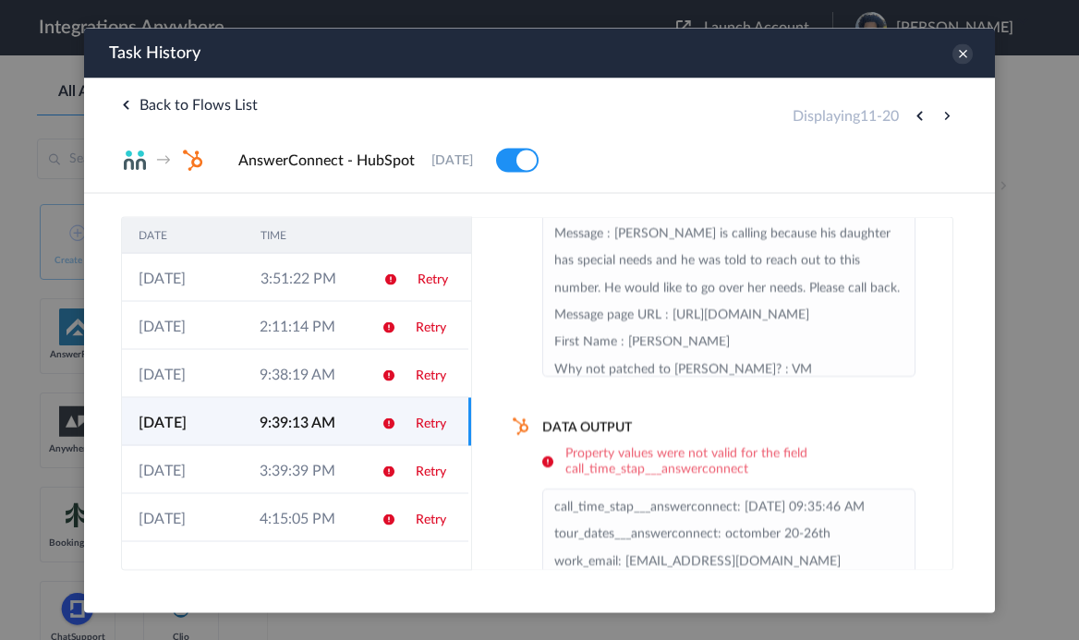
scroll to position [250, 0]
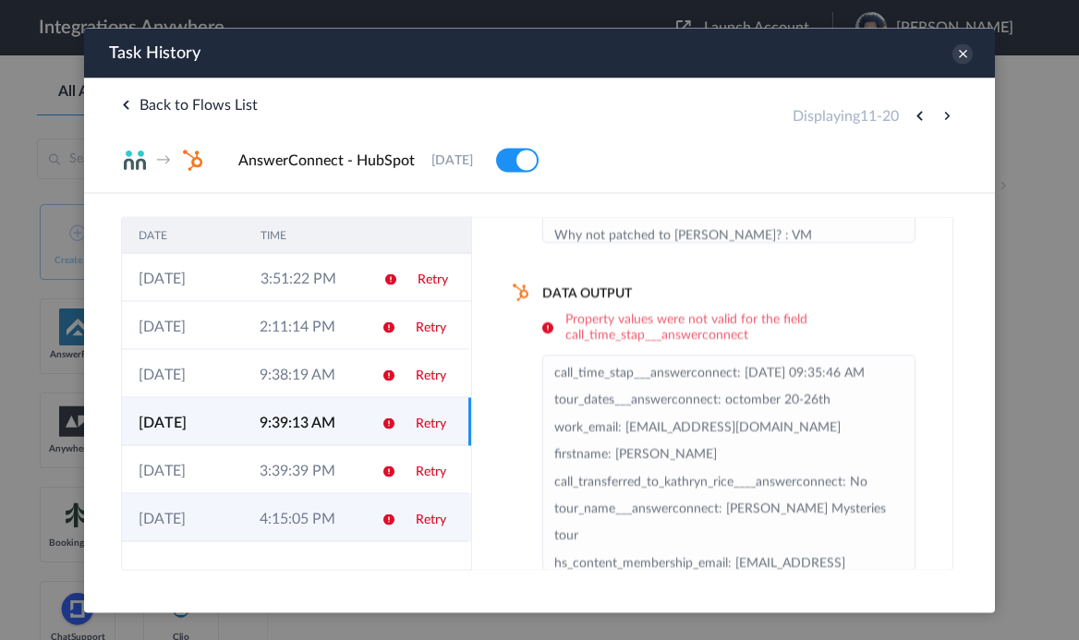
click at [325, 509] on td "4:15:05 PM" at bounding box center [303, 518] width 121 height 48
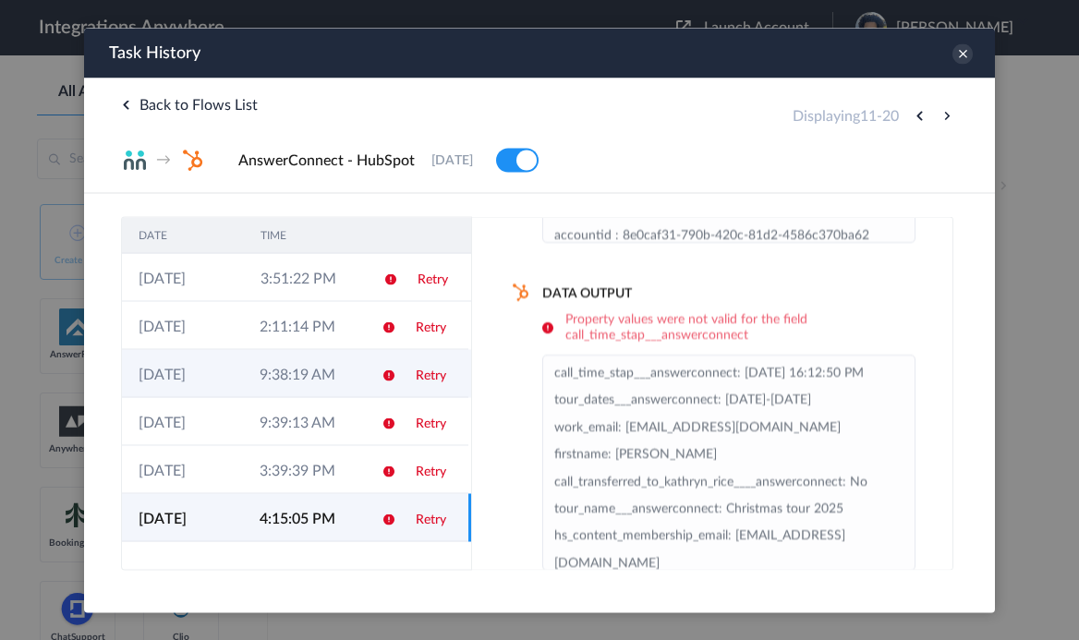
click at [372, 376] on td at bounding box center [382, 373] width 35 height 48
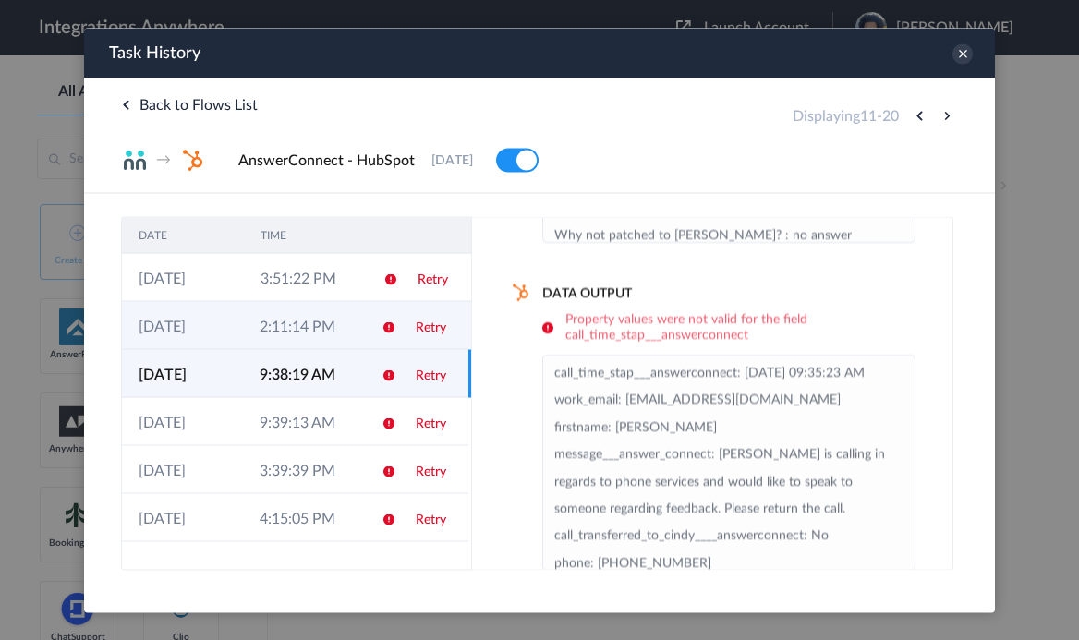
click at [373, 342] on td at bounding box center [382, 325] width 35 height 48
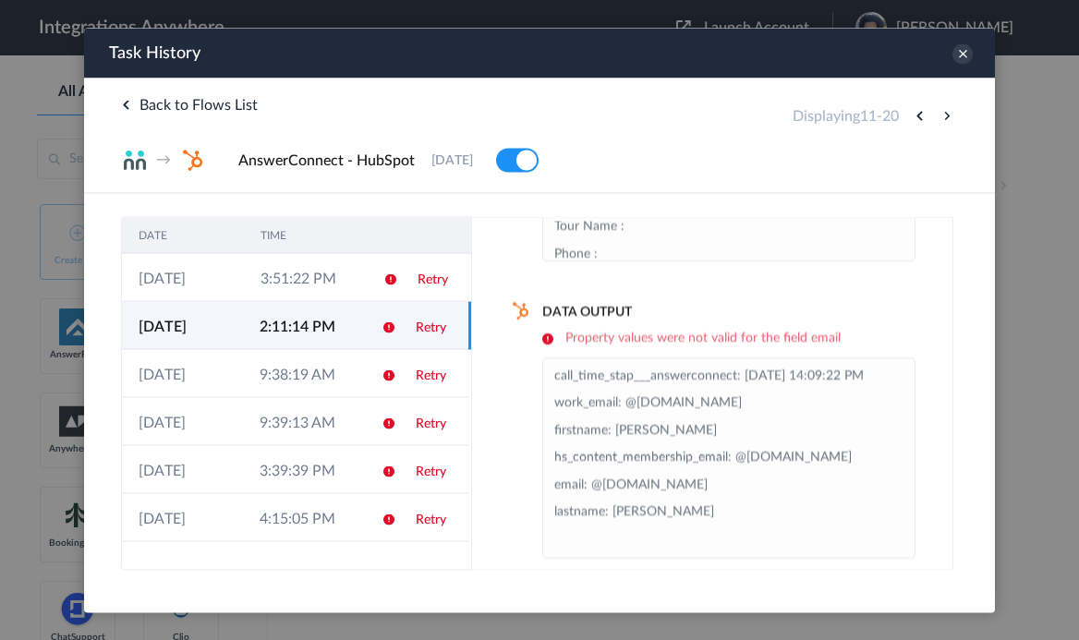
scroll to position [253, 0]
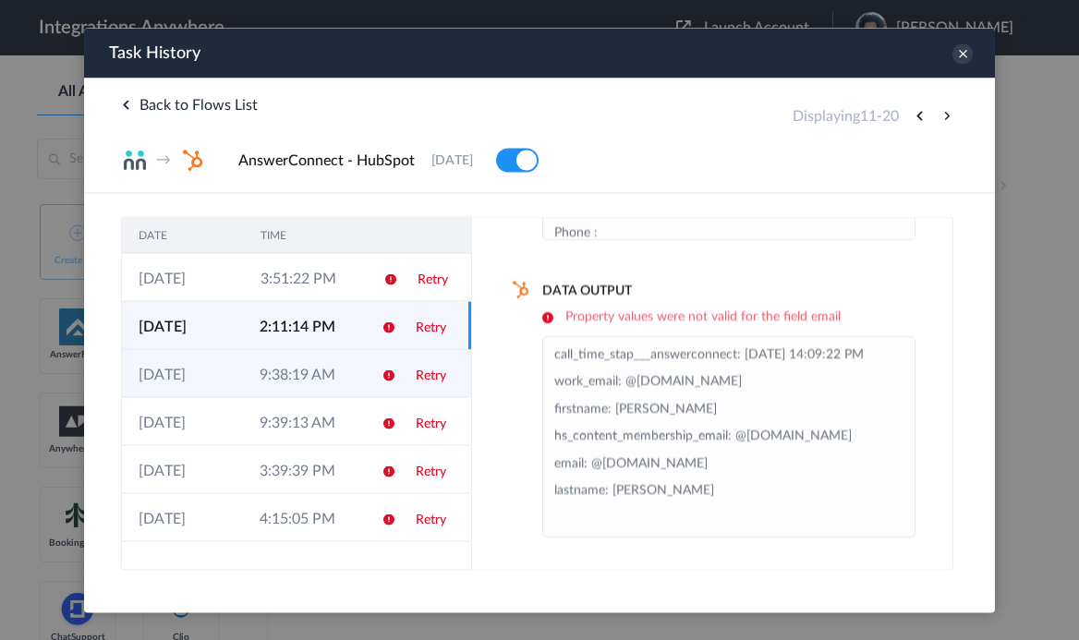
click at [365, 379] on td at bounding box center [382, 373] width 35 height 48
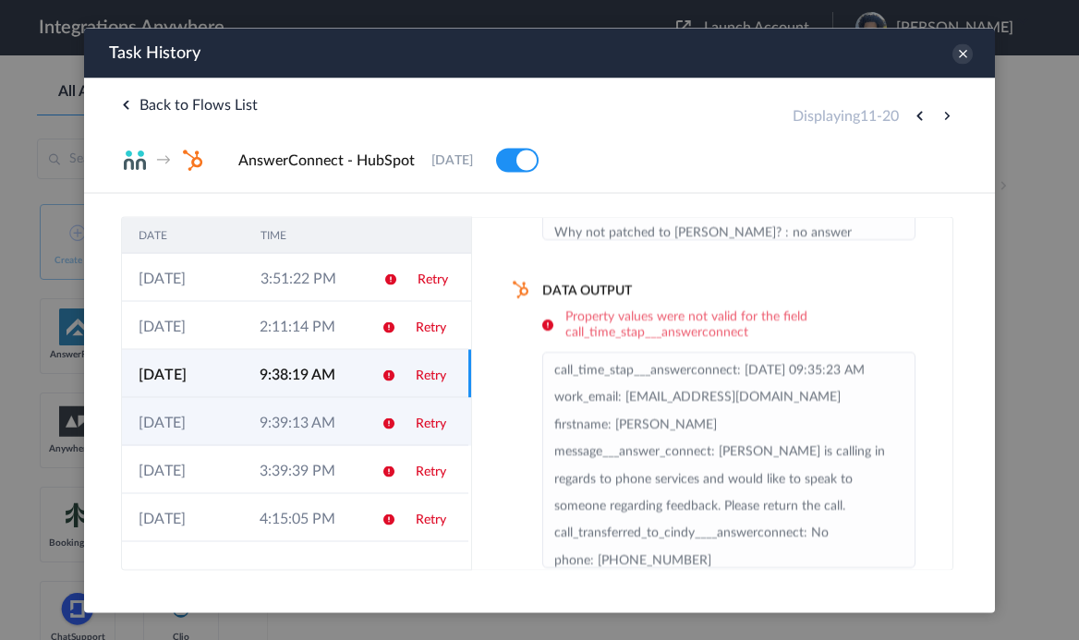
click at [349, 423] on td "9:39:13 AM" at bounding box center [303, 421] width 121 height 48
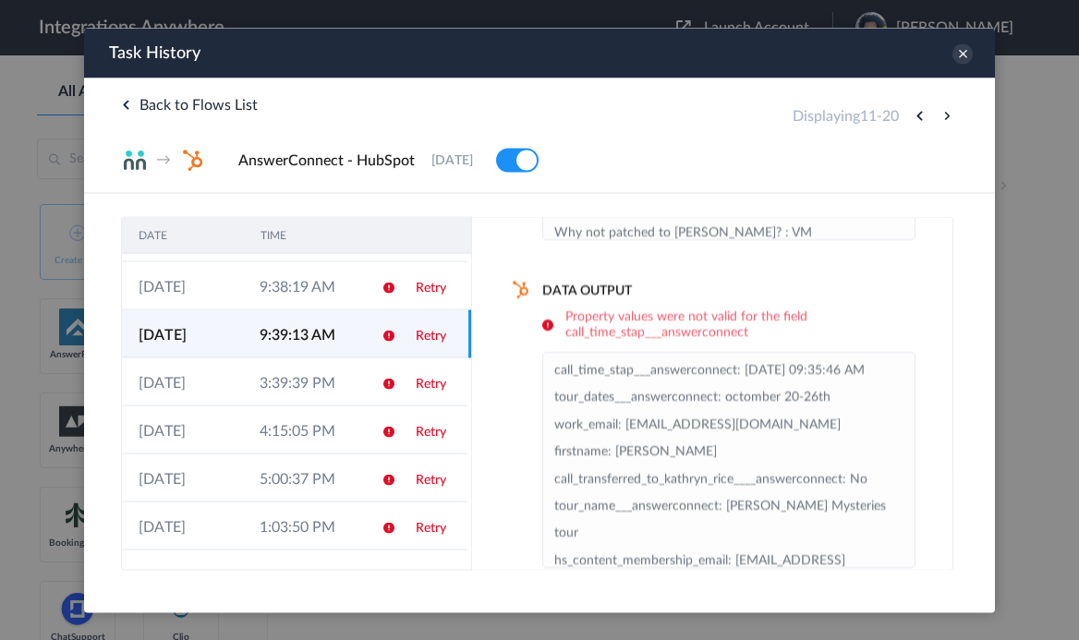
scroll to position [177, 0]
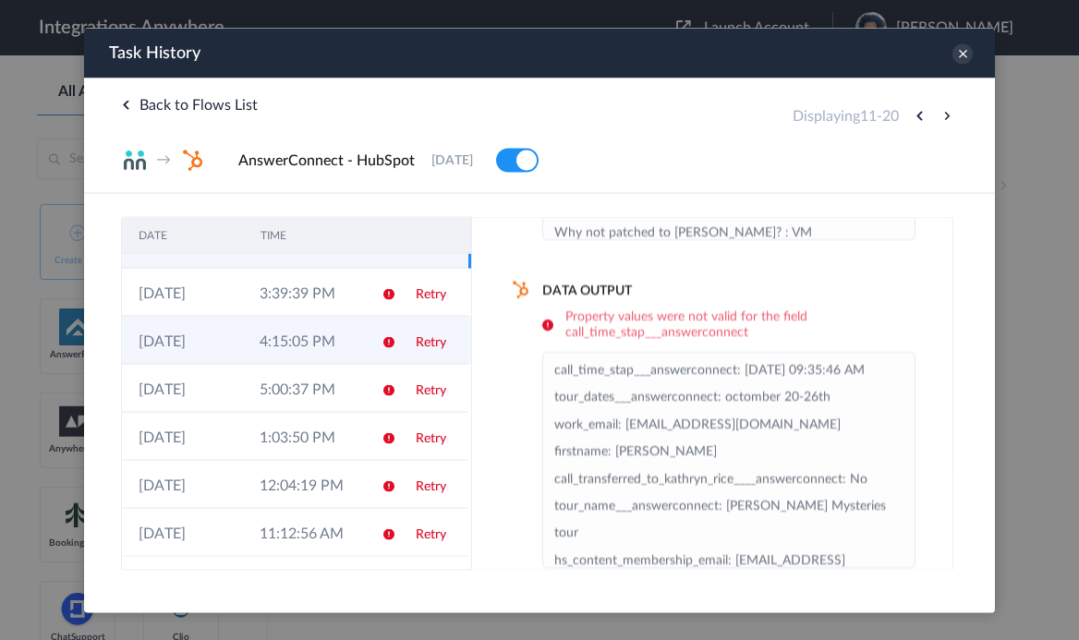
click at [358, 335] on td "4:15:05 PM" at bounding box center [303, 340] width 121 height 48
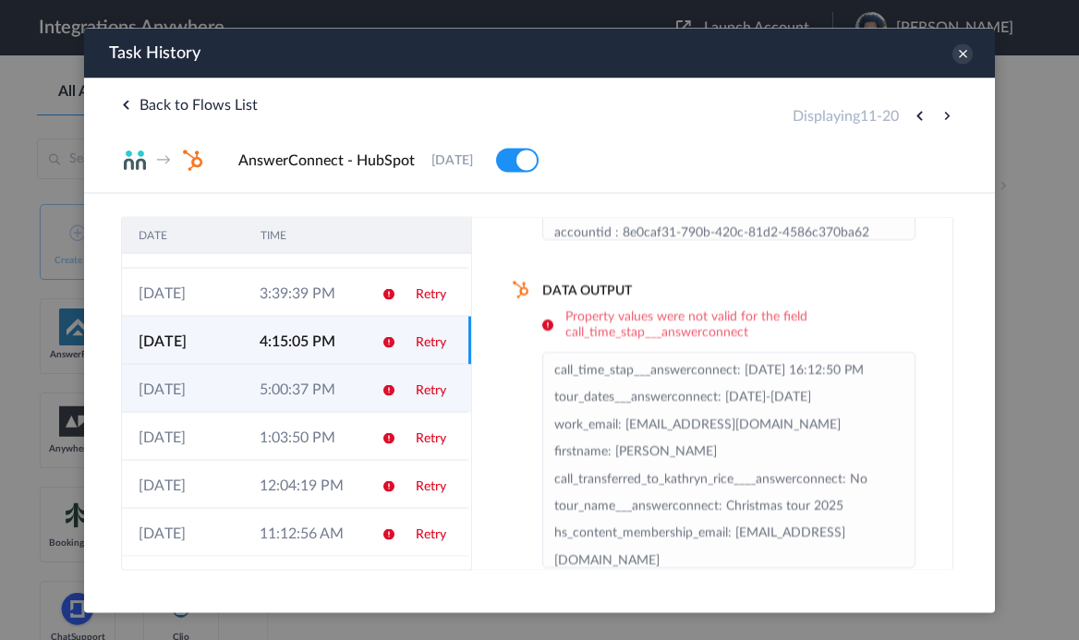
click at [350, 378] on td "5:00:37 PM" at bounding box center [303, 388] width 121 height 48
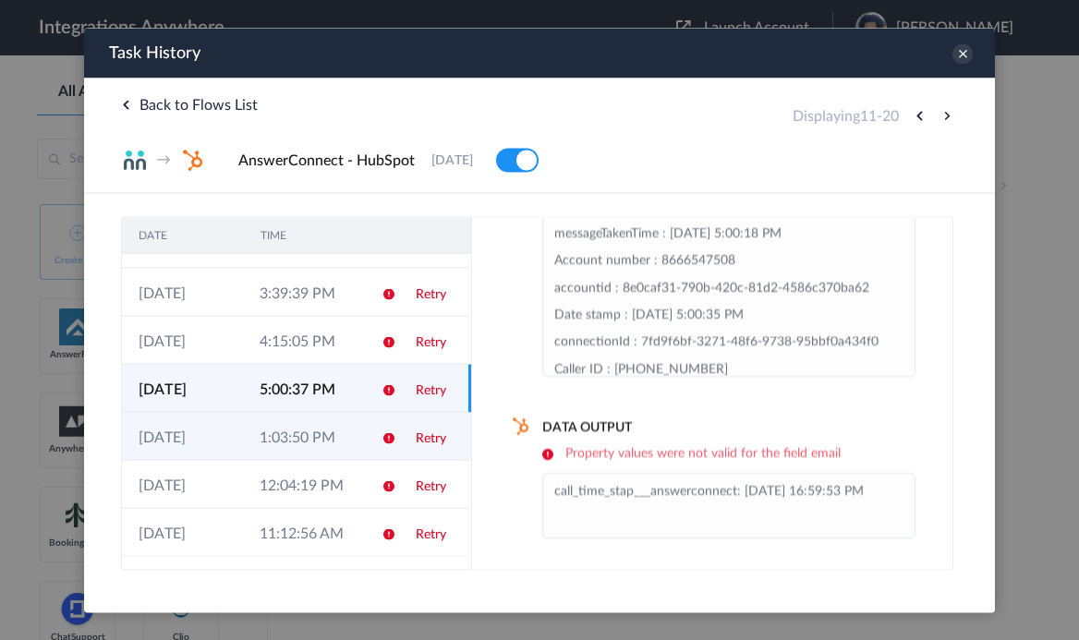
click at [344, 433] on td "1:03:50 PM" at bounding box center [303, 436] width 121 height 48
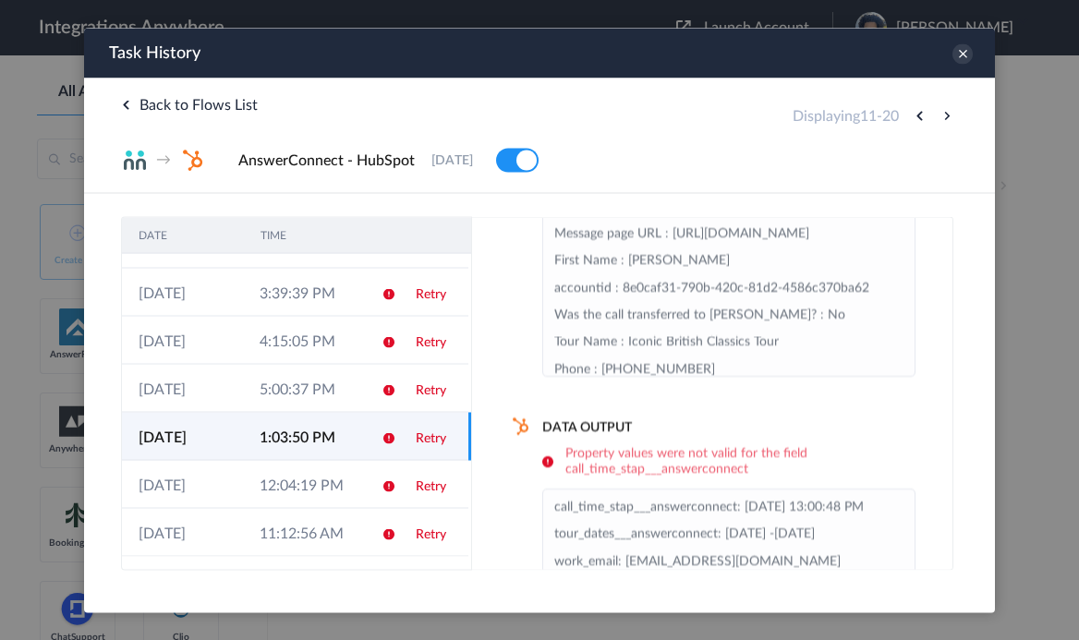
scroll to position [253, 0]
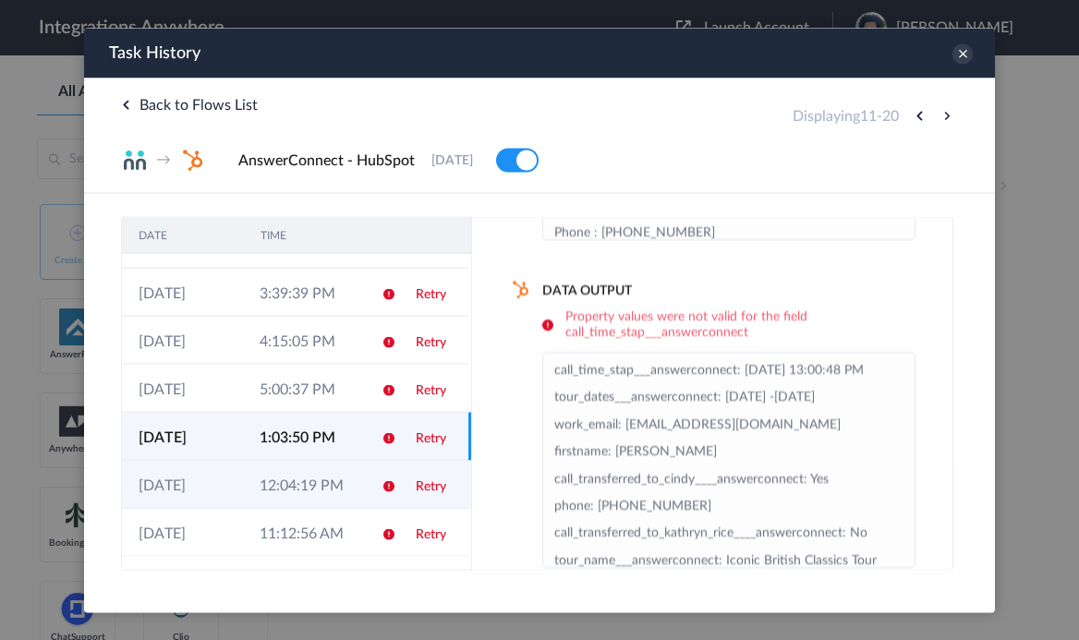
click at [317, 491] on td "12:04:19 PM" at bounding box center [303, 484] width 121 height 48
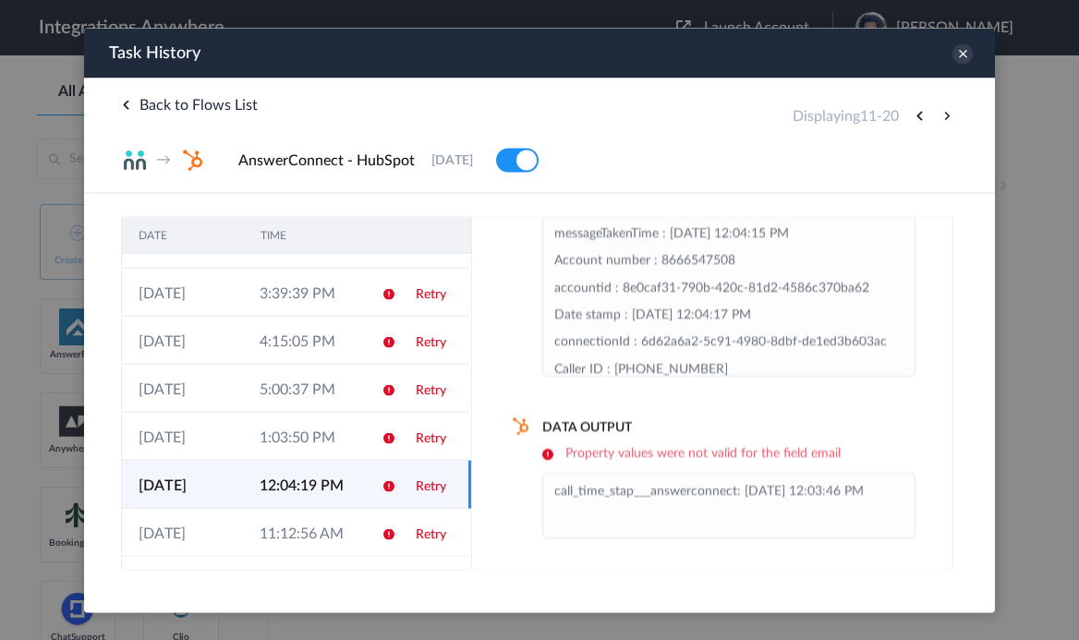
scroll to position [117, 0]
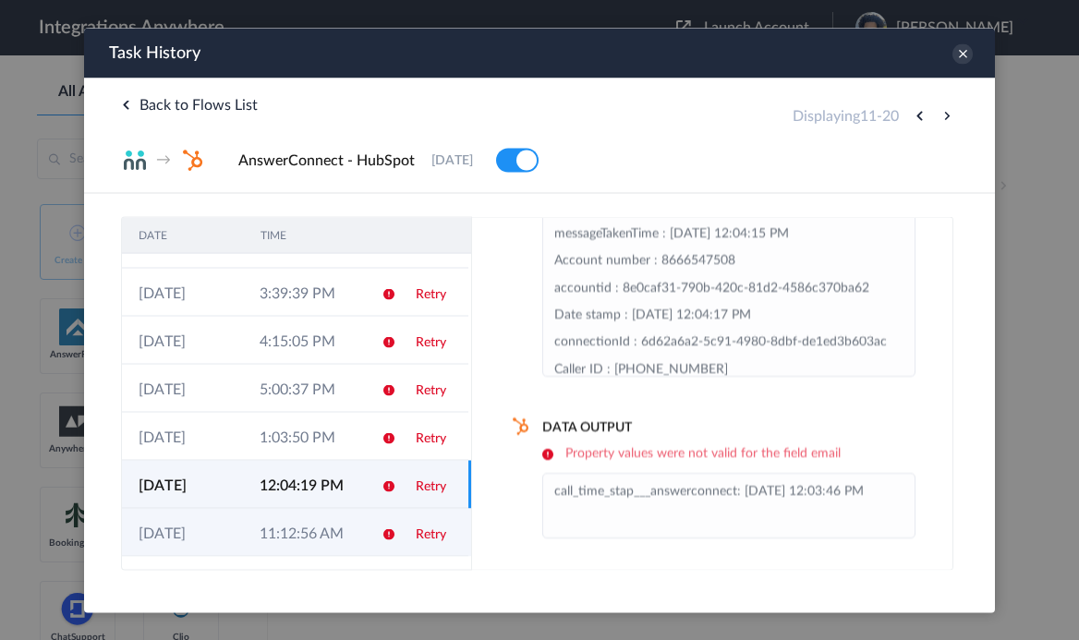
click at [311, 535] on td "11:12:56 AM" at bounding box center [303, 532] width 121 height 48
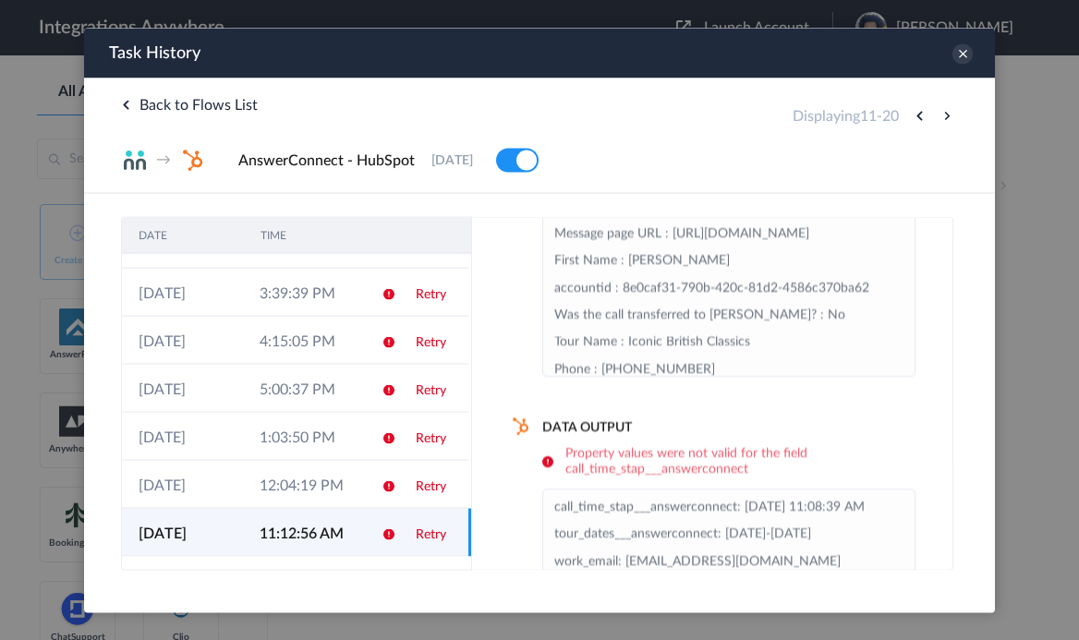
scroll to position [253, 0]
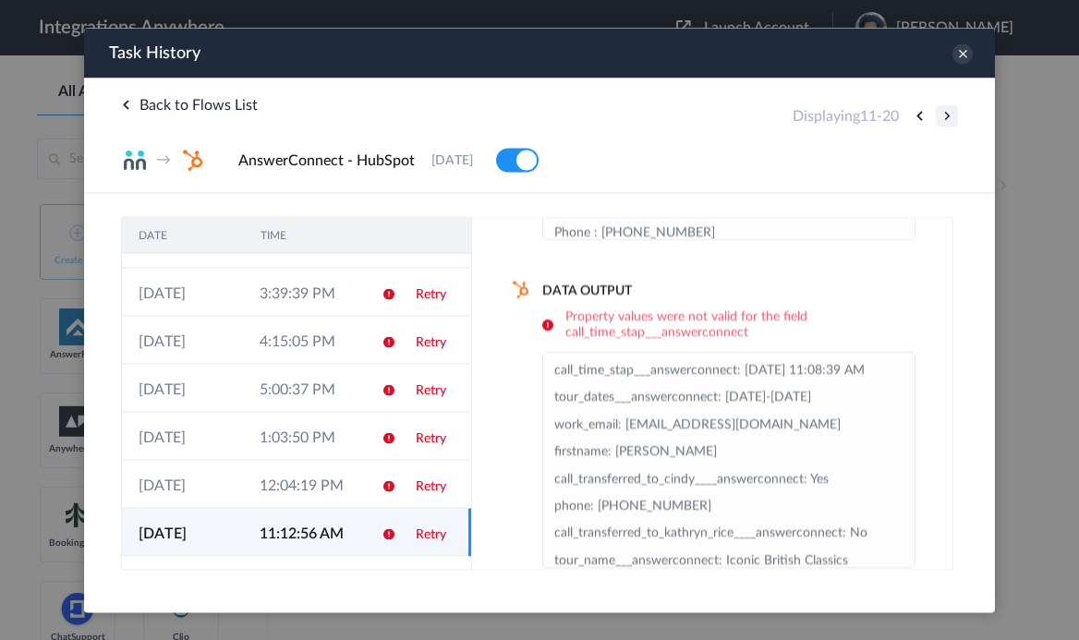
click at [937, 114] on button at bounding box center [947, 115] width 22 height 22
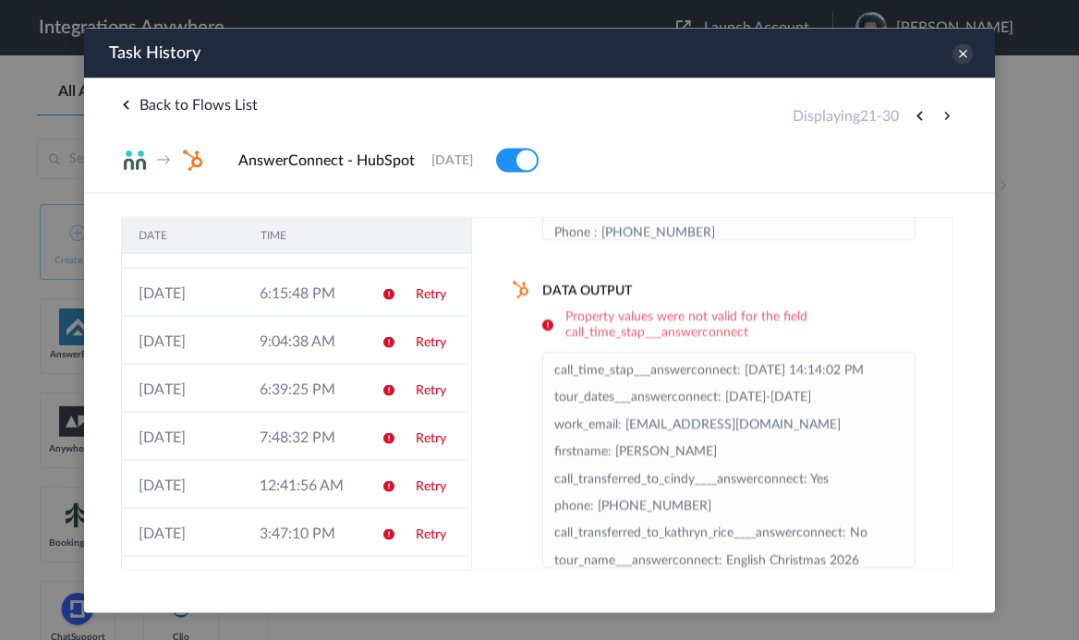
scroll to position [0, 0]
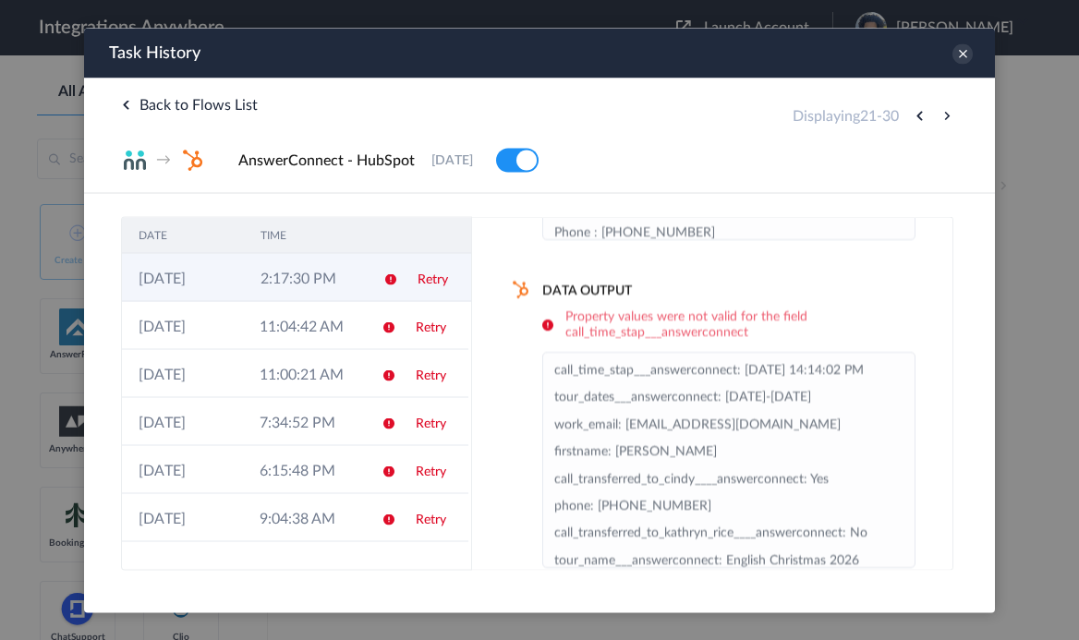
click at [375, 272] on td at bounding box center [384, 277] width 35 height 48
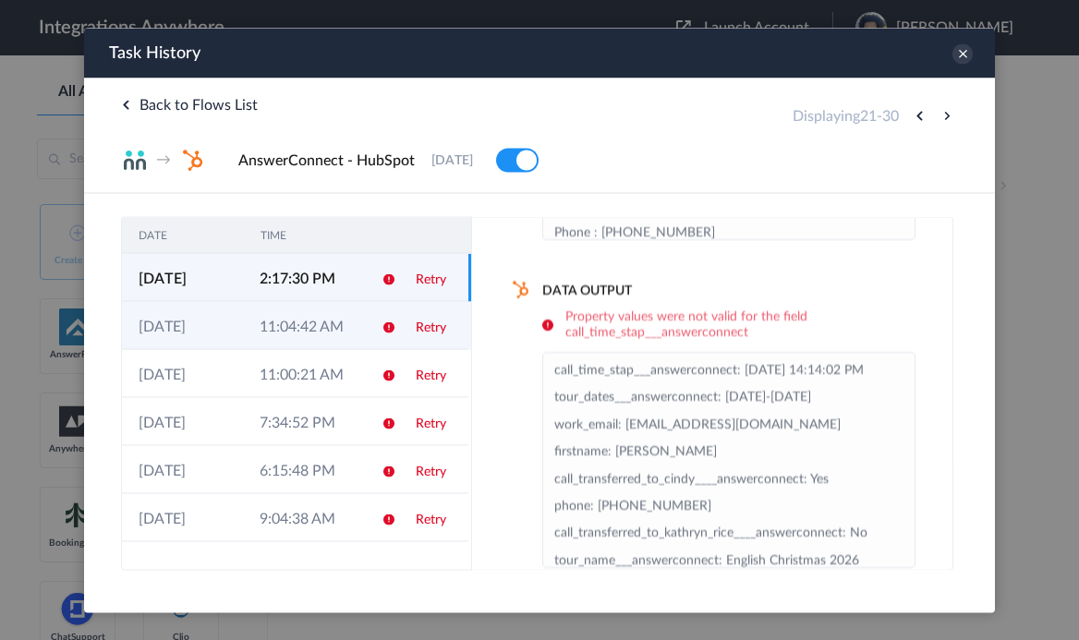
click at [351, 329] on td "11:04:42 AM" at bounding box center [303, 325] width 121 height 48
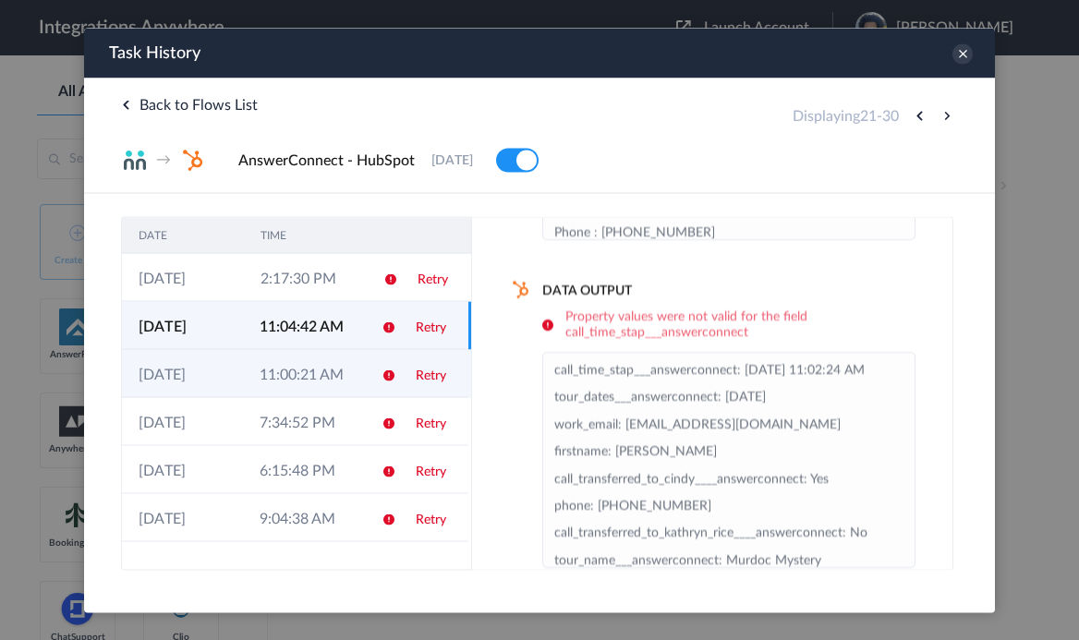
click at [351, 358] on td "11:00:21 AM" at bounding box center [303, 373] width 121 height 48
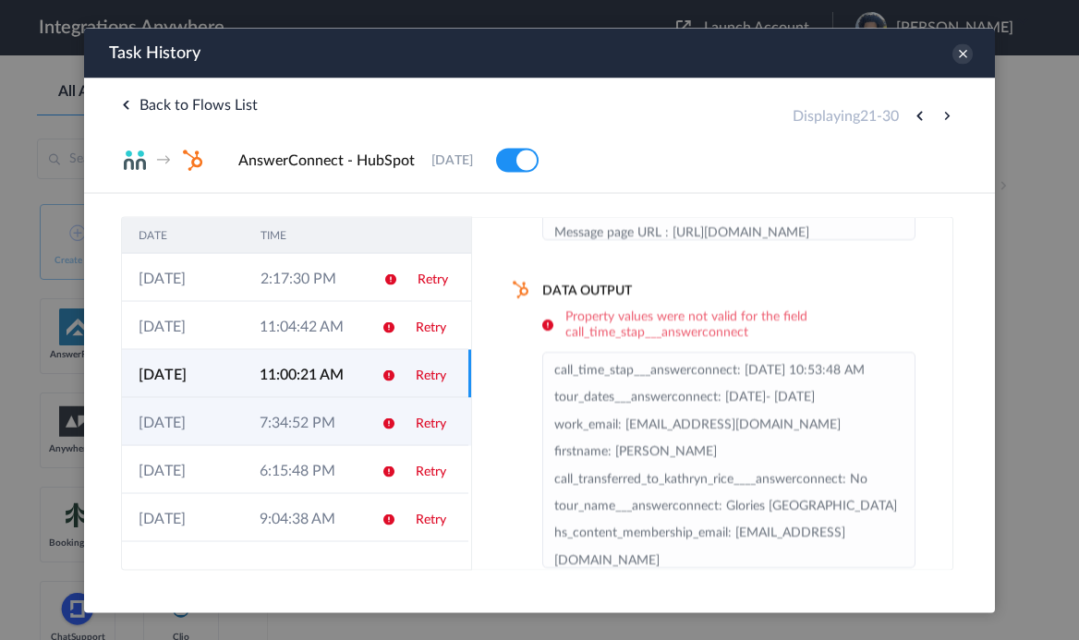
click at [340, 421] on td "7:34:52 PM" at bounding box center [303, 421] width 121 height 48
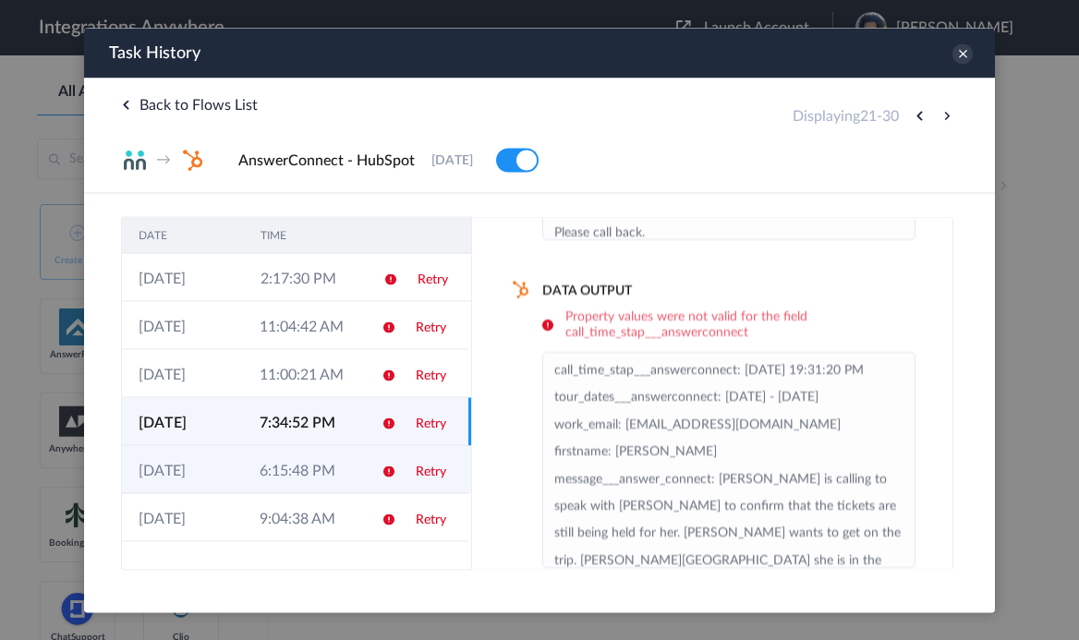
click at [329, 480] on td "6:15:48 PM" at bounding box center [303, 469] width 121 height 48
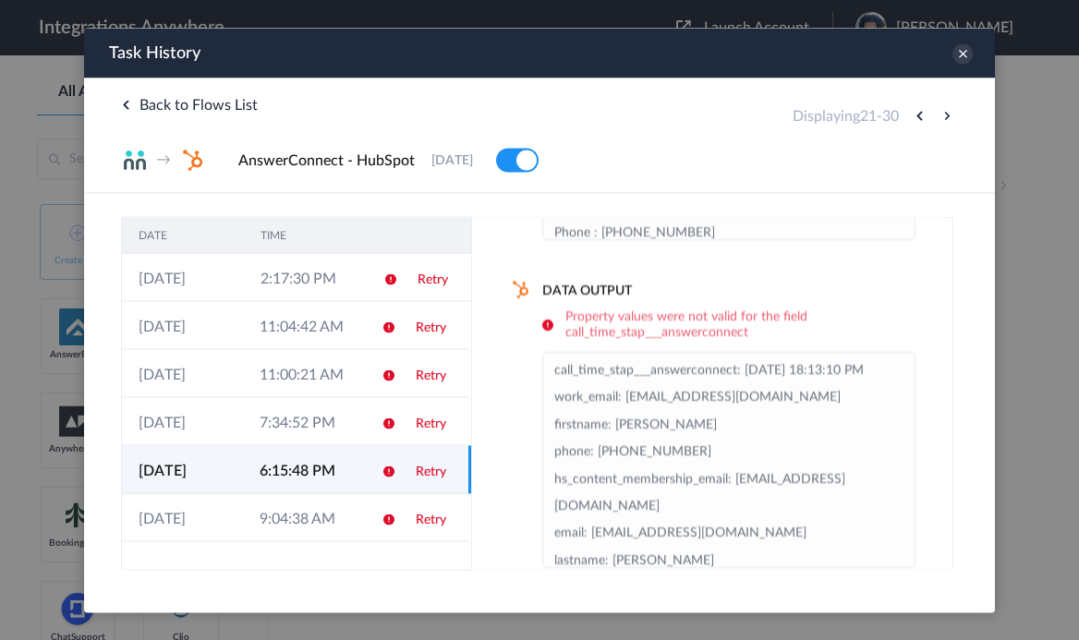
scroll to position [94, 0]
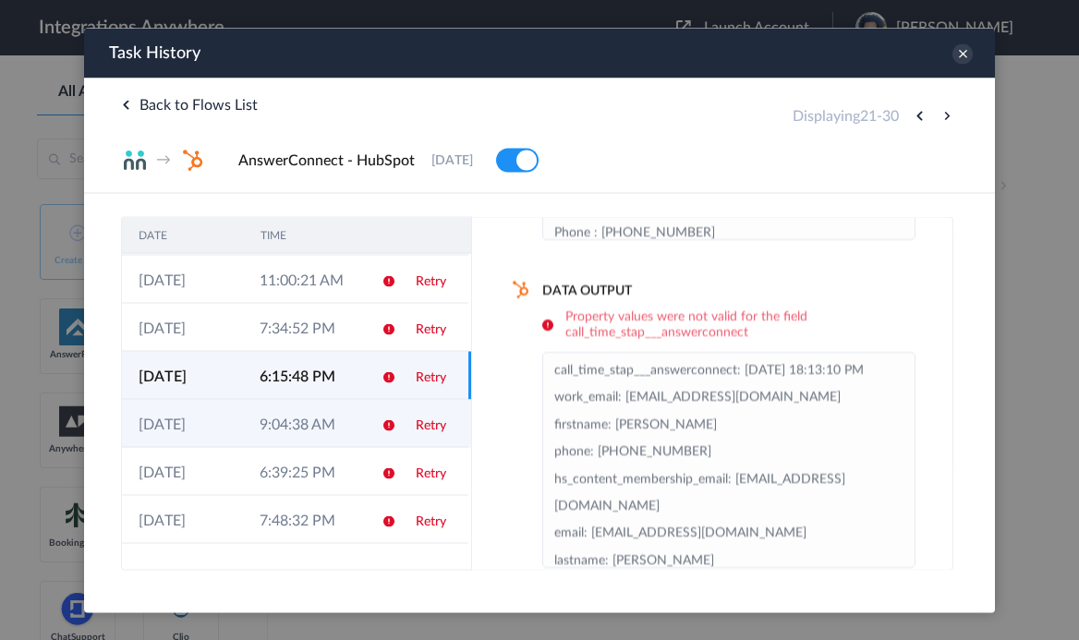
click at [336, 423] on td "9:04:38 AM" at bounding box center [303, 423] width 121 height 48
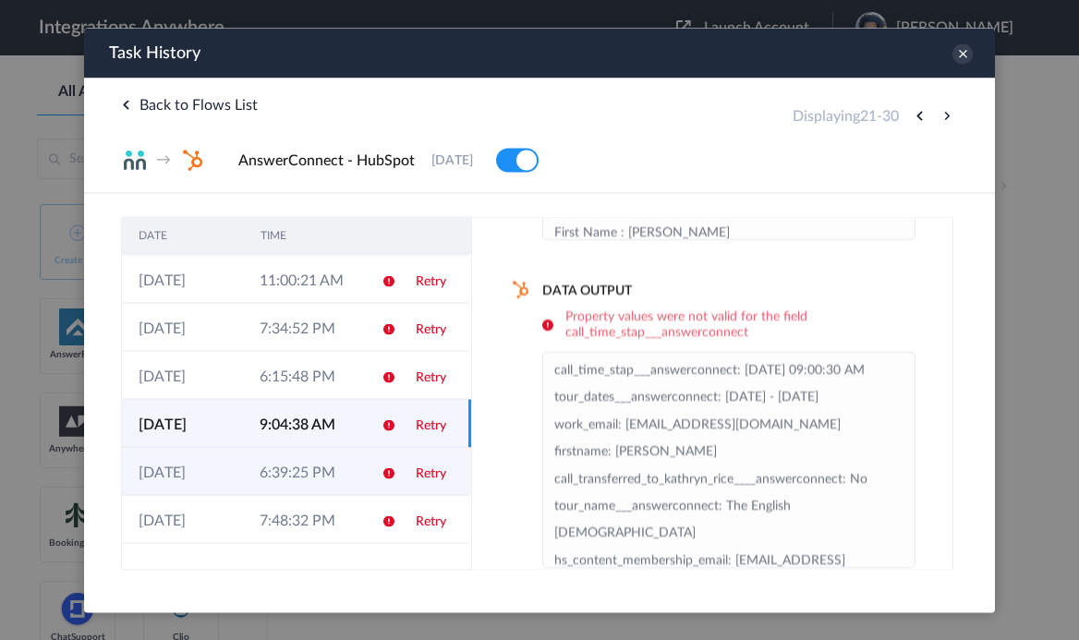
click at [328, 463] on td "6:39:25 PM" at bounding box center [303, 471] width 121 height 48
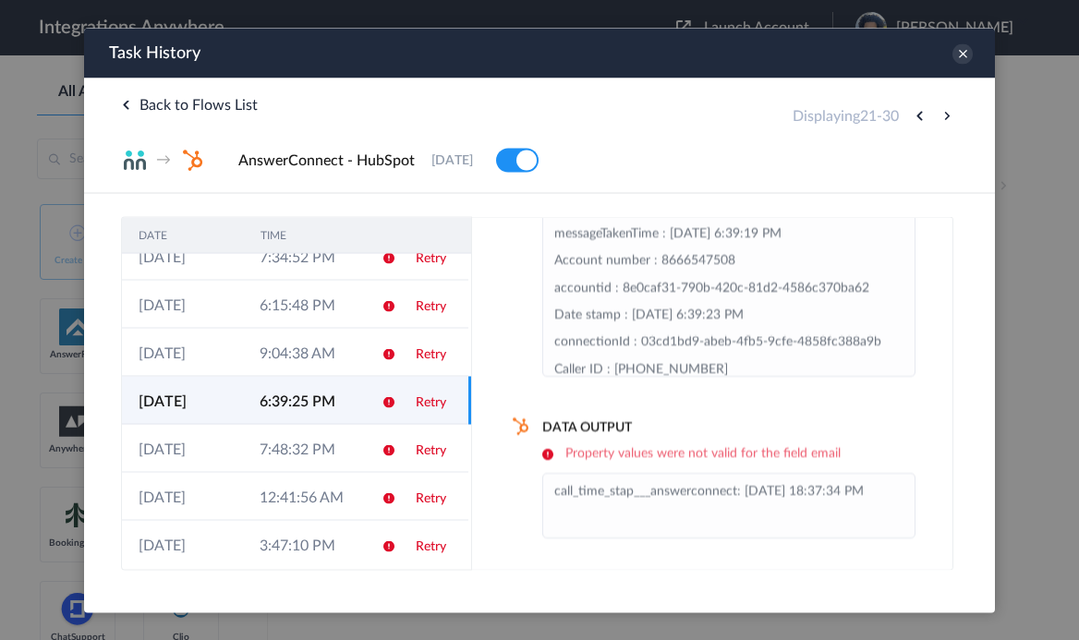
scroll to position [177, 0]
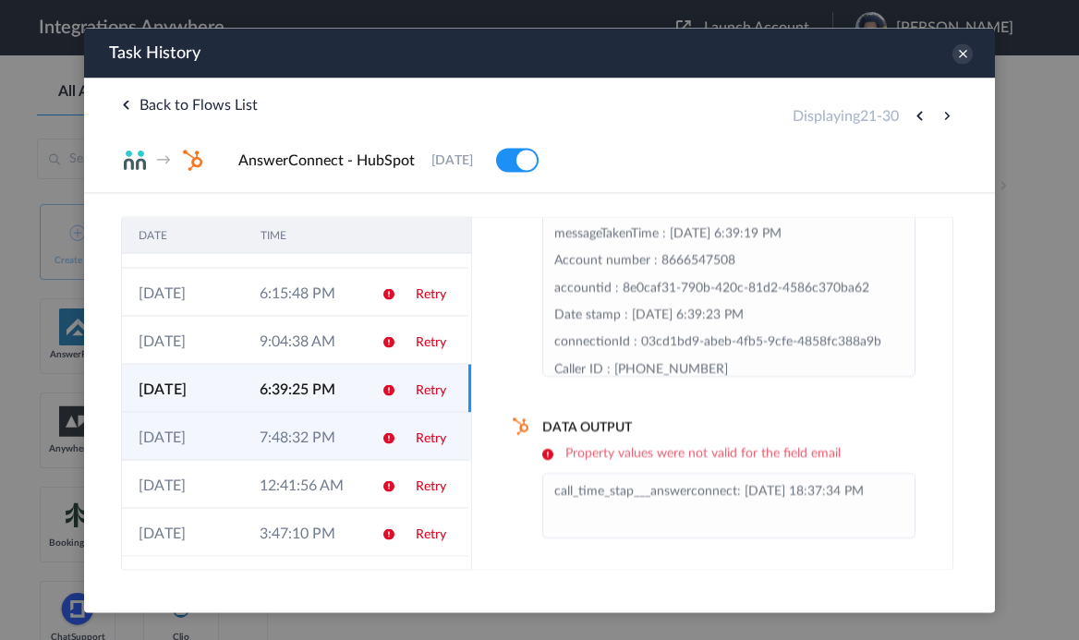
click at [315, 449] on td "7:48:32 PM" at bounding box center [303, 436] width 121 height 48
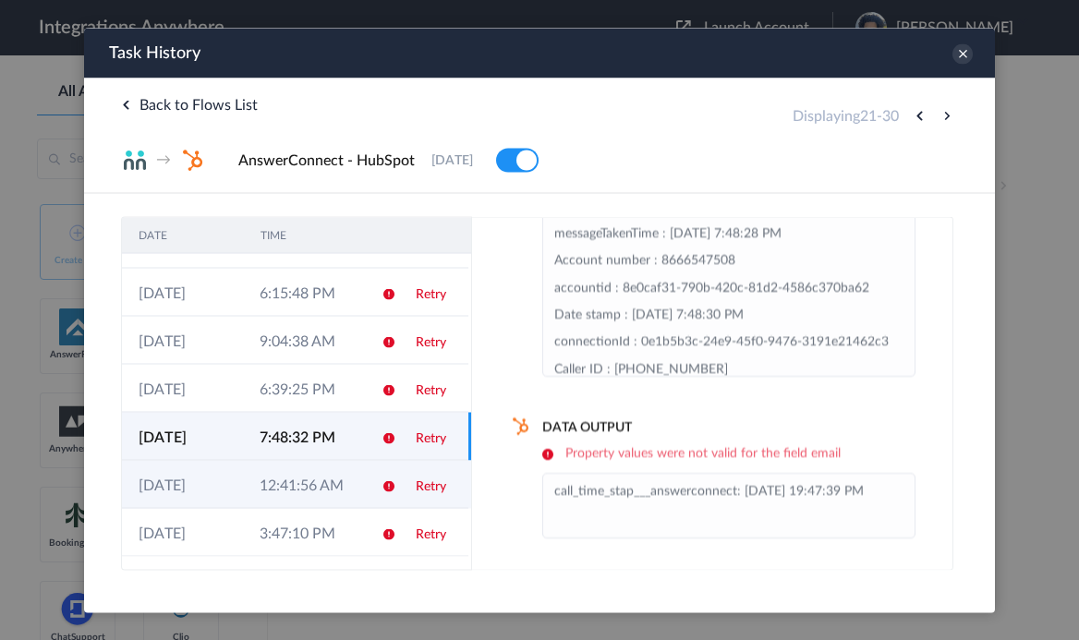
click at [313, 467] on td "12:41:56 AM" at bounding box center [303, 484] width 121 height 48
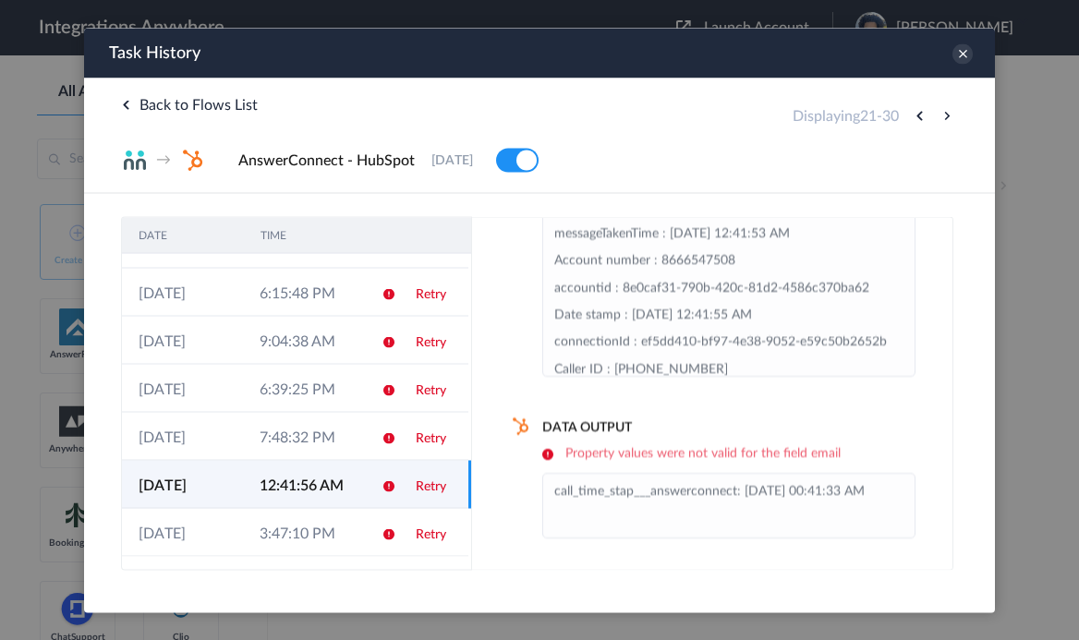
click at [311, 506] on td "12:41:56 AM" at bounding box center [303, 484] width 121 height 48
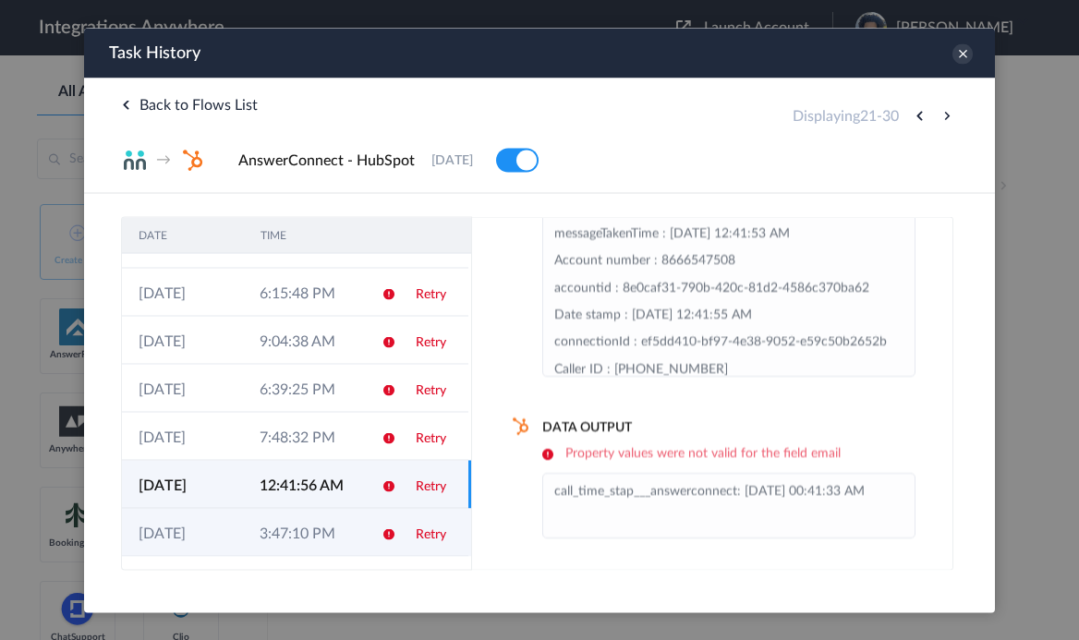
click at [306, 532] on td "3:47:10 PM" at bounding box center [303, 532] width 121 height 48
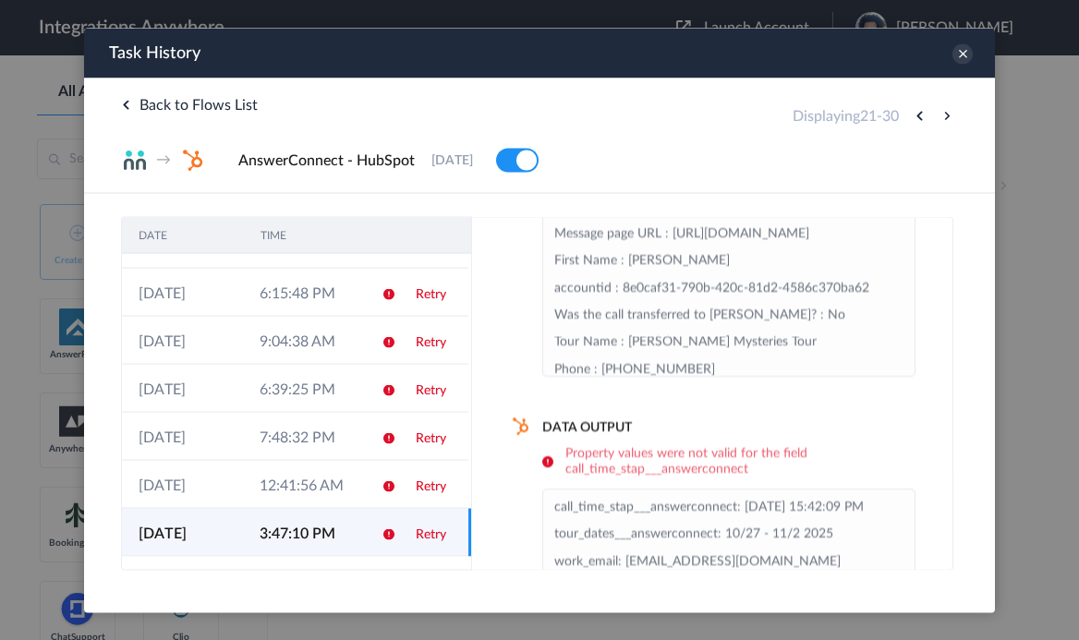
scroll to position [253, 0]
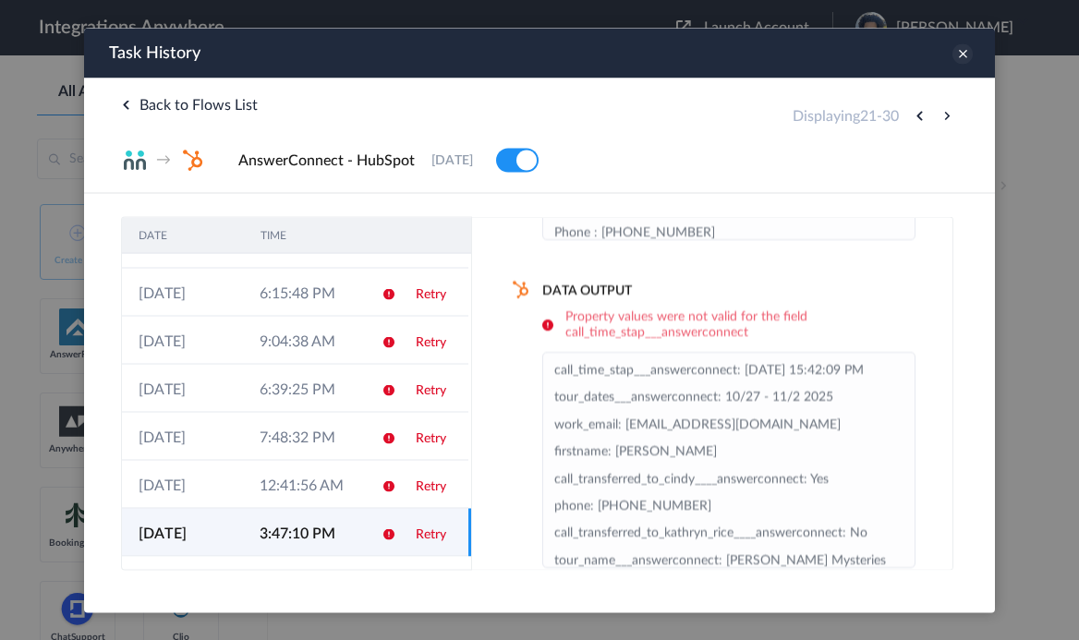
click at [972, 55] on icon at bounding box center [963, 53] width 20 height 20
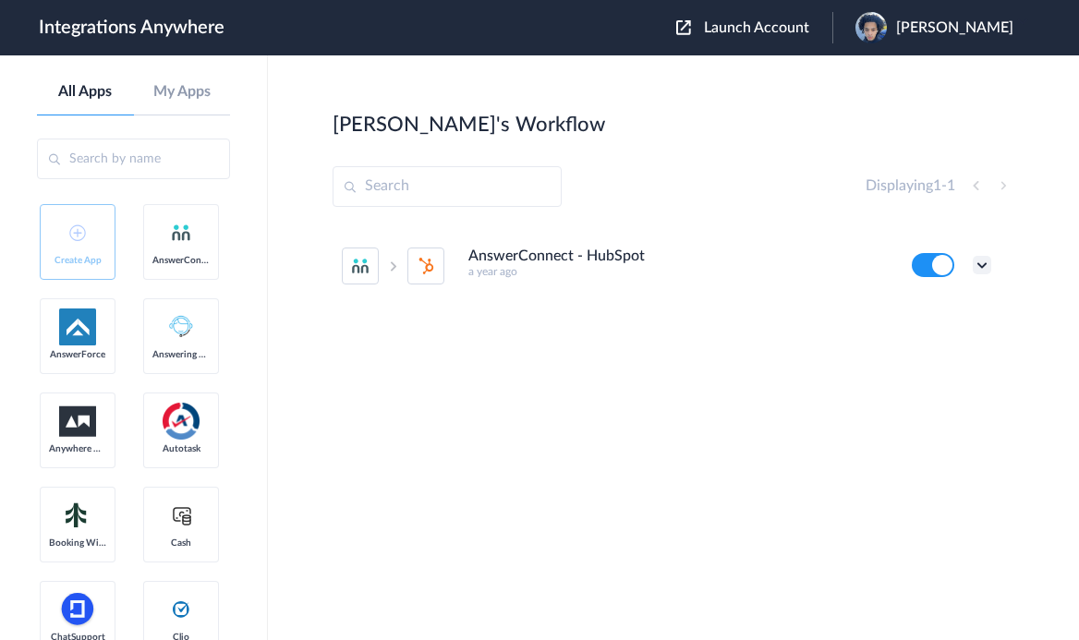
click at [983, 262] on icon at bounding box center [982, 265] width 18 height 18
click at [957, 341] on link "Task history" at bounding box center [929, 341] width 89 height 13
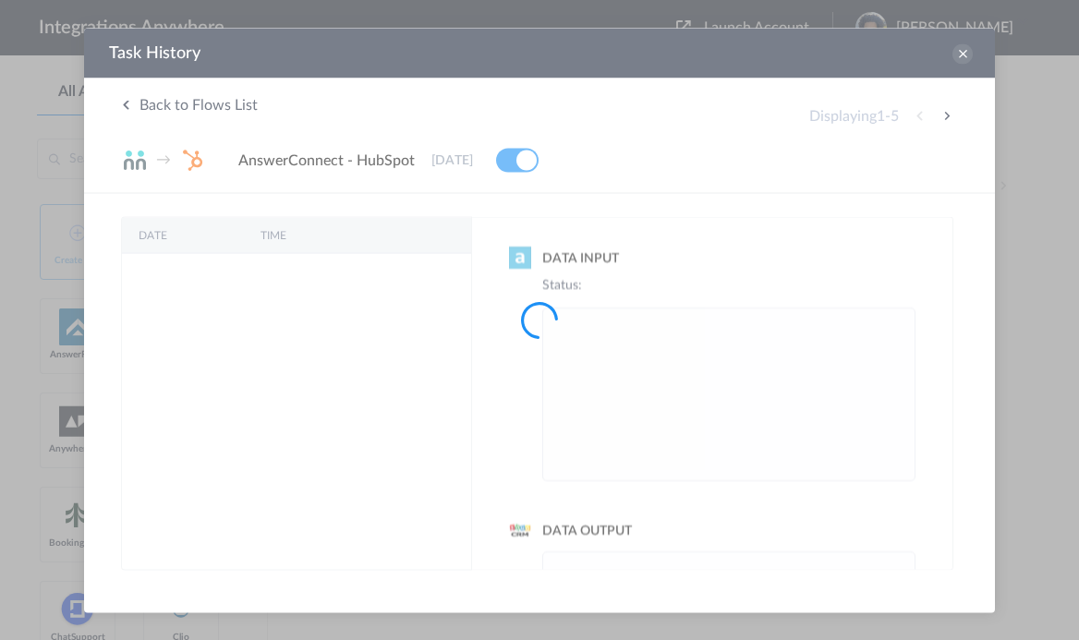
scroll to position [0, 0]
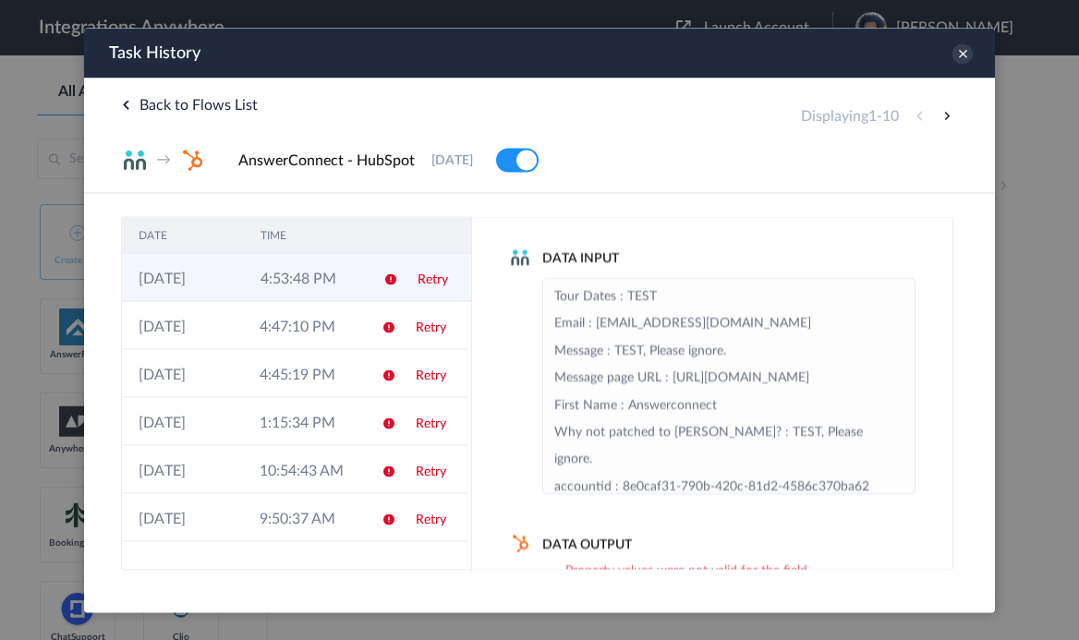
click at [429, 273] on link "Retry" at bounding box center [433, 279] width 30 height 13
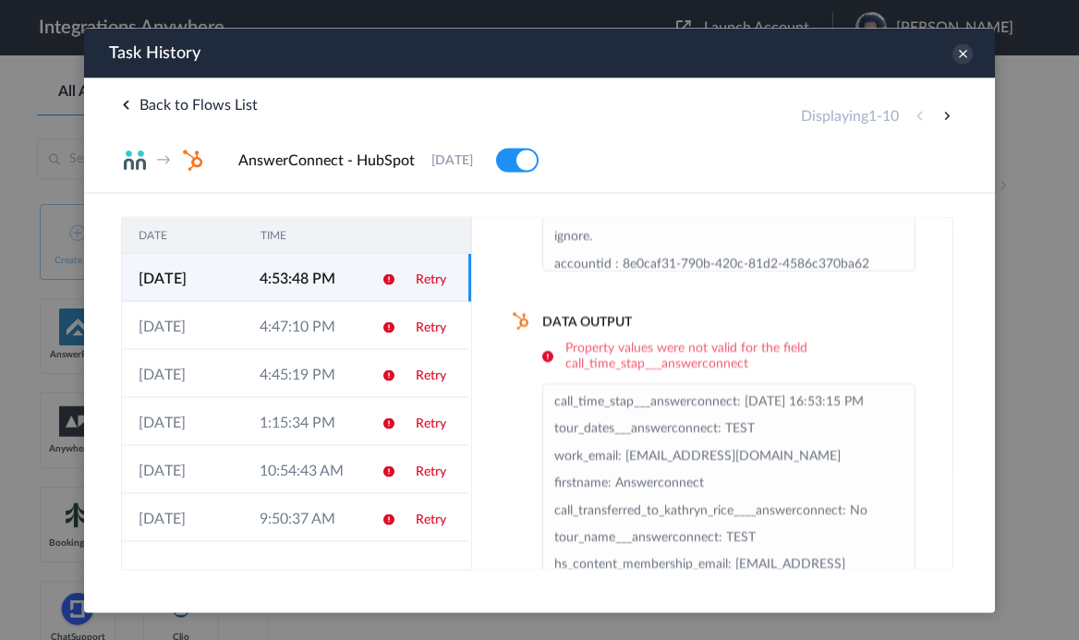
scroll to position [220, 0]
drag, startPoint x: 745, startPoint y: 404, endPoint x: 852, endPoint y: 410, distance: 107.4
click at [852, 410] on li "call_time_stap___answerconnect: [DATE] 16:53:15 PM tour_dates___answerconnect: …" at bounding box center [729, 581] width 349 height 380
click at [869, 404] on li "call_time_stap___answerconnect: [DATE] 16:53:15 PM tour_dates___answerconnect: …" at bounding box center [729, 581] width 349 height 380
click at [961, 55] on icon at bounding box center [963, 53] width 20 height 20
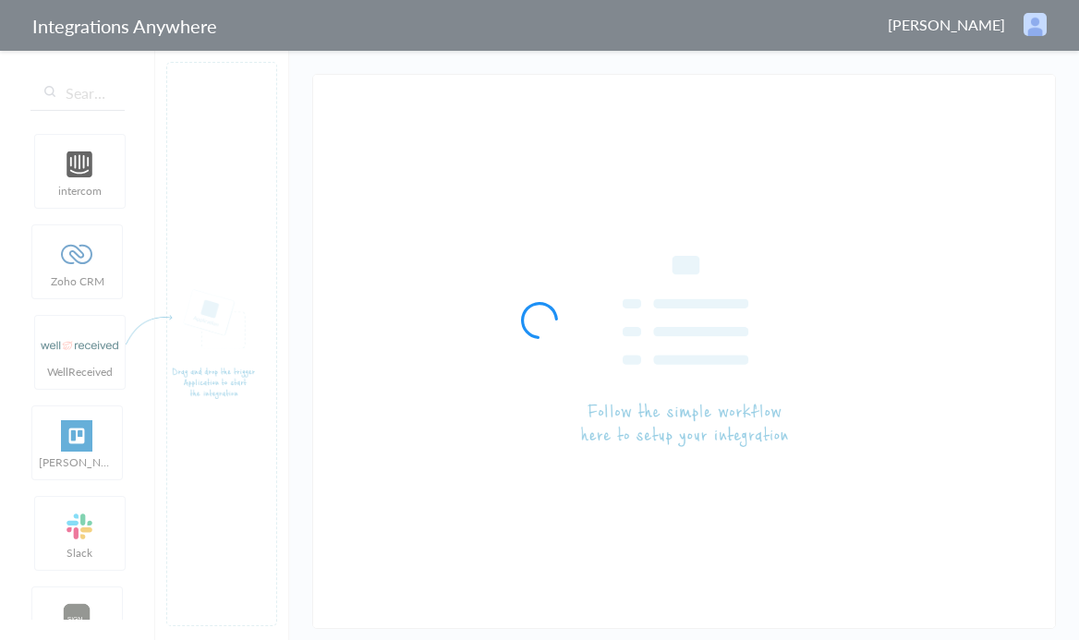
type input "AnswerConnect - HubSpot"
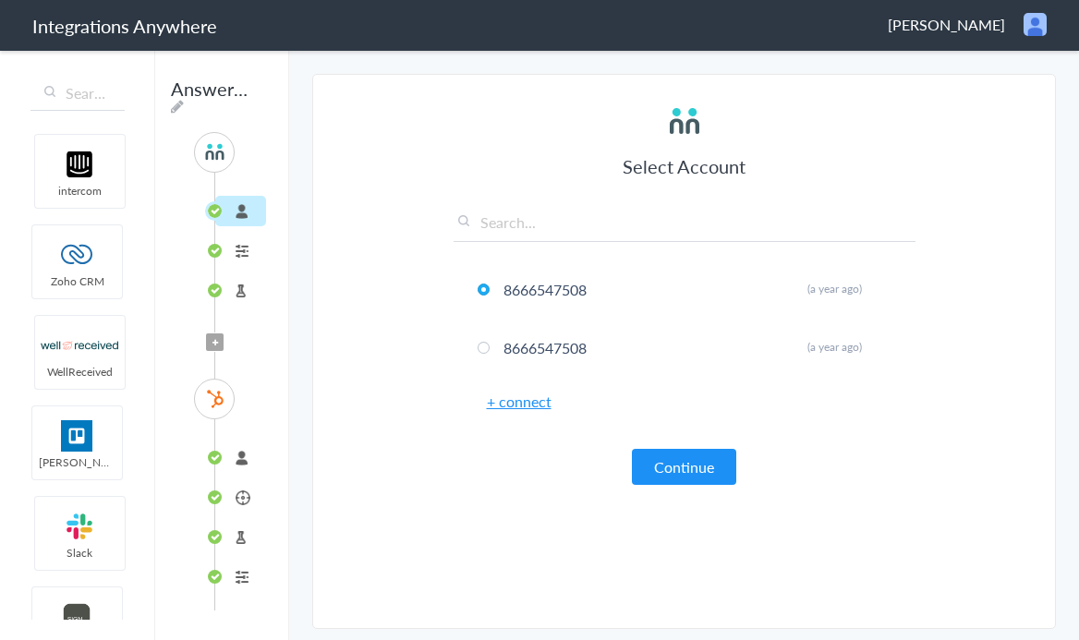
click at [243, 284] on li "Test Source" at bounding box center [240, 290] width 51 height 30
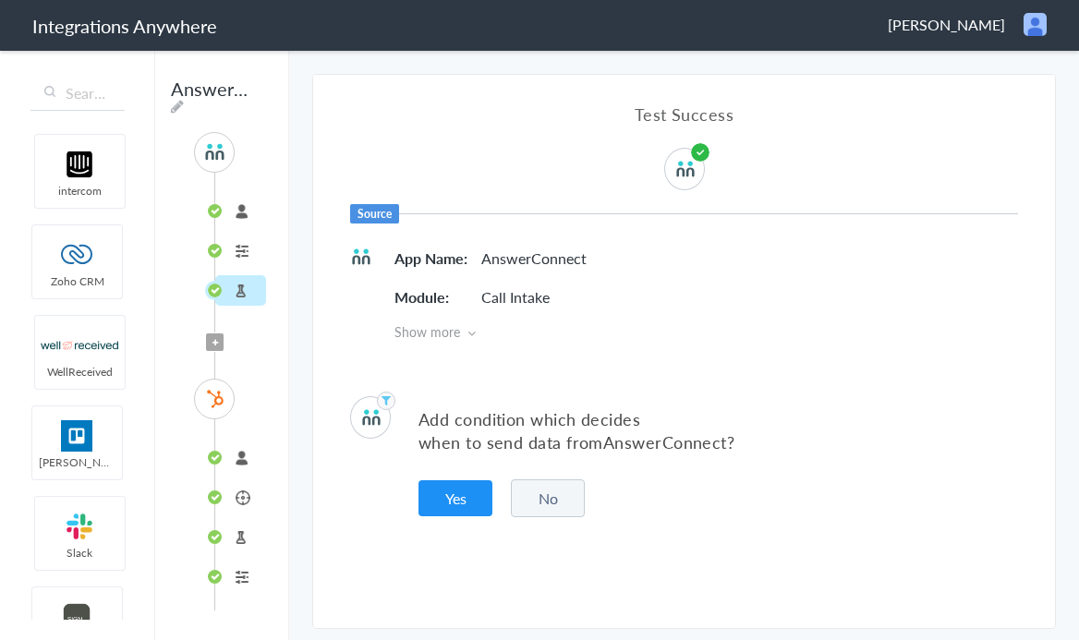
click at [245, 258] on li "Call Intake" at bounding box center [240, 251] width 51 height 30
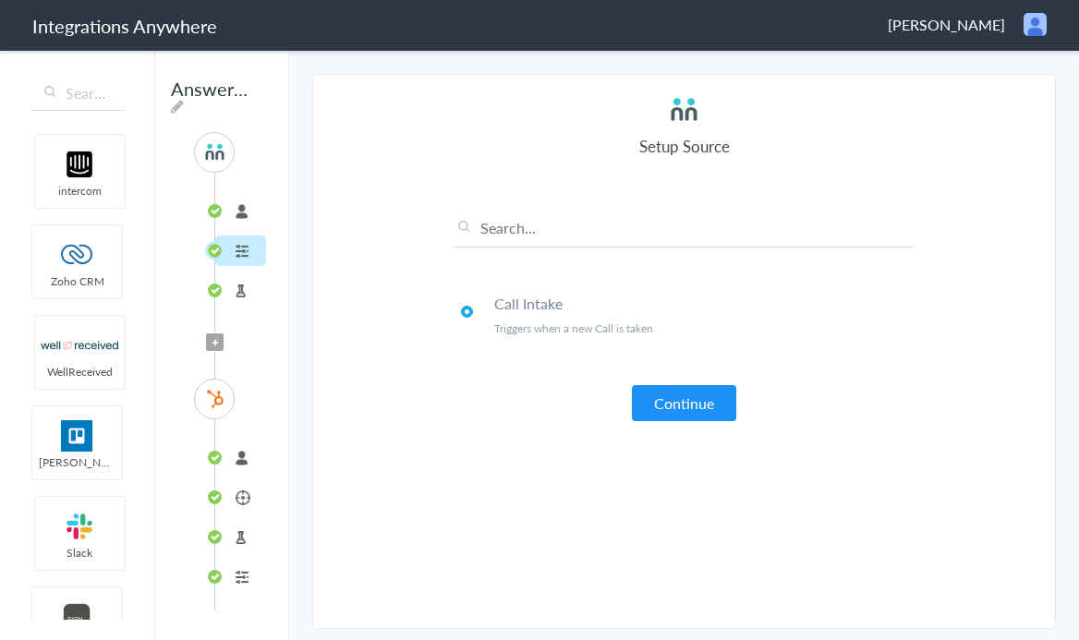
click at [230, 458] on li "connected" at bounding box center [240, 458] width 51 height 30
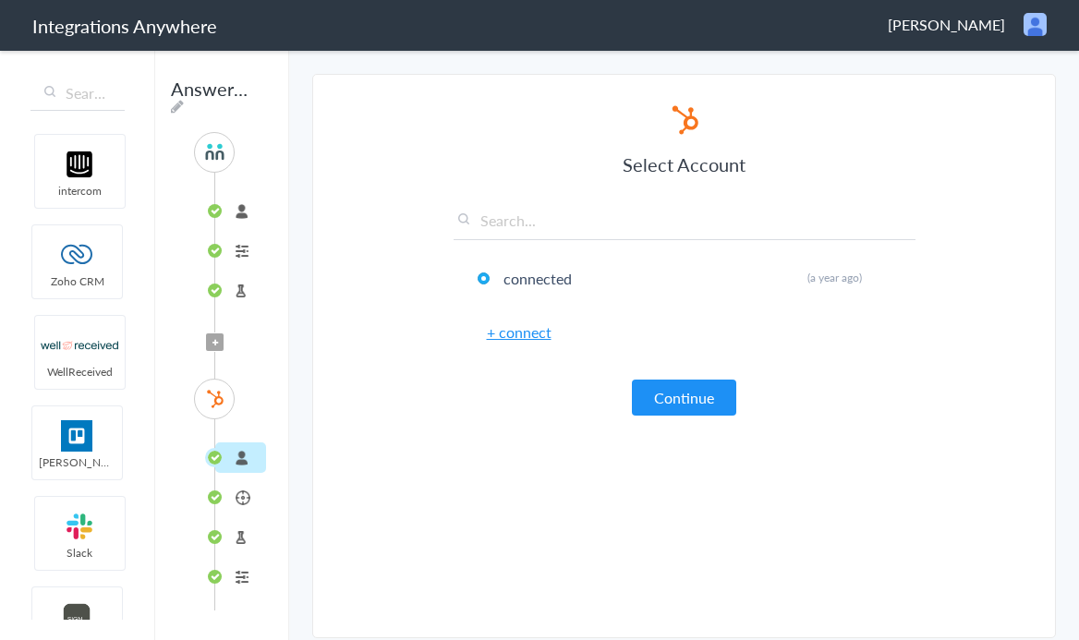
click at [239, 507] on li "Create or Update Contact" at bounding box center [240, 497] width 51 height 30
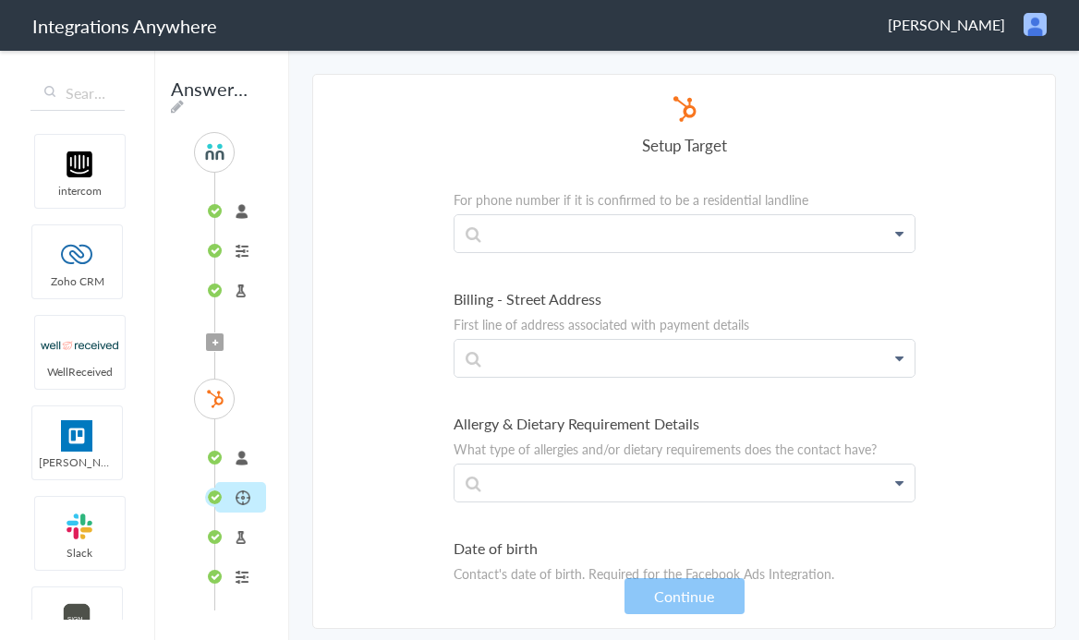
scroll to position [12145, 0]
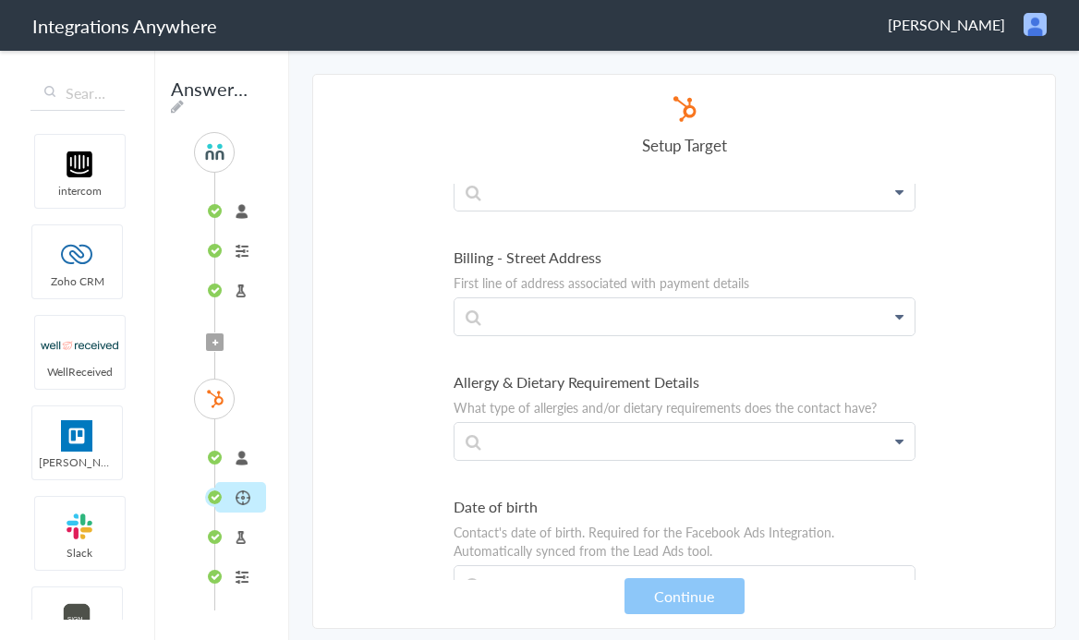
click at [243, 531] on li "Test Target" at bounding box center [240, 537] width 51 height 30
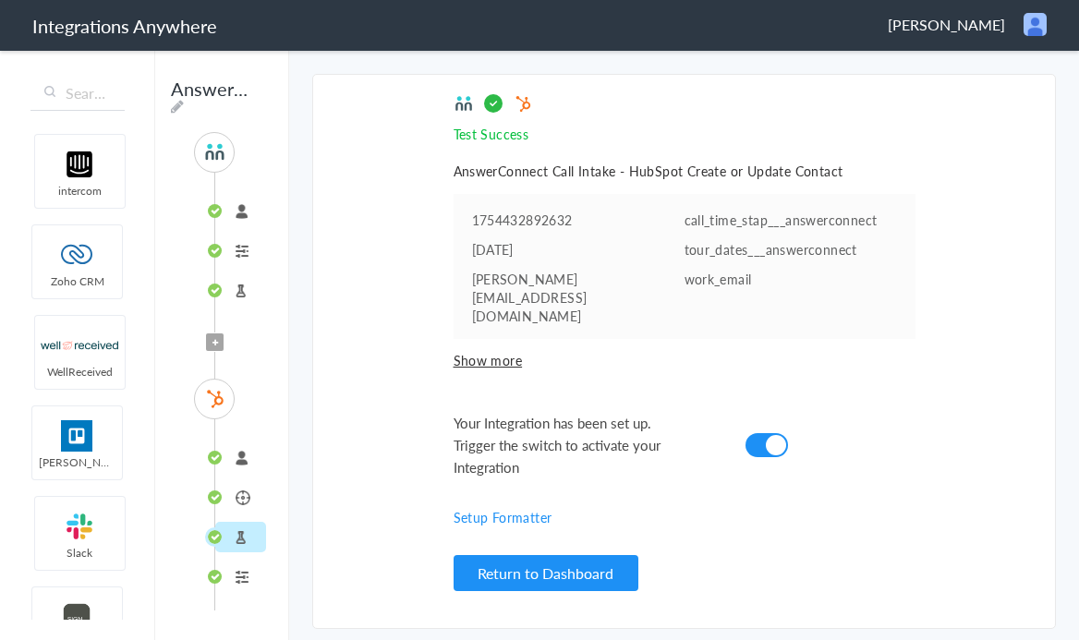
click at [485, 351] on span "Show more" at bounding box center [685, 360] width 462 height 18
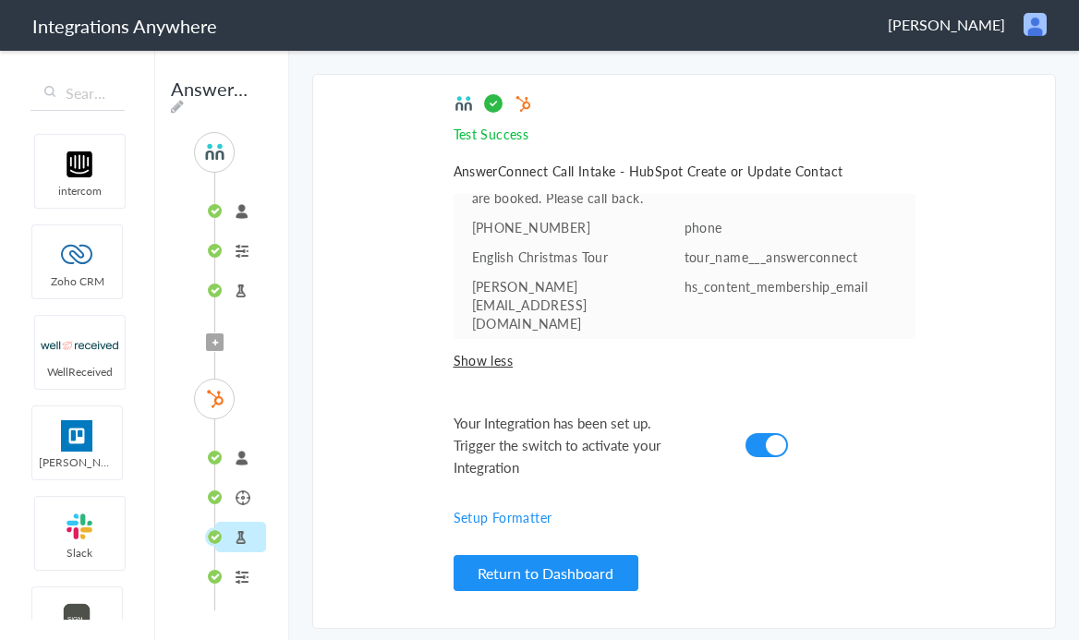
scroll to position [0, 0]
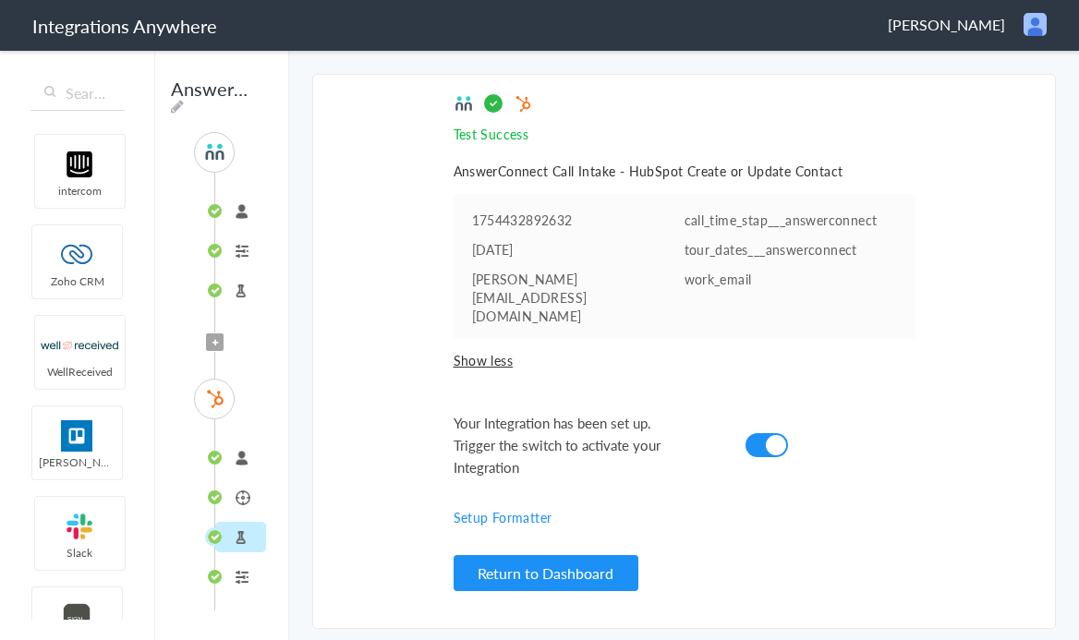
drag, startPoint x: 572, startPoint y: 221, endPoint x: 586, endPoint y: 221, distance: 13.9
click at [586, 221] on pre "1754432892632" at bounding box center [578, 220] width 213 height 18
click at [226, 504] on li "Create or Update Contact" at bounding box center [240, 497] width 51 height 30
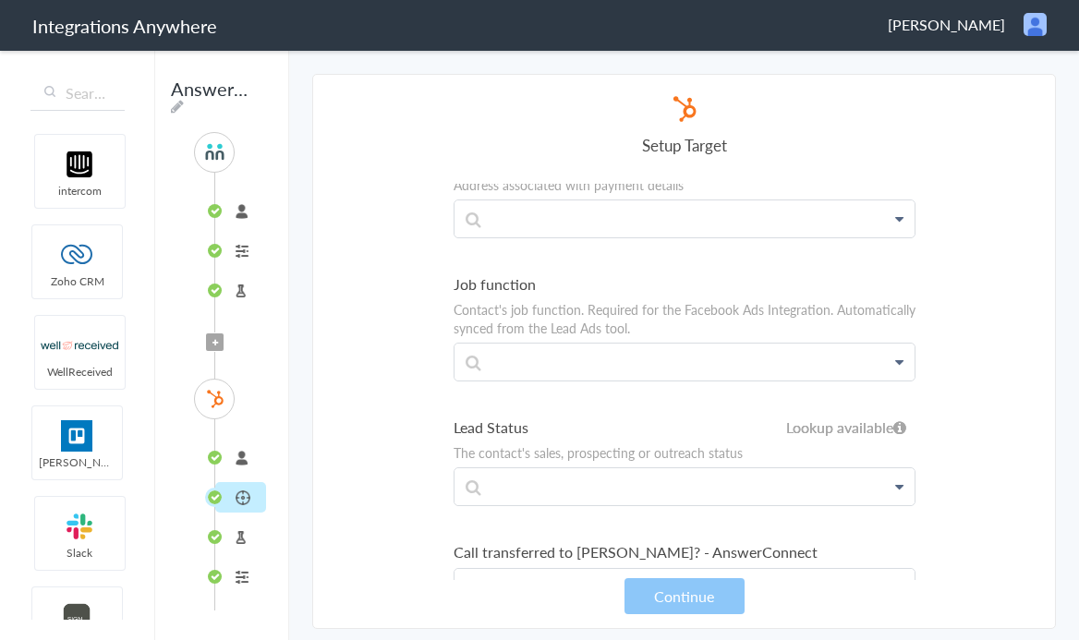
scroll to position [11326, 0]
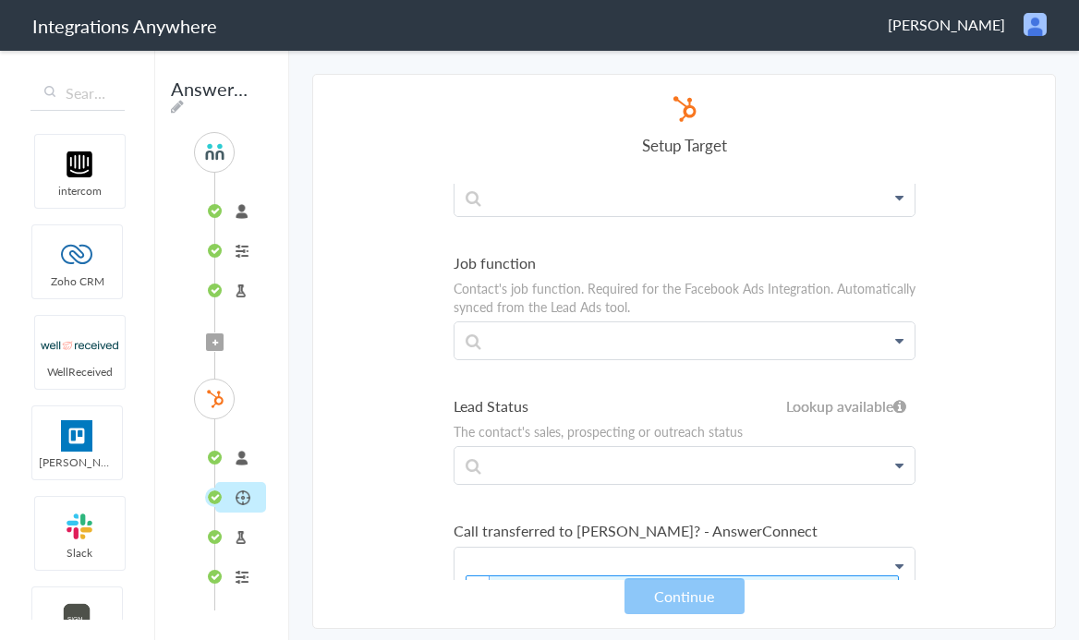
click at [220, 450] on li "connected" at bounding box center [240, 458] width 51 height 30
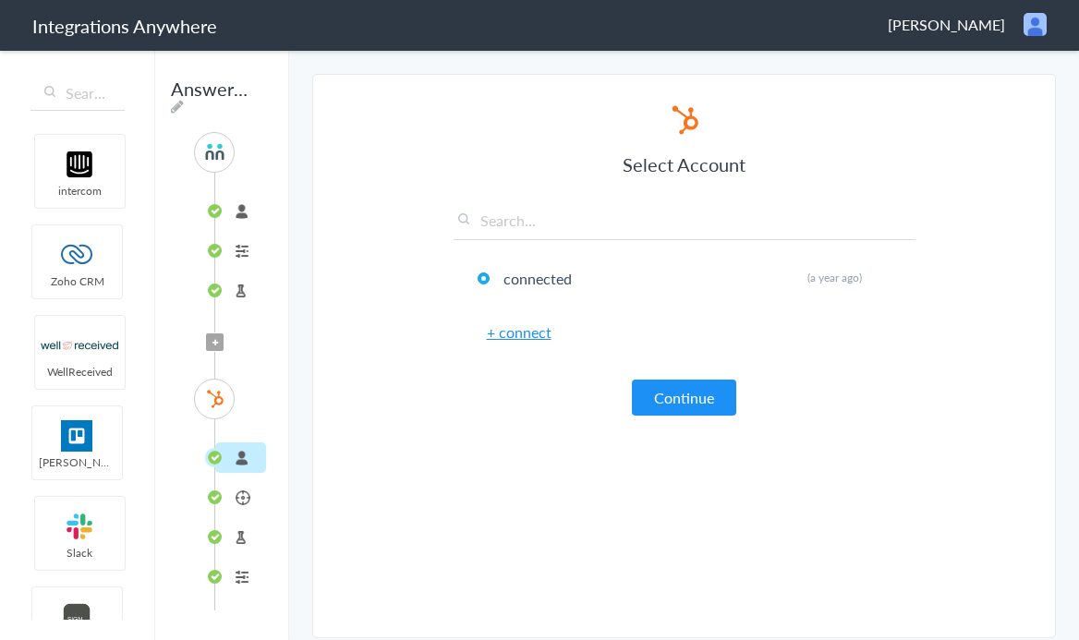
click at [241, 506] on li "Create or Update Contact" at bounding box center [240, 497] width 51 height 30
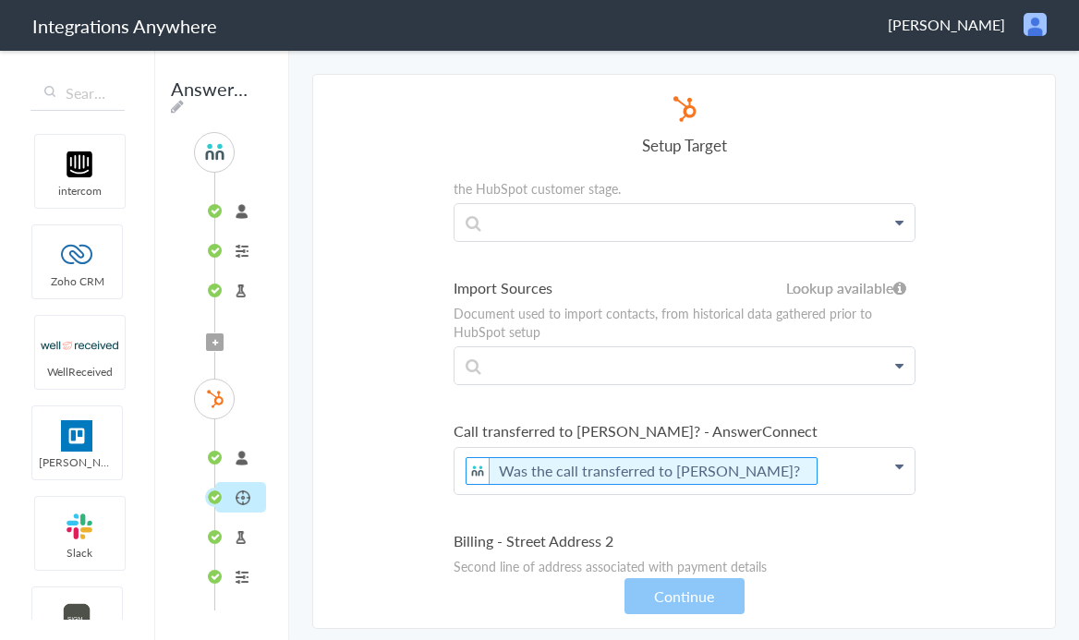
scroll to position [8835, 0]
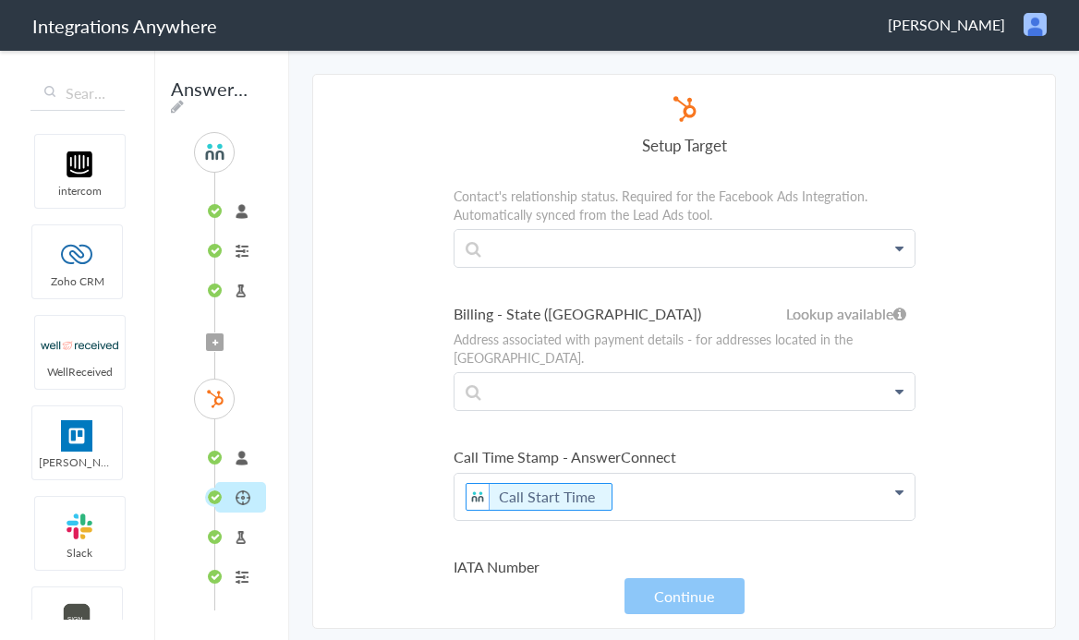
click at [957, 363] on section "Select Account 8666547508 Rename Delete (a year ago) 8666547508 Rename Delete (…" at bounding box center [684, 351] width 744 height 555
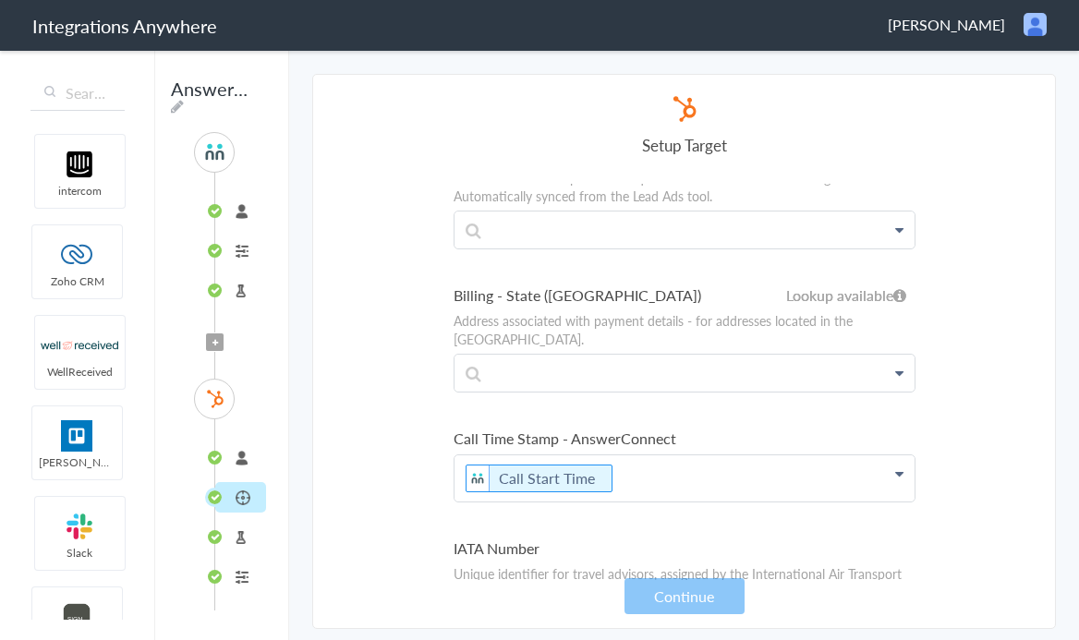
scroll to position [8859, 0]
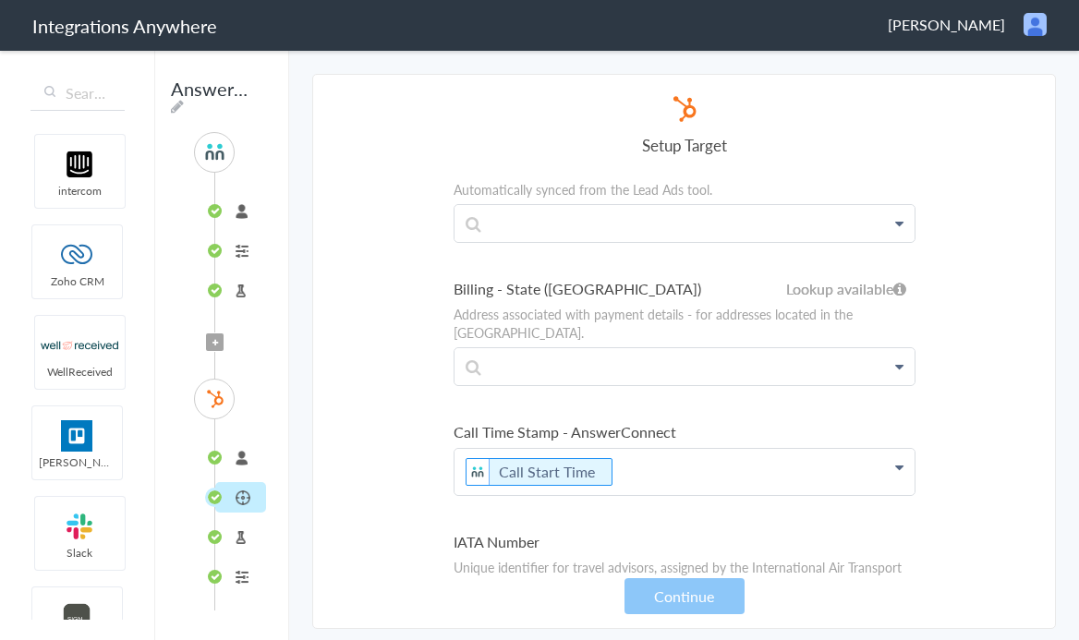
click at [776, 449] on p "Call Start Time" at bounding box center [685, 472] width 460 height 46
click at [908, 333] on ul "Email A contact's email address Email First Name Last Name Email Phone Tour Nam…" at bounding box center [685, 404] width 462 height 18161
click at [235, 573] on li "Formatter" at bounding box center [240, 577] width 51 height 30
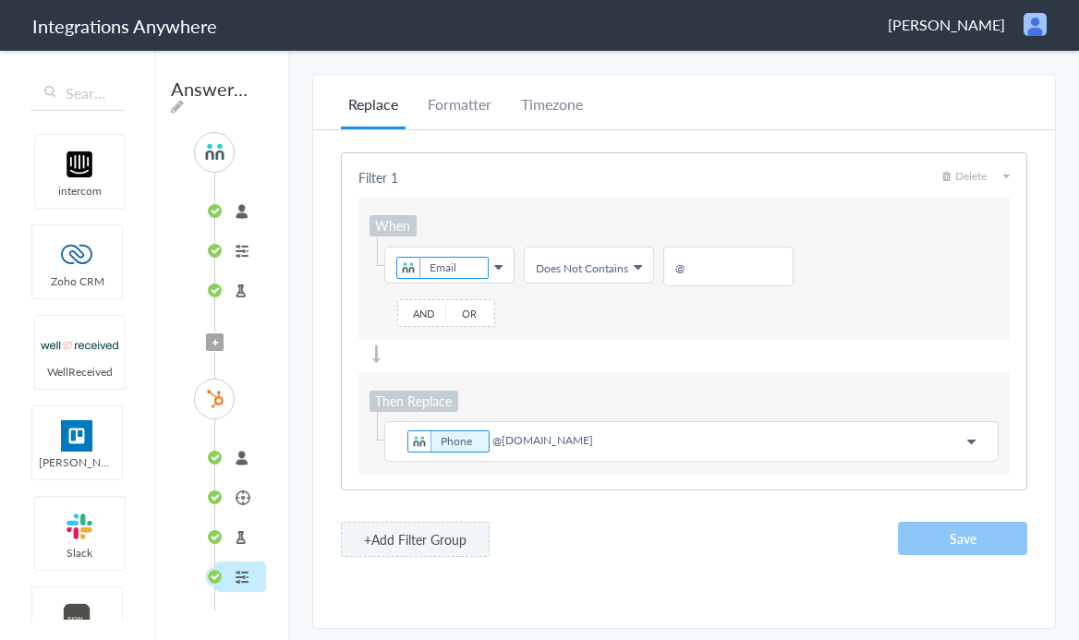
click at [239, 530] on li "Test Target" at bounding box center [240, 537] width 51 height 30
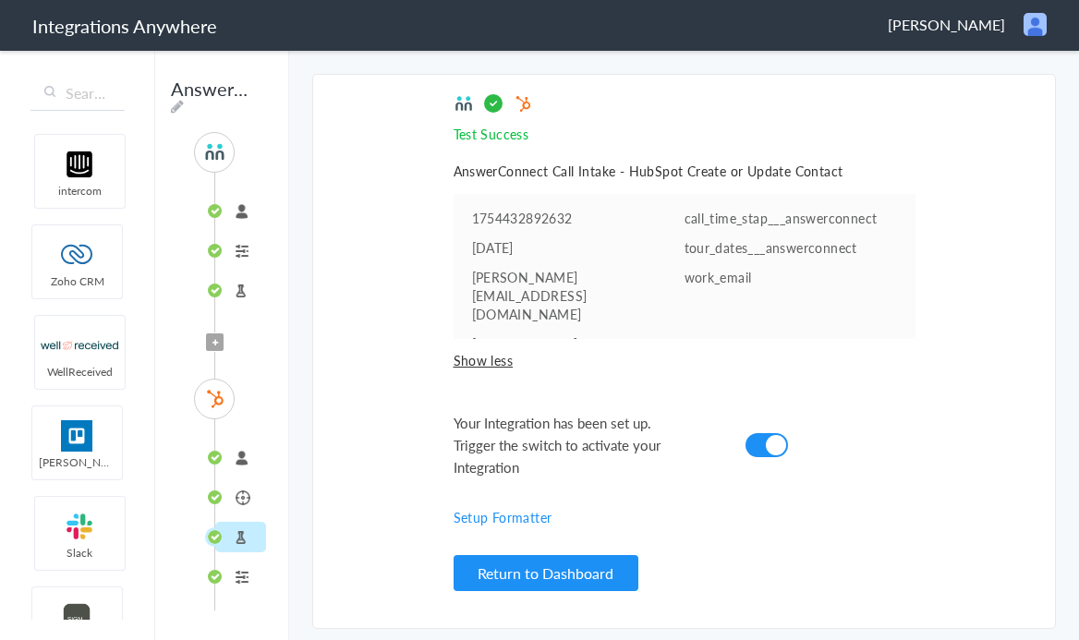
scroll to position [0, 0]
click at [236, 501] on li "Create or Update Contact" at bounding box center [240, 497] width 51 height 30
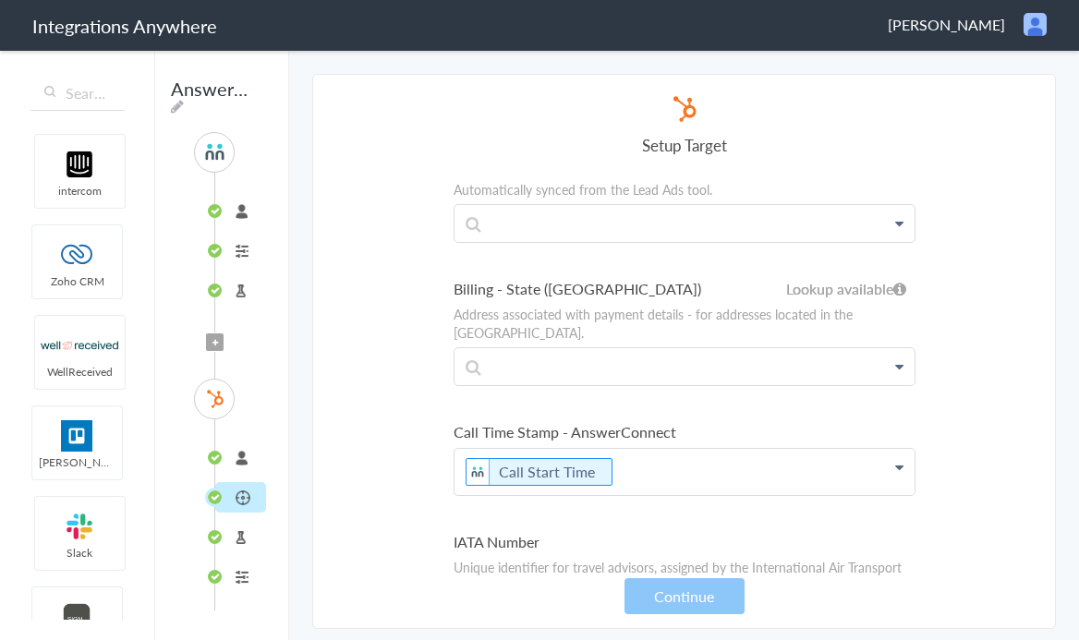
click at [757, 449] on p "Call Start Time" at bounding box center [685, 472] width 460 height 46
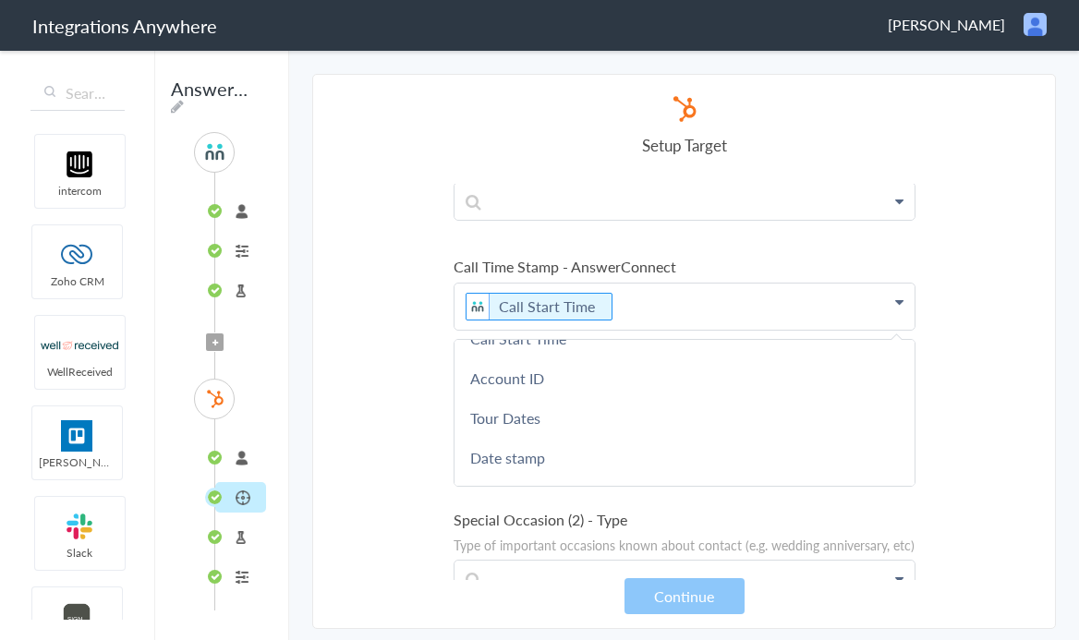
scroll to position [218, 0]
click at [1007, 284] on section "Select Account 8666547508 Rename Delete (a year ago) 8666547508 Rename Delete (…" at bounding box center [684, 351] width 744 height 555
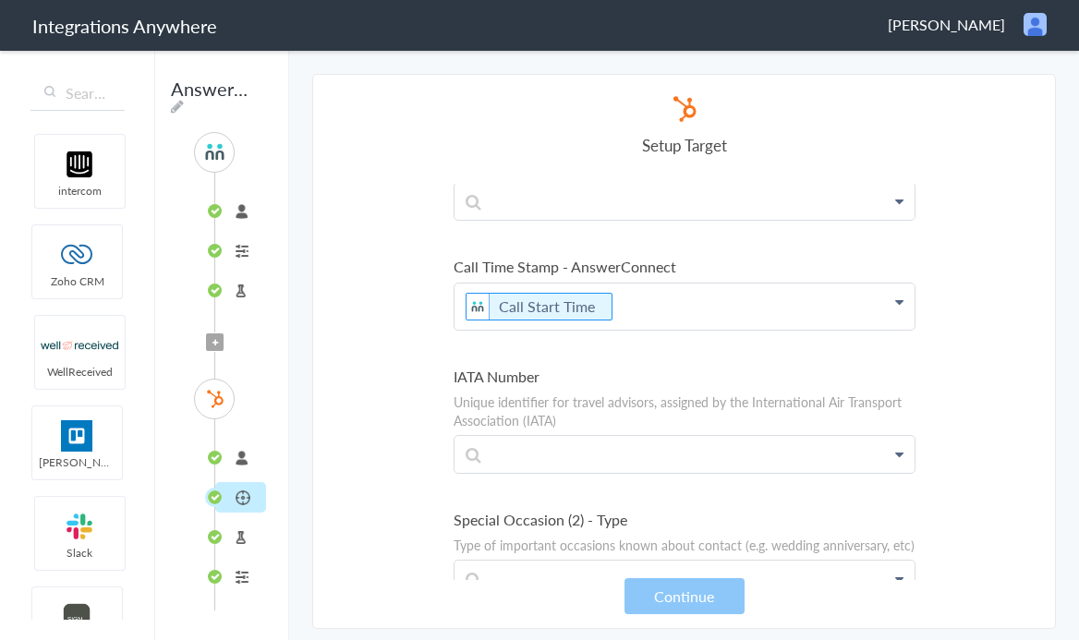
click at [210, 333] on div "SOURCE 8666547508 Call Intake Test Source Filter Applied TARGET connected Creat…" at bounding box center [221, 371] width 111 height 479
click at [215, 345] on icon at bounding box center [216, 342] width 6 height 7
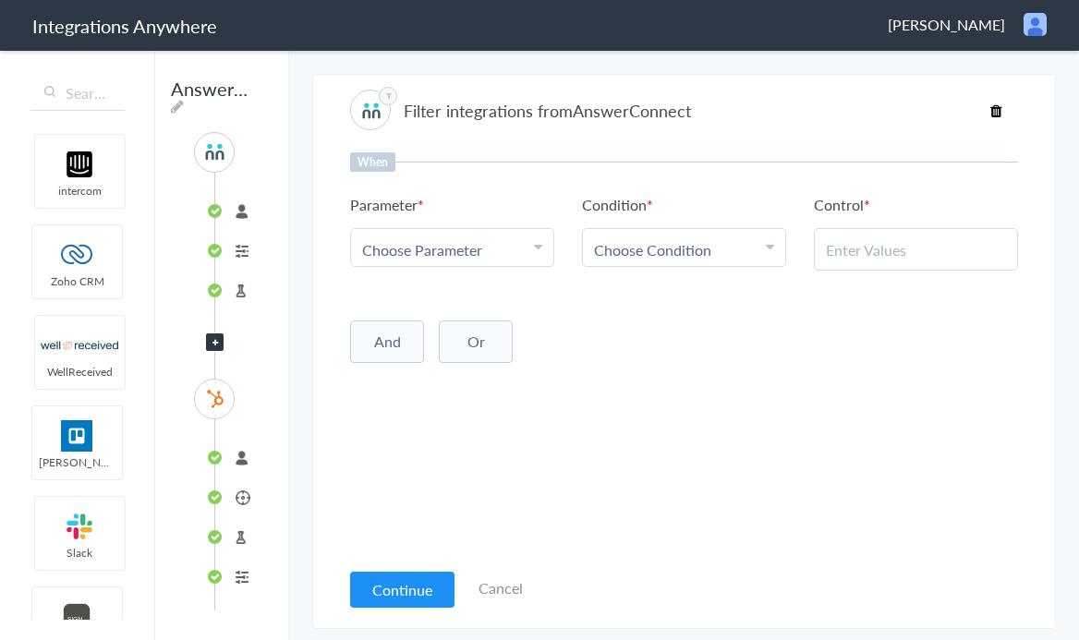
click at [217, 296] on li "Test Source" at bounding box center [240, 290] width 51 height 30
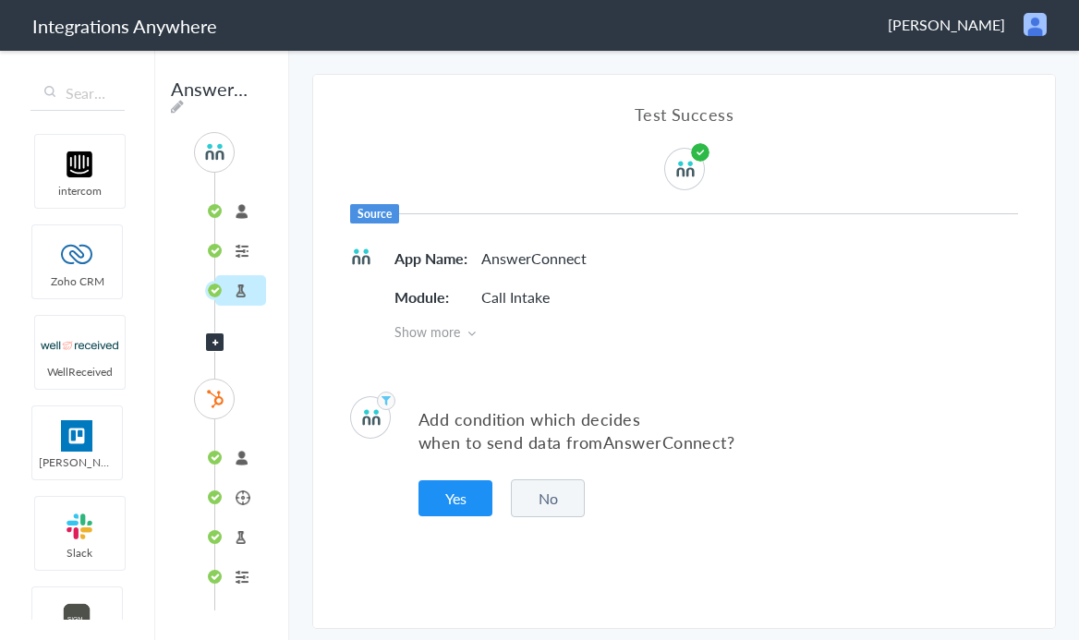
click at [222, 252] on li "Call Intake" at bounding box center [240, 251] width 51 height 30
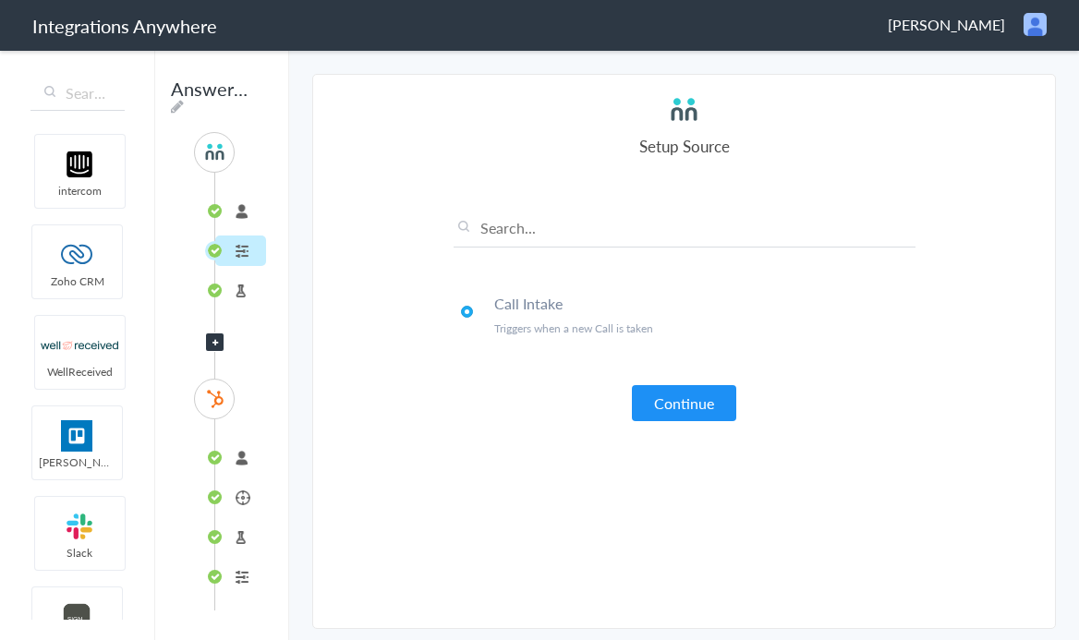
click at [215, 209] on li "8666547508" at bounding box center [240, 211] width 51 height 30
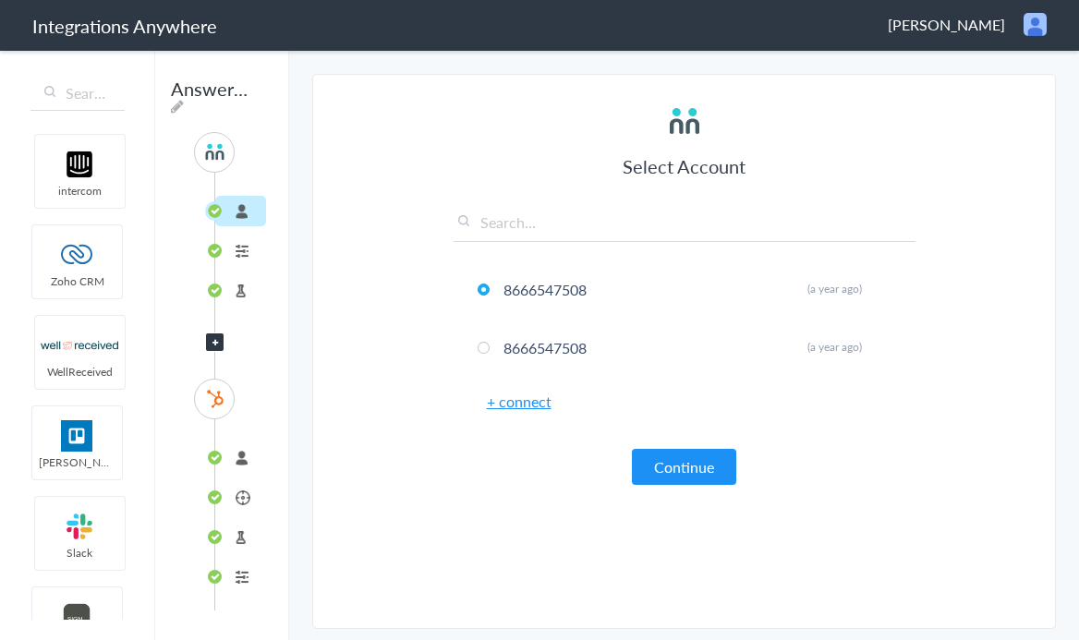
click at [217, 291] on li "Test Source" at bounding box center [240, 290] width 51 height 30
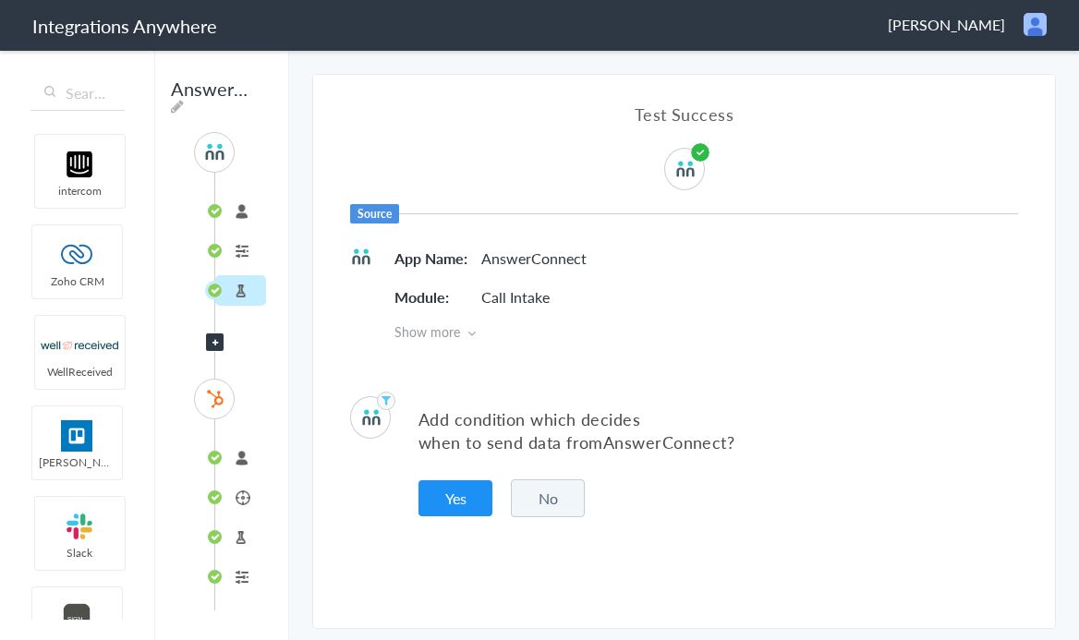
click at [216, 451] on li "connected" at bounding box center [240, 458] width 51 height 30
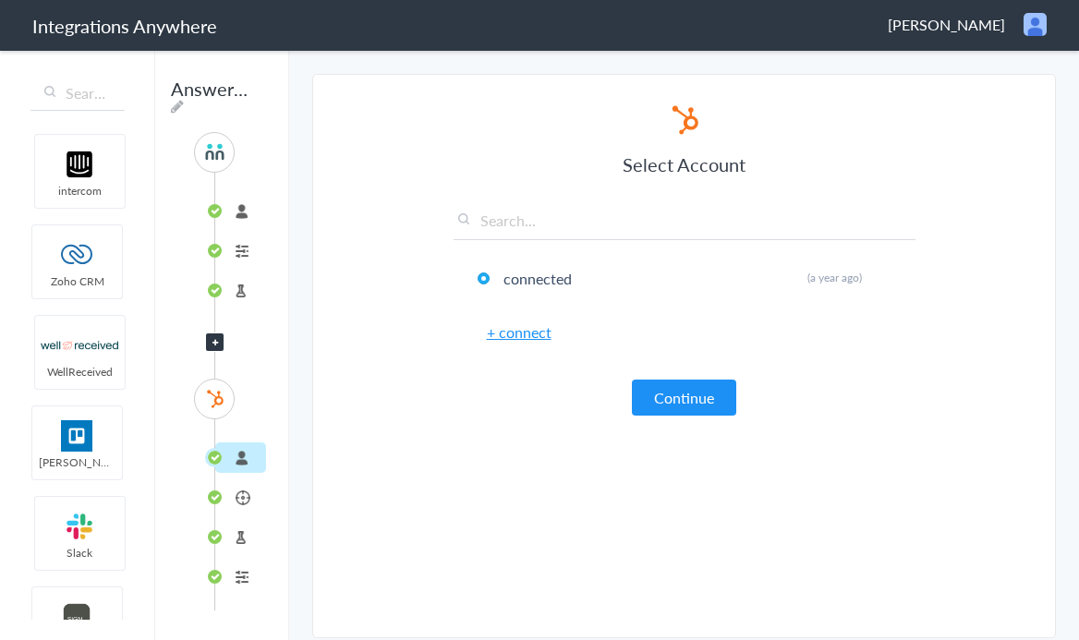
click at [213, 340] on icon at bounding box center [216, 342] width 6 height 7
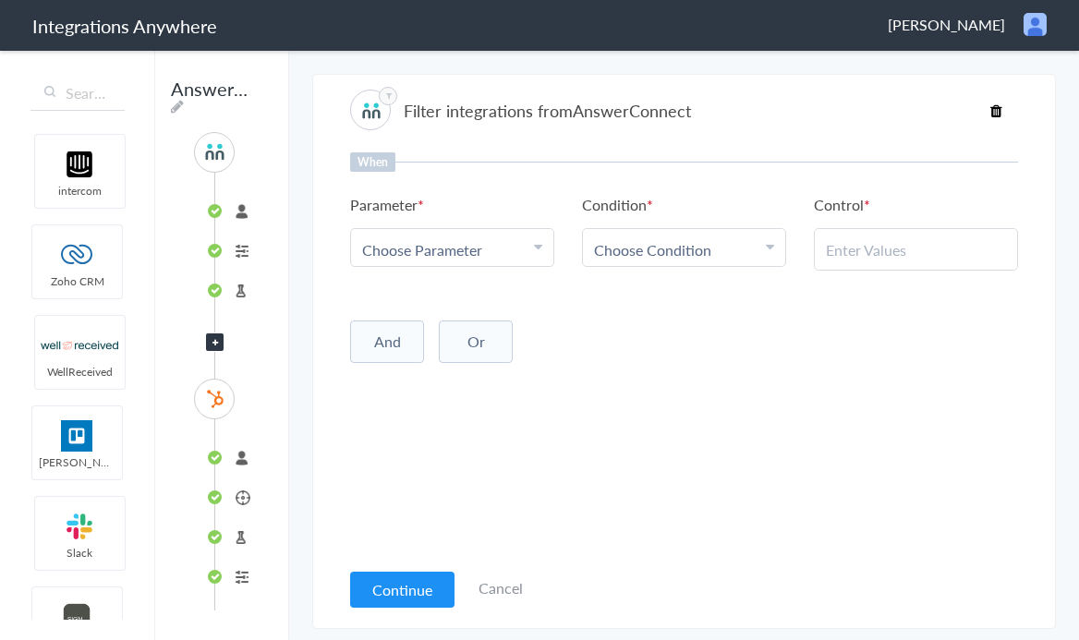
click at [215, 452] on li "connected" at bounding box center [240, 458] width 51 height 30
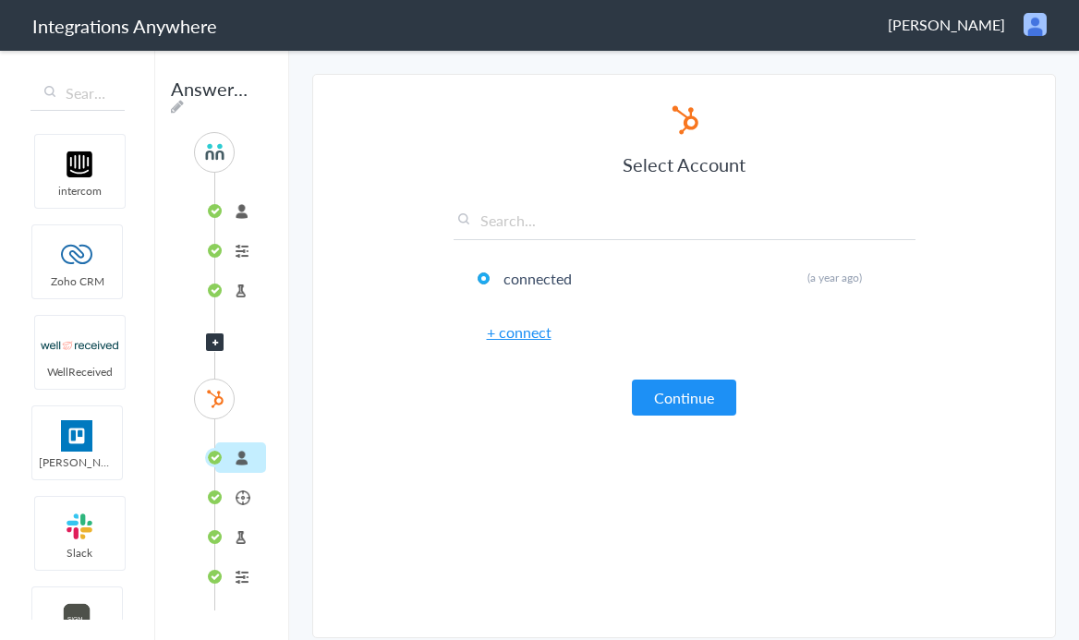
click at [216, 401] on img at bounding box center [214, 398] width 23 height 23
click at [215, 506] on li "Create or Update Contact" at bounding box center [240, 497] width 51 height 30
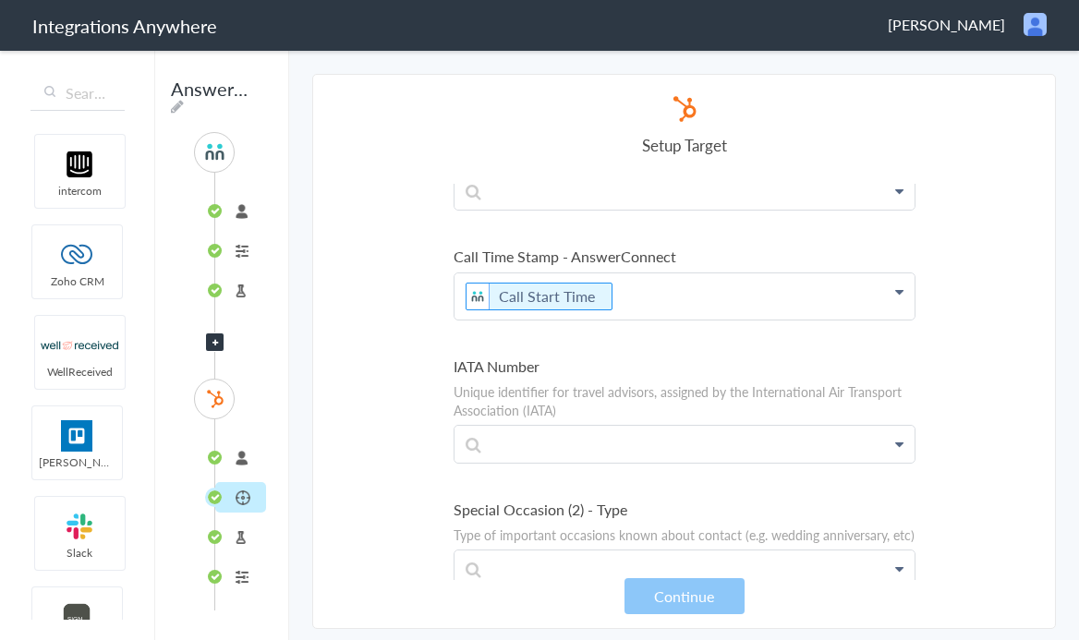
scroll to position [9038, 0]
click at [636, 380] on p "Unique identifier for travel advisors, assigned by the International Air Transp…" at bounding box center [685, 398] width 462 height 37
drag, startPoint x: 652, startPoint y: 306, endPoint x: 590, endPoint y: 285, distance: 65.5
click at [590, 353] on li "IATA Number Unique identifier for travel advisors, assigned by the Internationa…" at bounding box center [685, 407] width 462 height 108
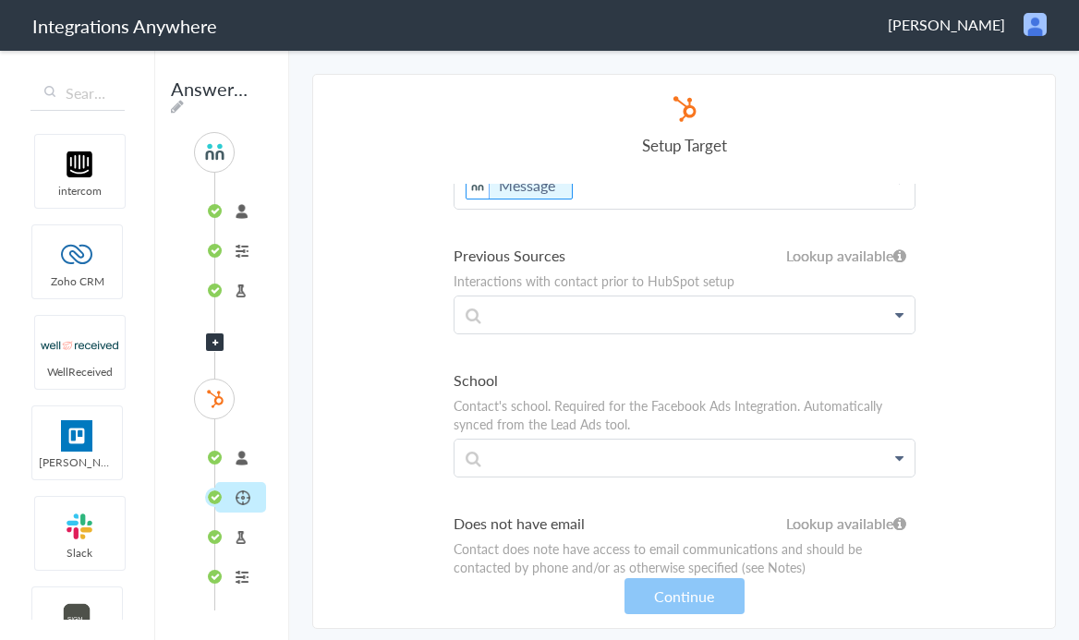
scroll to position [0, 0]
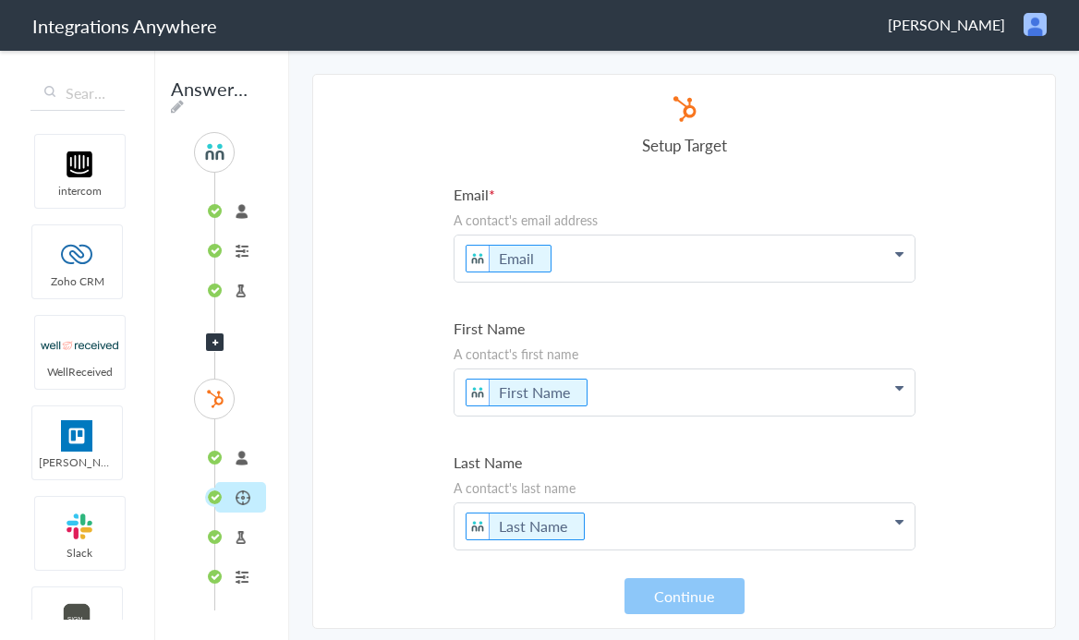
click at [657, 197] on label "Email" at bounding box center [685, 194] width 462 height 21
click at [577, 261] on p "Email" at bounding box center [685, 259] width 460 height 46
click at [954, 137] on section "Select Account 8666547508 Rename Delete (a year ago) 8666547508 Rename Delete (…" at bounding box center [684, 351] width 744 height 555
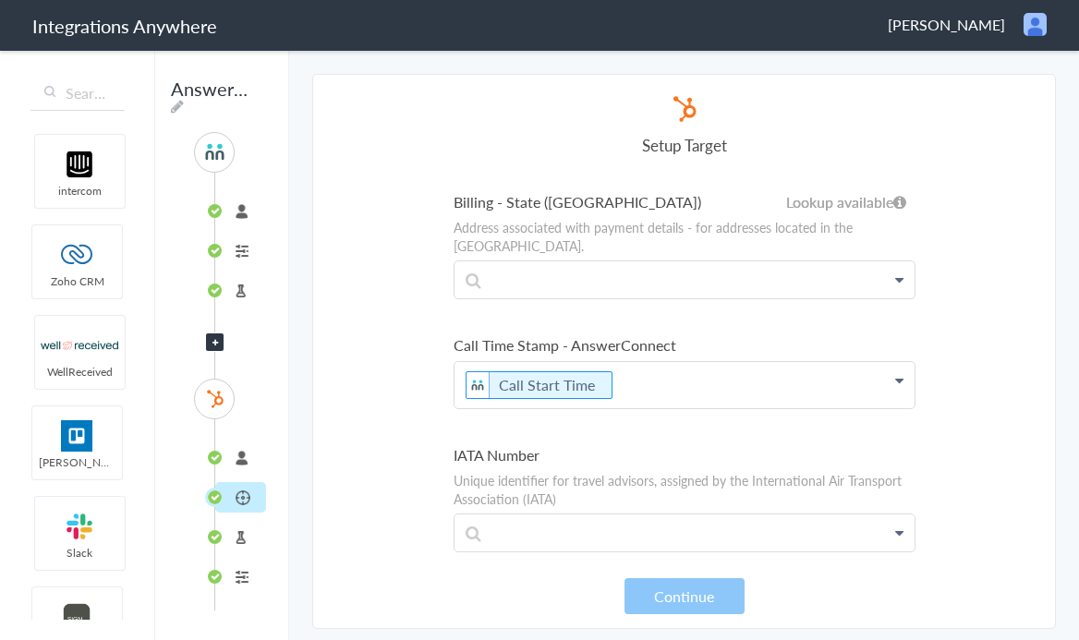
scroll to position [8944, 0]
click at [716, 365] on p "Call Start Time" at bounding box center [685, 388] width 460 height 46
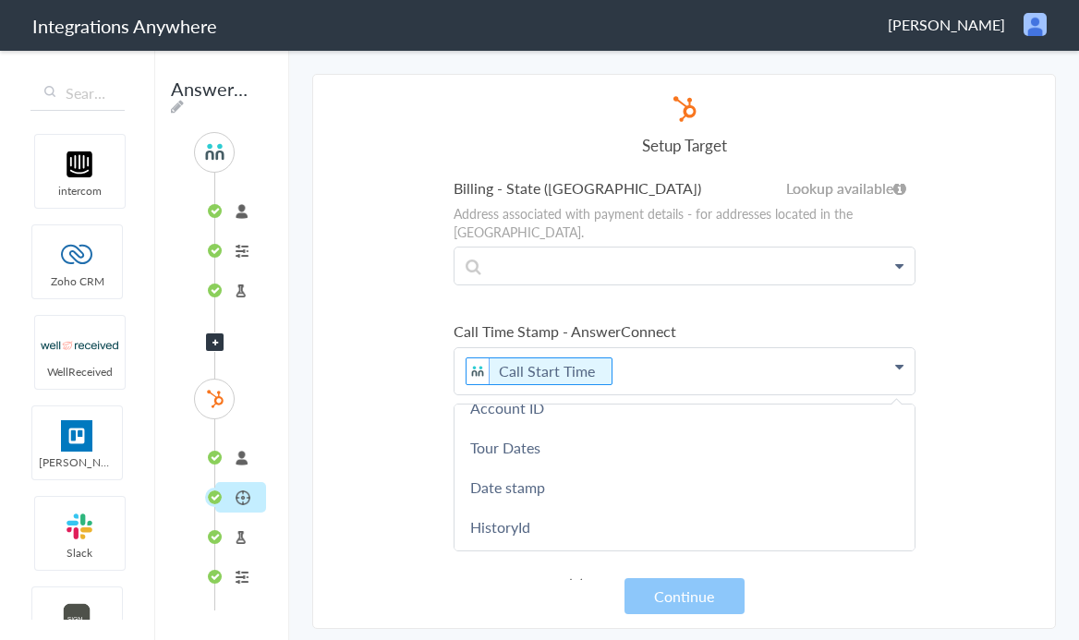
scroll to position [257, 0]
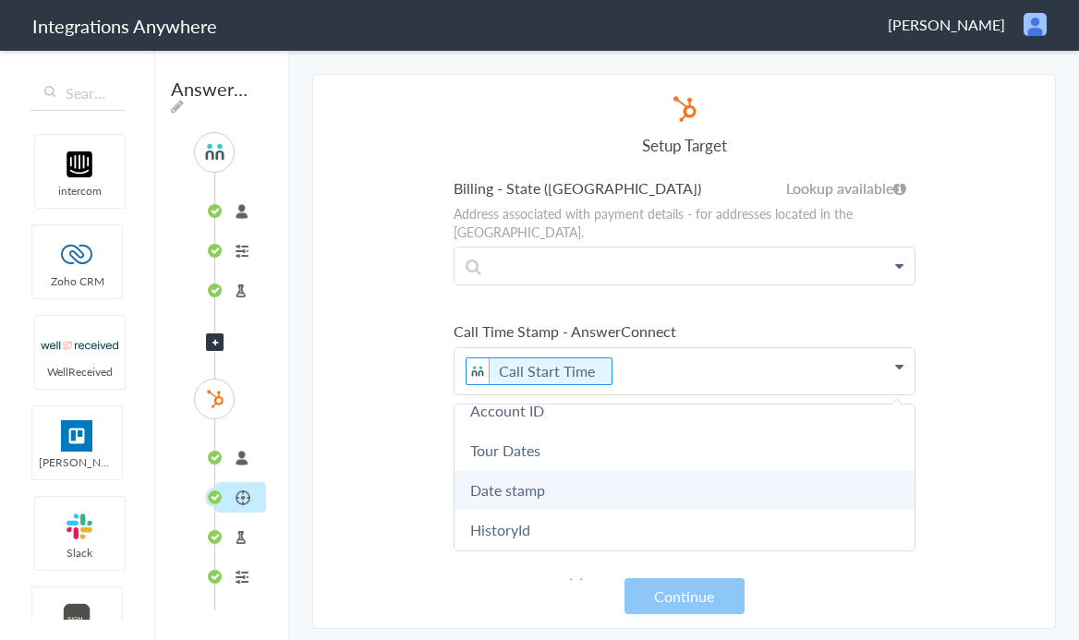
click at [561, 470] on link "Date stamp" at bounding box center [685, 490] width 460 height 40
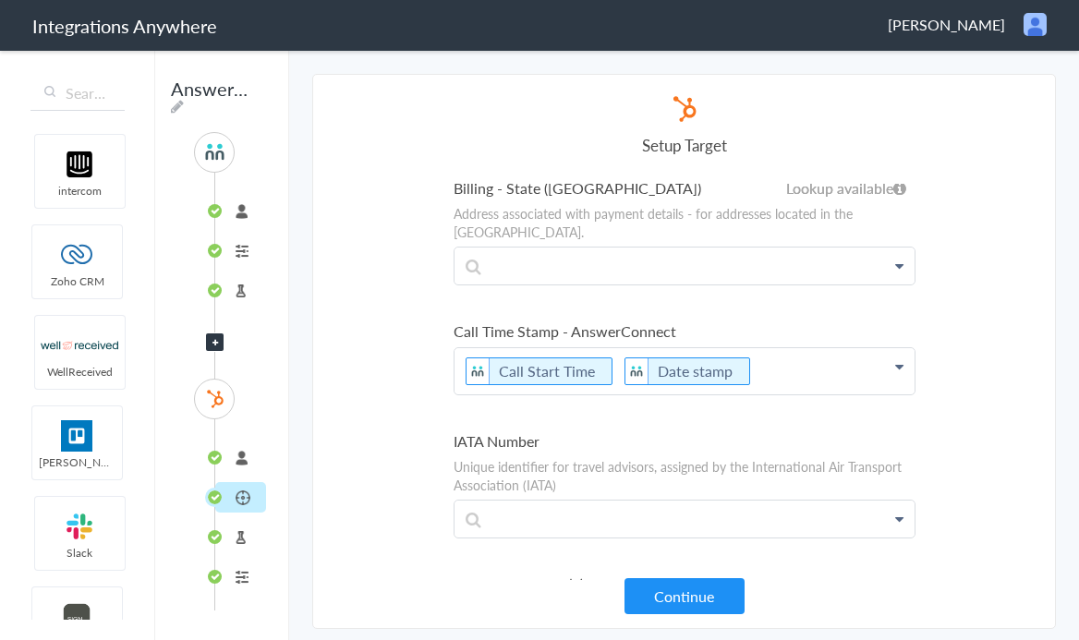
click at [607, 348] on p "Call Start Time Date stamp" at bounding box center [685, 371] width 460 height 46
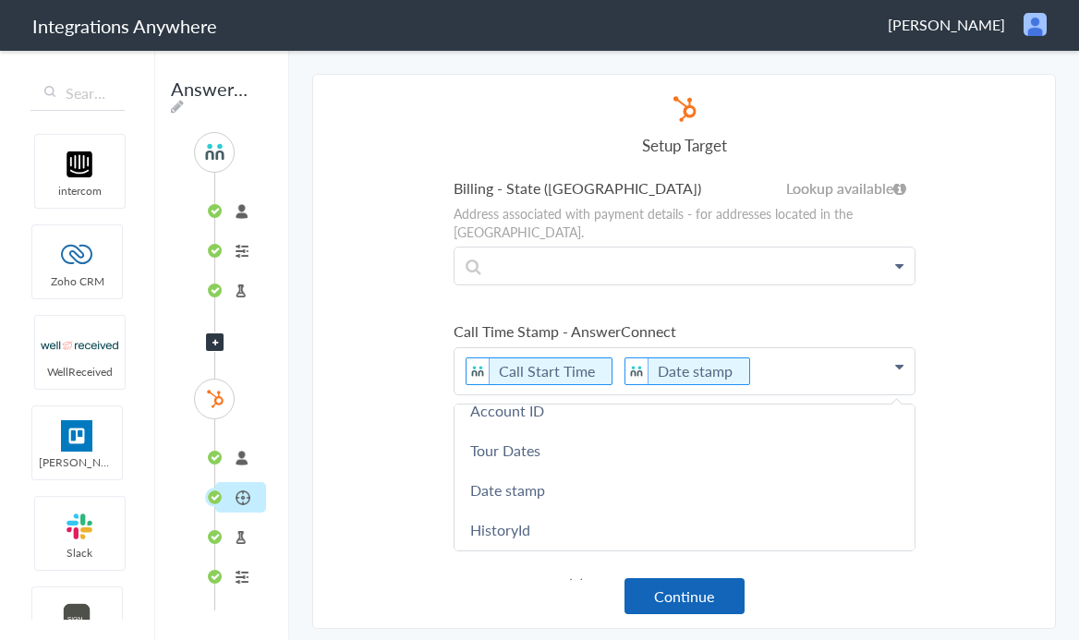
click at [665, 590] on button "Continue" at bounding box center [685, 597] width 120 height 36
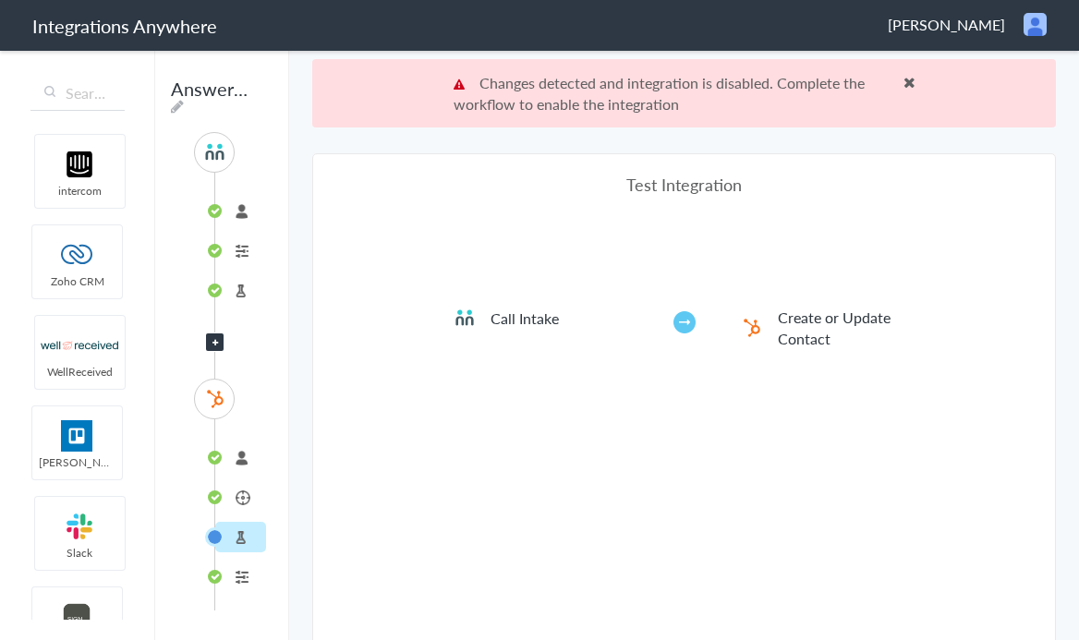
click at [234, 502] on li "Create or Update Contact" at bounding box center [240, 497] width 51 height 30
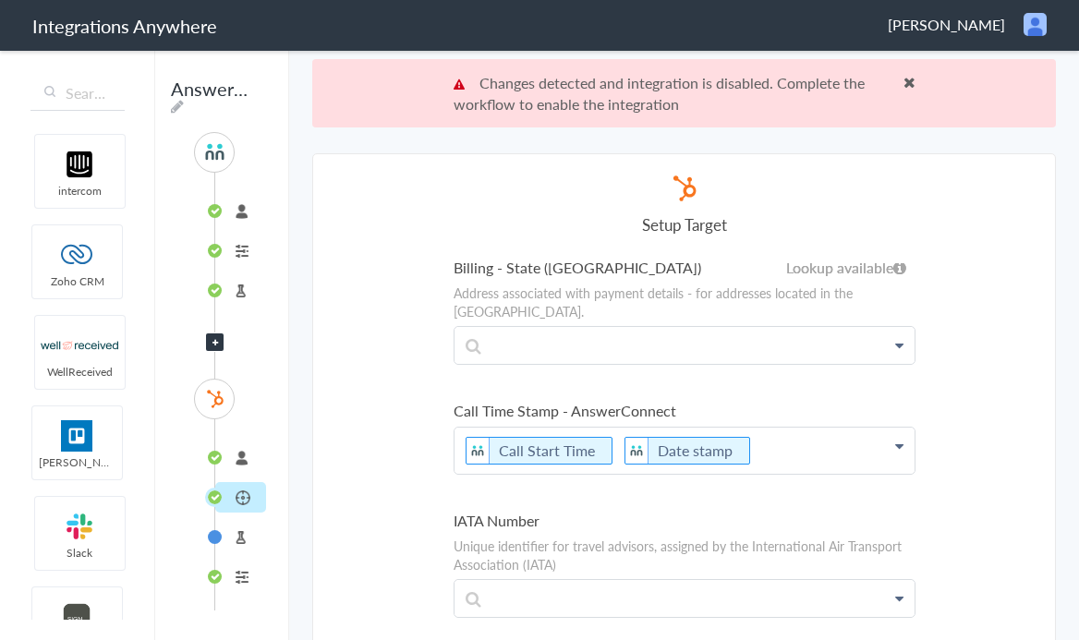
click at [240, 528] on li "Test Target" at bounding box center [240, 537] width 51 height 30
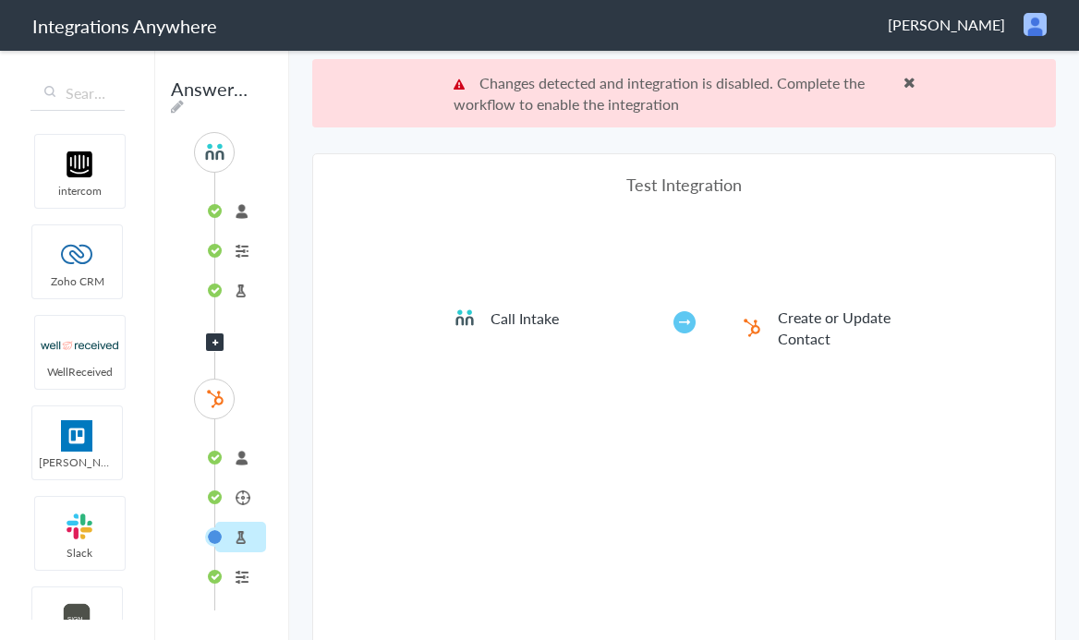
click at [686, 318] on li "Create or Update Contact" at bounding box center [800, 328] width 231 height 43
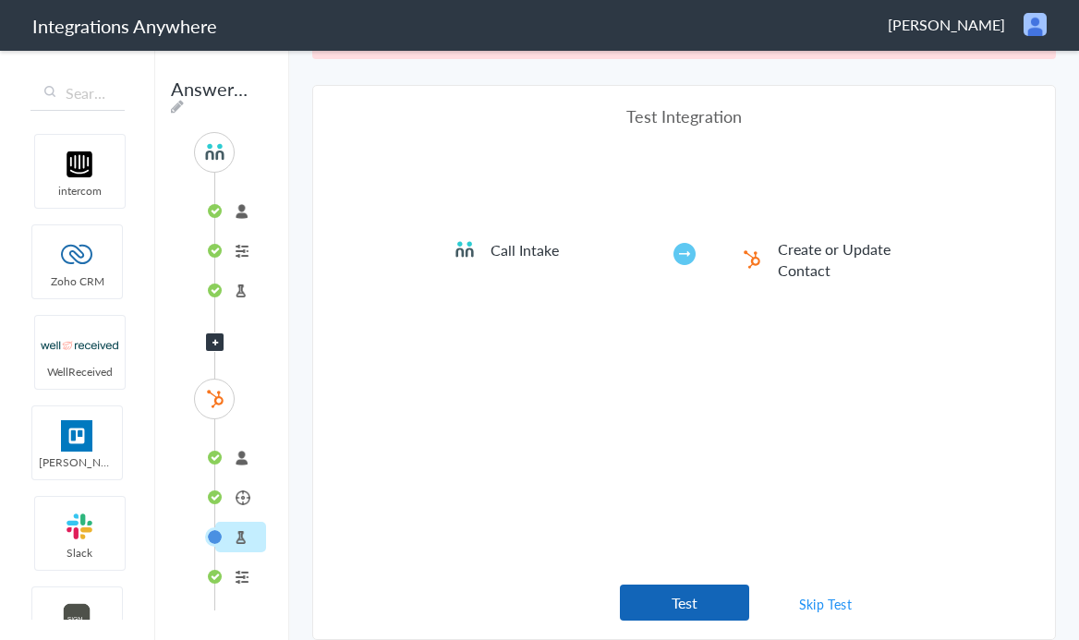
click at [680, 616] on button "Test" at bounding box center [684, 603] width 129 height 36
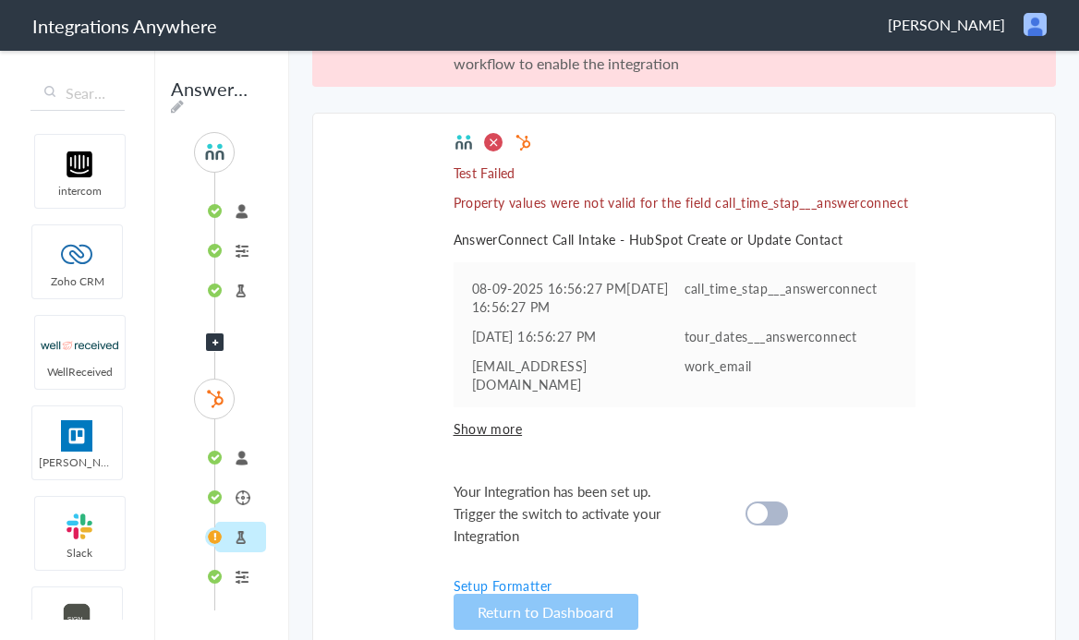
scroll to position [42, 0]
click at [241, 494] on li "Create or Update Contact" at bounding box center [240, 497] width 51 height 30
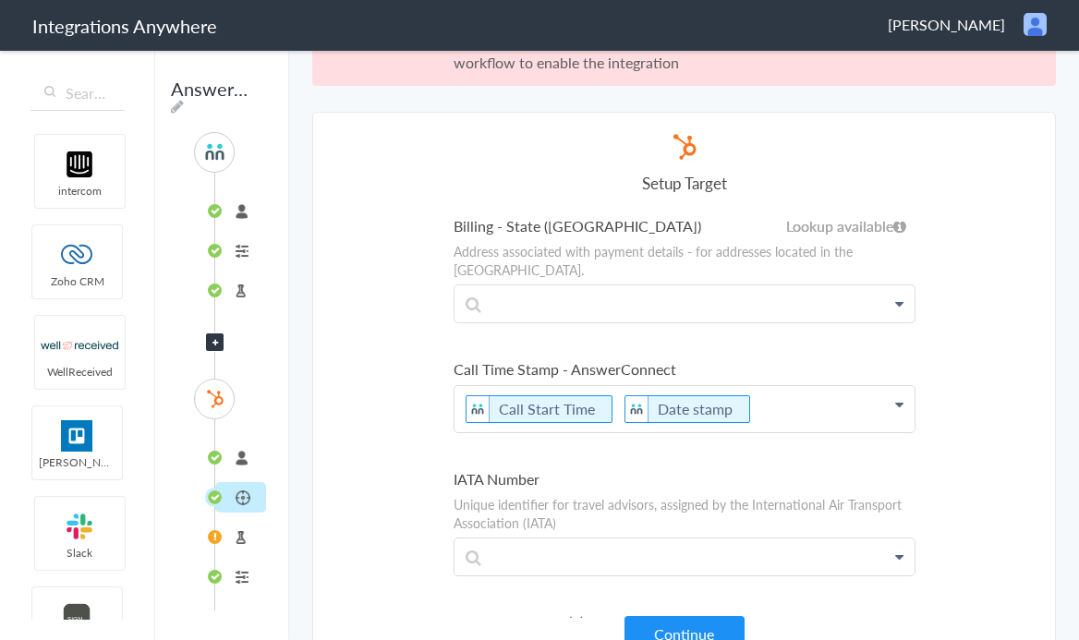
click at [607, 386] on p "Call Start Time Date stamp" at bounding box center [685, 409] width 460 height 46
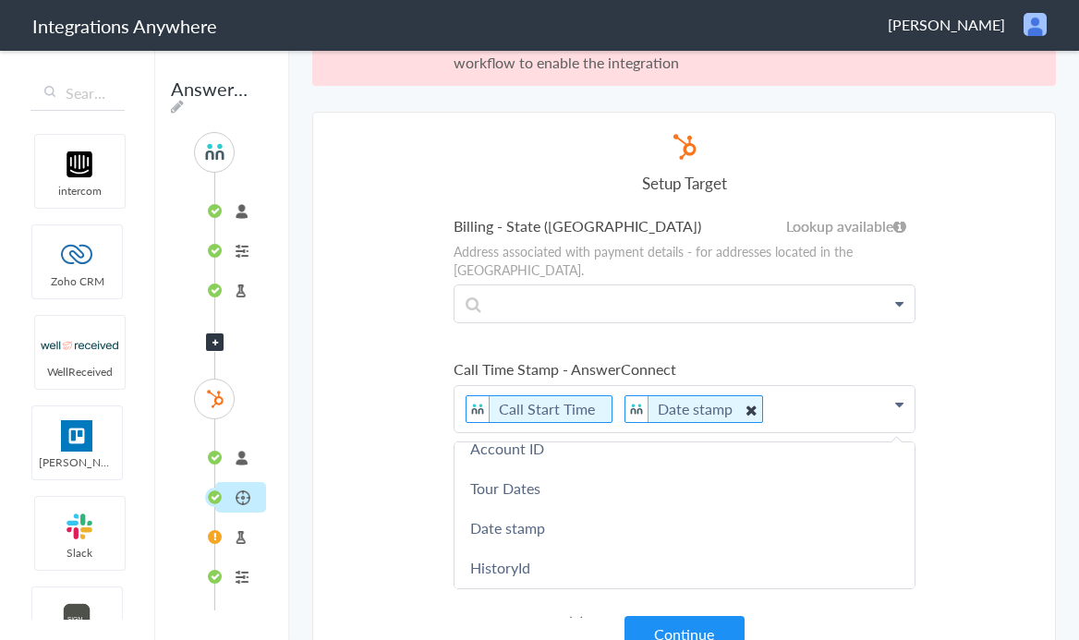
click at [740, 398] on icon at bounding box center [750, 409] width 20 height 23
click at [695, 629] on button "Continue" at bounding box center [685, 634] width 120 height 36
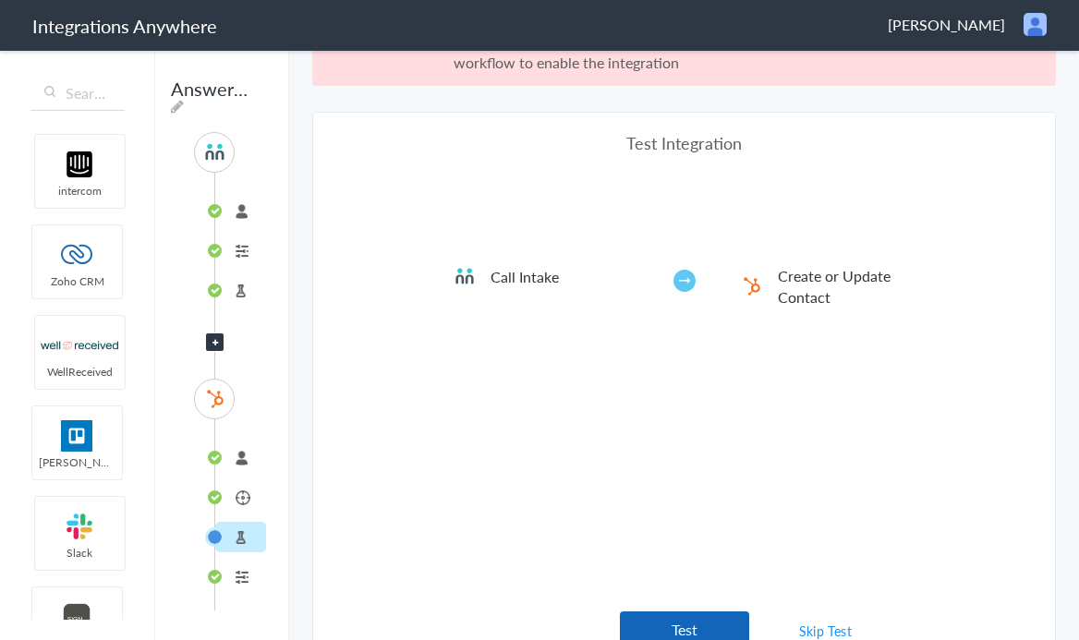
click at [672, 616] on button "Test" at bounding box center [684, 630] width 129 height 36
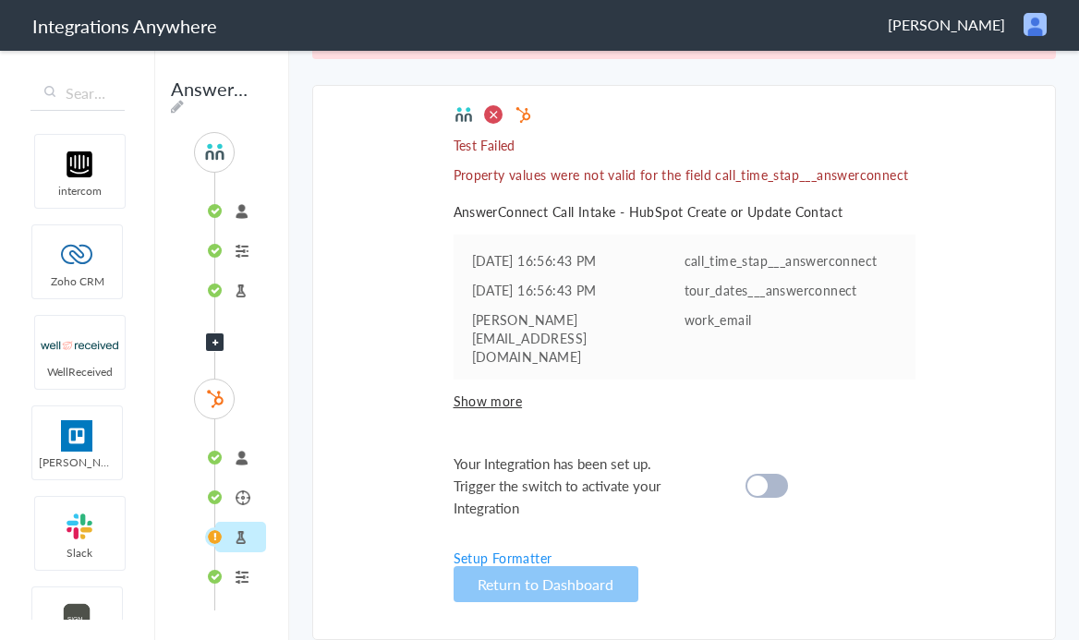
scroll to position [67, 0]
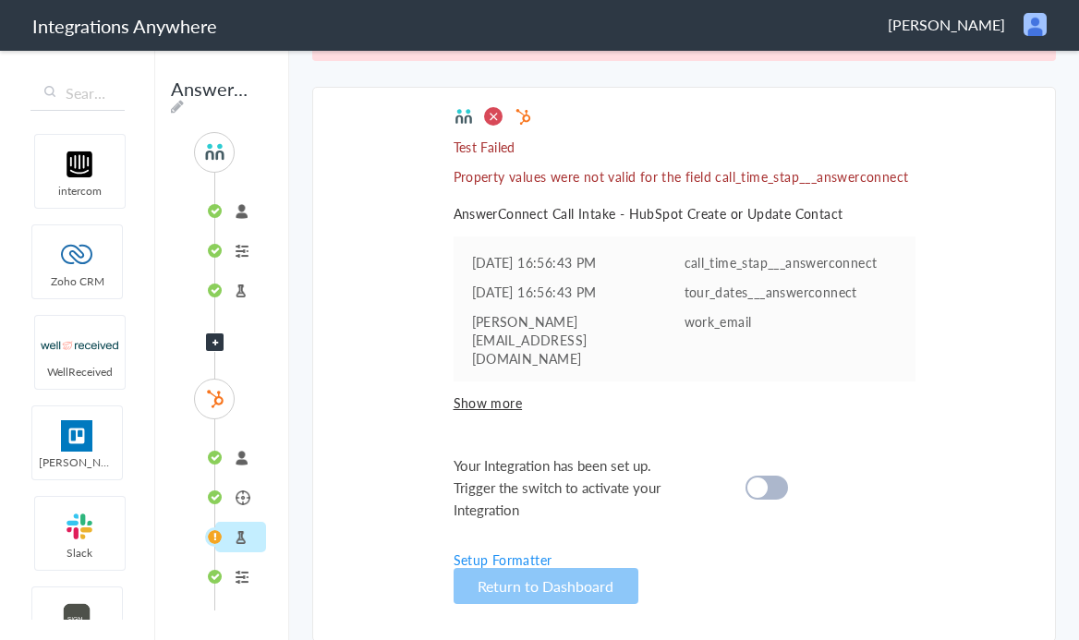
click at [488, 394] on span "Show more" at bounding box center [685, 403] width 462 height 18
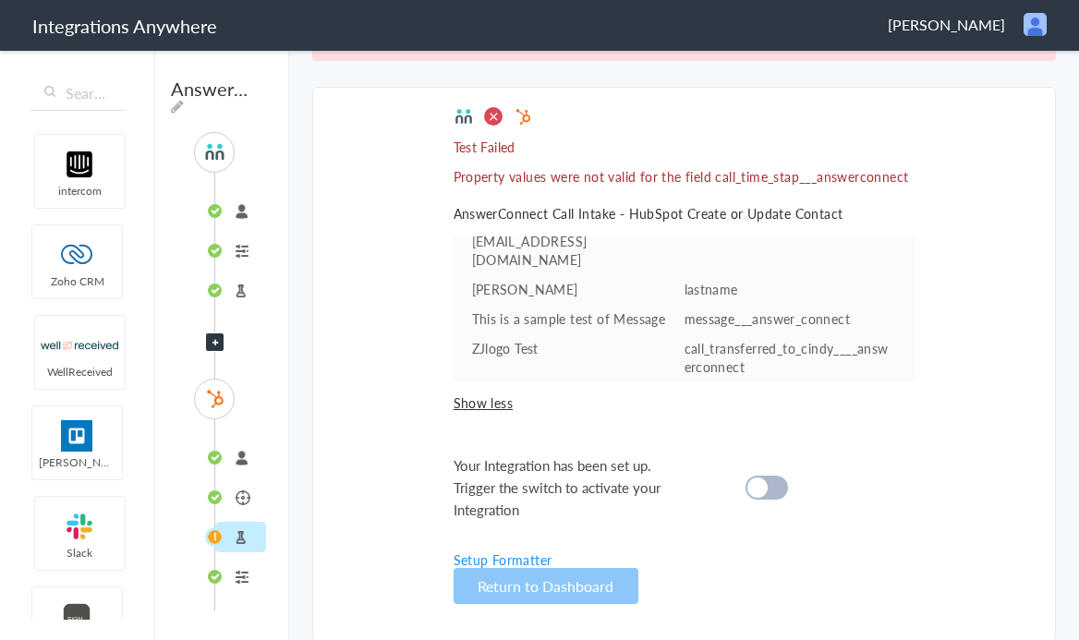
scroll to position [68, 0]
click at [239, 499] on li "Create or Update Contact" at bounding box center [240, 497] width 51 height 30
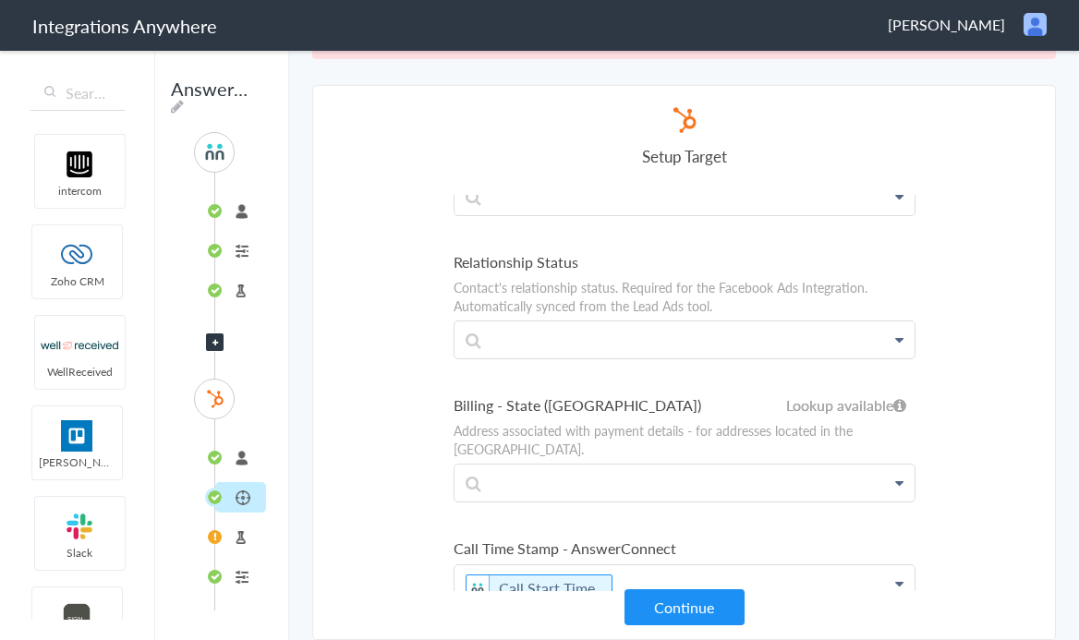
scroll to position [8958, 0]
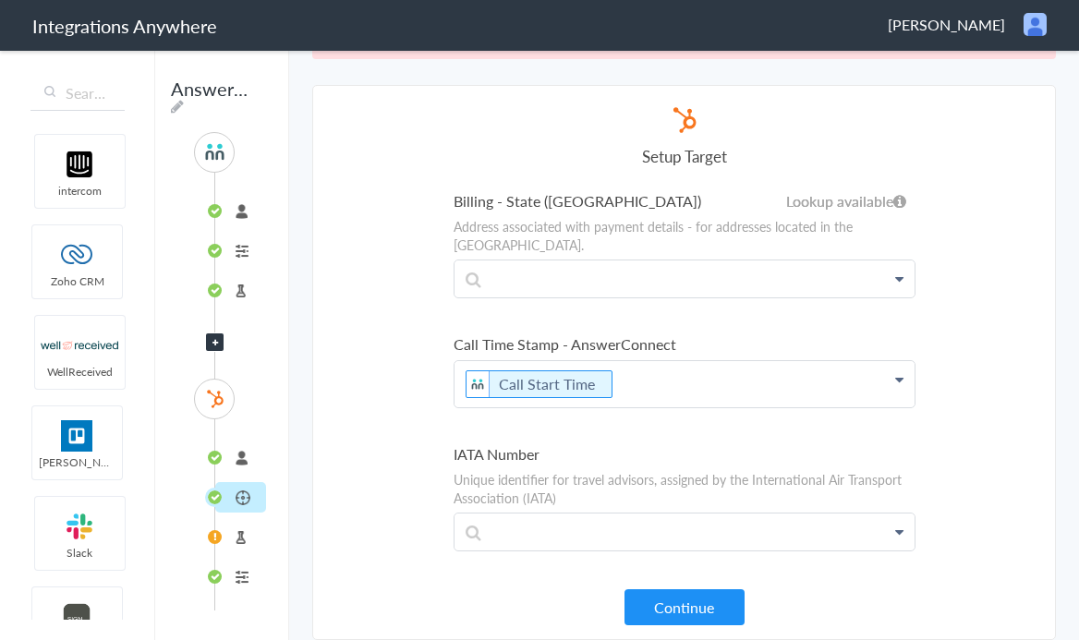
click at [631, 361] on p "Call Start Time" at bounding box center [685, 384] width 460 height 46
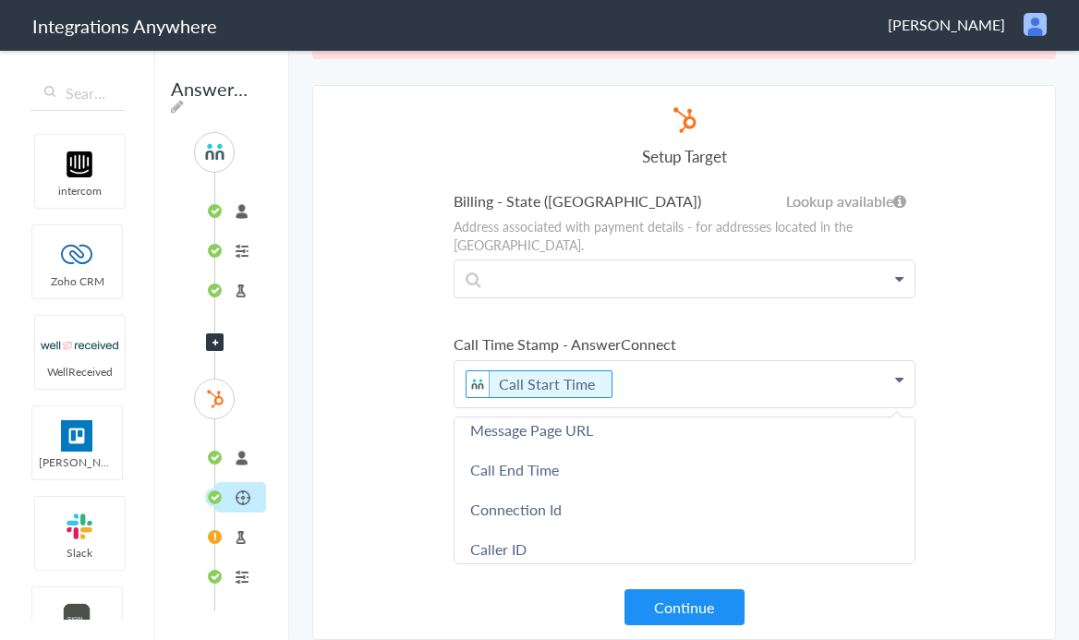
scroll to position [606, 0]
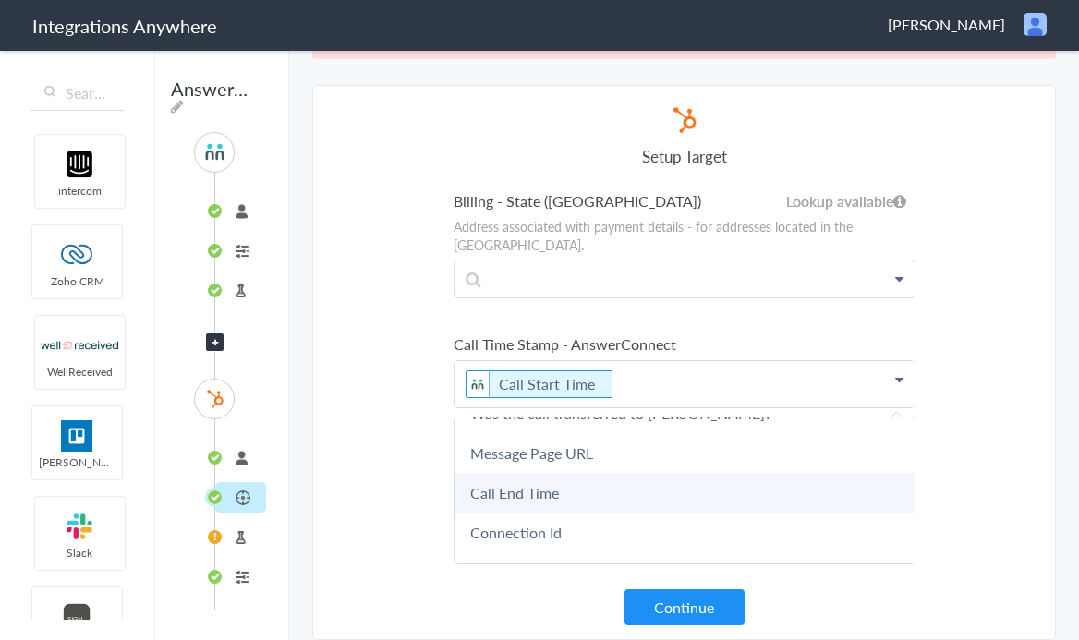
click at [591, 473] on link "Call End Time" at bounding box center [685, 493] width 460 height 40
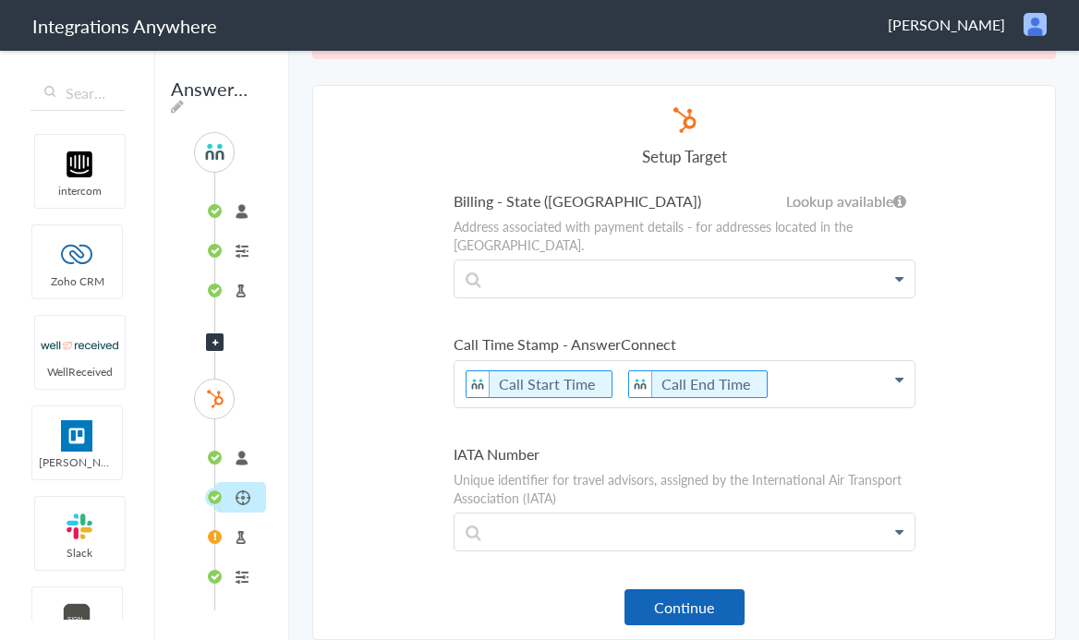
click at [690, 617] on button "Continue" at bounding box center [685, 608] width 120 height 36
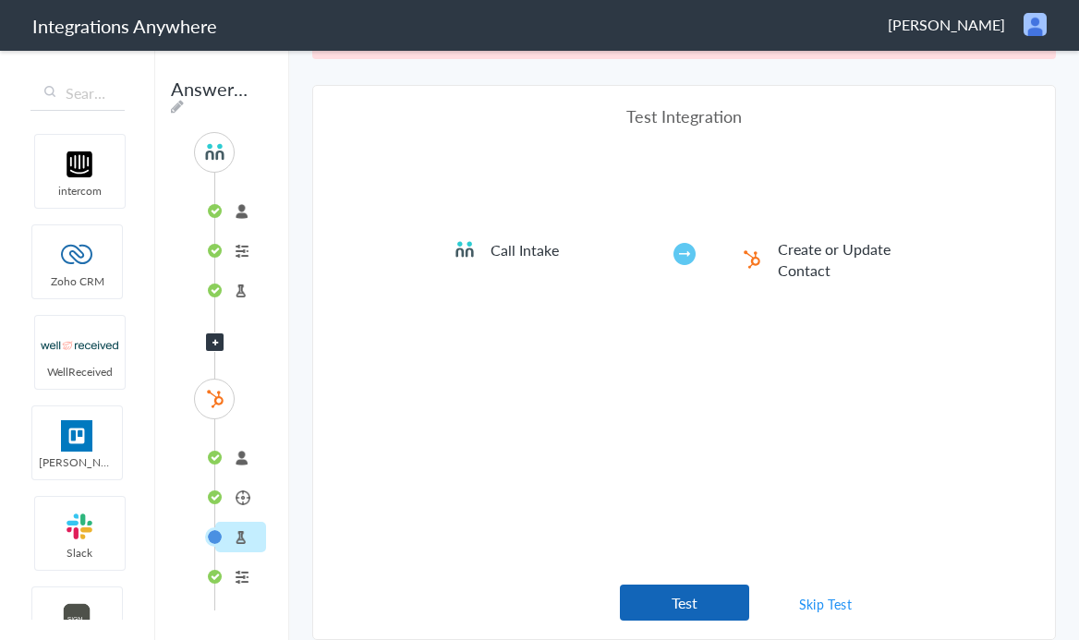
click at [668, 599] on button "Test" at bounding box center [684, 603] width 129 height 36
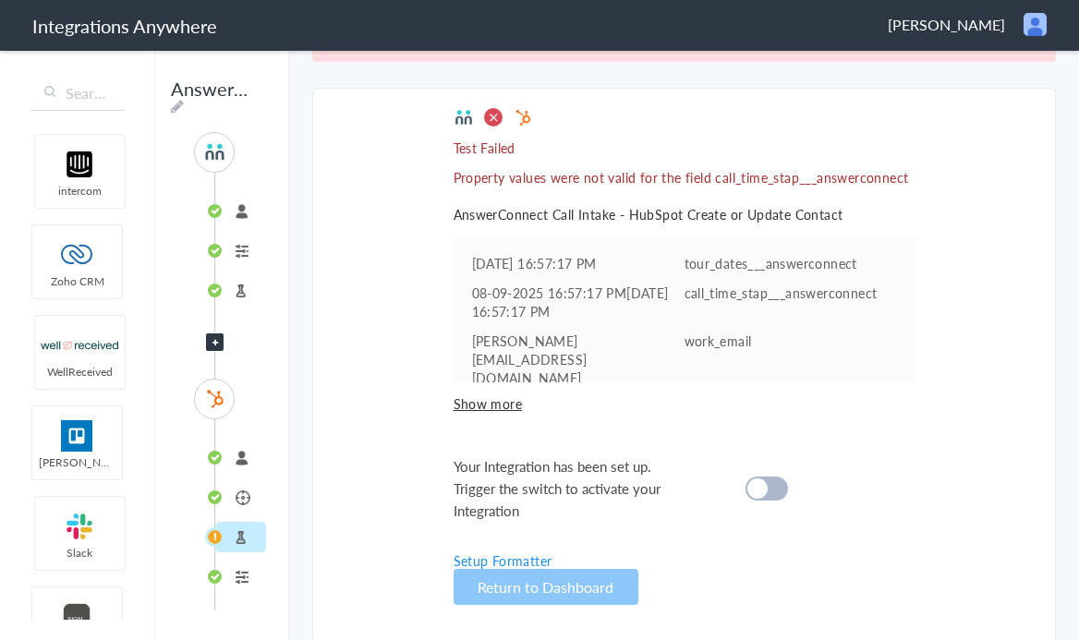
scroll to position [68, 0]
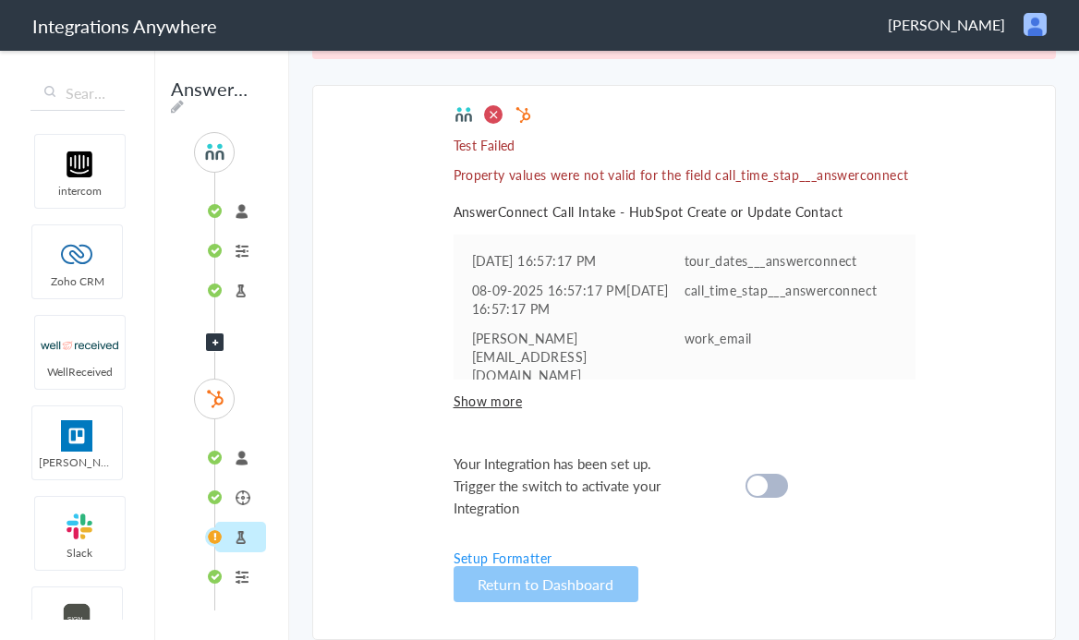
click at [777, 474] on div at bounding box center [767, 486] width 43 height 24
click at [748, 476] on cite at bounding box center [758, 486] width 20 height 20
click at [238, 498] on li "Create or Update Contact" at bounding box center [240, 497] width 51 height 30
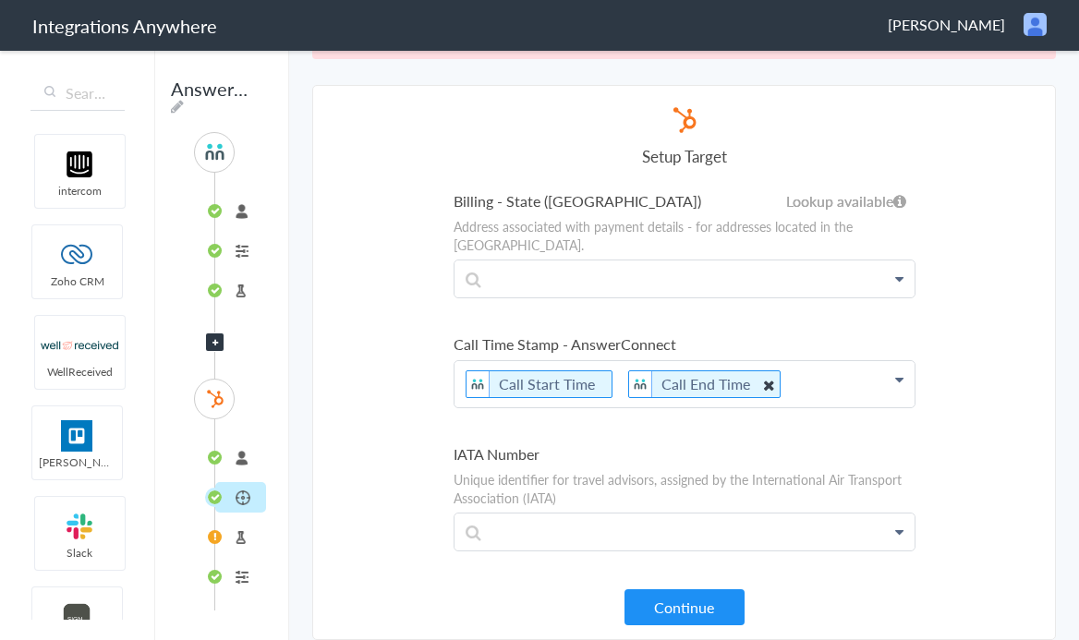
click at [758, 373] on icon at bounding box center [768, 384] width 20 height 23
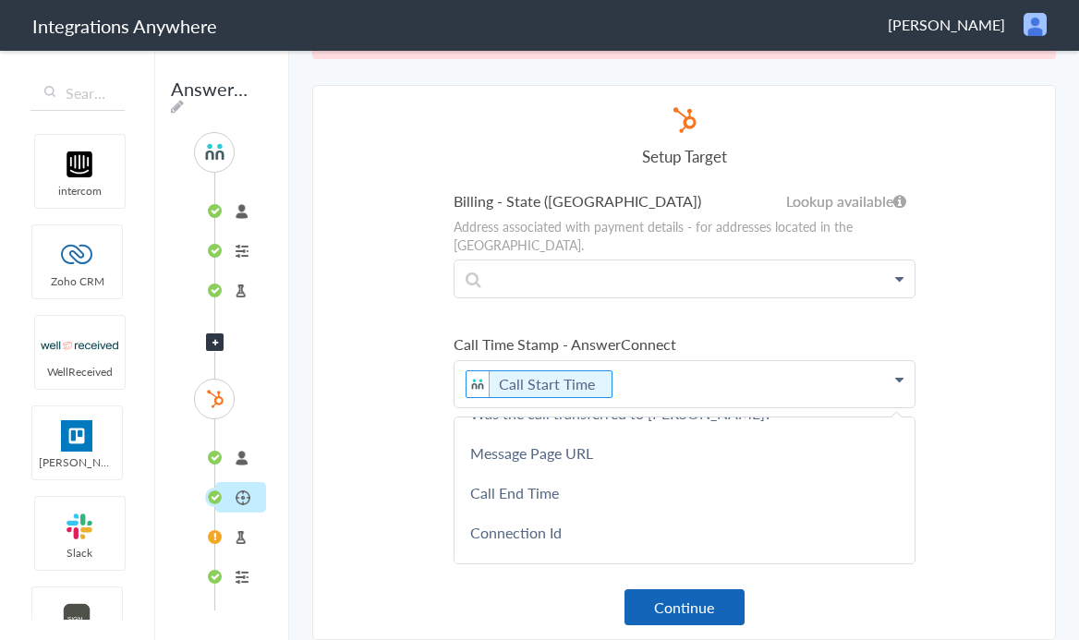
click at [671, 604] on button "Continue" at bounding box center [685, 608] width 120 height 36
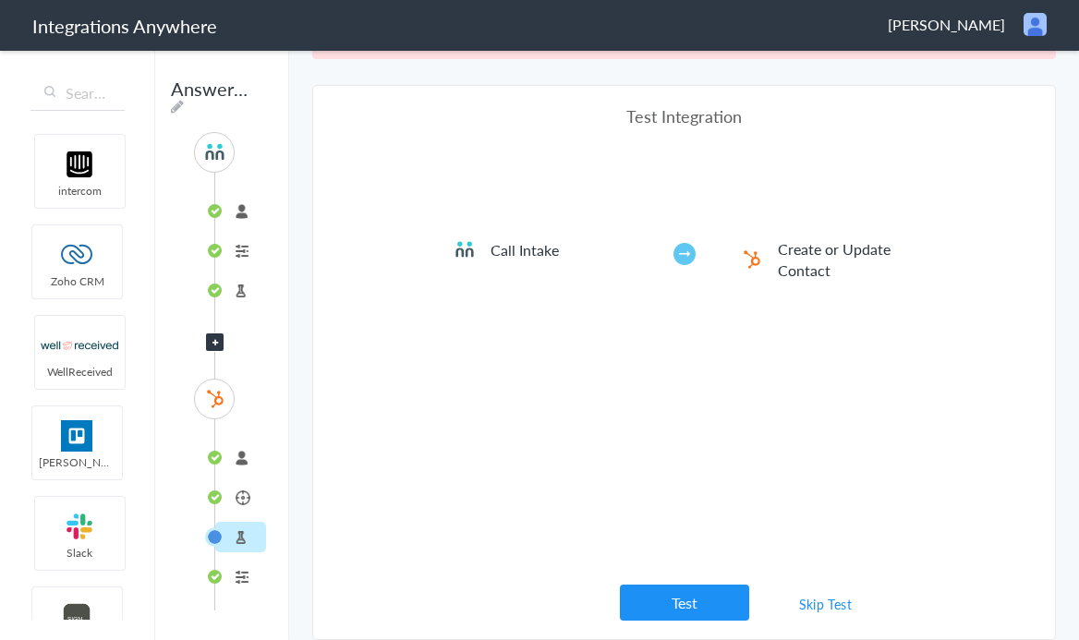
click at [683, 251] on li "Call Intake" at bounding box center [569, 249] width 231 height 22
click at [669, 591] on button "Test" at bounding box center [684, 603] width 129 height 36
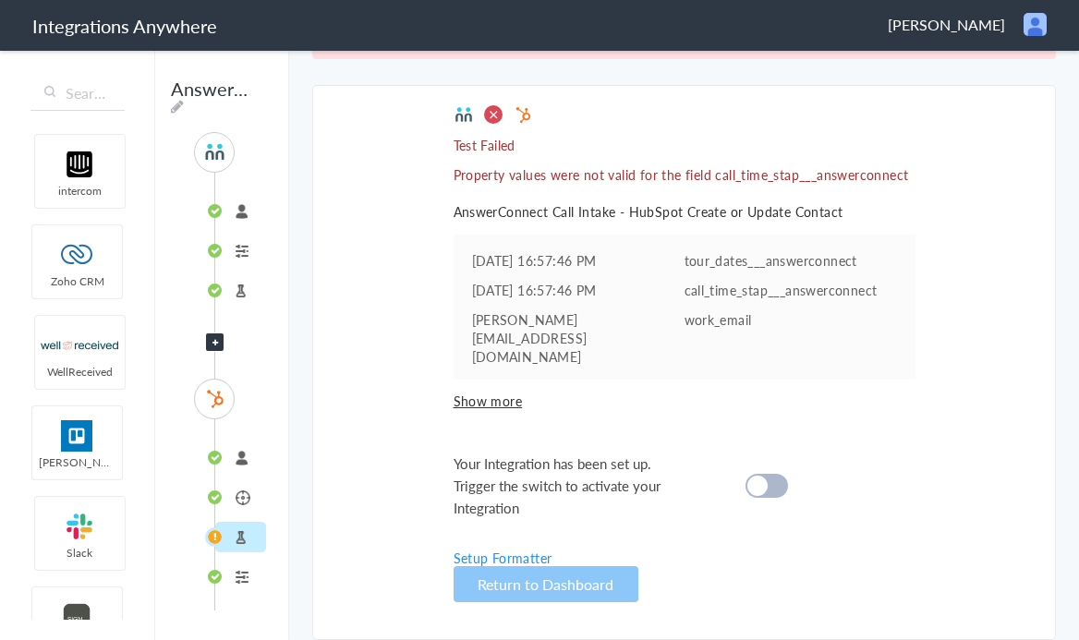
click at [238, 496] on li "Create or Update Contact" at bounding box center [240, 497] width 51 height 30
